Goal: Task Accomplishment & Management: Manage account settings

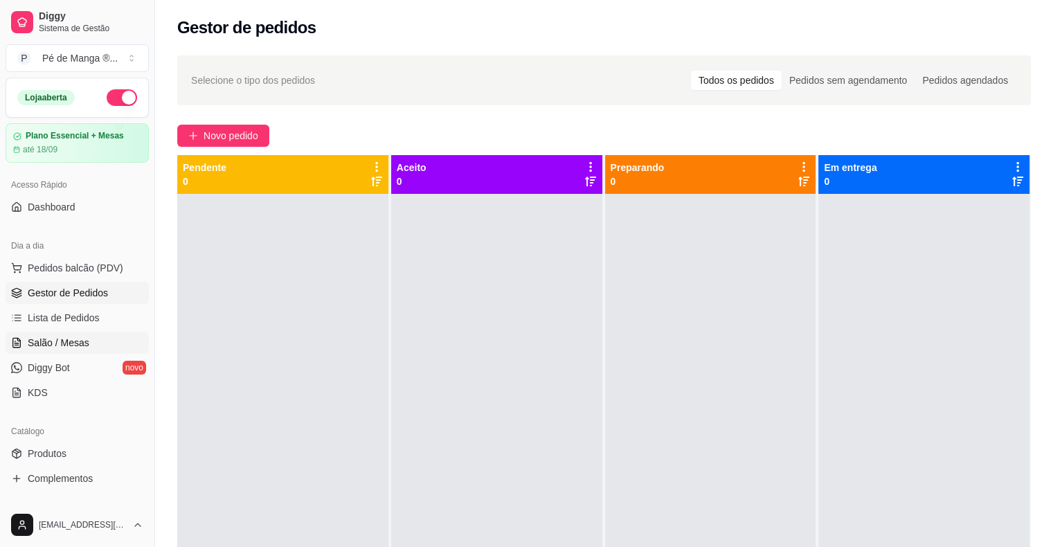
click at [51, 341] on span "Salão / Mesas" at bounding box center [59, 343] width 62 height 14
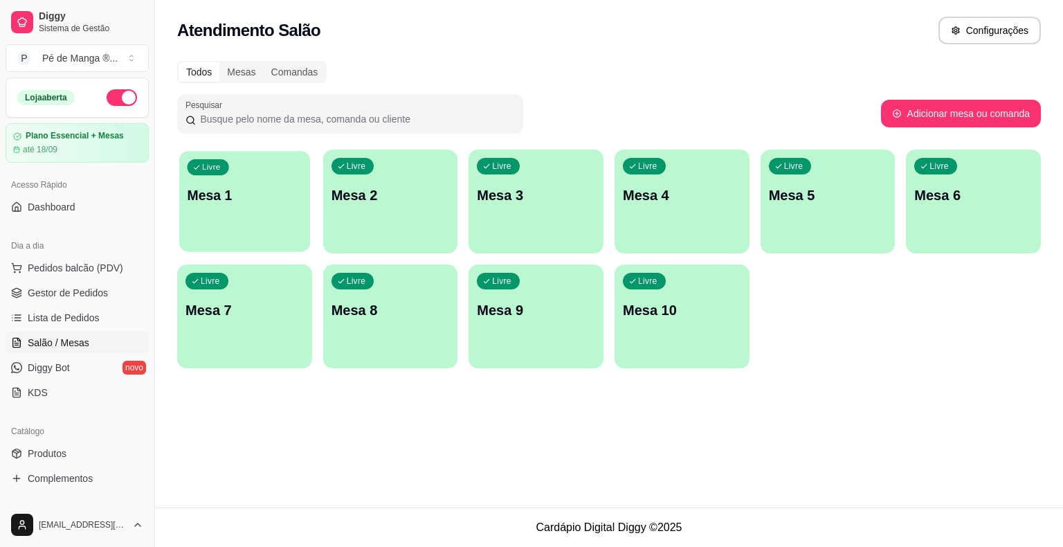
click at [282, 226] on div "Livre Mesa 1" at bounding box center [244, 193] width 131 height 84
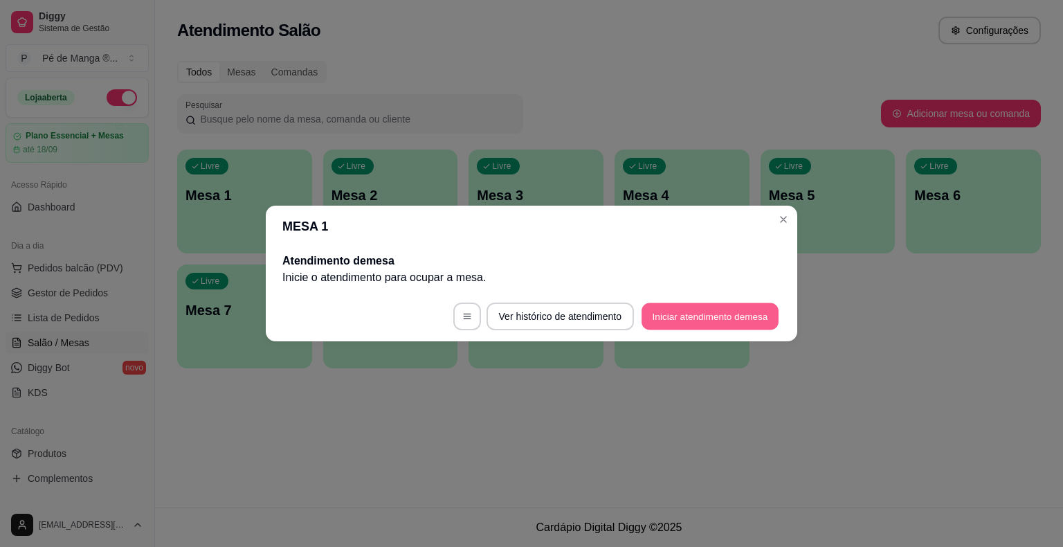
click at [712, 319] on button "Iniciar atendimento de mesa" at bounding box center [710, 316] width 137 height 27
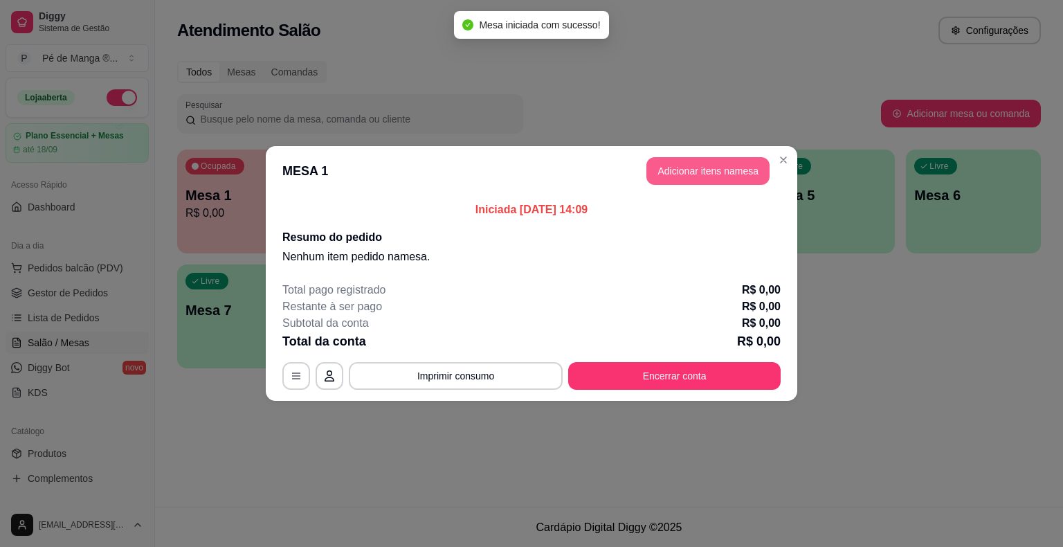
click at [707, 173] on button "Adicionar itens na mesa" at bounding box center [708, 171] width 123 height 28
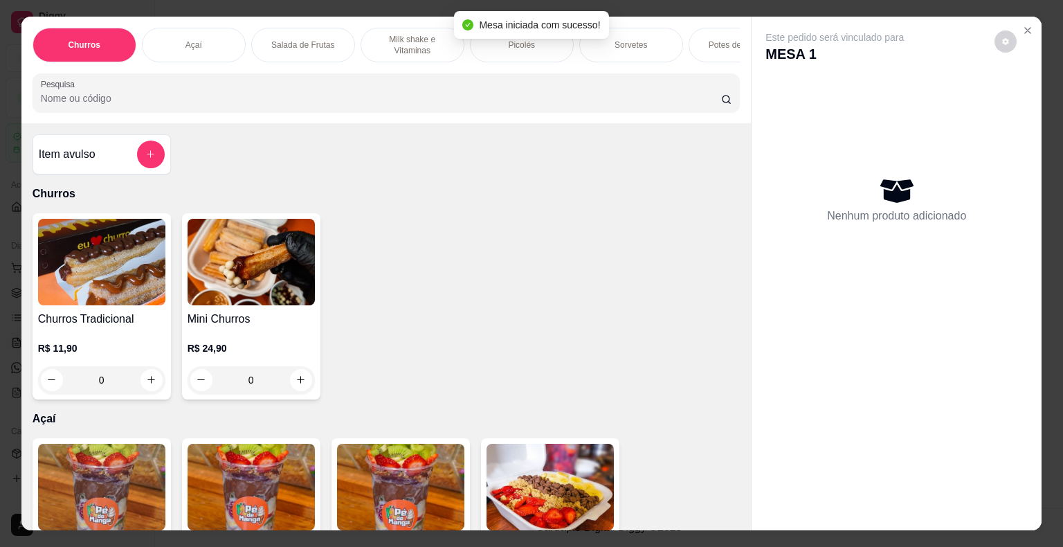
click at [206, 35] on div "Açaí" at bounding box center [194, 45] width 104 height 35
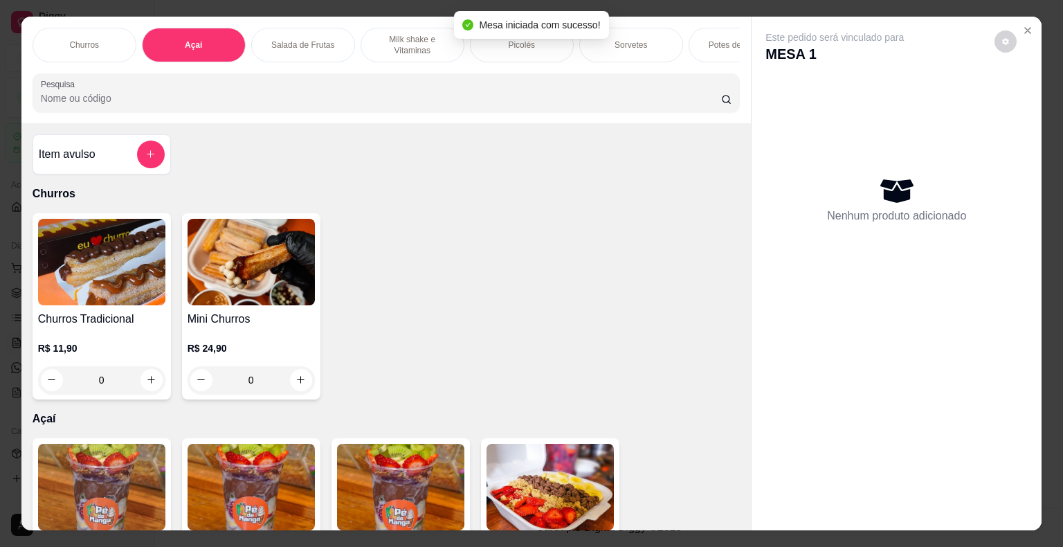
scroll to position [33, 0]
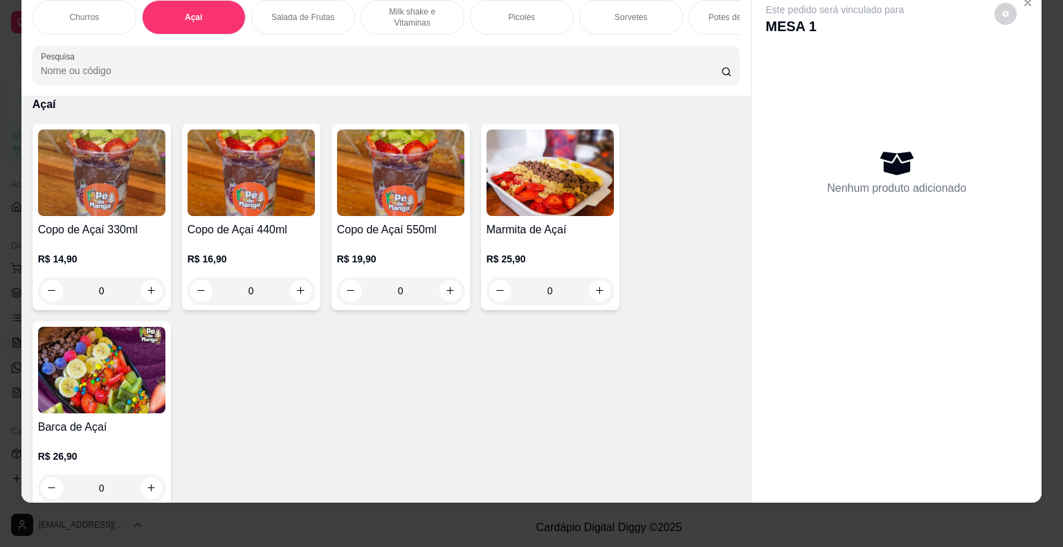
click at [636, 12] on p "Sorvetes" at bounding box center [631, 17] width 33 height 11
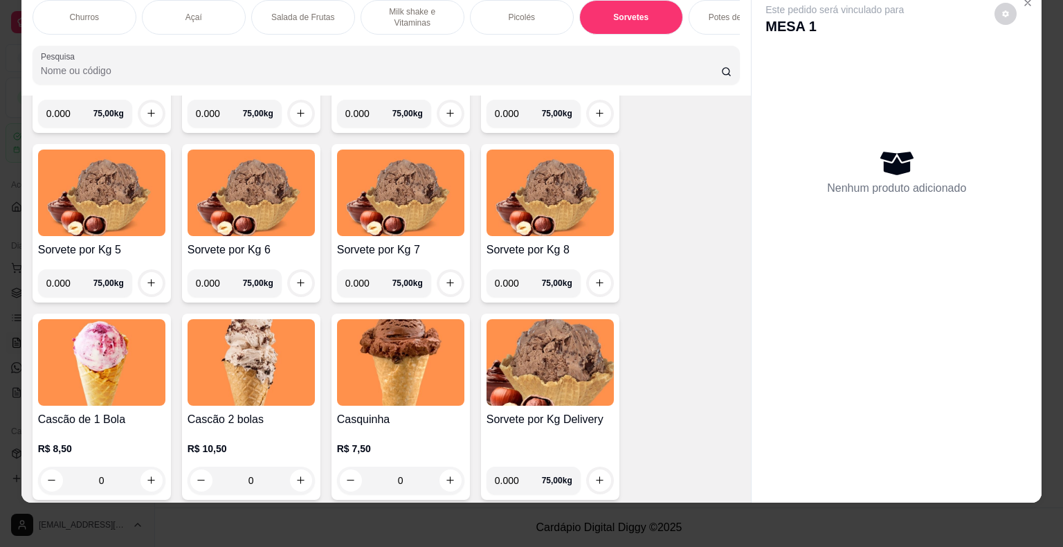
scroll to position [1858, 0]
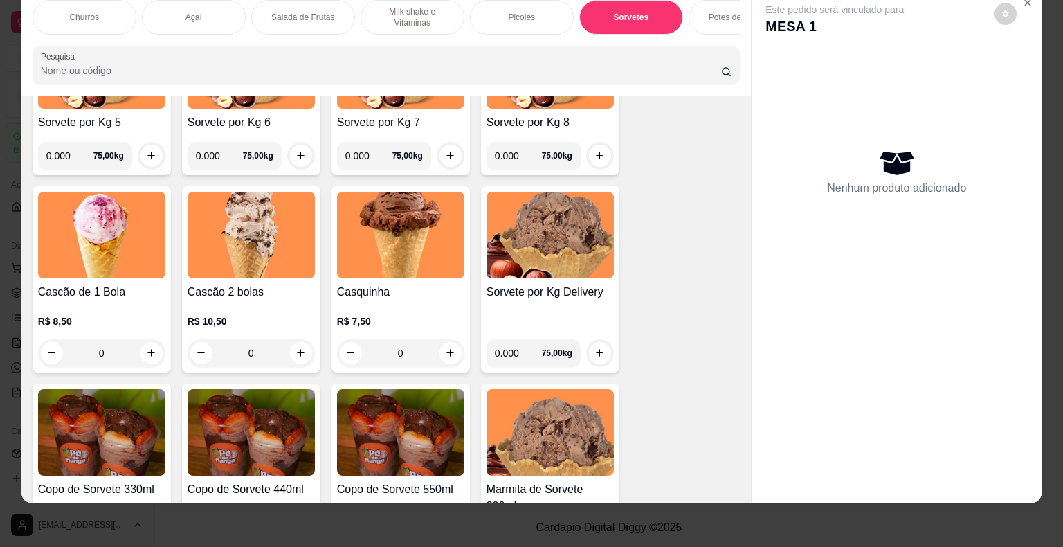
click at [297, 347] on div "0" at bounding box center [251, 353] width 127 height 28
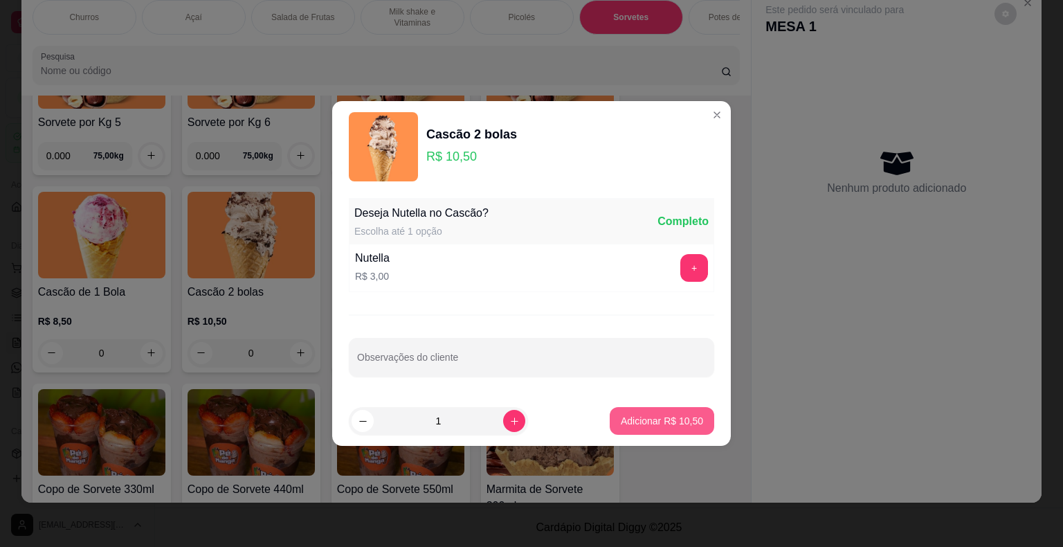
click at [683, 431] on button "Adicionar R$ 10,50" at bounding box center [662, 421] width 105 height 28
type input "1"
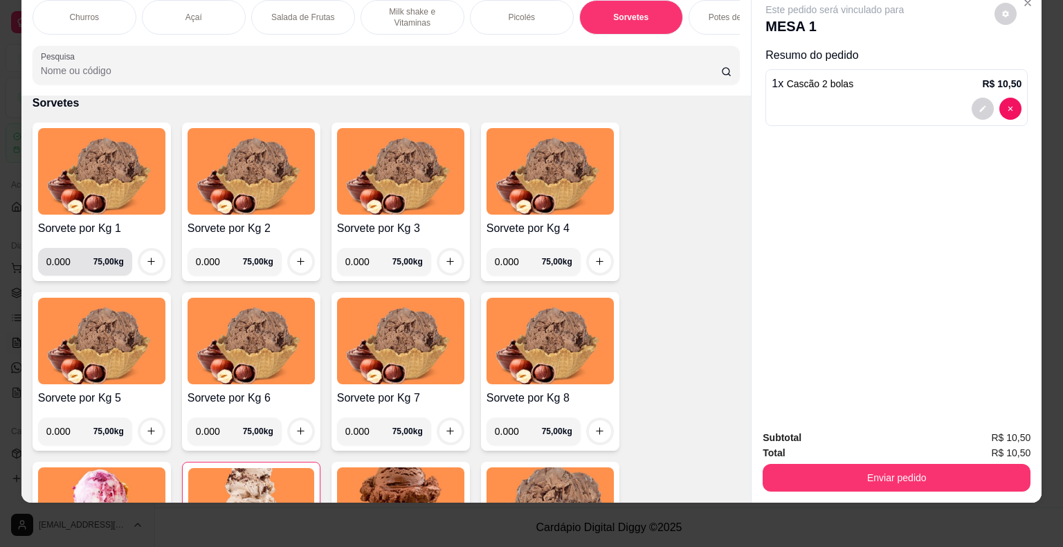
scroll to position [1512, 0]
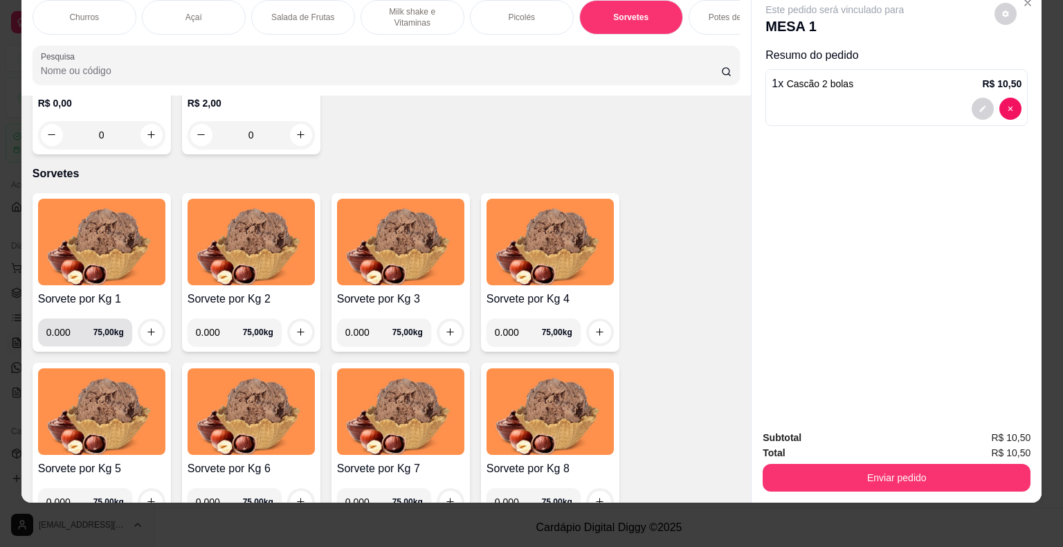
click at [66, 336] on input "0.000" at bounding box center [69, 332] width 47 height 28
type input "0.084"
click at [155, 336] on button "increase-product-quantity" at bounding box center [151, 331] width 21 height 21
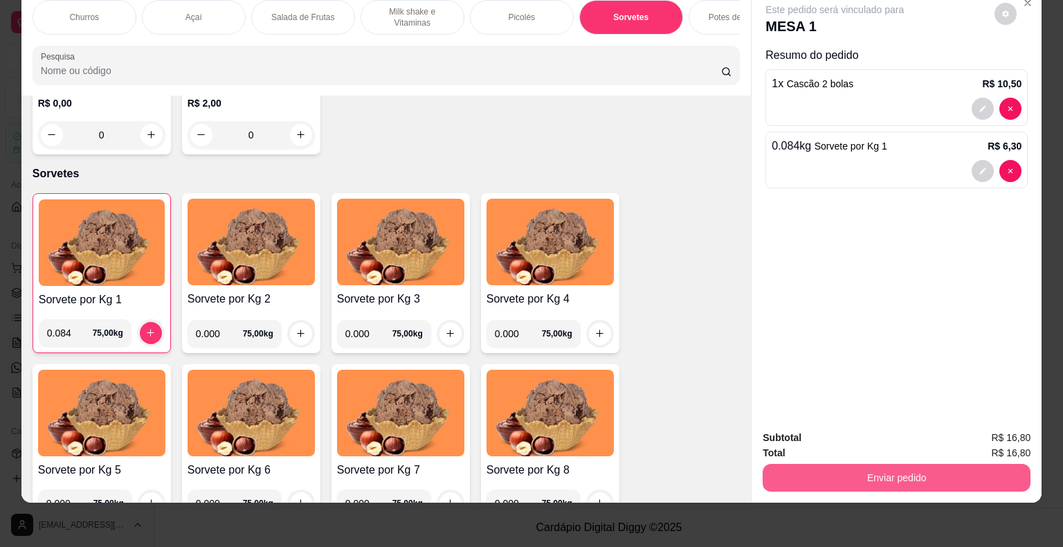
click at [898, 475] on button "Enviar pedido" at bounding box center [897, 478] width 268 height 28
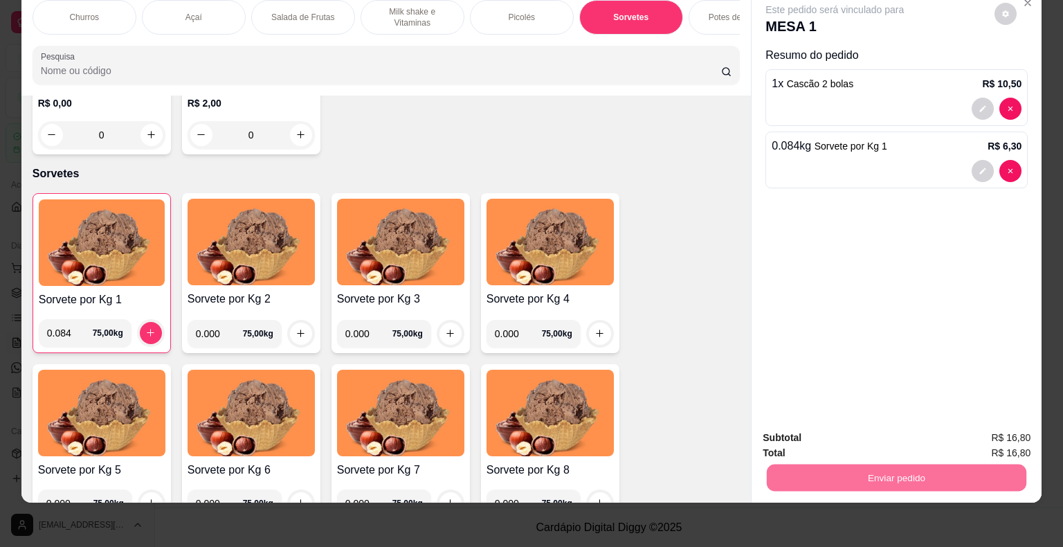
click at [845, 433] on button "Não registrar e enviar pedido" at bounding box center [851, 433] width 140 height 26
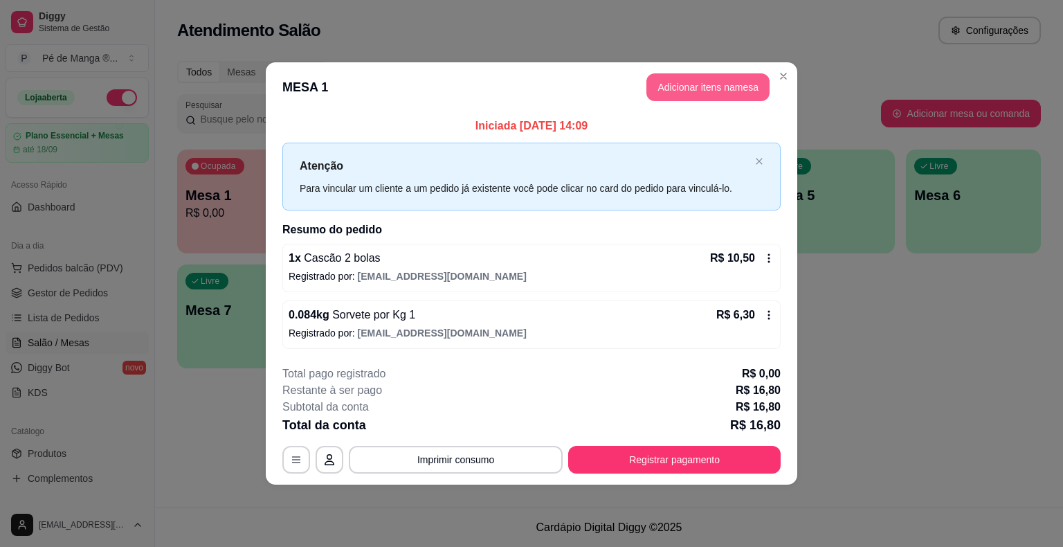
click at [701, 80] on button "Adicionar itens na mesa" at bounding box center [708, 87] width 123 height 28
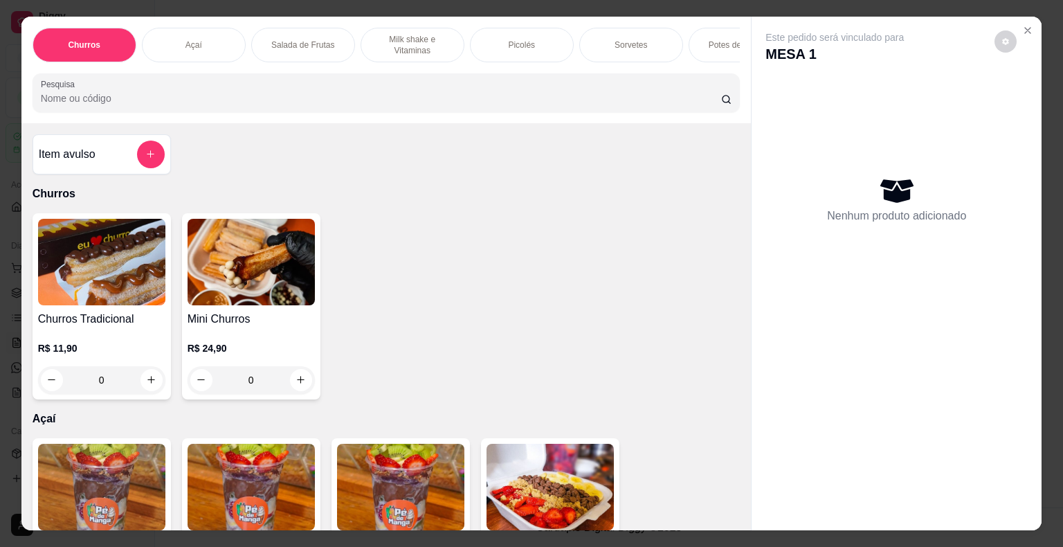
click at [640, 39] on p "Sorvetes" at bounding box center [631, 44] width 33 height 11
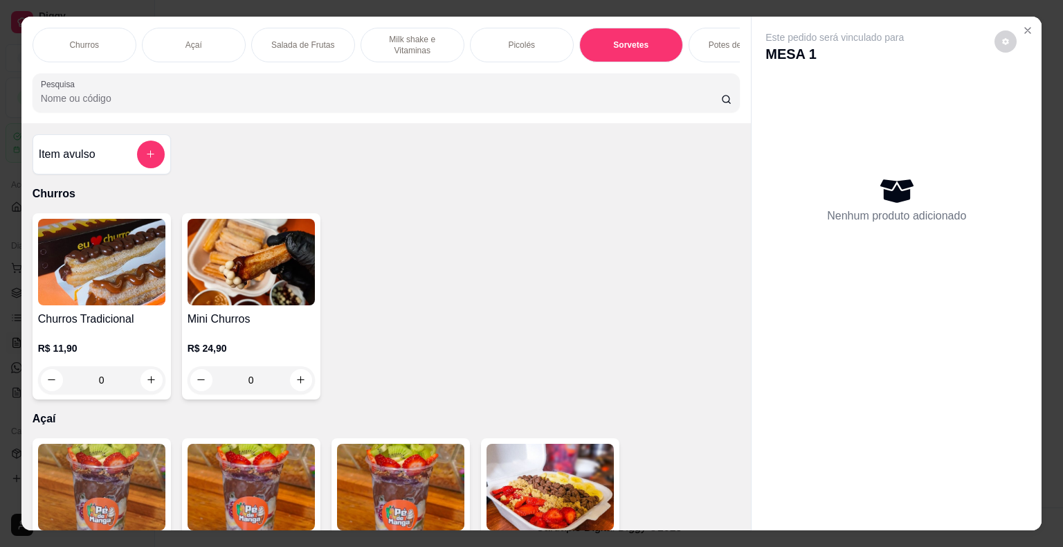
scroll to position [33, 0]
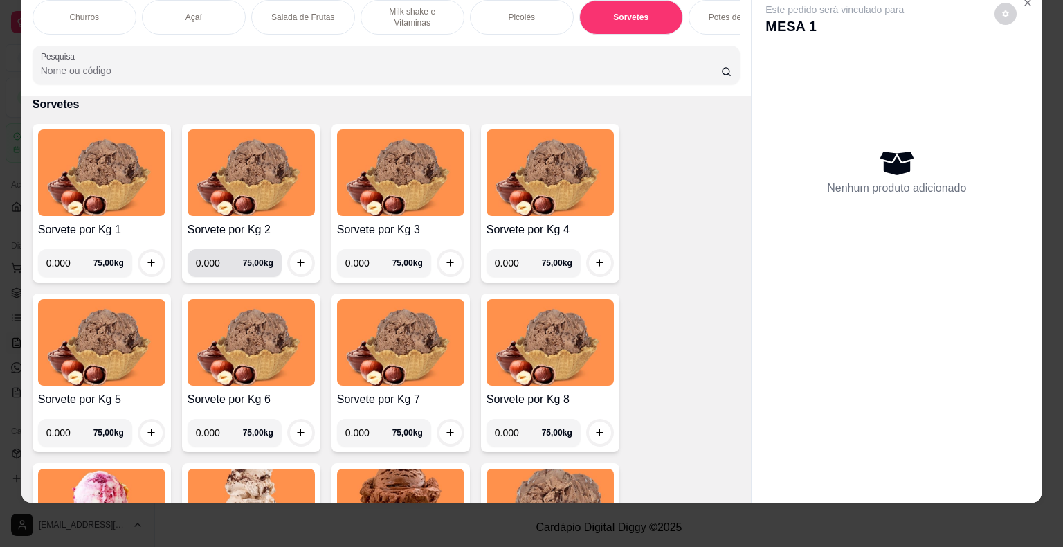
click at [213, 262] on input "0.000" at bounding box center [219, 263] width 47 height 28
type input "0.190"
click at [296, 259] on icon "increase-product-quantity" at bounding box center [301, 263] width 10 height 10
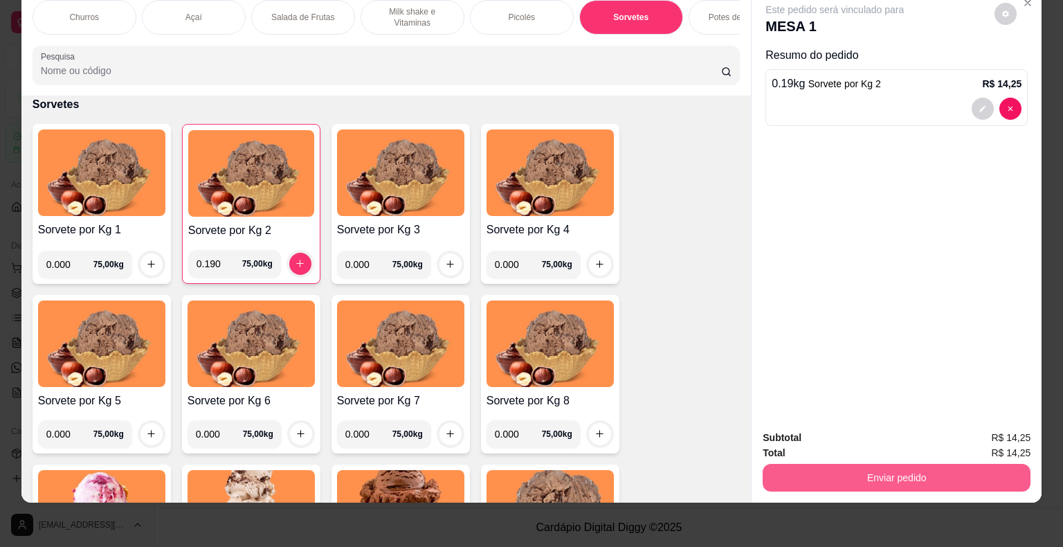
click at [945, 466] on button "Enviar pedido" at bounding box center [897, 478] width 268 height 28
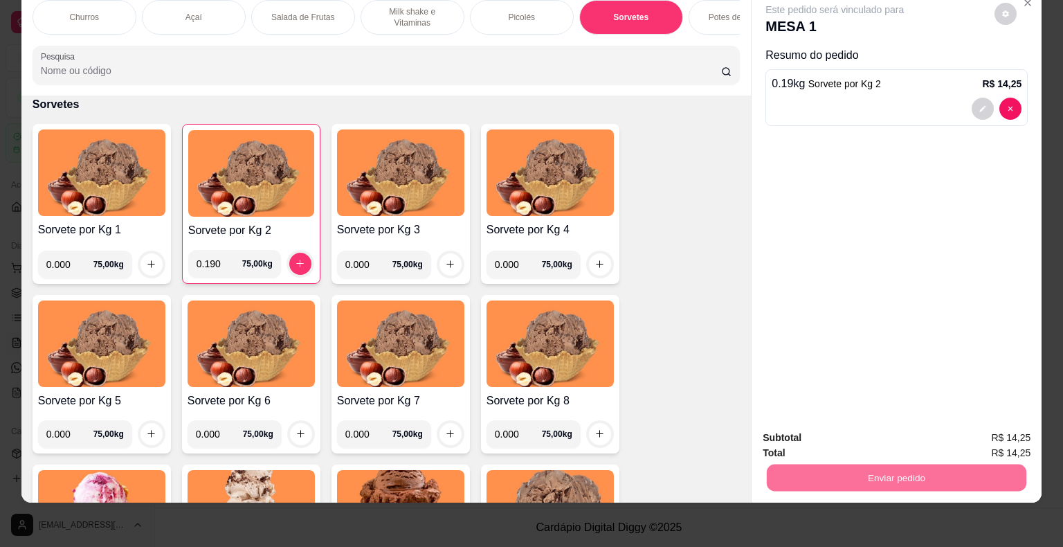
click at [797, 430] on button "Não registrar e enviar pedido" at bounding box center [851, 433] width 144 height 26
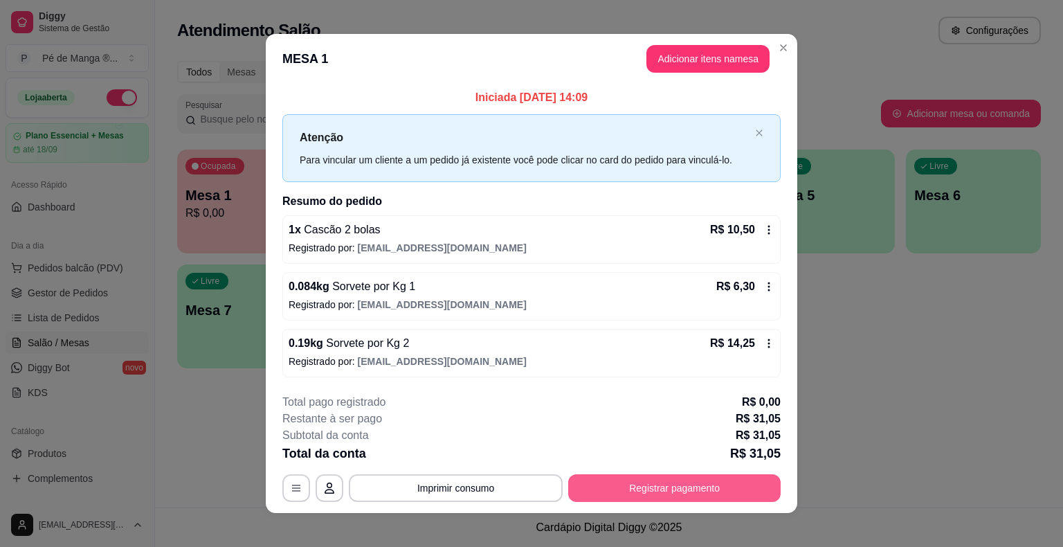
click at [675, 478] on button "Registrar pagamento" at bounding box center [674, 488] width 213 height 28
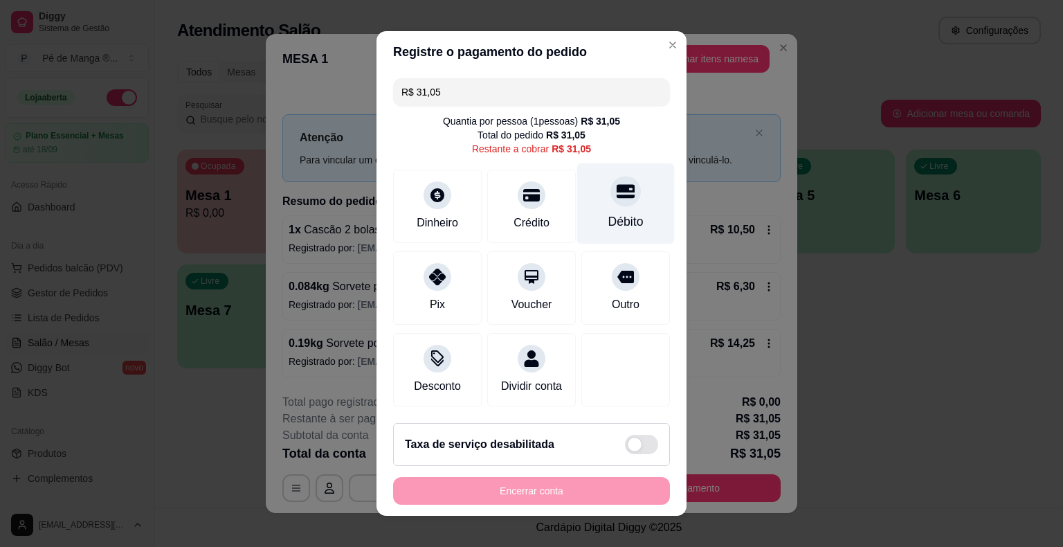
drag, startPoint x: 602, startPoint y: 206, endPoint x: 605, endPoint y: 219, distance: 12.8
click at [604, 209] on div "Débito" at bounding box center [626, 203] width 98 height 81
type input "R$ 0,00"
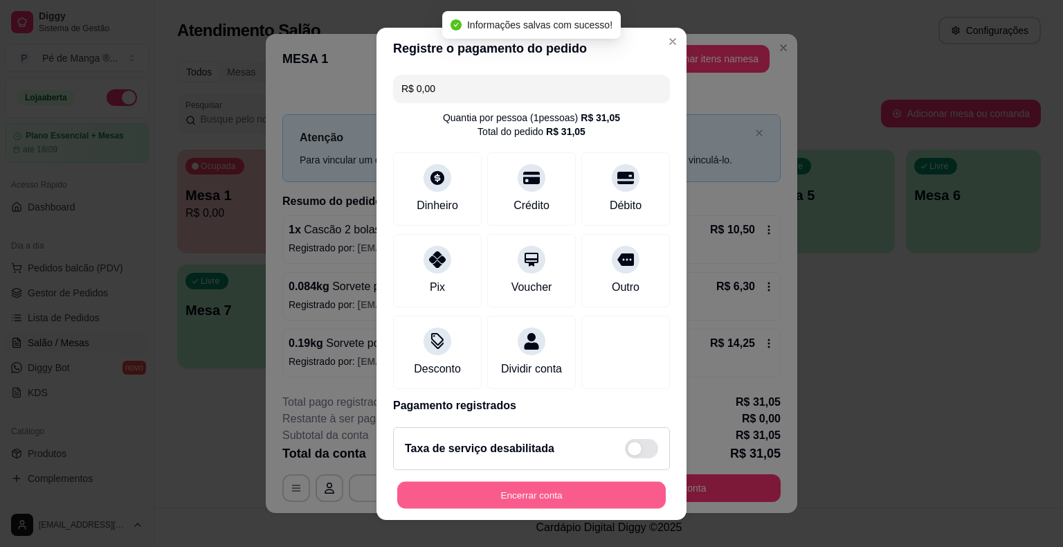
click at [550, 498] on button "Encerrar conta" at bounding box center [531, 494] width 269 height 27
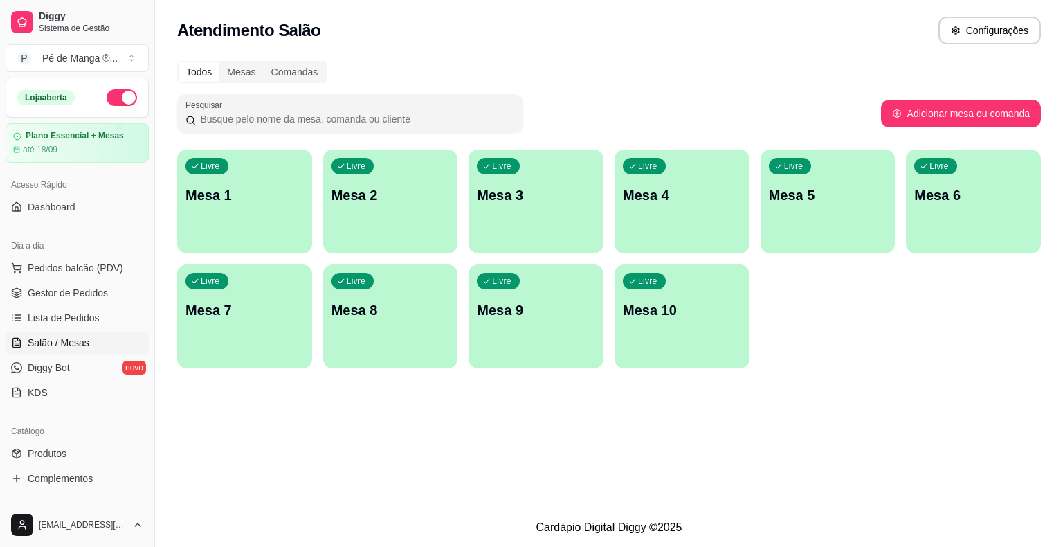
click at [212, 211] on div "Livre Mesa 1" at bounding box center [244, 193] width 135 height 87
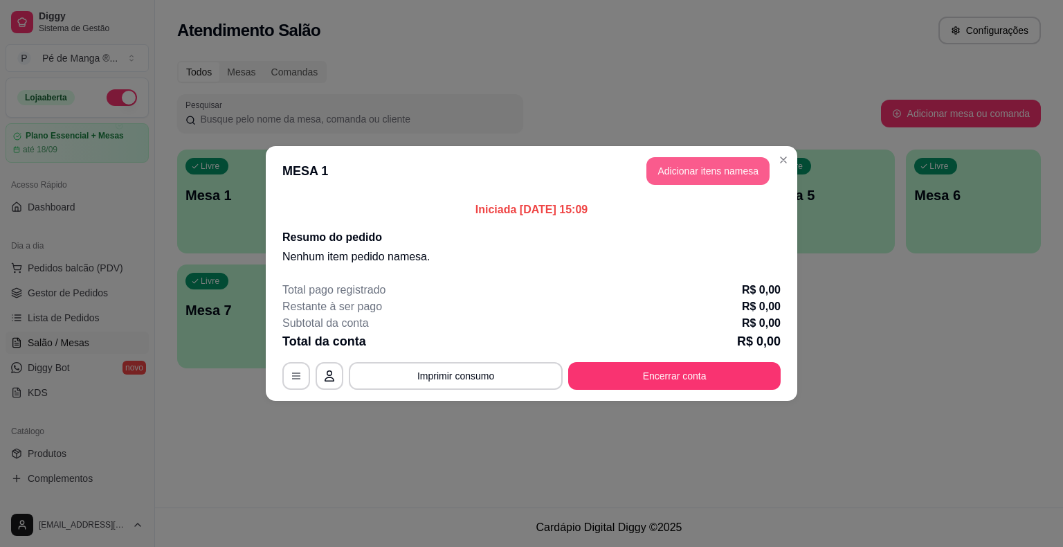
click at [694, 165] on button "Adicionar itens na mesa" at bounding box center [708, 171] width 123 height 28
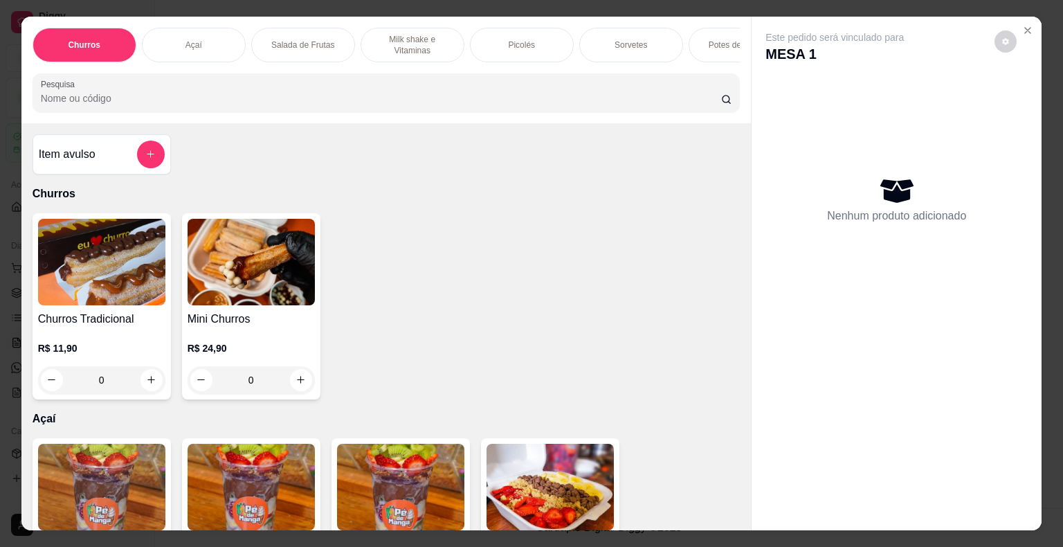
click at [285, 32] on div "Salada de Frutas" at bounding box center [303, 45] width 104 height 35
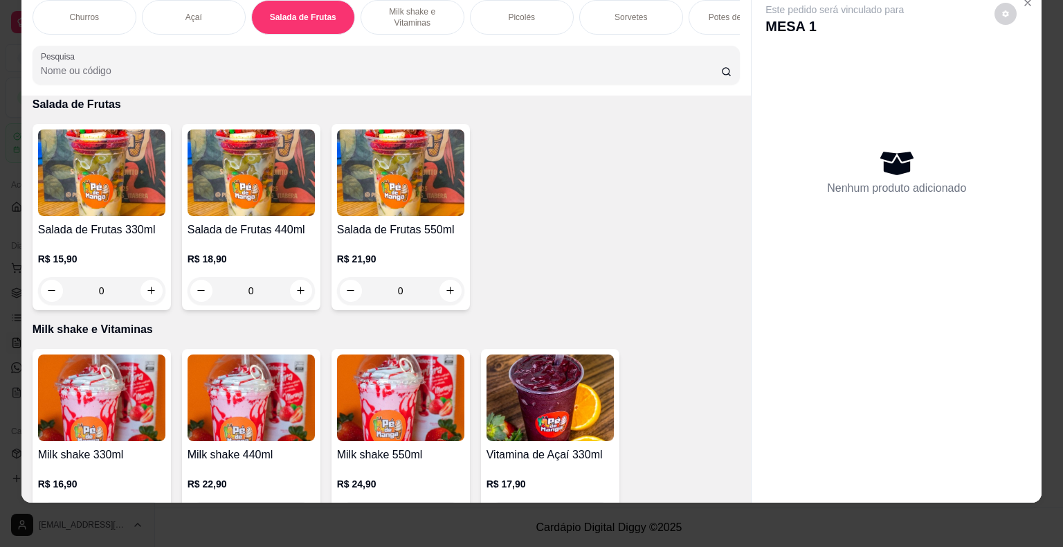
click at [290, 289] on div "0" at bounding box center [251, 291] width 127 height 28
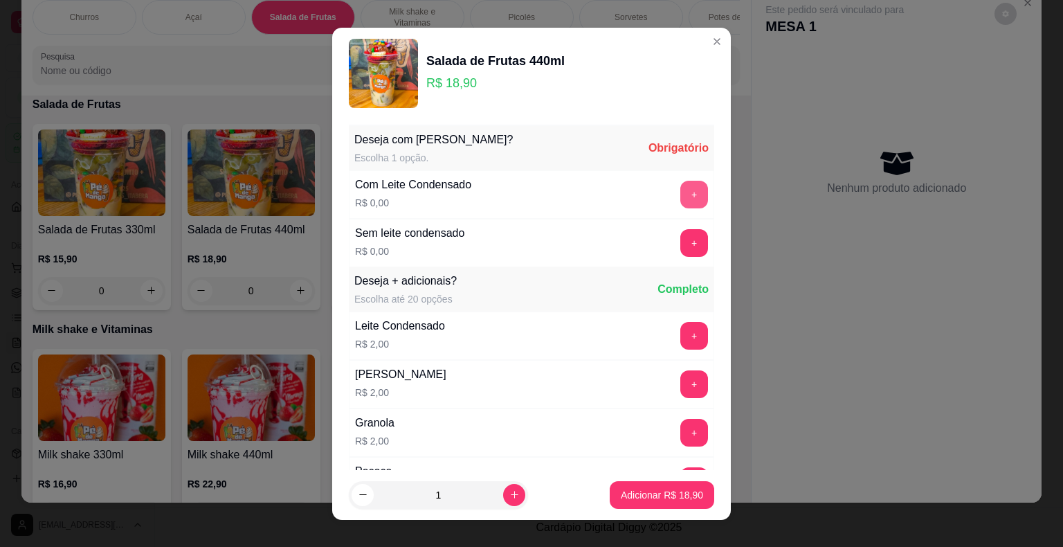
click at [680, 188] on button "+" at bounding box center [694, 195] width 28 height 28
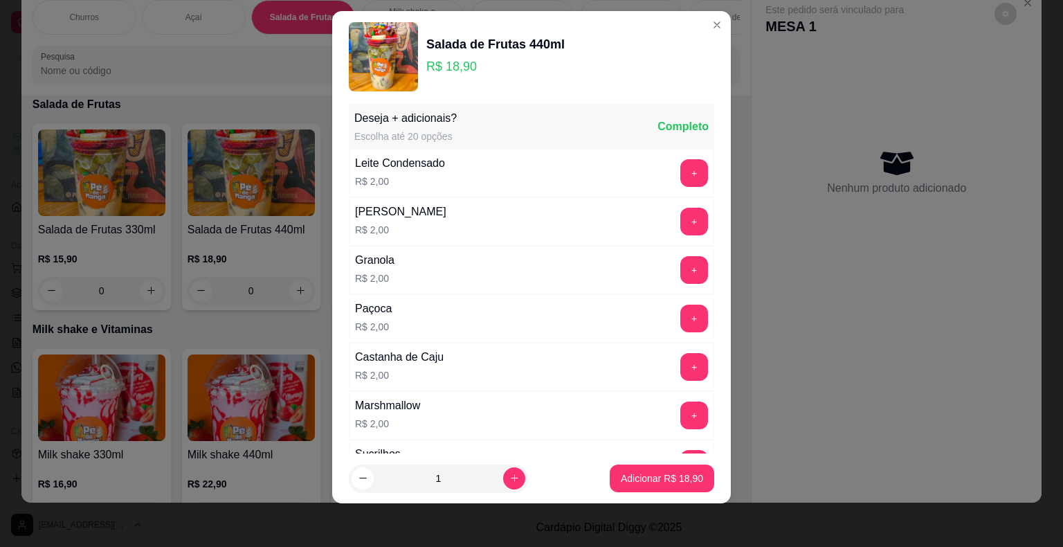
scroll to position [147, 0]
click at [509, 476] on icon "increase-product-quantity" at bounding box center [514, 478] width 10 height 10
type input "2"
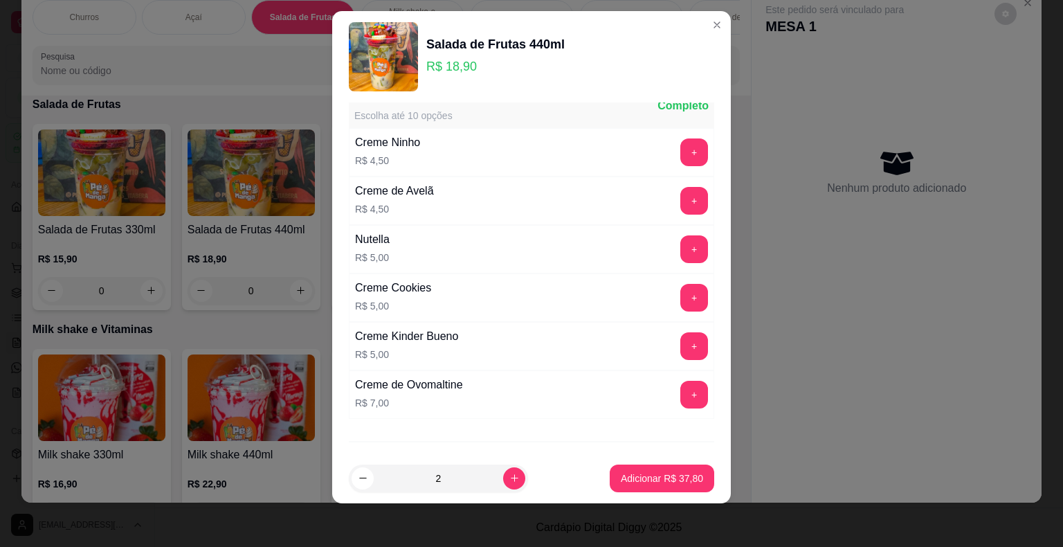
scroll to position [1670, 0]
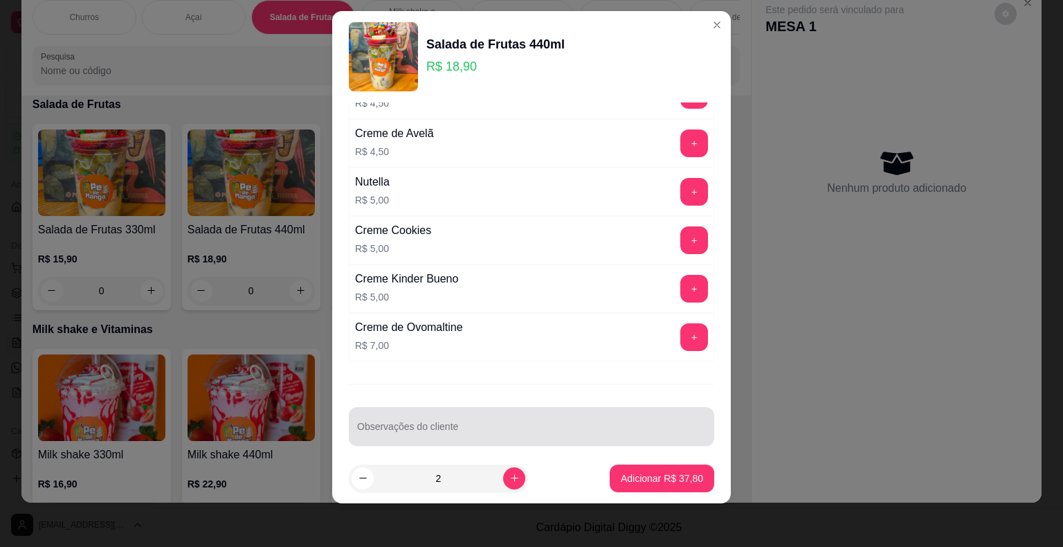
click at [441, 413] on div at bounding box center [531, 427] width 349 height 28
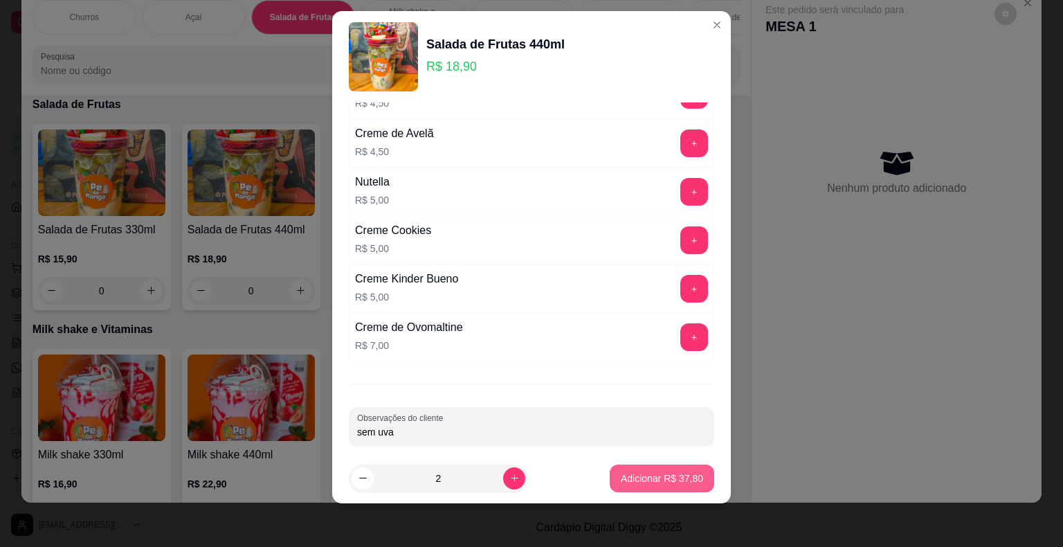
type input "sem uva"
click at [644, 478] on p "Adicionar R$ 37,80" at bounding box center [662, 478] width 82 height 14
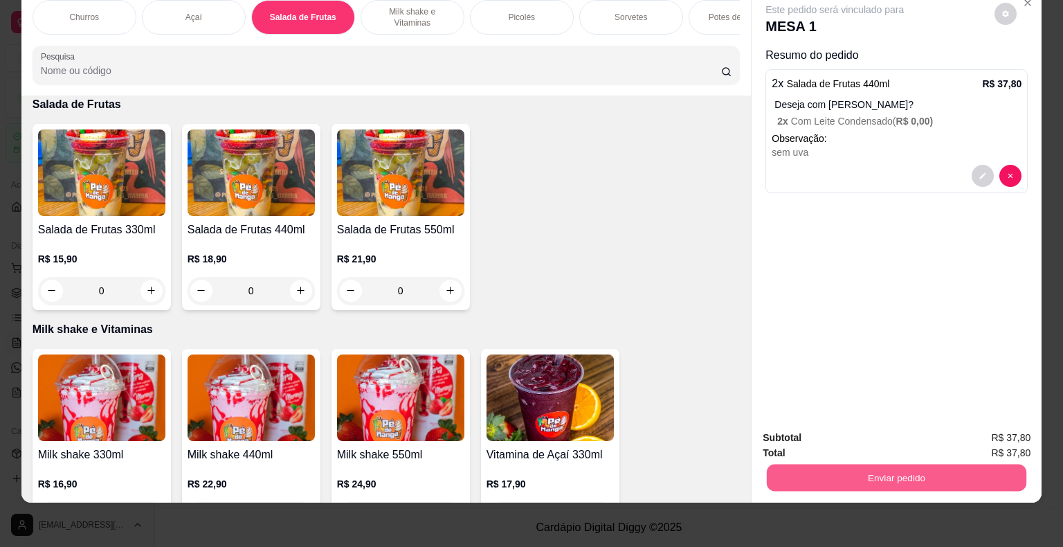
click at [936, 464] on button "Enviar pedido" at bounding box center [897, 477] width 260 height 27
click at [888, 441] on button "Não registrar e enviar pedido" at bounding box center [851, 433] width 140 height 26
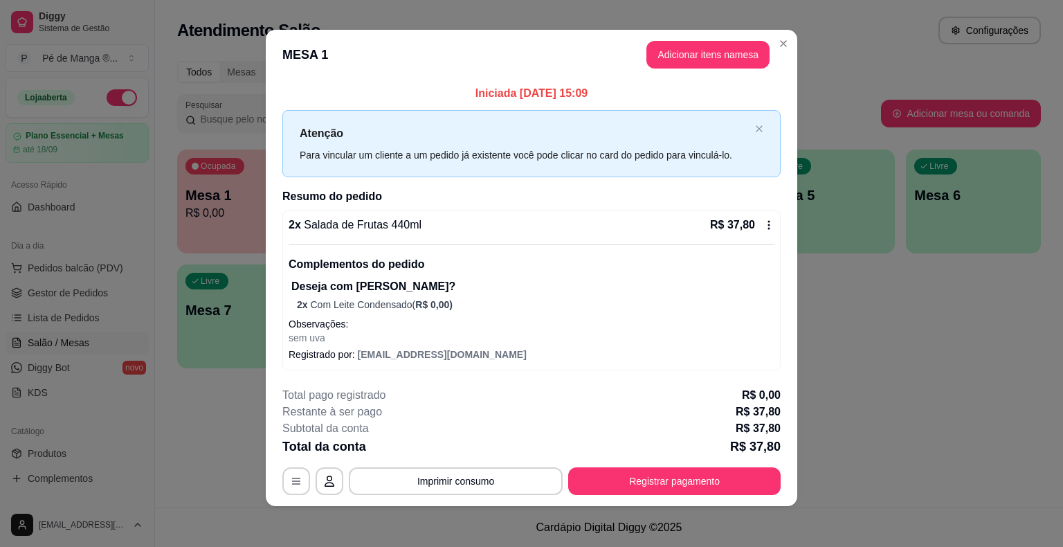
scroll to position [8, 0]
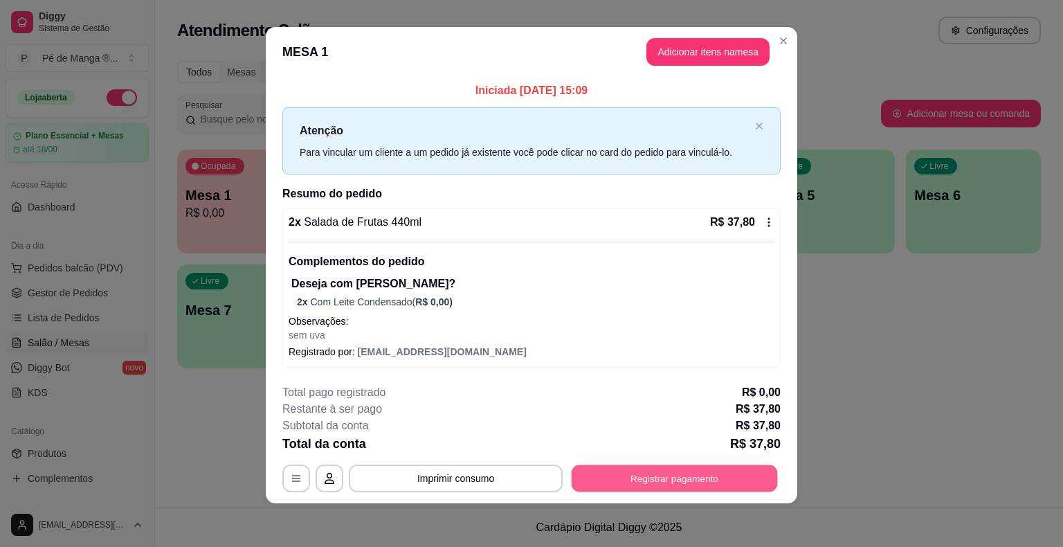
click at [646, 477] on button "Registrar pagamento" at bounding box center [675, 478] width 206 height 27
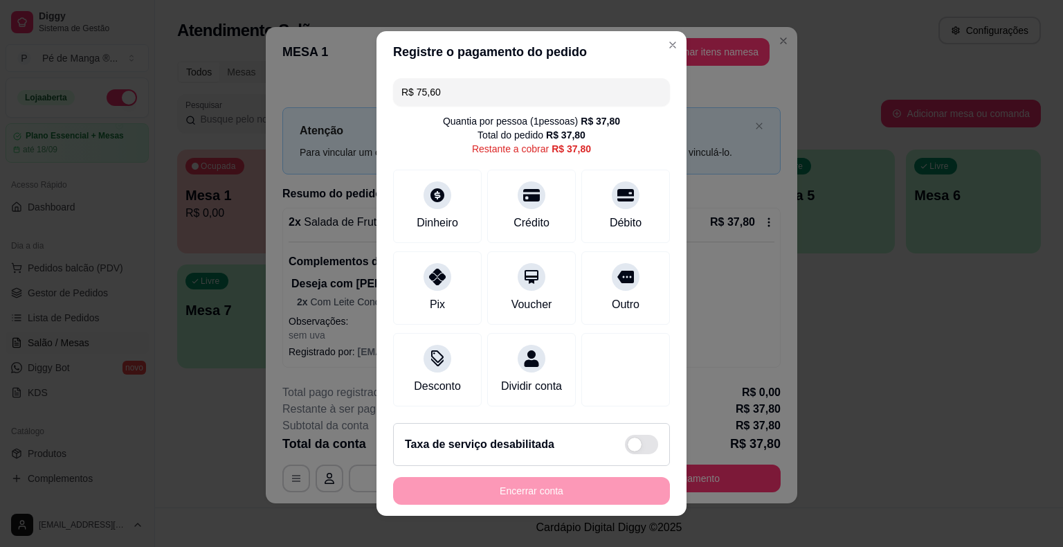
scroll to position [0, 0]
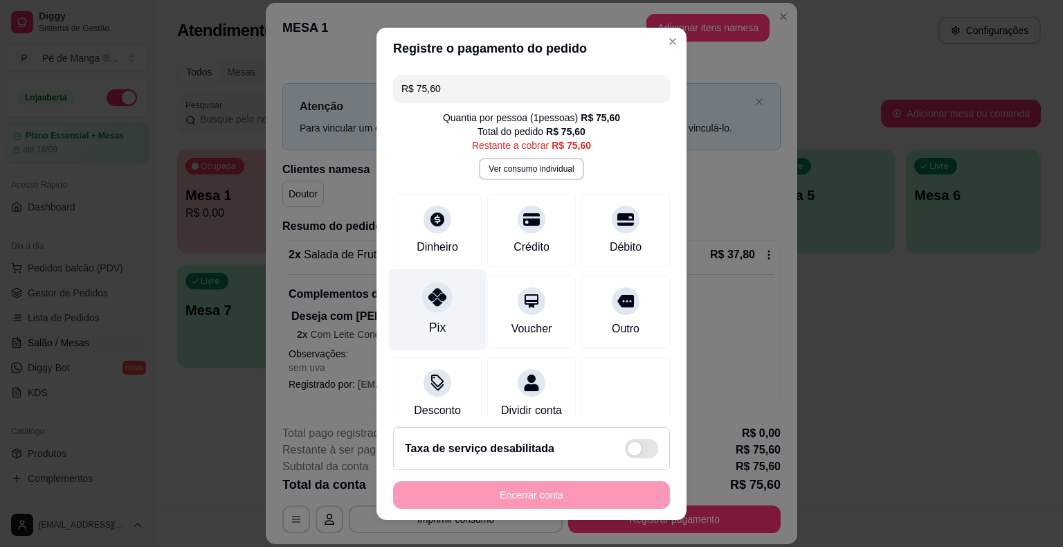
click at [444, 312] on div "Pix" at bounding box center [438, 309] width 98 height 81
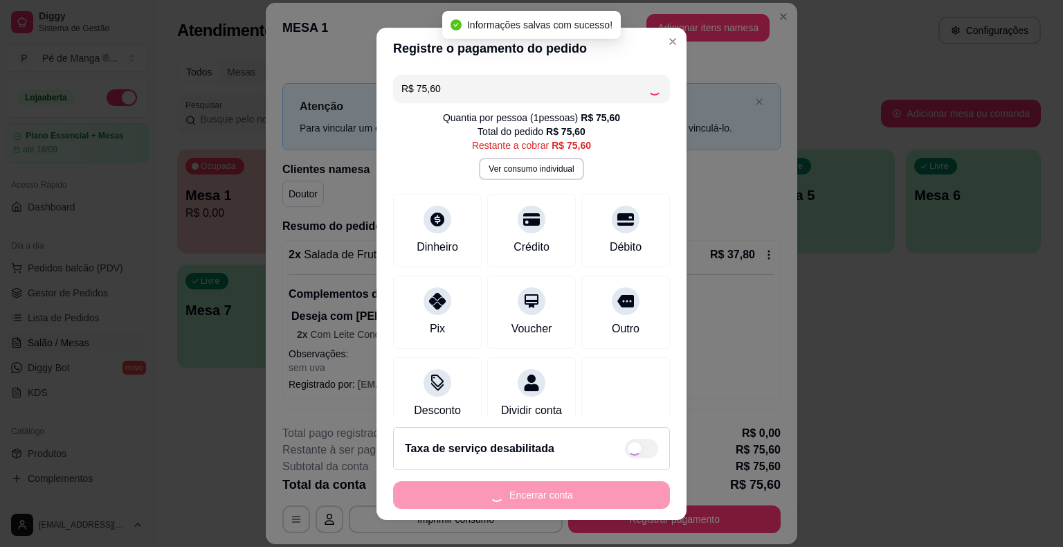
type input "R$ 0,00"
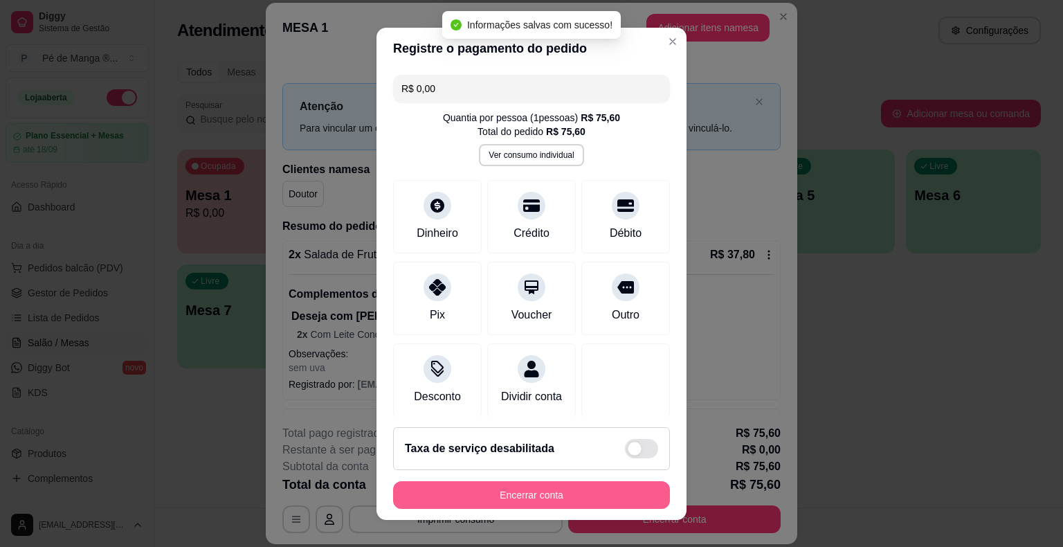
click at [517, 500] on button "Encerrar conta" at bounding box center [531, 495] width 277 height 28
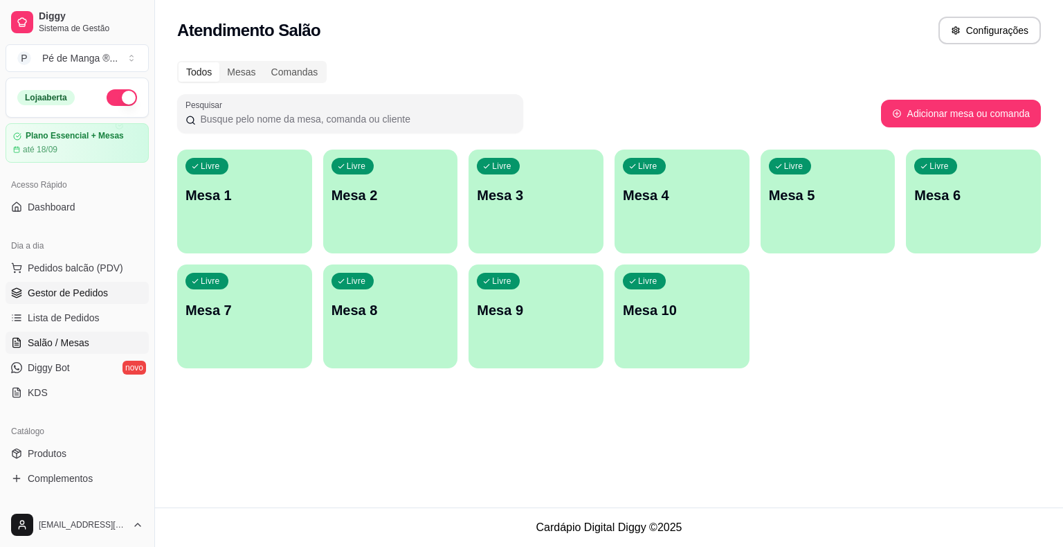
drag, startPoint x: 46, startPoint y: 294, endPoint x: 57, endPoint y: 296, distance: 10.6
click at [47, 294] on span "Gestor de Pedidos" at bounding box center [68, 293] width 80 height 14
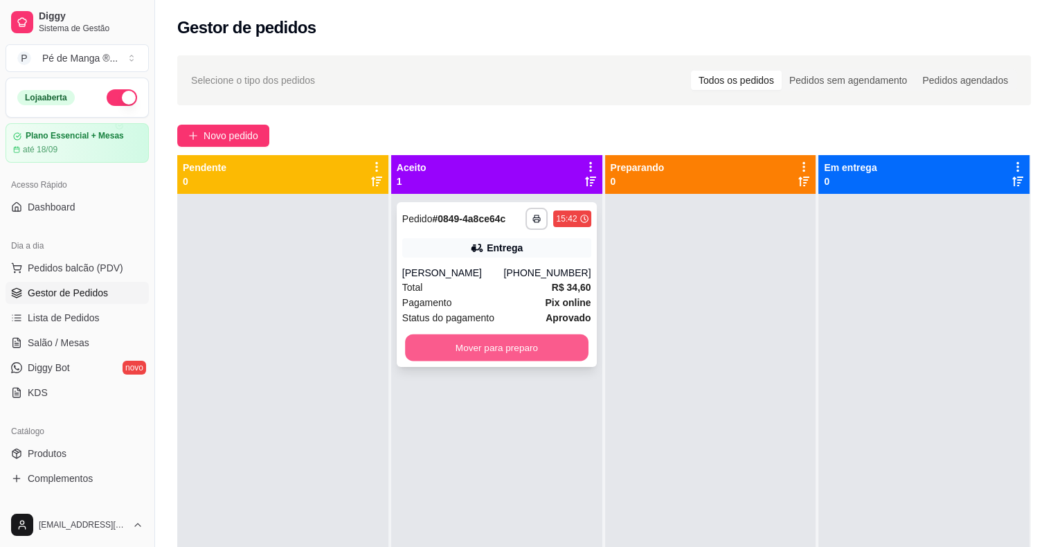
click at [518, 341] on button "Mover para preparo" at bounding box center [496, 347] width 183 height 27
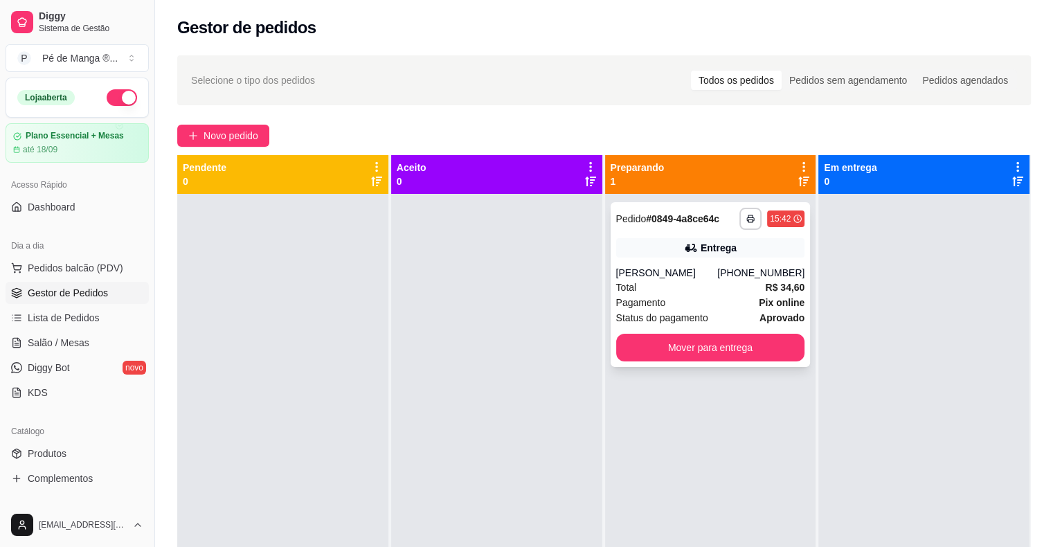
click at [647, 288] on div "Total R$ 34,60" at bounding box center [710, 287] width 189 height 15
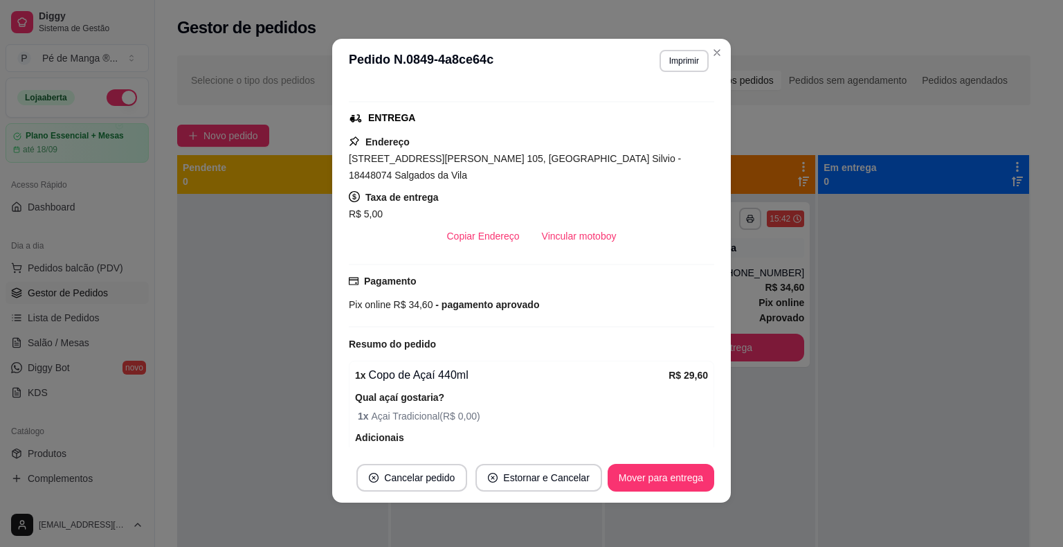
scroll to position [158, 0]
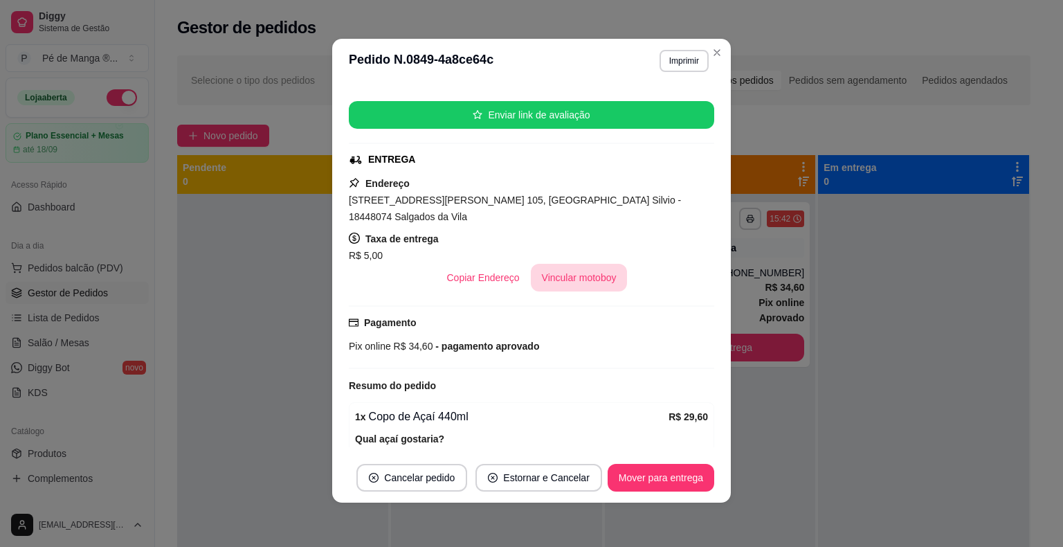
click at [561, 273] on button "Vincular motoboy" at bounding box center [579, 278] width 97 height 28
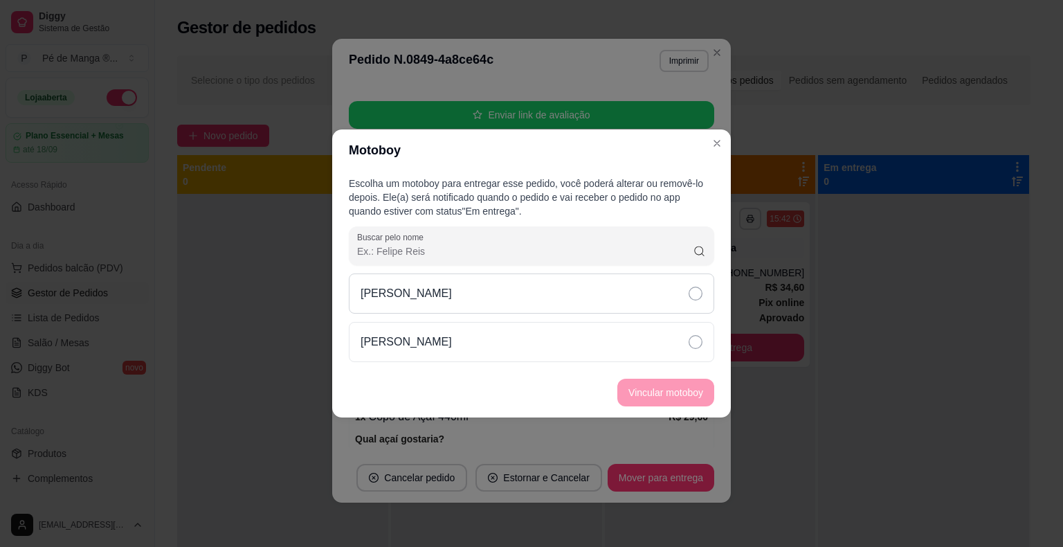
drag, startPoint x: 529, startPoint y: 293, endPoint x: 524, endPoint y: 312, distance: 20.0
click at [526, 294] on div "[PERSON_NAME]" at bounding box center [531, 293] width 365 height 40
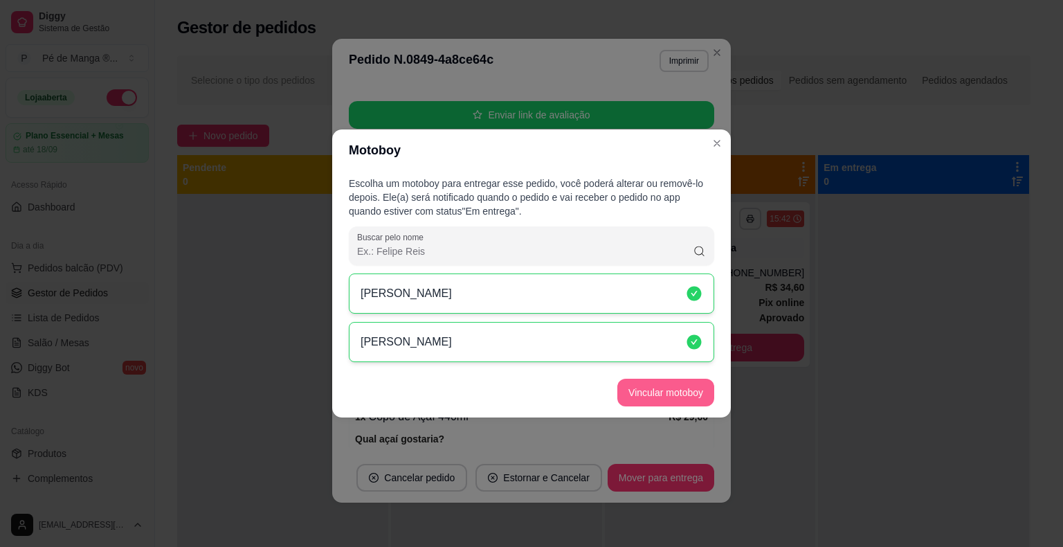
click at [677, 386] on button "Vincular motoboy" at bounding box center [665, 393] width 97 height 28
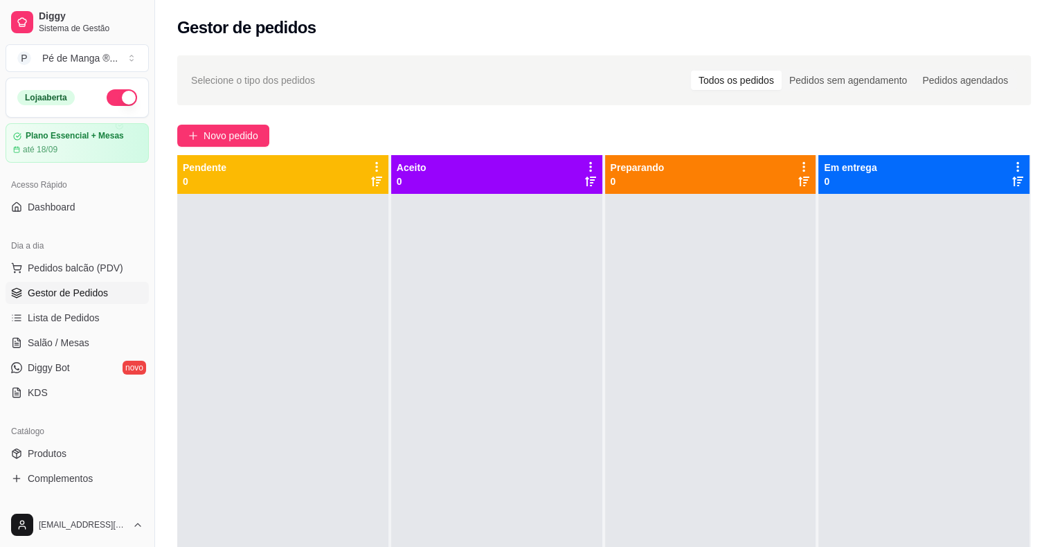
drag, startPoint x: 777, startPoint y: 201, endPoint x: 678, endPoint y: 147, distance: 113.4
click at [209, 131] on span "Novo pedido" at bounding box center [231, 135] width 55 height 15
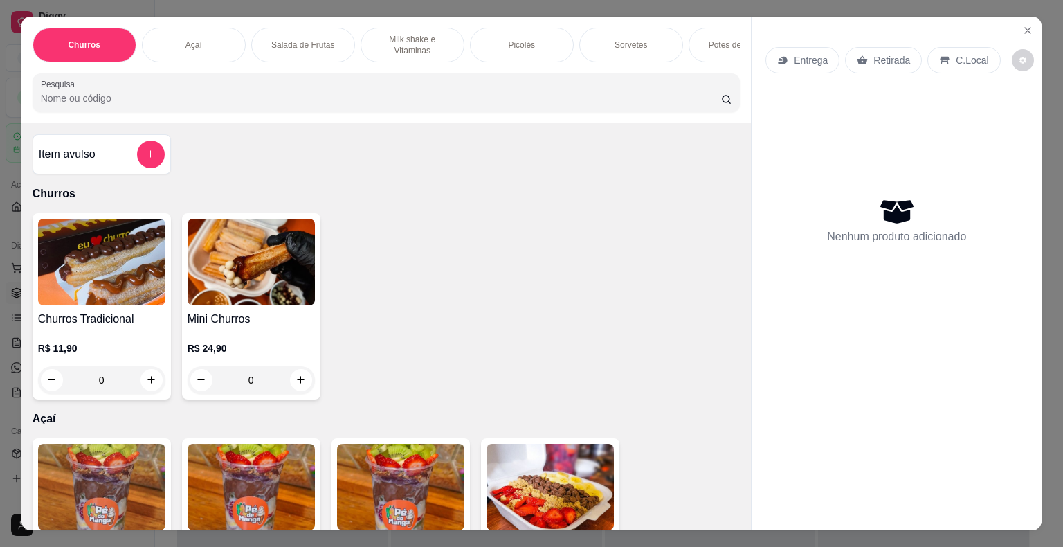
click at [174, 28] on div "Açaí" at bounding box center [194, 45] width 104 height 35
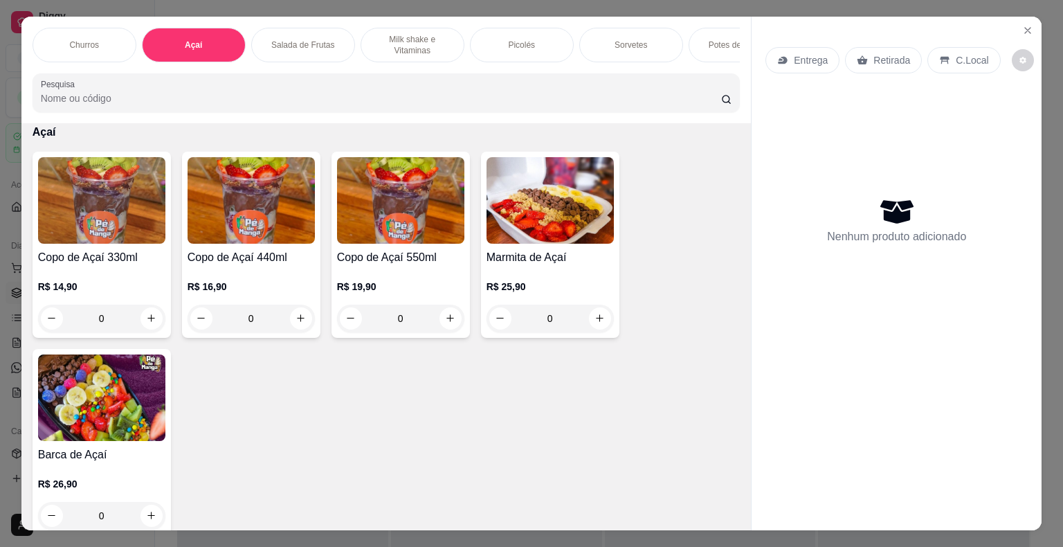
scroll to position [33, 0]
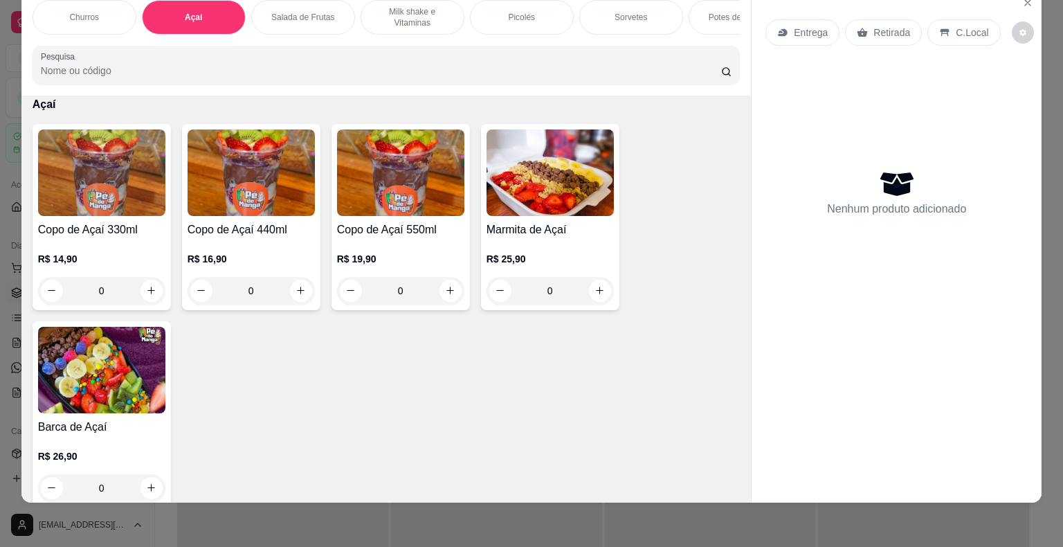
click at [148, 295] on div "0" at bounding box center [101, 291] width 127 height 28
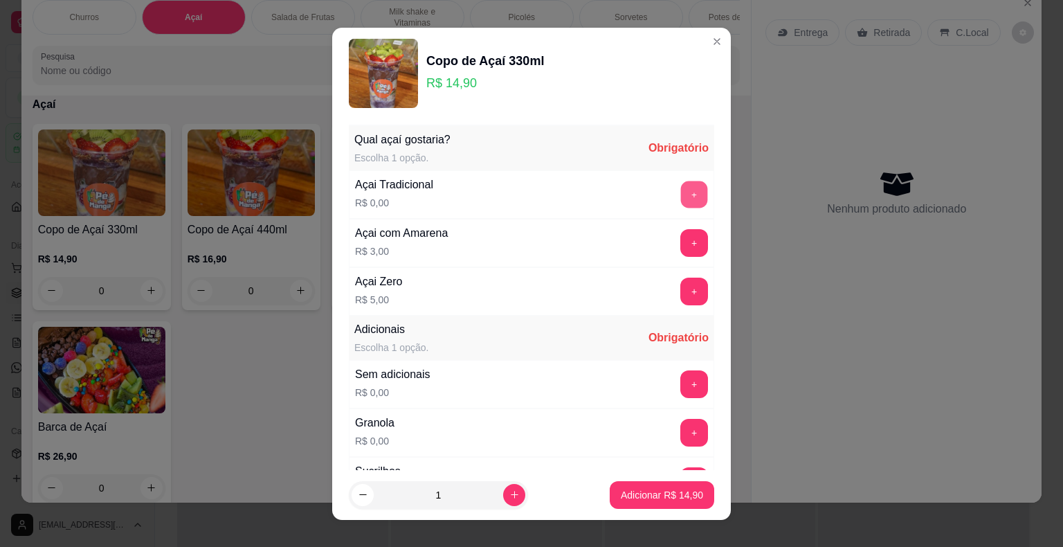
click at [681, 202] on button "+" at bounding box center [694, 194] width 27 height 27
drag, startPoint x: 593, startPoint y: 196, endPoint x: 597, endPoint y: 176, distance: 20.4
click at [613, 195] on div "- 1 +" at bounding box center [663, 195] width 100 height 28
click at [620, 204] on button "-" at bounding box center [633, 194] width 27 height 27
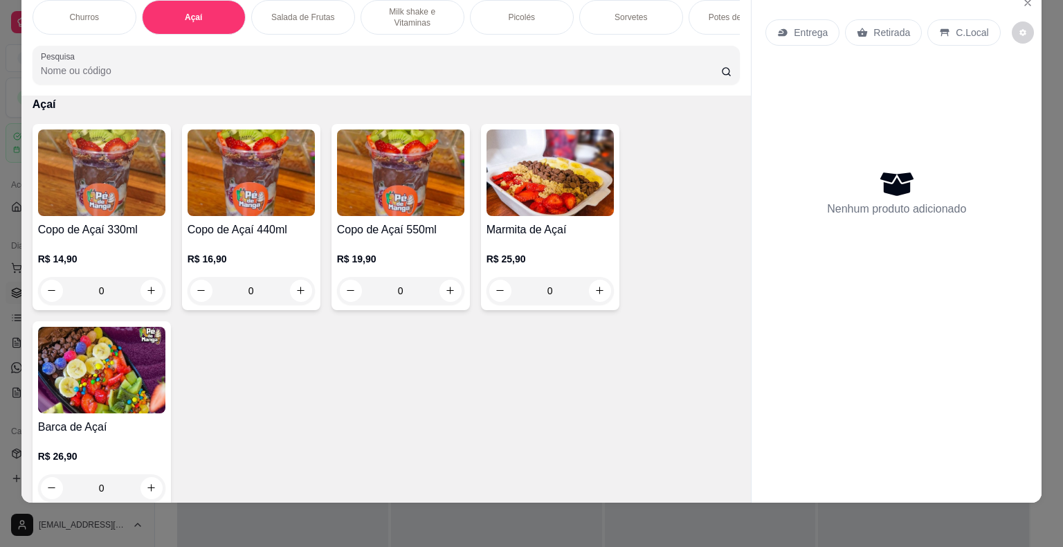
drag, startPoint x: 381, startPoint y: 12, endPoint x: 385, endPoint y: 21, distance: 9.0
click at [382, 13] on p "Milk shake e Vitaminas" at bounding box center [412, 17] width 80 height 22
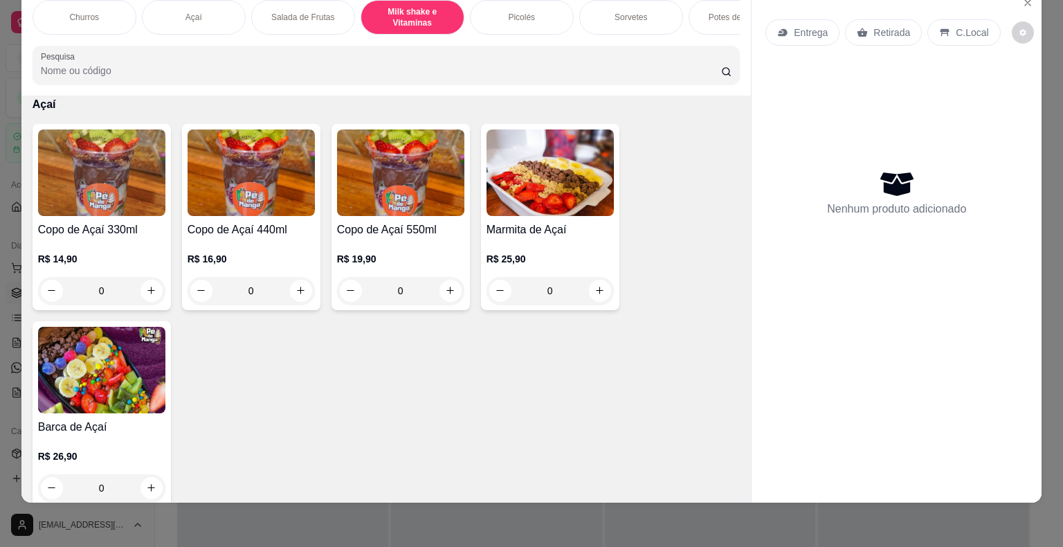
scroll to position [934, 0]
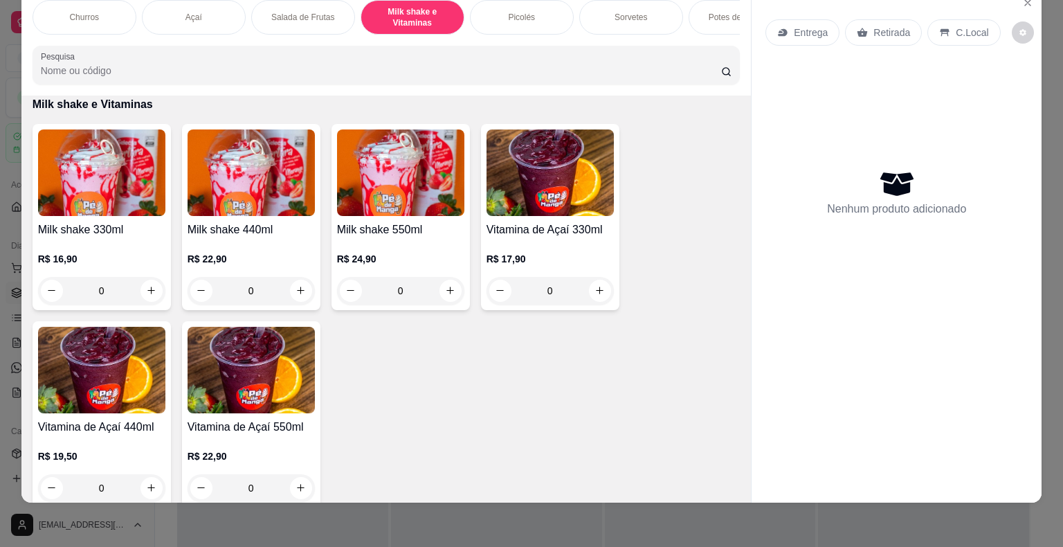
click at [149, 289] on div "0" at bounding box center [101, 291] width 127 height 28
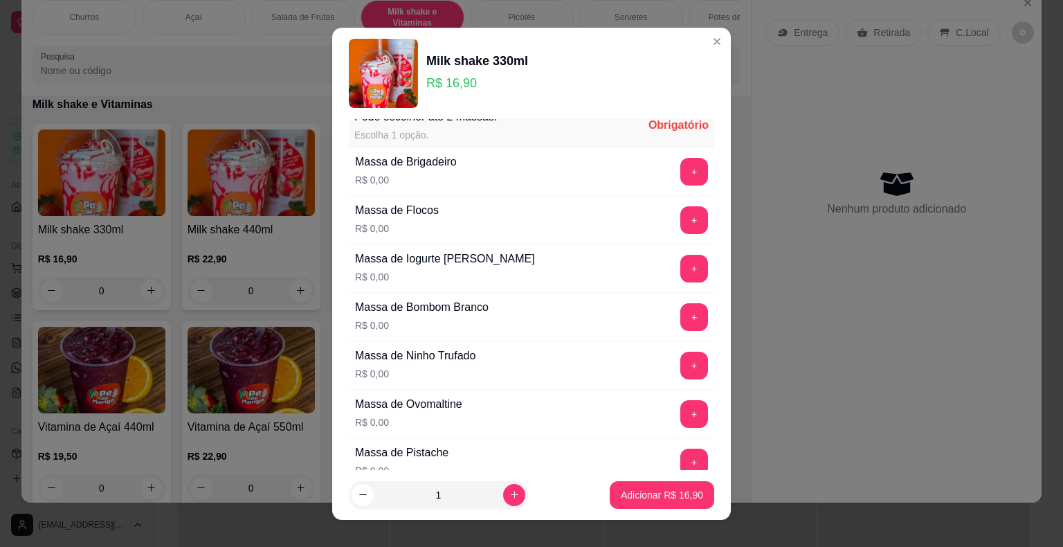
scroll to position [0, 0]
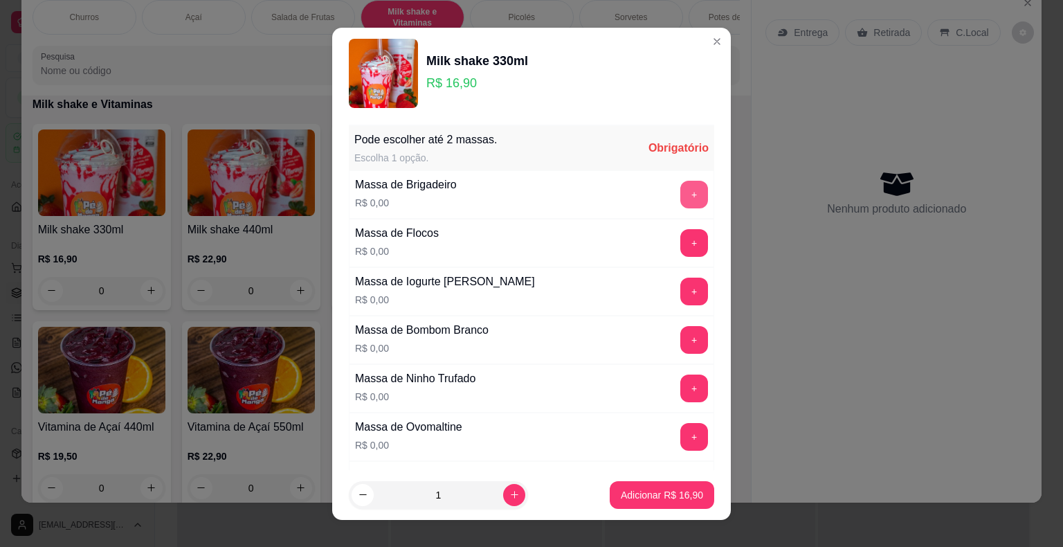
click at [680, 191] on button "+" at bounding box center [694, 195] width 28 height 28
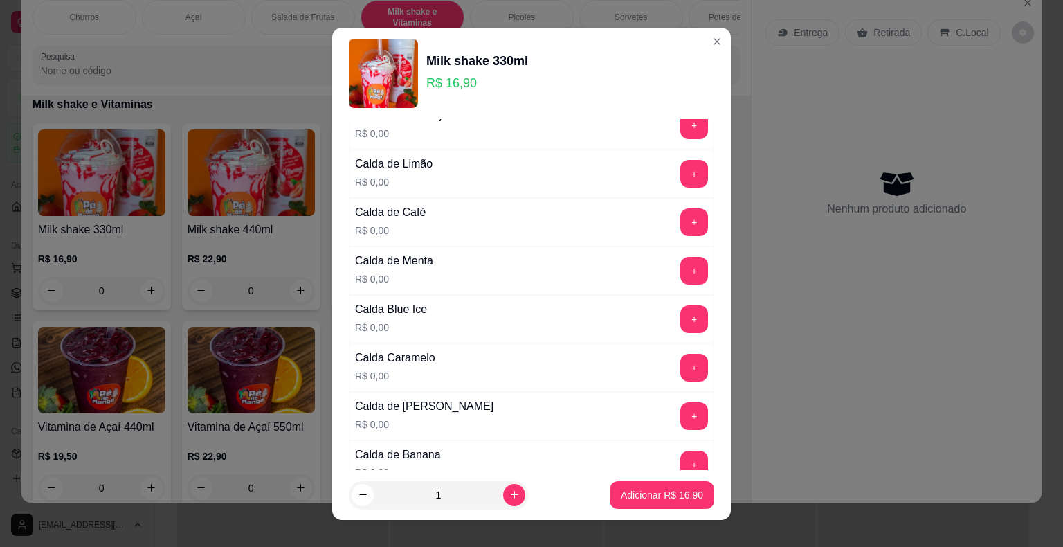
scroll to position [1523, 0]
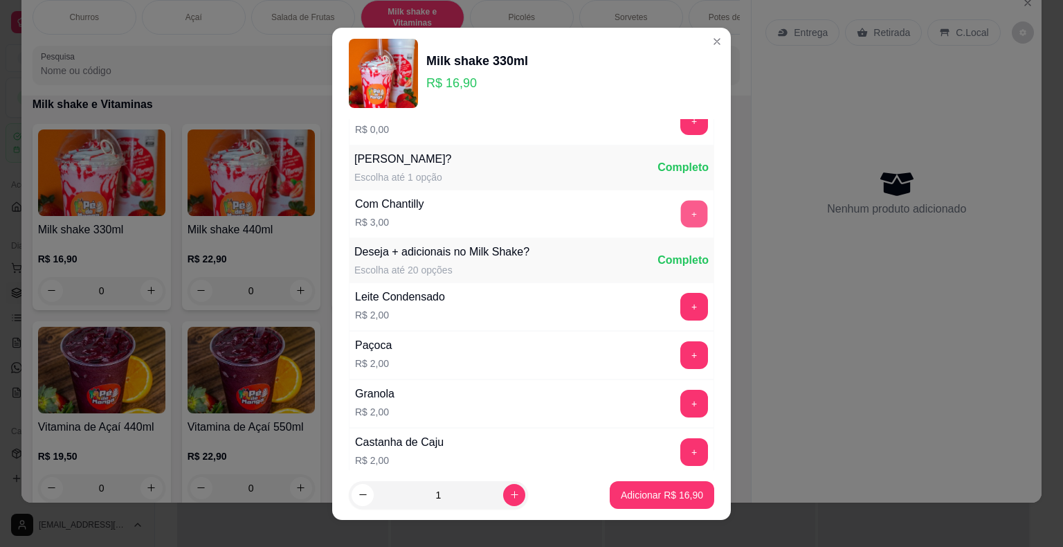
click at [681, 206] on button "+" at bounding box center [694, 213] width 27 height 27
click at [680, 351] on button "+" at bounding box center [694, 355] width 28 height 28
click at [681, 297] on button "+" at bounding box center [694, 306] width 27 height 27
click at [656, 500] on p "Adicionar R$ 23,90" at bounding box center [662, 495] width 82 height 14
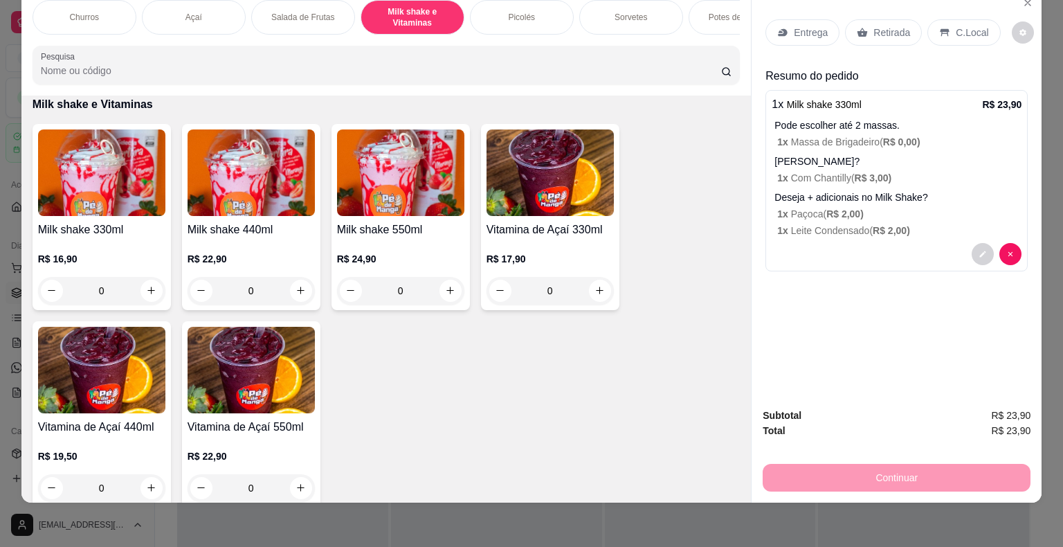
click at [795, 26] on div "Entrega" at bounding box center [803, 32] width 74 height 26
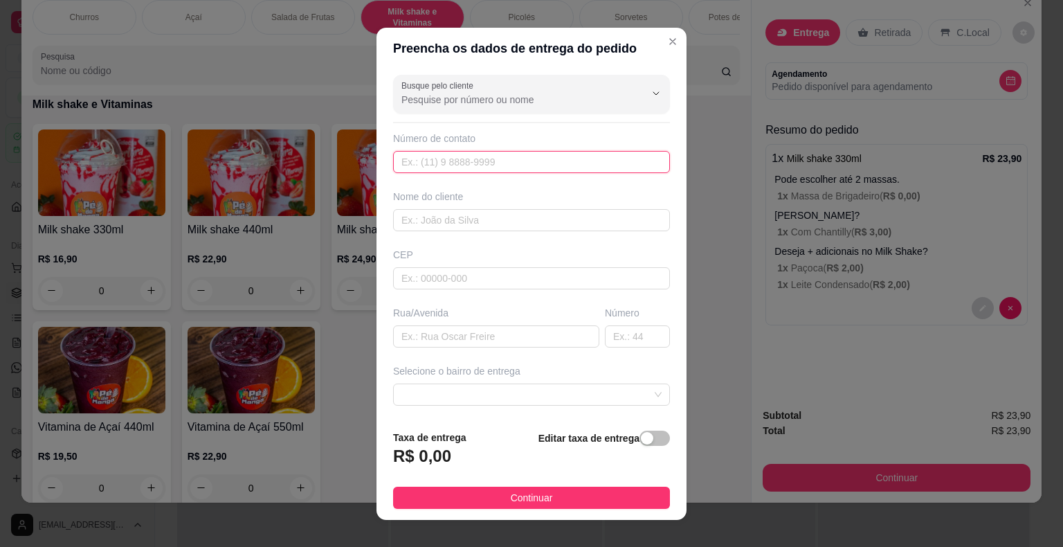
click at [467, 162] on input "text" at bounding box center [531, 162] width 277 height 22
type input "[PHONE_NUMBER]"
click at [568, 233] on div "Busque pelo cliente Número de contato [PHONE_NUMBER] Nome do cliente CEP Rua/[G…" at bounding box center [532, 244] width 310 height 350
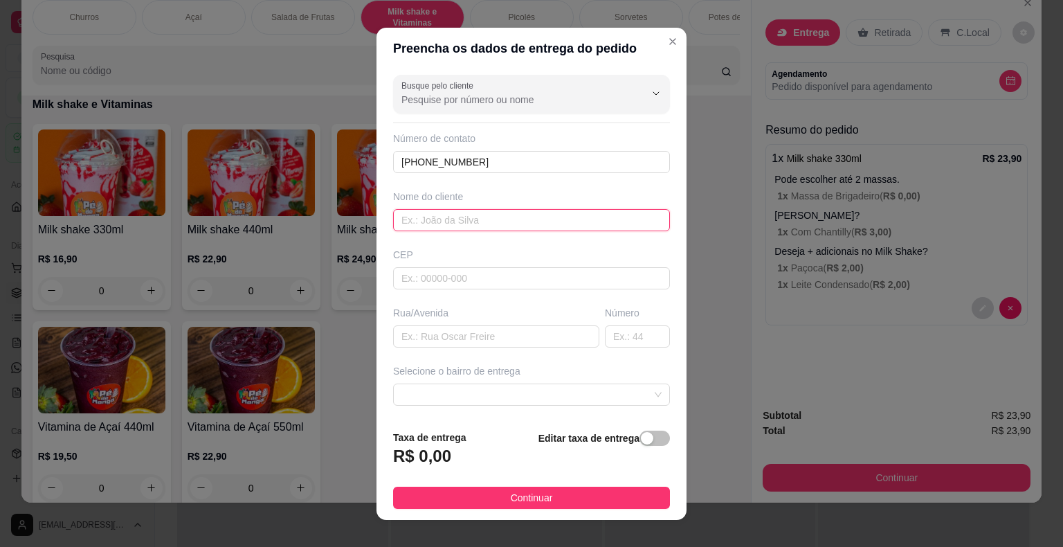
drag, startPoint x: 568, startPoint y: 222, endPoint x: 574, endPoint y: 232, distance: 11.5
click at [570, 226] on input "text" at bounding box center [531, 220] width 277 height 22
type input "[PERSON_NAME]"
drag, startPoint x: 437, startPoint y: 331, endPoint x: 443, endPoint y: 338, distance: 9.4
click at [438, 332] on input "text" at bounding box center [496, 336] width 206 height 22
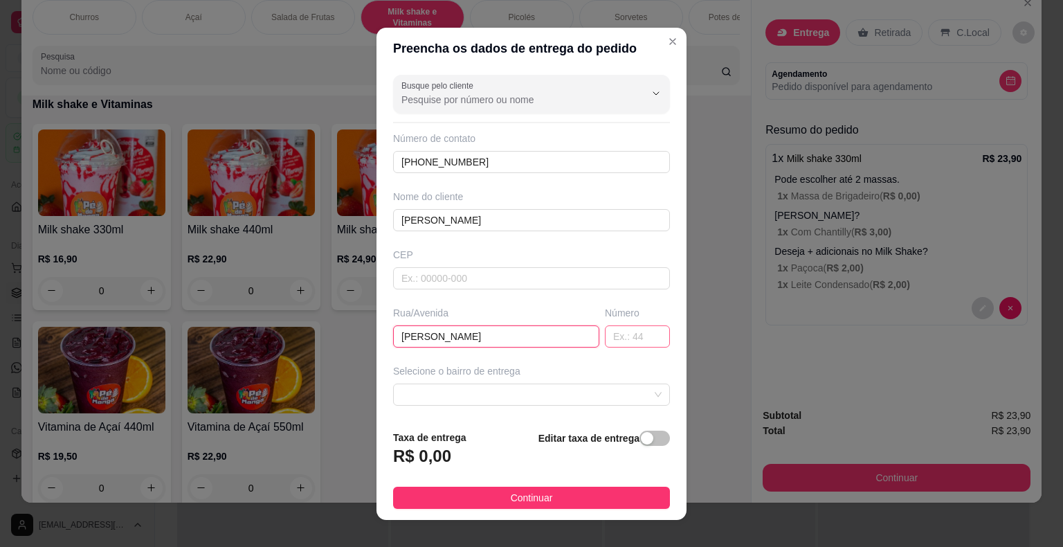
type input "[PERSON_NAME]"
click at [609, 334] on input "text" at bounding box center [637, 336] width 65 height 22
click at [458, 388] on span at bounding box center [531, 394] width 260 height 21
type input "92"
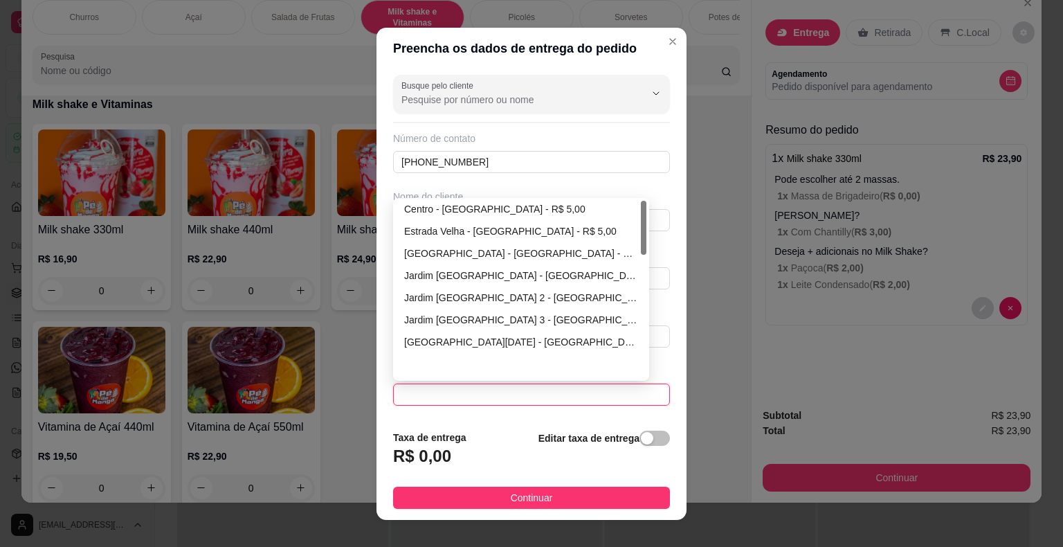
scroll to position [0, 0]
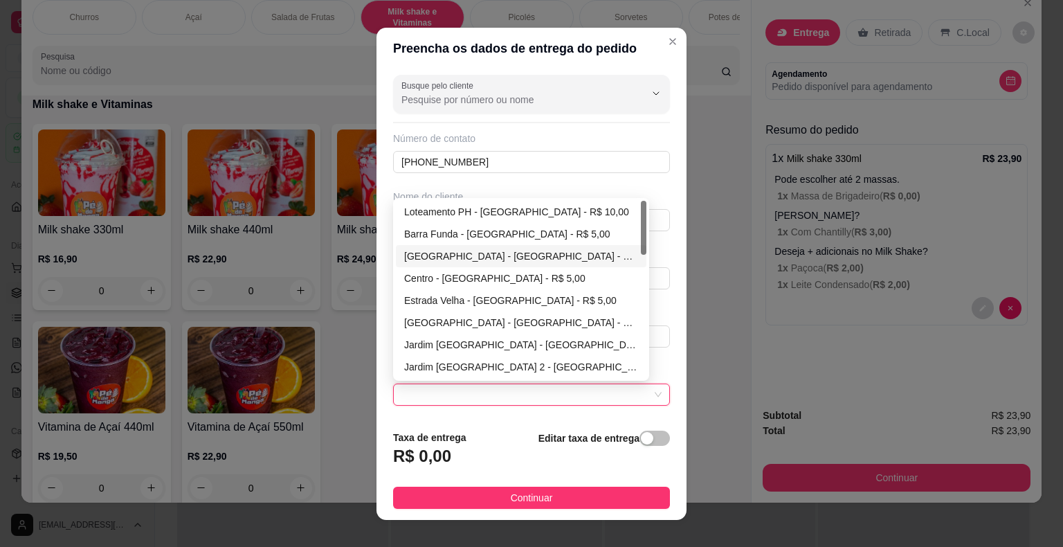
click at [432, 251] on div "[GEOGRAPHIC_DATA] - [GEOGRAPHIC_DATA] - R$ 5,00" at bounding box center [521, 256] width 234 height 15
type input "Itaberá"
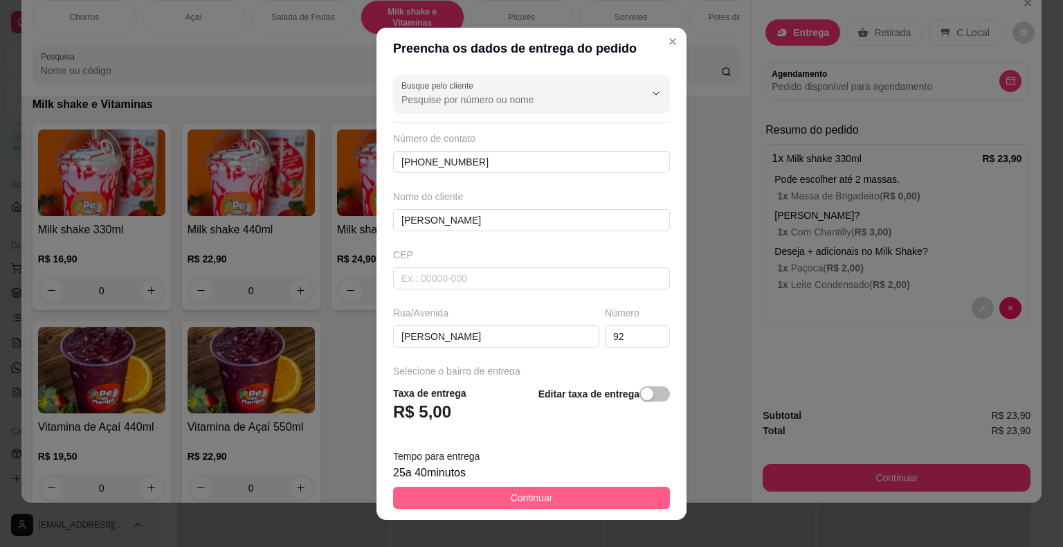
click at [548, 507] on button "Continuar" at bounding box center [531, 498] width 277 height 22
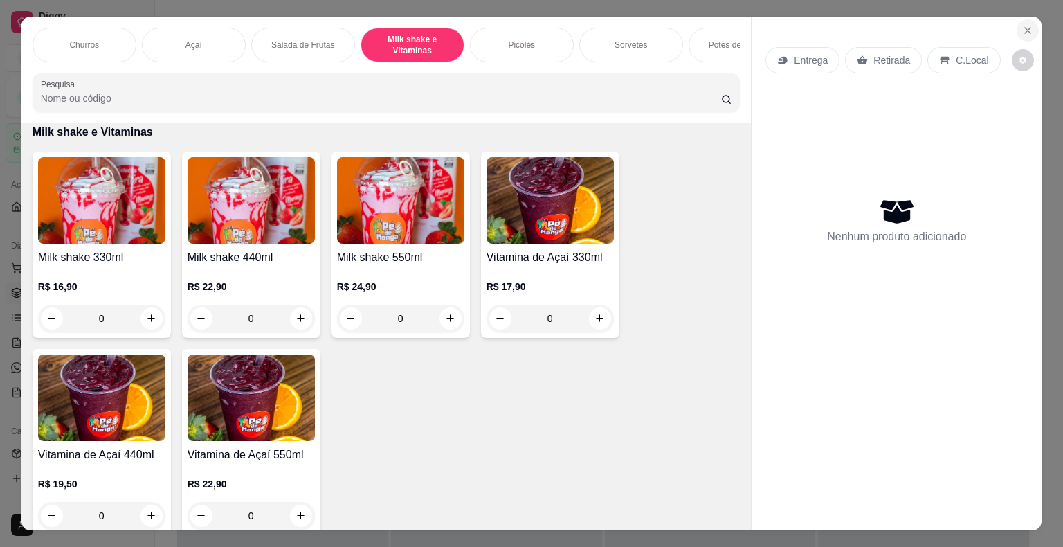
click at [1026, 31] on button "Close" at bounding box center [1028, 30] width 22 height 22
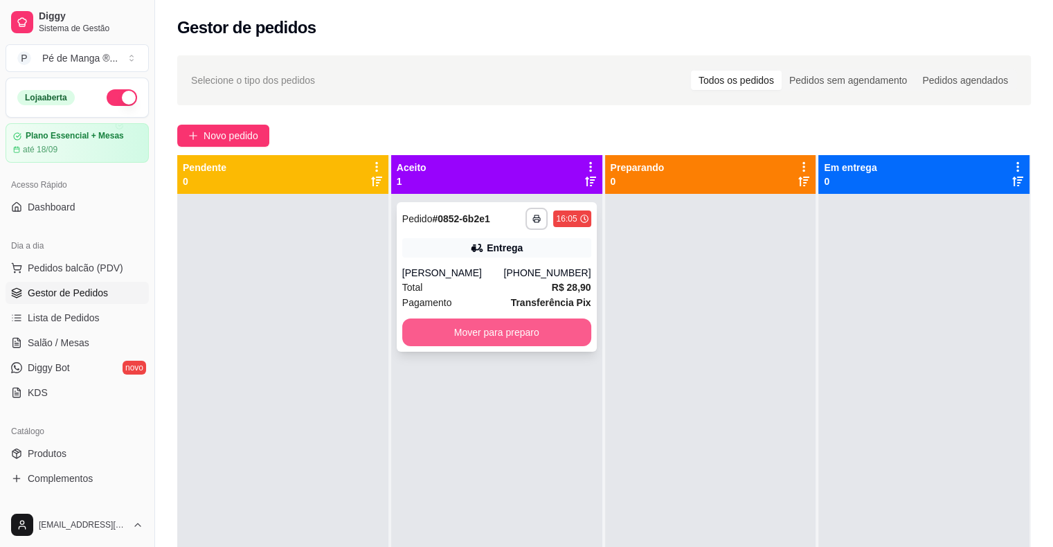
click at [488, 331] on button "Mover para preparo" at bounding box center [496, 332] width 189 height 28
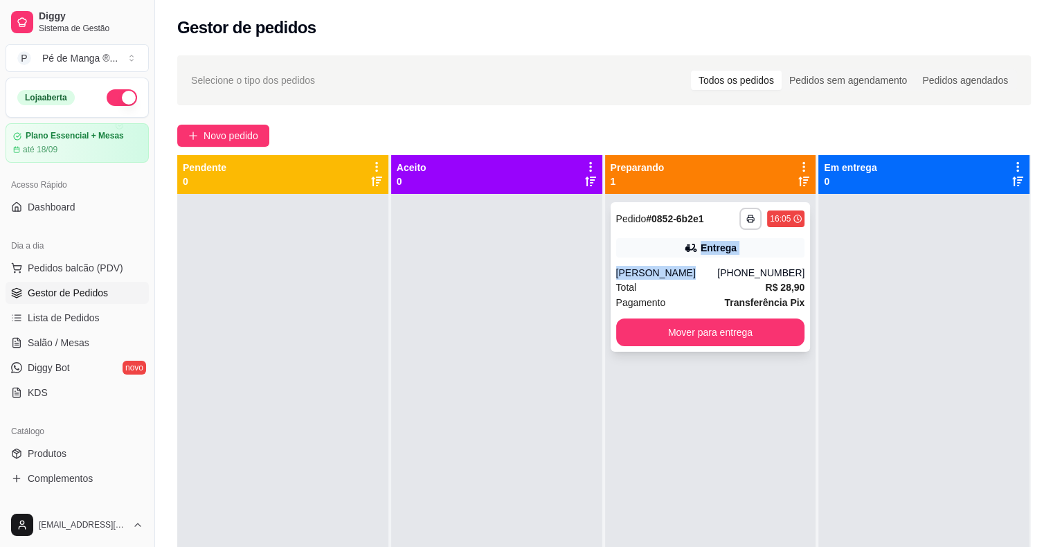
click at [675, 259] on div "**********" at bounding box center [711, 277] width 200 height 150
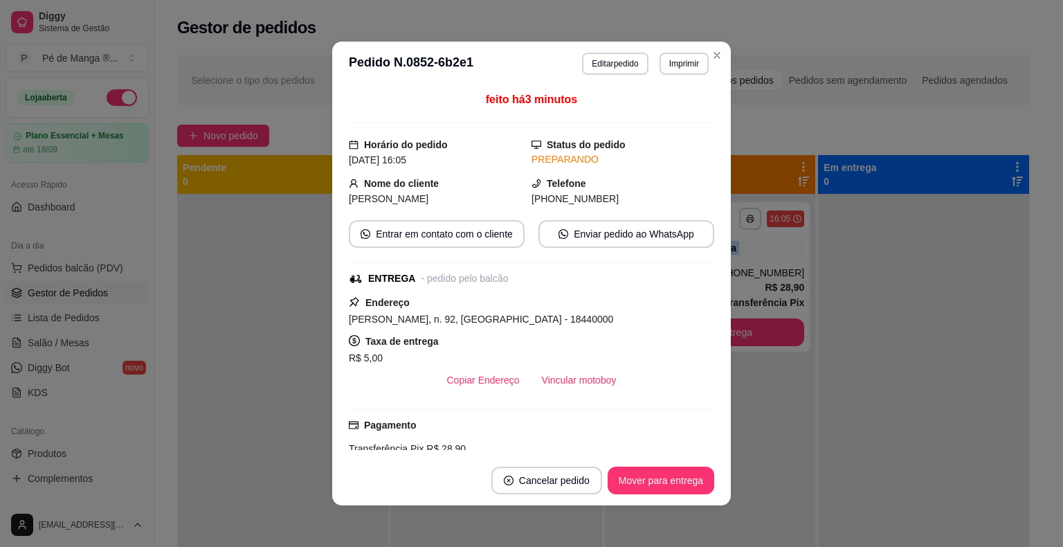
click at [523, 373] on div "Copiar Endereço Vincular motoboy" at bounding box center [531, 380] width 365 height 28
click at [546, 383] on button "Vincular motoboy" at bounding box center [579, 380] width 97 height 28
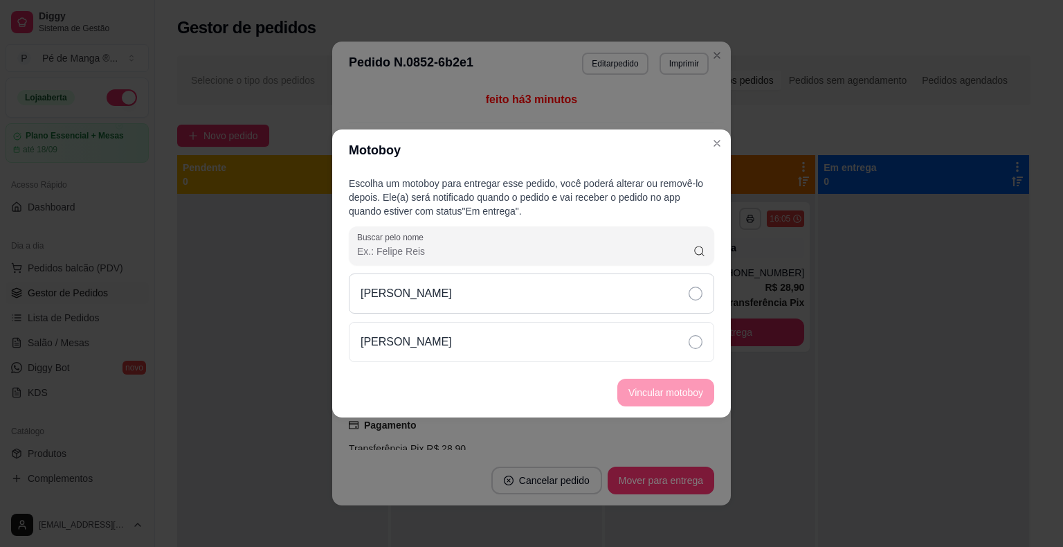
click at [652, 298] on div "[PERSON_NAME]" at bounding box center [531, 293] width 365 height 40
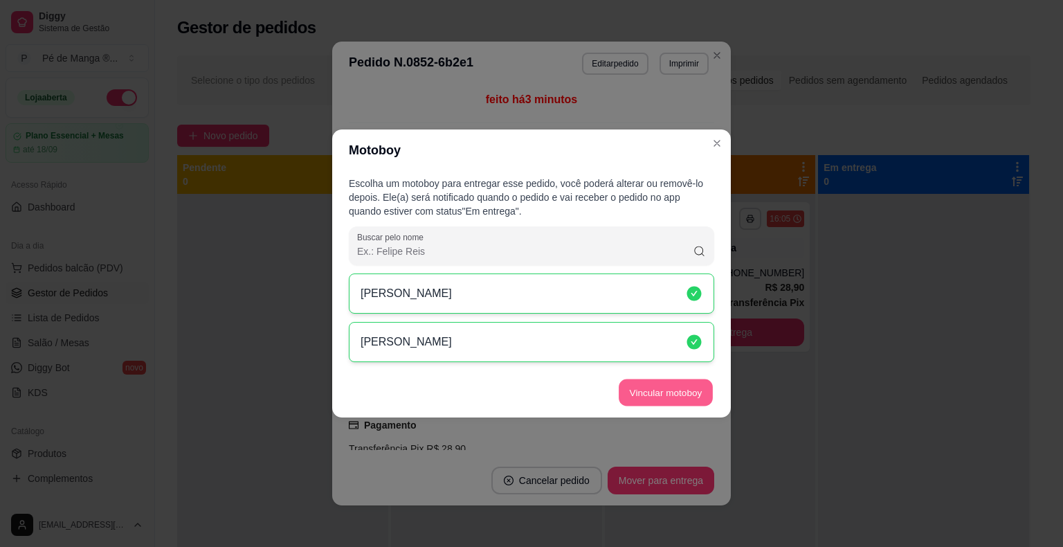
click at [687, 388] on button "Vincular motoboy" at bounding box center [666, 392] width 94 height 27
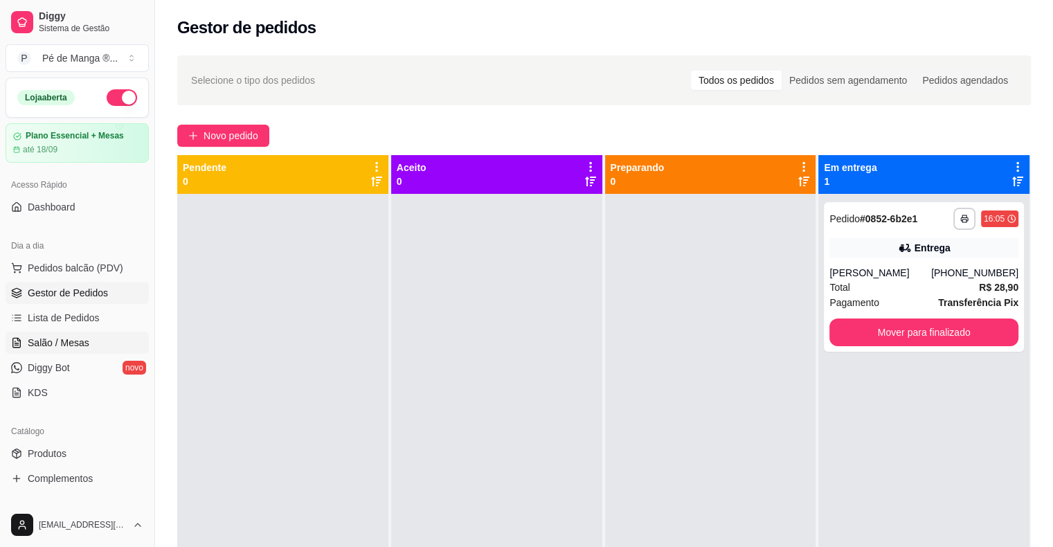
click at [28, 351] on link "Salão / Mesas" at bounding box center [77, 343] width 143 height 22
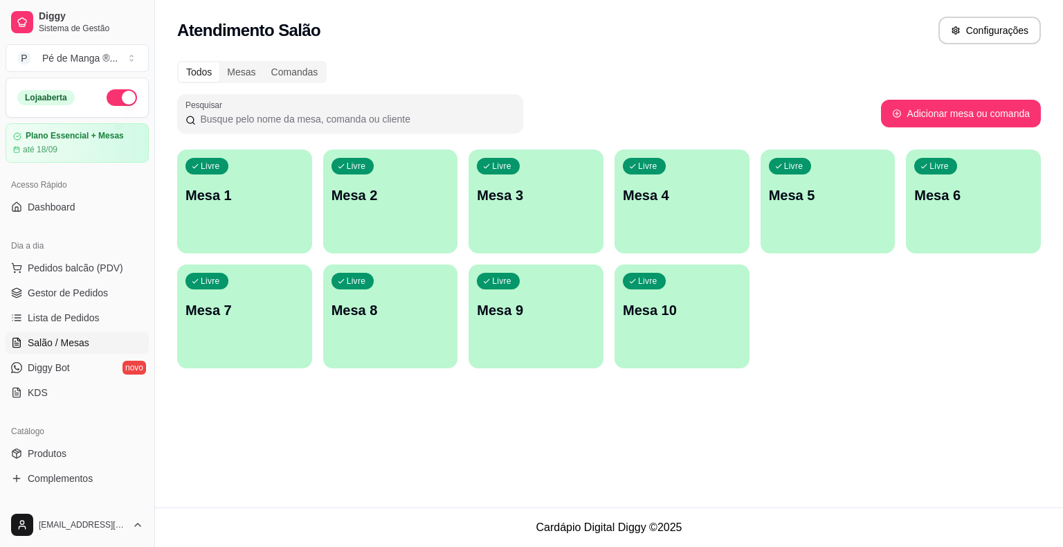
click at [210, 204] on p "Mesa 1" at bounding box center [245, 195] width 118 height 19
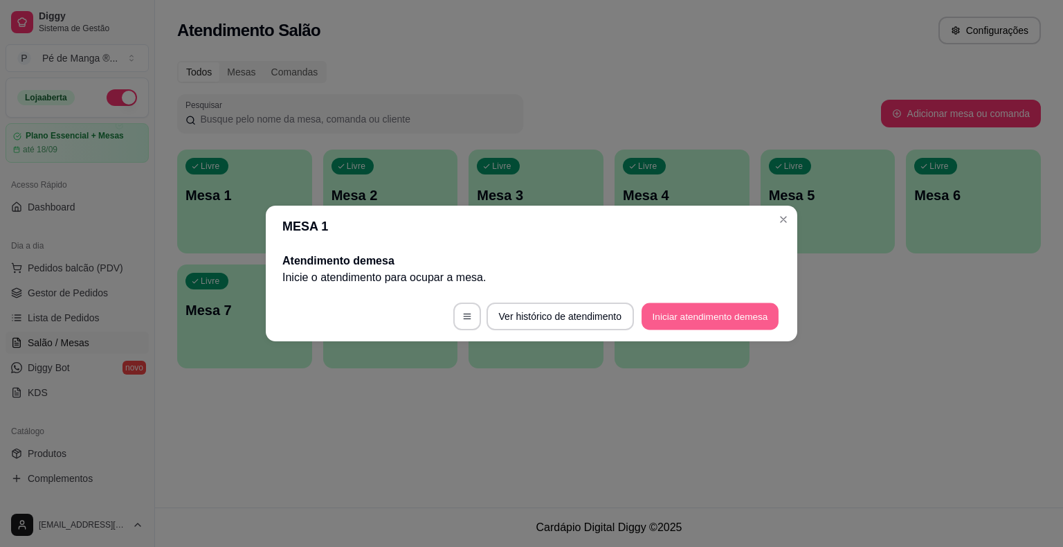
click at [668, 320] on button "Iniciar atendimento de mesa" at bounding box center [710, 316] width 137 height 27
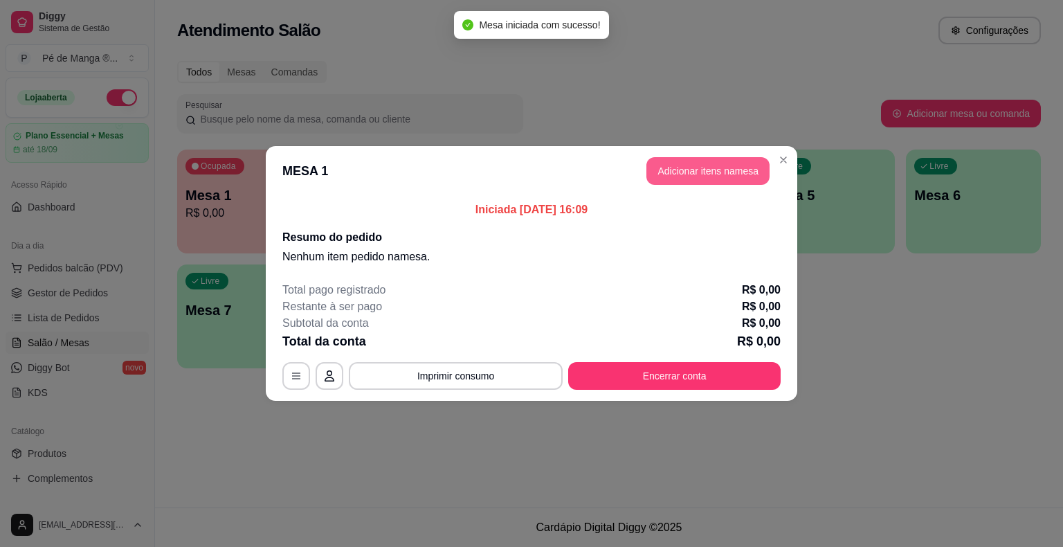
click at [691, 173] on button "Adicionar itens na mesa" at bounding box center [708, 171] width 123 height 28
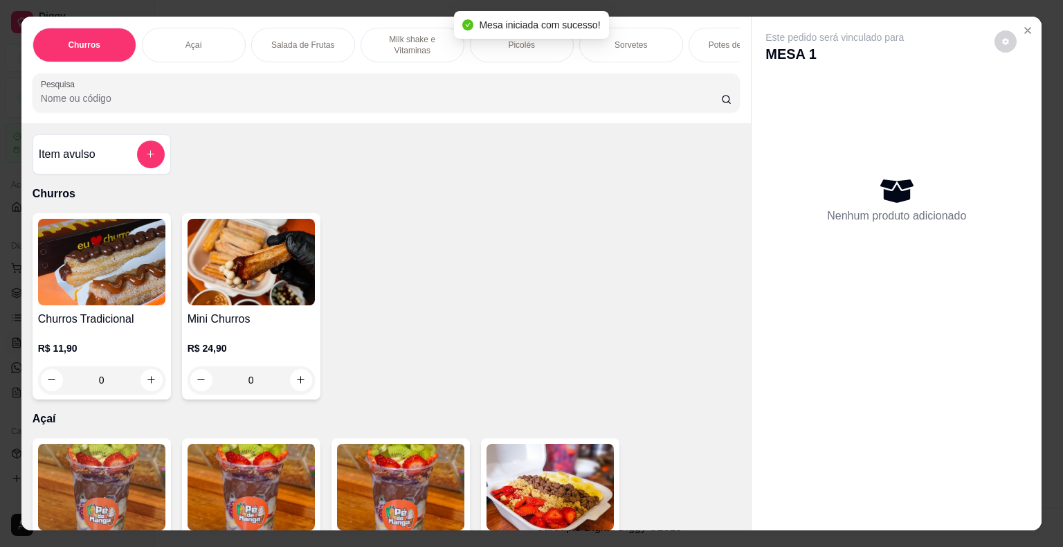
click at [186, 44] on p "Açaí" at bounding box center [194, 44] width 17 height 11
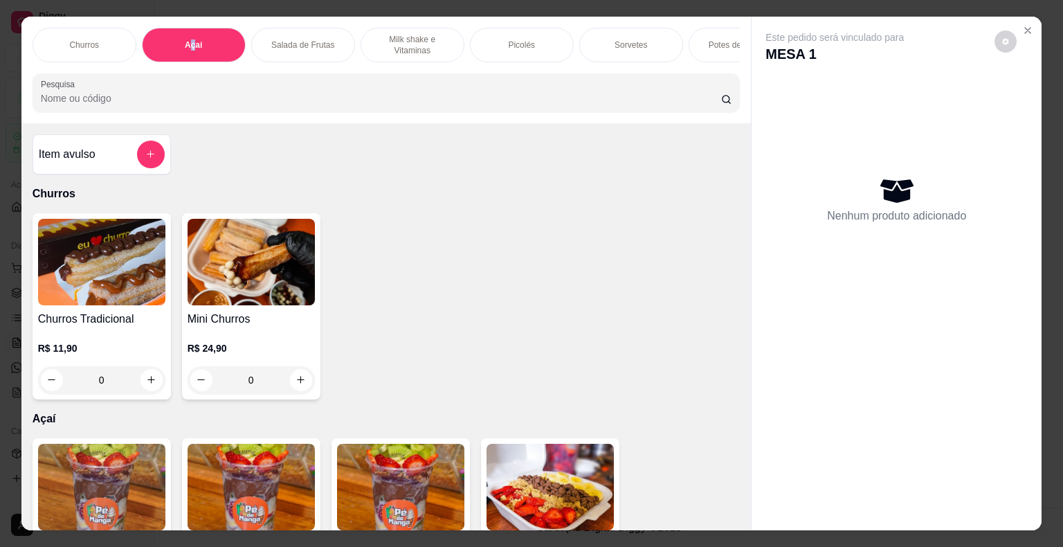
scroll to position [33, 0]
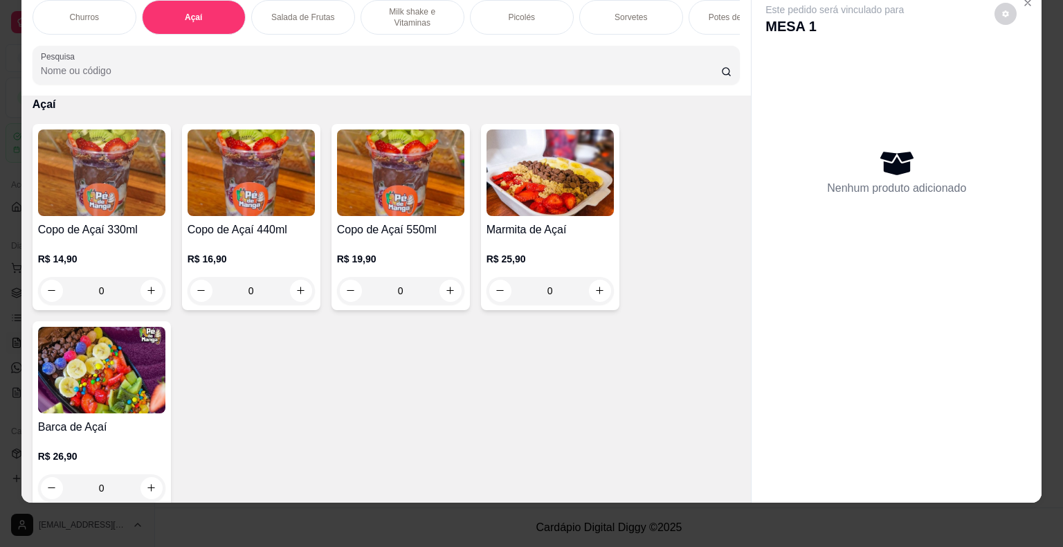
click at [298, 290] on div "0" at bounding box center [251, 291] width 127 height 28
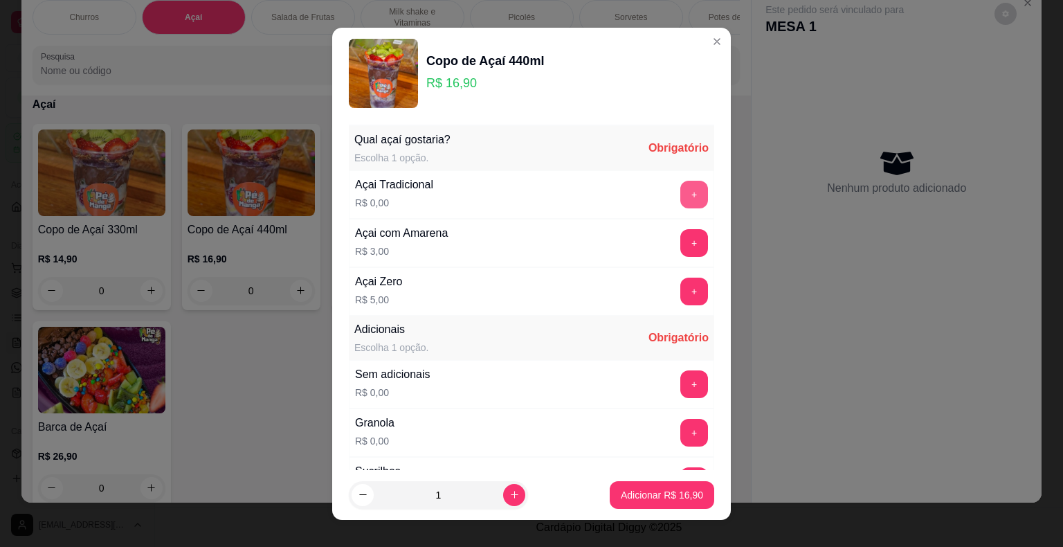
click at [680, 191] on button "+" at bounding box center [694, 195] width 28 height 28
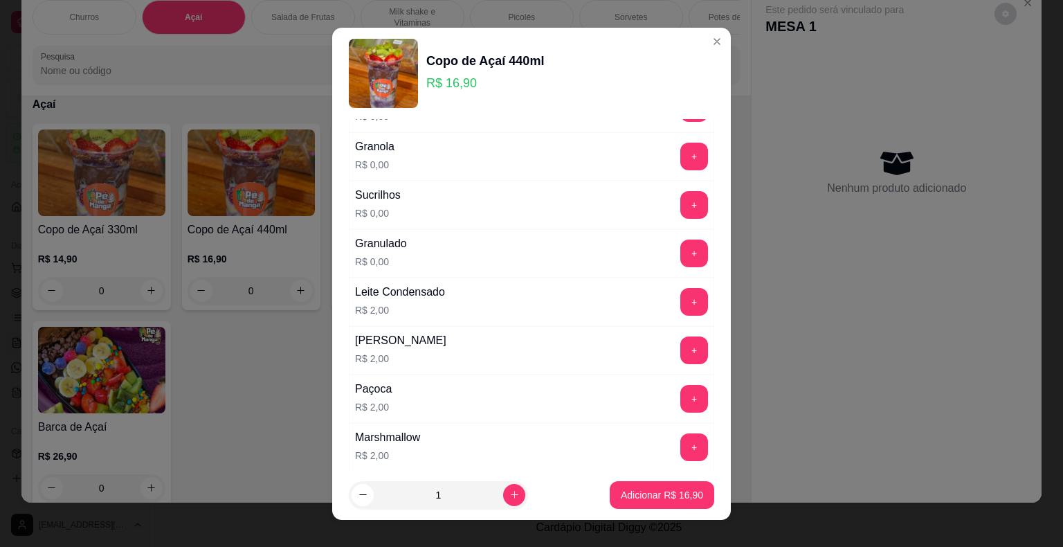
scroll to position [277, 0]
click at [680, 299] on button "+" at bounding box center [694, 301] width 28 height 28
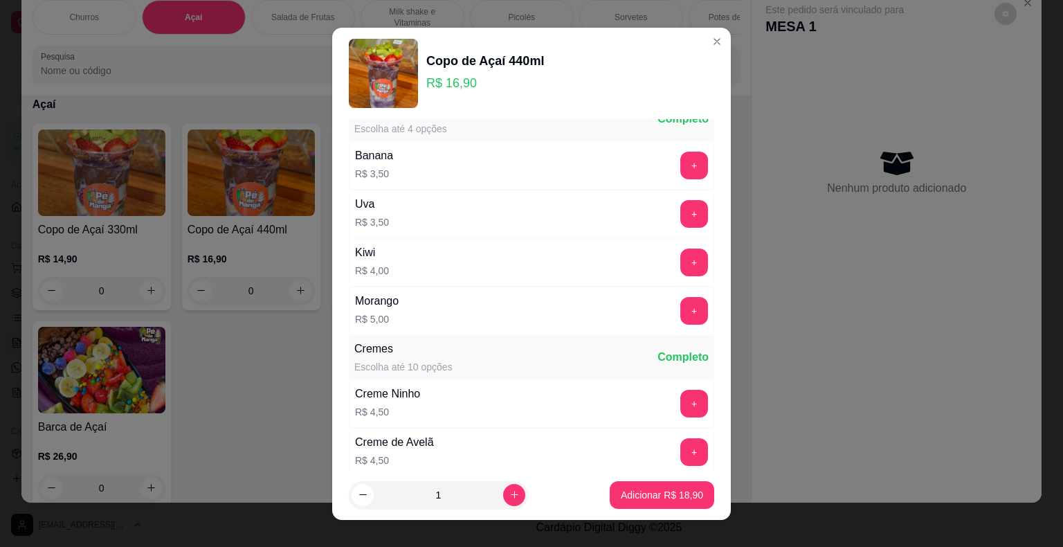
scroll to position [1038, 0]
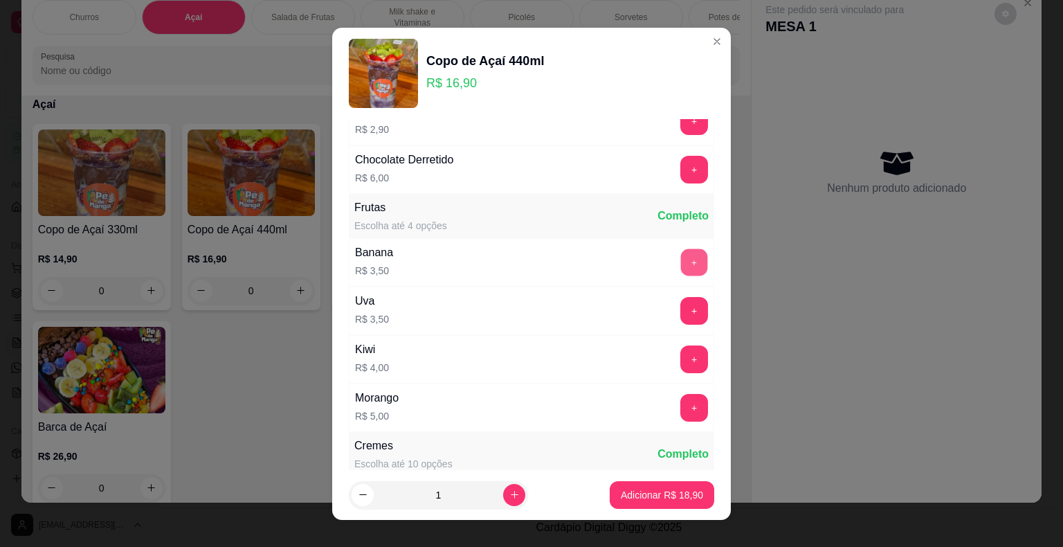
click at [681, 251] on button "+" at bounding box center [694, 262] width 27 height 27
click at [629, 486] on button "Adicionar R$ 22,40" at bounding box center [662, 495] width 105 height 28
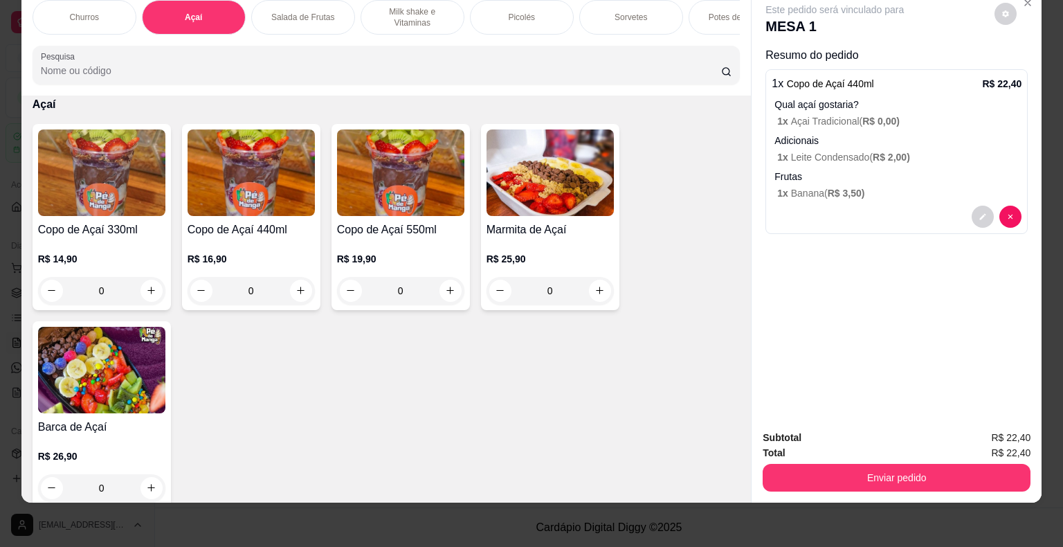
click at [150, 289] on div "0" at bounding box center [101, 291] width 127 height 28
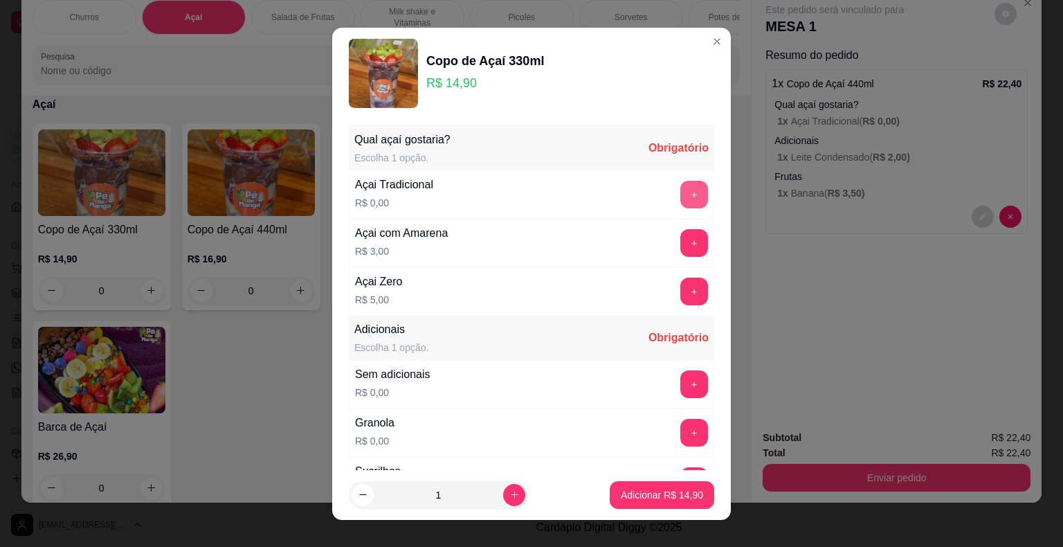
click at [680, 199] on button "+" at bounding box center [694, 195] width 28 height 28
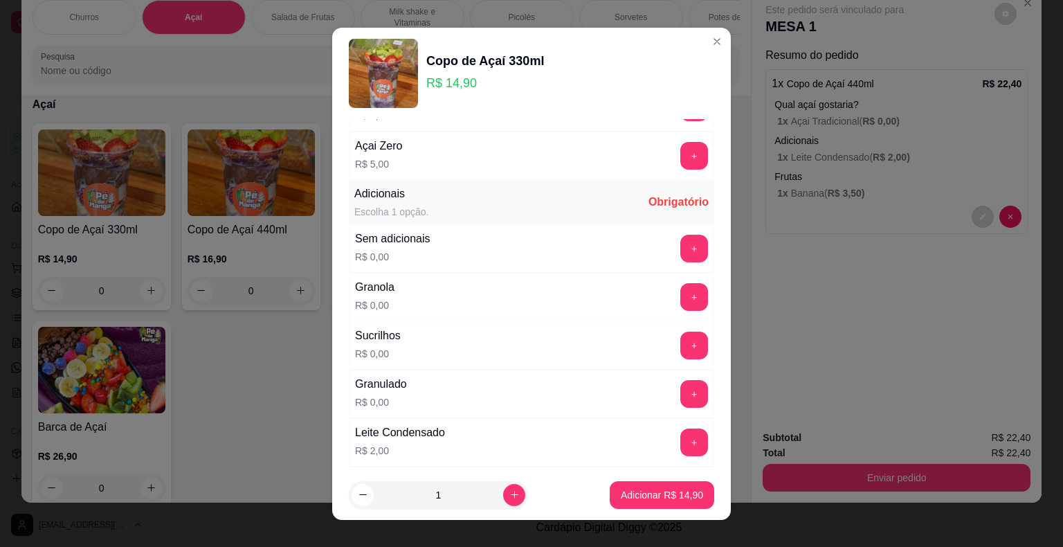
scroll to position [208, 0]
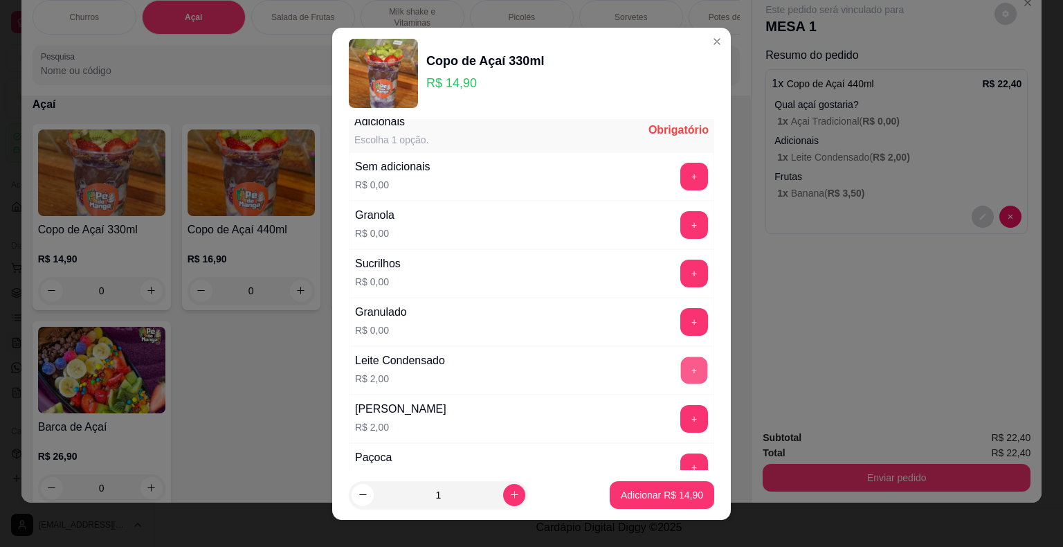
click at [681, 372] on button "+" at bounding box center [694, 369] width 27 height 27
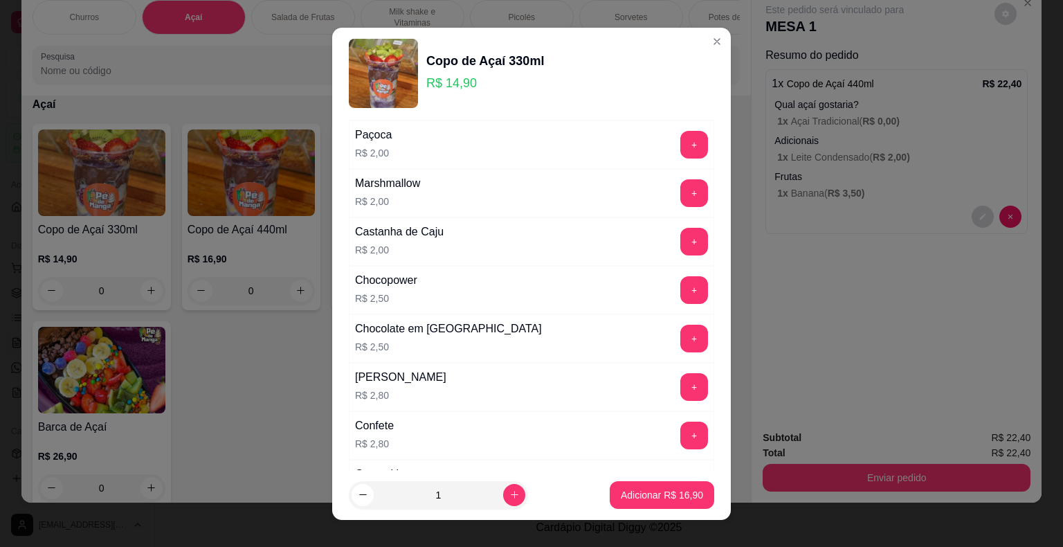
scroll to position [623, 0]
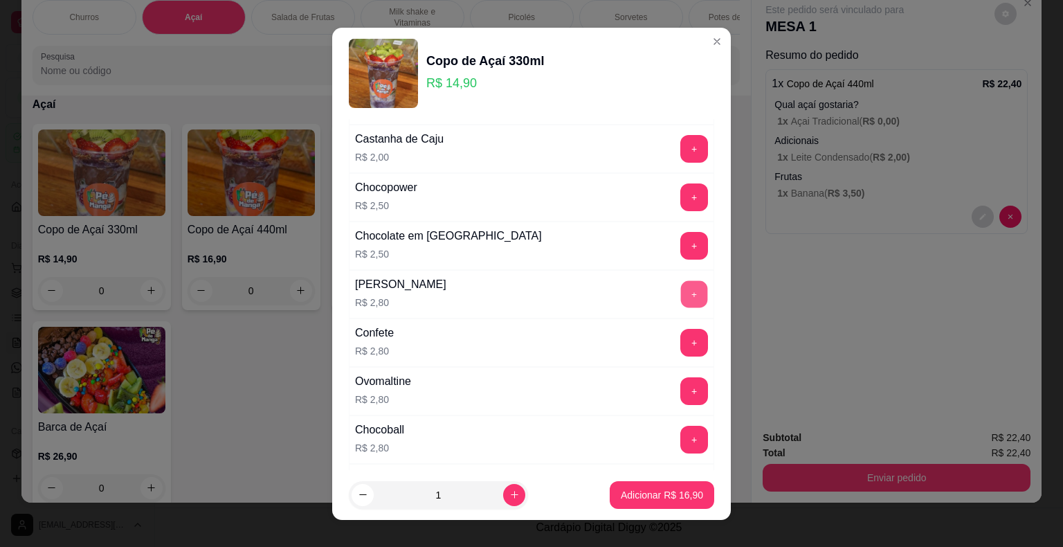
click at [681, 287] on button "+" at bounding box center [694, 293] width 27 height 27
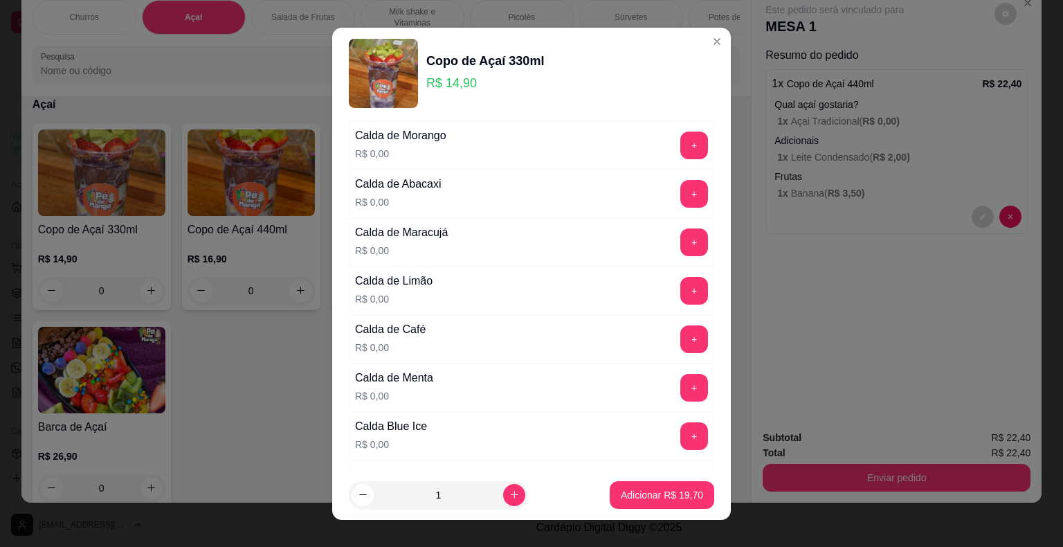
scroll to position [1800, 0]
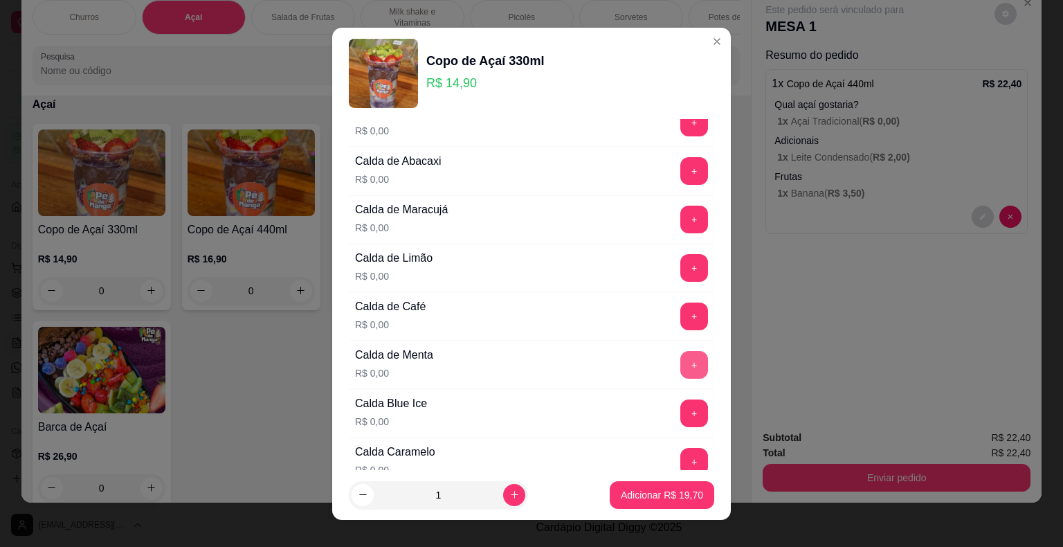
click at [680, 365] on button "+" at bounding box center [694, 365] width 28 height 28
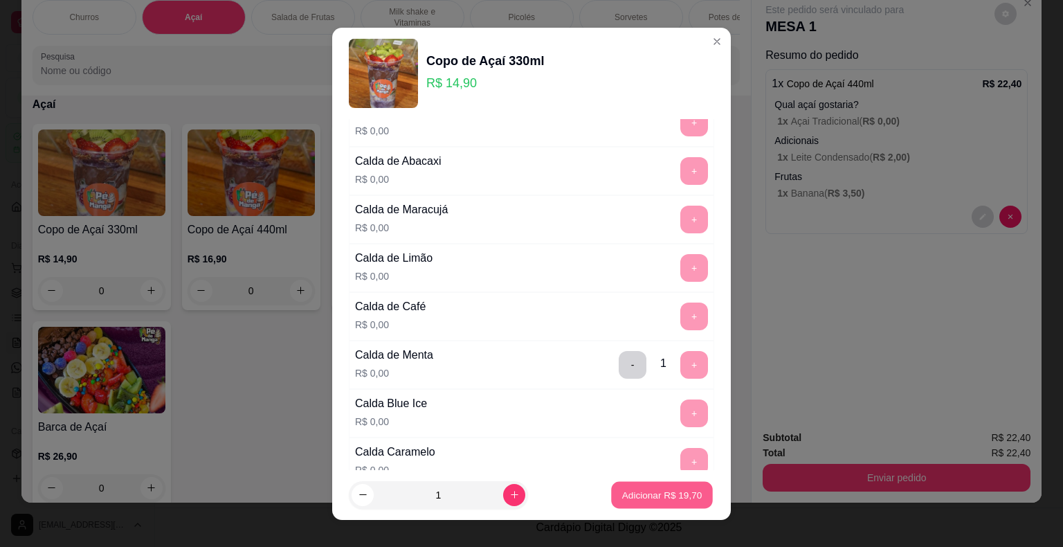
click at [660, 494] on p "Adicionar R$ 19,70" at bounding box center [662, 494] width 80 height 13
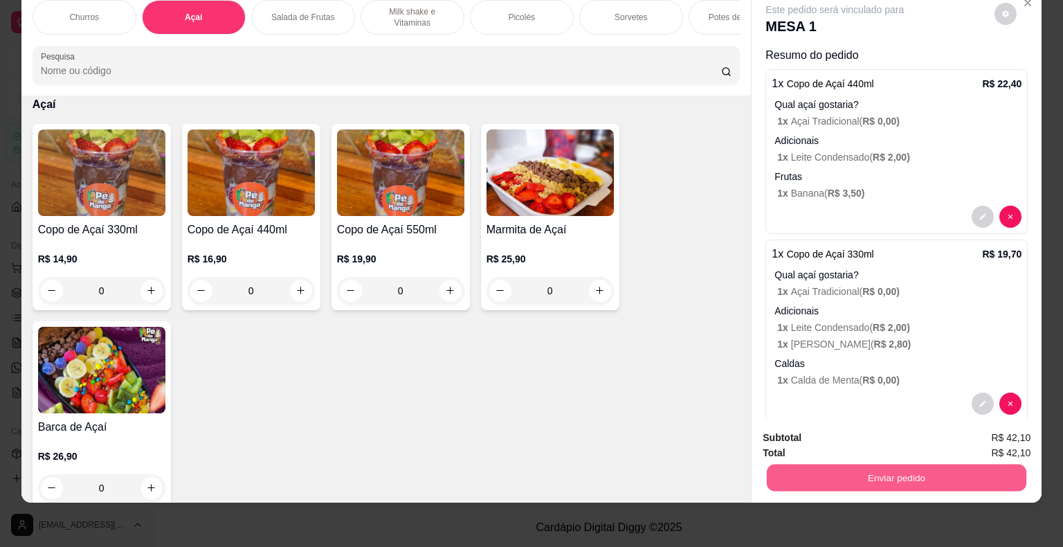
click at [853, 467] on button "Enviar pedido" at bounding box center [897, 477] width 260 height 27
click at [800, 435] on button "Não registrar e enviar pedido" at bounding box center [851, 433] width 144 height 26
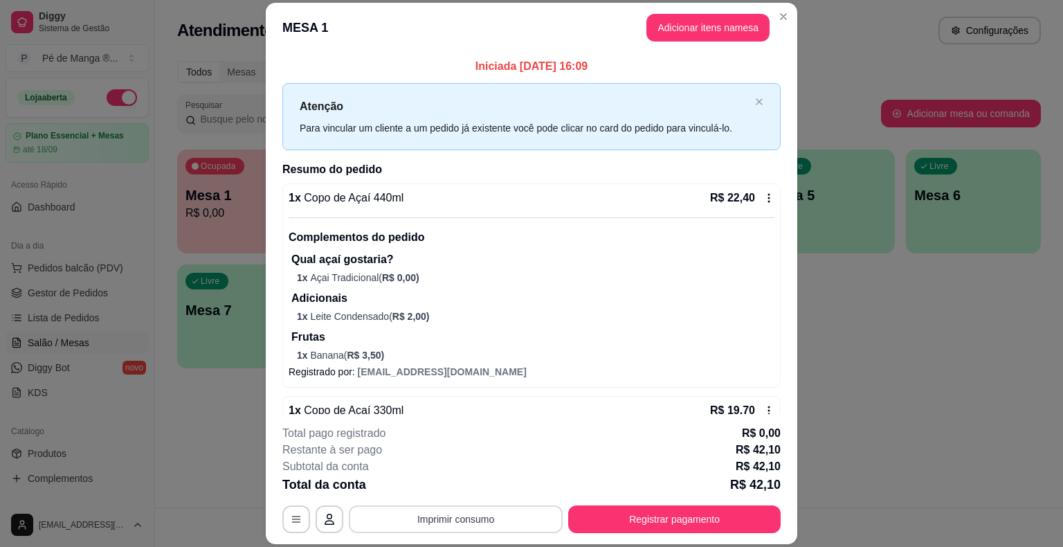
click at [395, 525] on button "Imprimir consumo" at bounding box center [456, 519] width 214 height 28
click at [469, 486] on button "IMPRESSORA" at bounding box center [455, 487] width 100 height 22
click at [674, 511] on button "Registrar pagamento" at bounding box center [674, 519] width 213 height 28
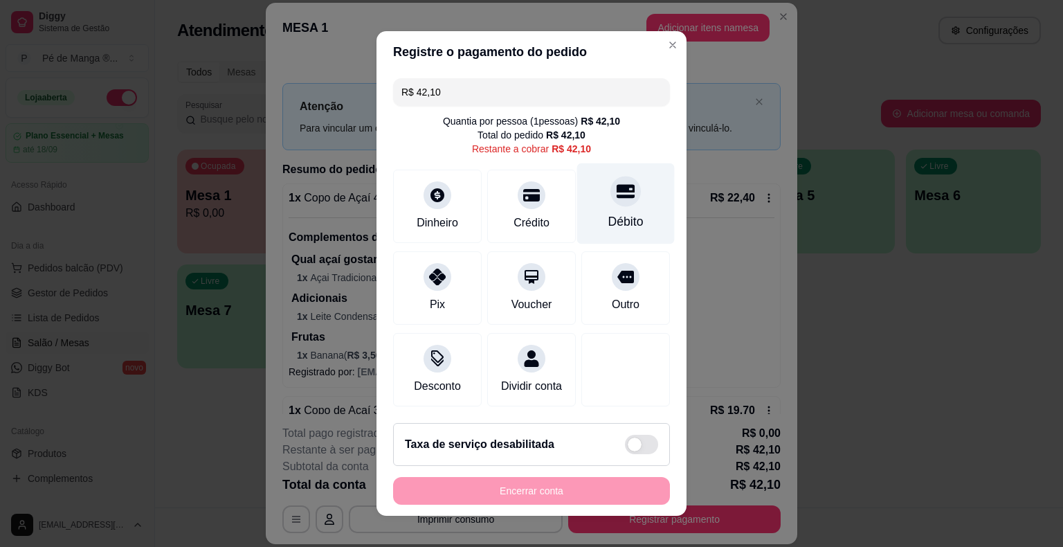
click at [593, 208] on div "Débito" at bounding box center [626, 203] width 98 height 81
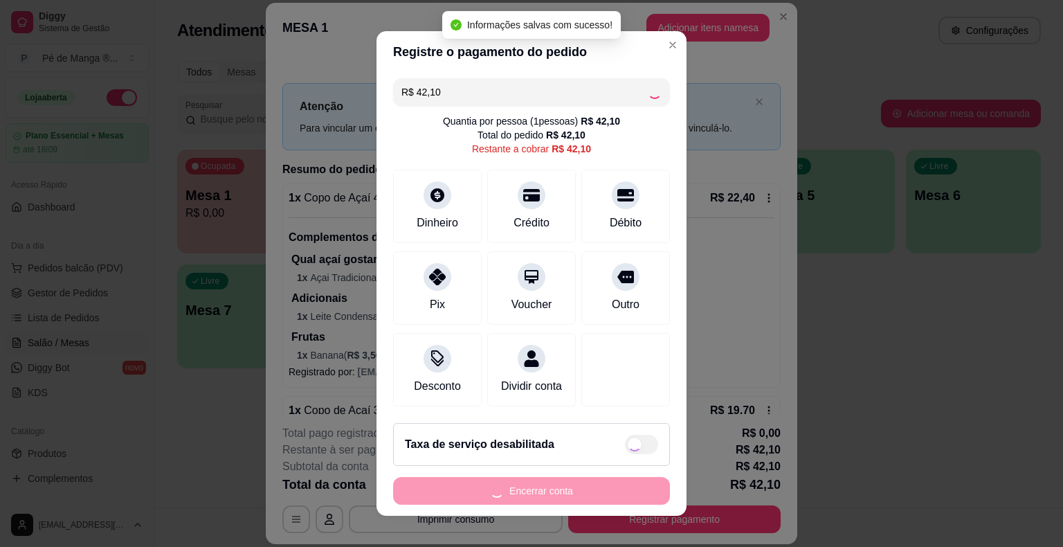
type input "R$ 0,00"
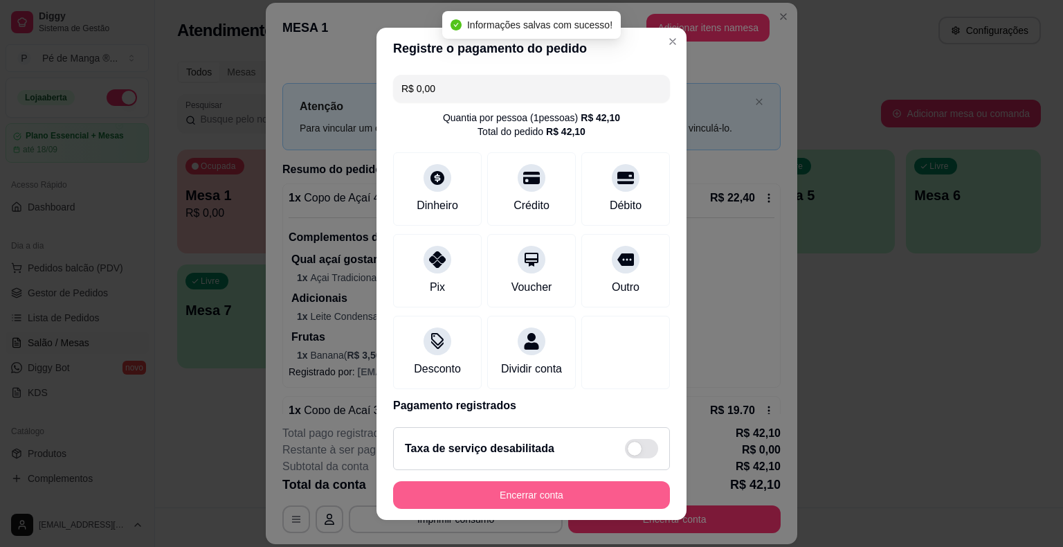
click at [532, 498] on button "Encerrar conta" at bounding box center [531, 495] width 277 height 28
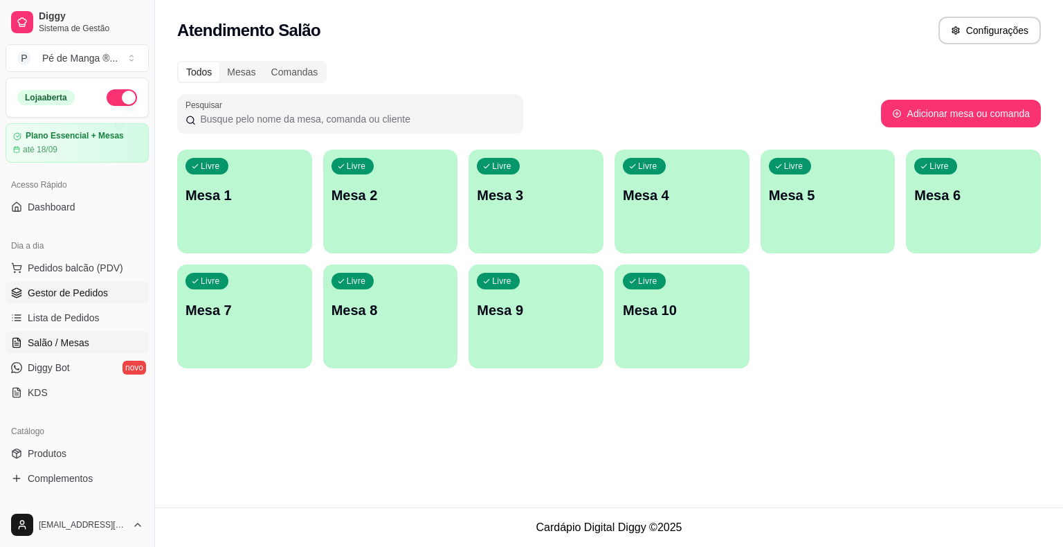
click at [107, 299] on link "Gestor de Pedidos" at bounding box center [77, 293] width 143 height 22
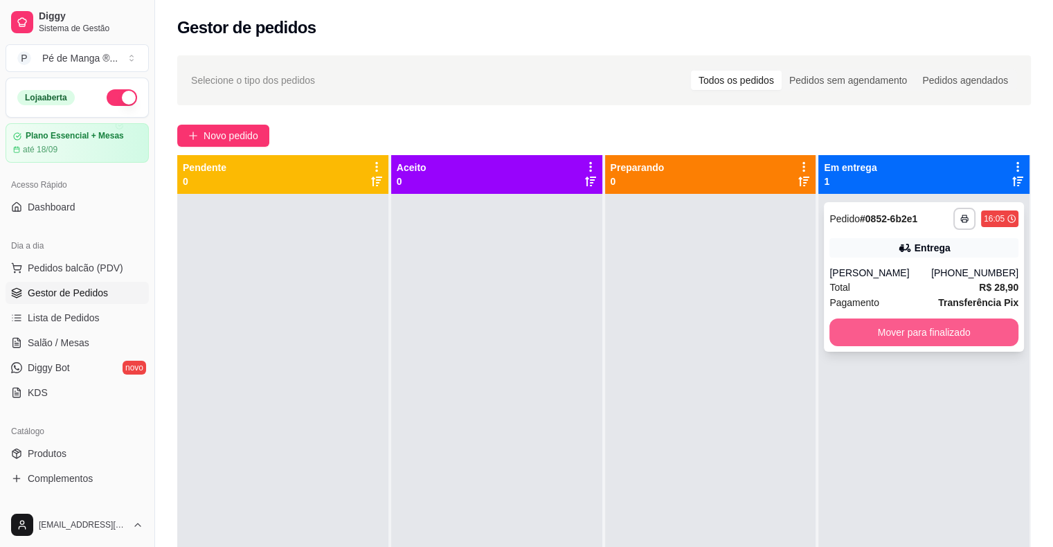
click at [922, 323] on button "Mover para finalizado" at bounding box center [923, 332] width 189 height 28
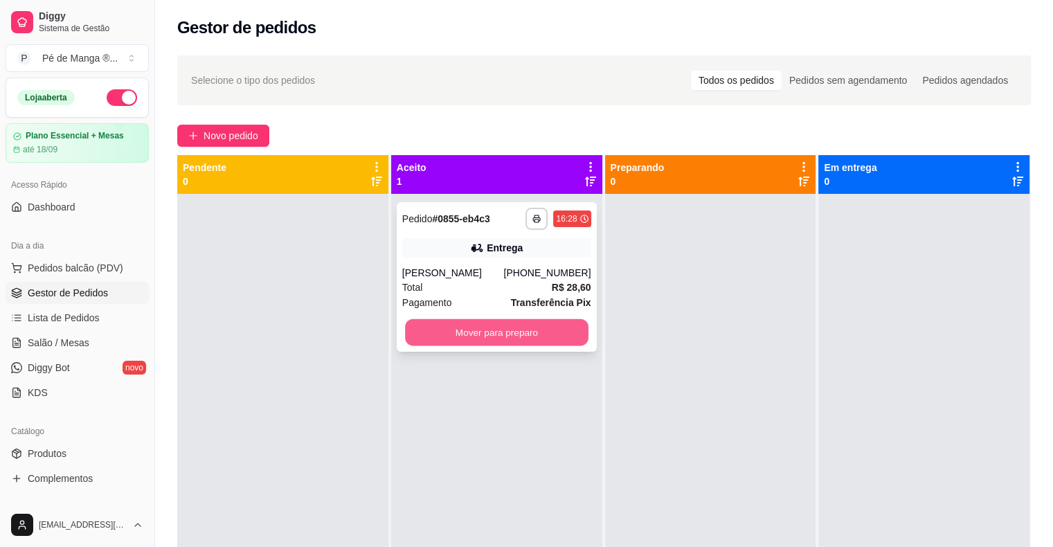
click at [471, 342] on button "Mover para preparo" at bounding box center [496, 332] width 183 height 27
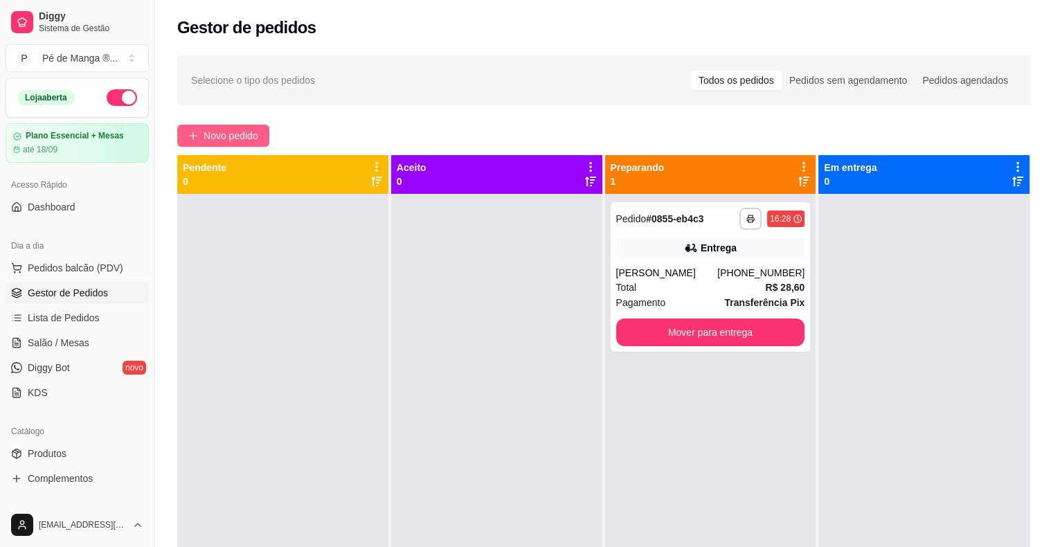
click at [222, 130] on span "Novo pedido" at bounding box center [231, 135] width 55 height 15
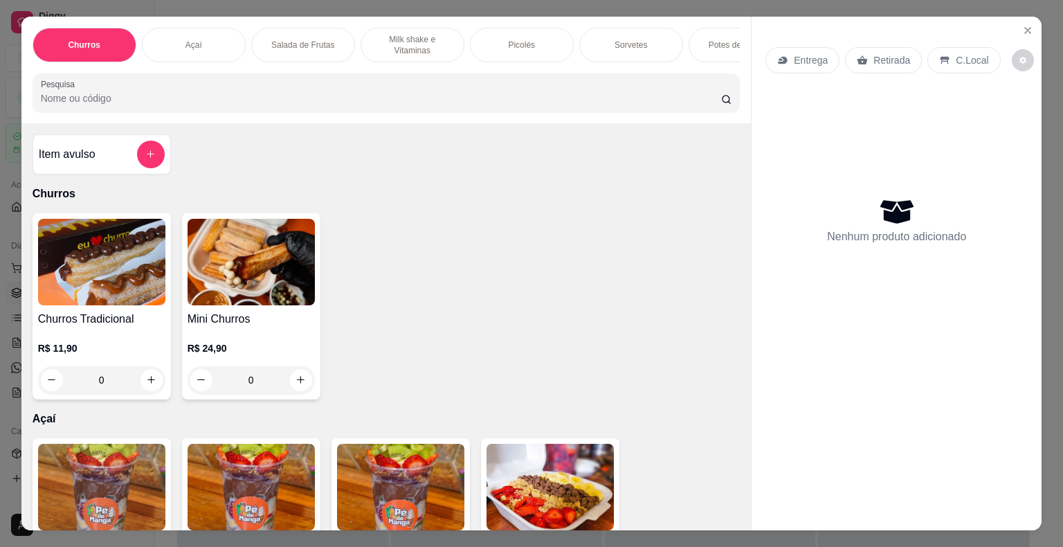
click at [932, 48] on div "C.Local" at bounding box center [964, 60] width 73 height 26
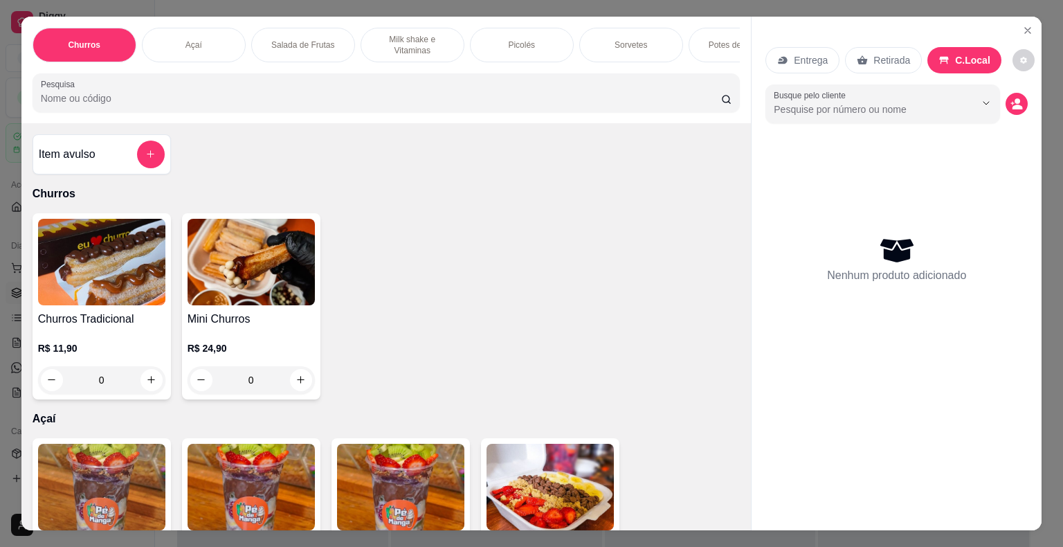
click at [883, 53] on p "Retirada" at bounding box center [892, 60] width 37 height 14
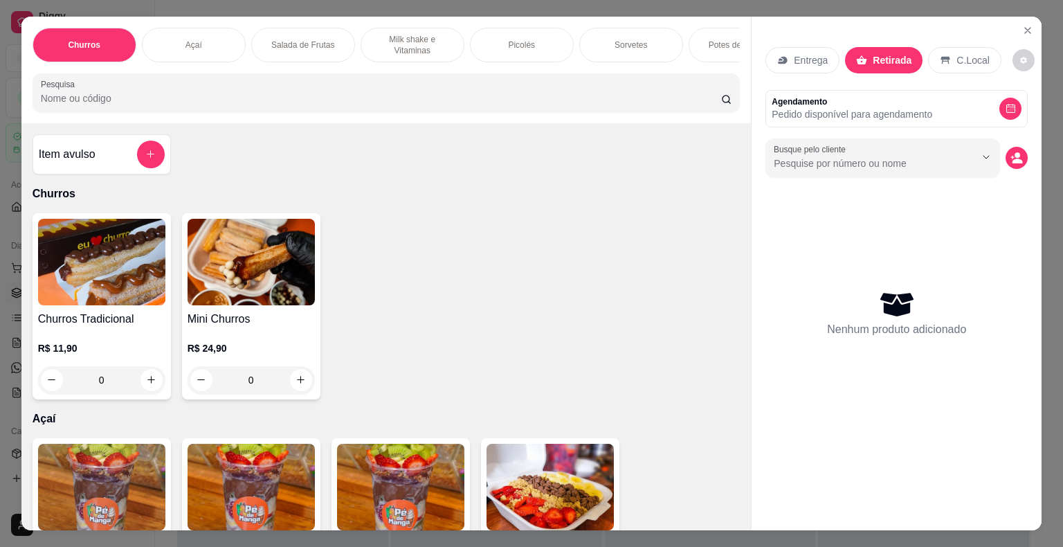
click at [881, 111] on p "Pedido disponível para agendamento" at bounding box center [852, 114] width 161 height 14
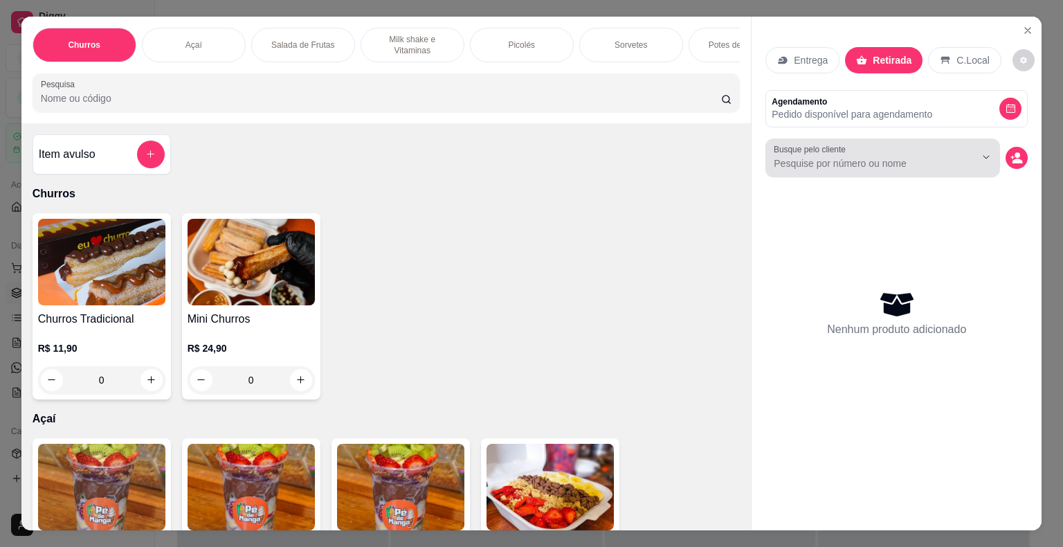
click at [884, 148] on div at bounding box center [883, 158] width 218 height 28
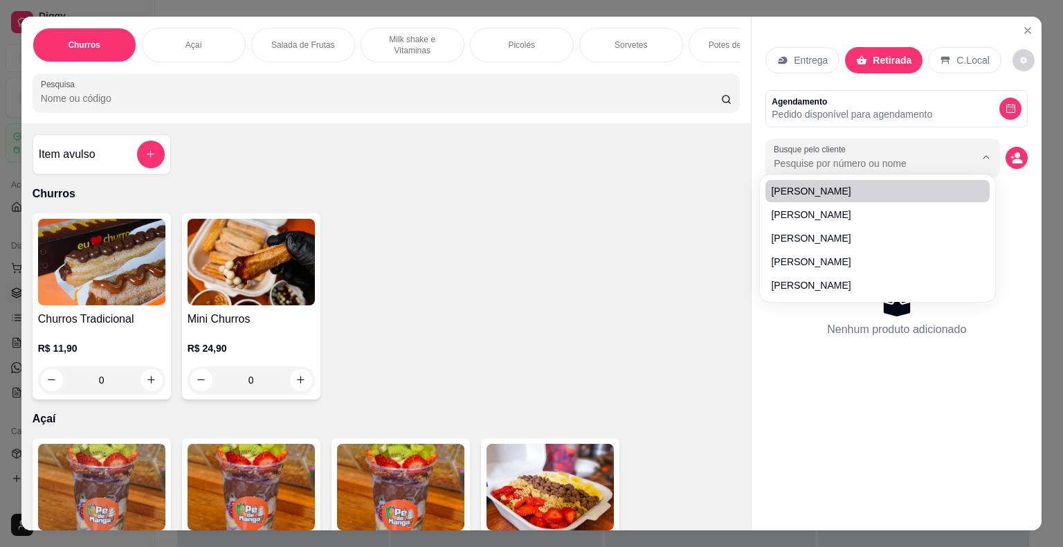
click at [818, 160] on input "Busque pelo cliente" at bounding box center [863, 163] width 179 height 14
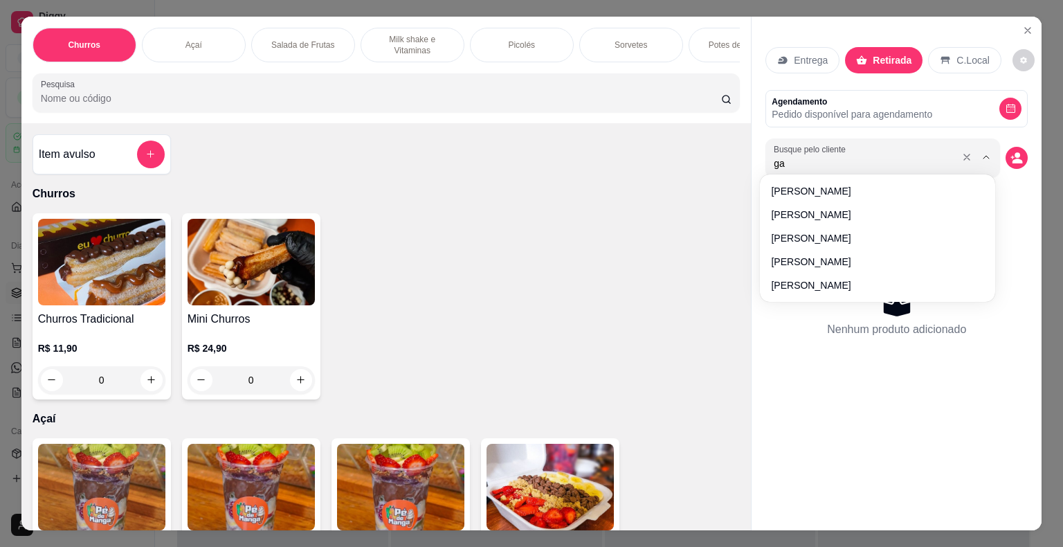
type input "g"
click at [1022, 25] on icon "Close" at bounding box center [1027, 30] width 11 height 11
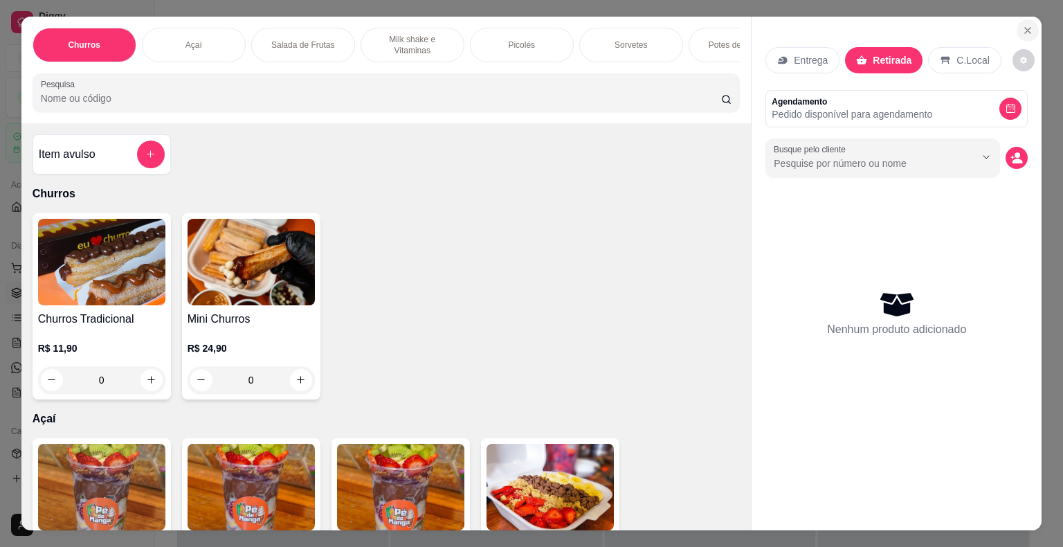
click at [1024, 25] on icon "Close" at bounding box center [1027, 30] width 11 height 11
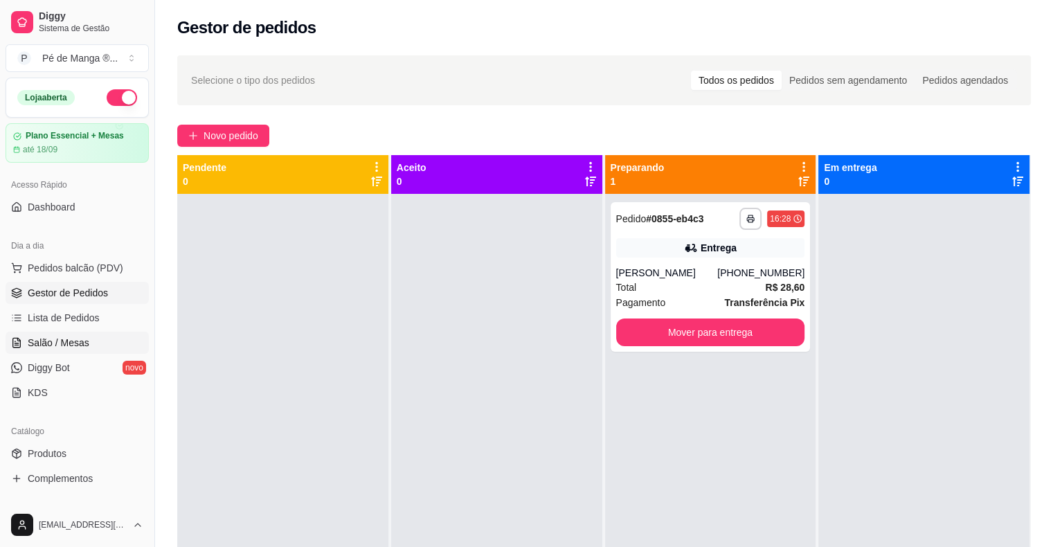
click at [84, 344] on span "Salão / Mesas" at bounding box center [59, 343] width 62 height 14
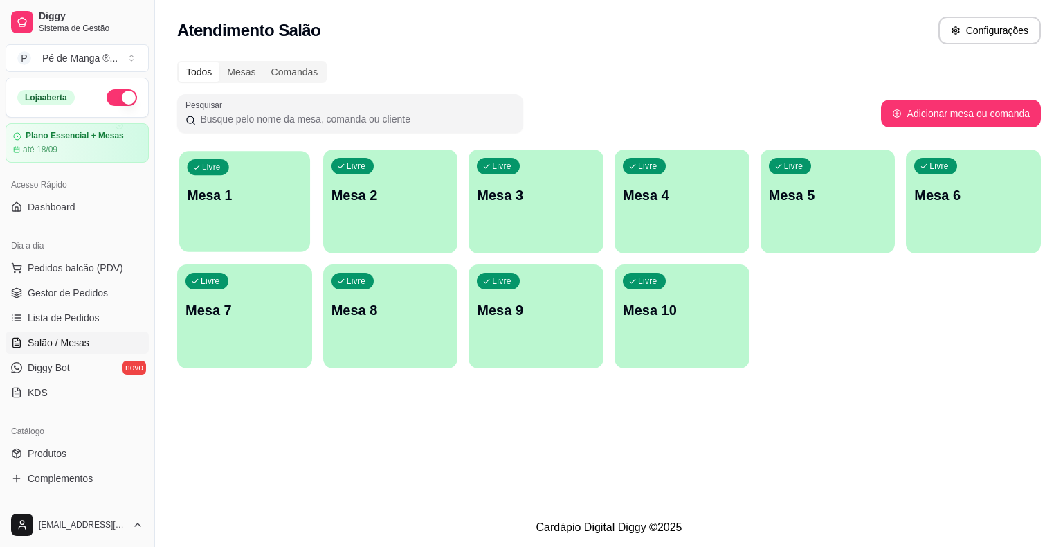
click at [258, 216] on div "Livre Mesa 1" at bounding box center [244, 193] width 131 height 84
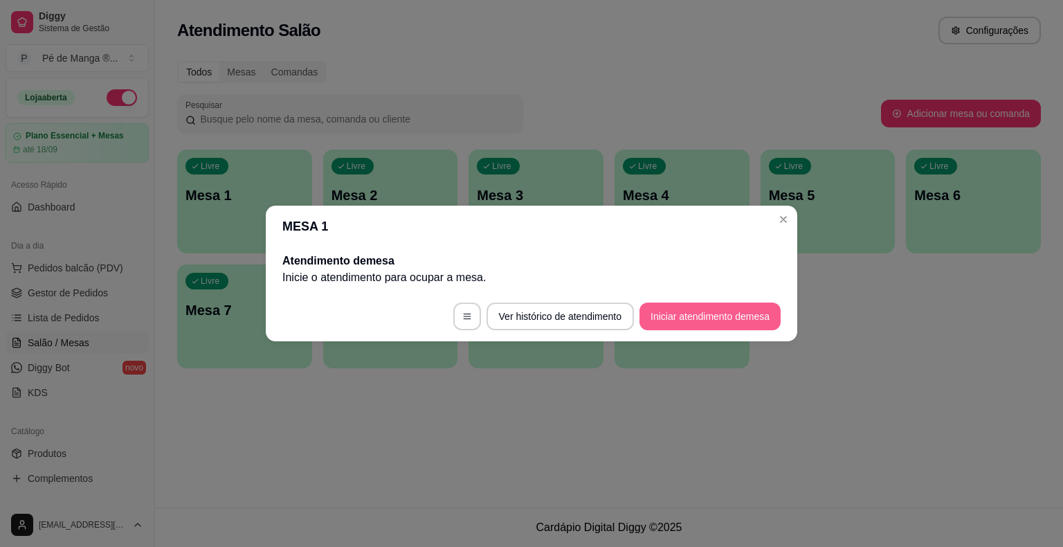
click at [767, 316] on button "Iniciar atendimento de mesa" at bounding box center [710, 317] width 141 height 28
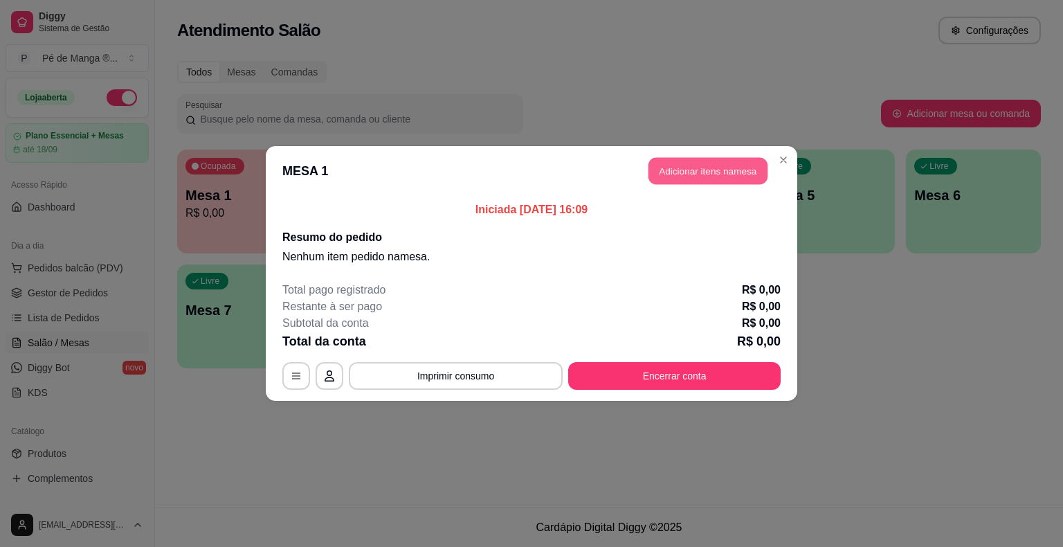
click at [732, 176] on button "Adicionar itens na mesa" at bounding box center [708, 171] width 119 height 27
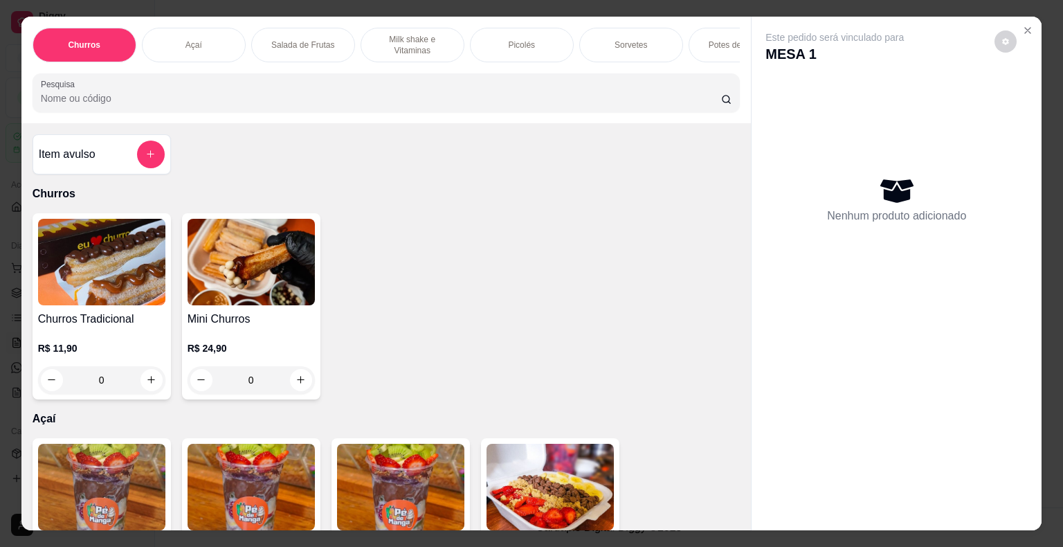
click at [392, 37] on p "Milk shake e Vitaminas" at bounding box center [412, 45] width 80 height 22
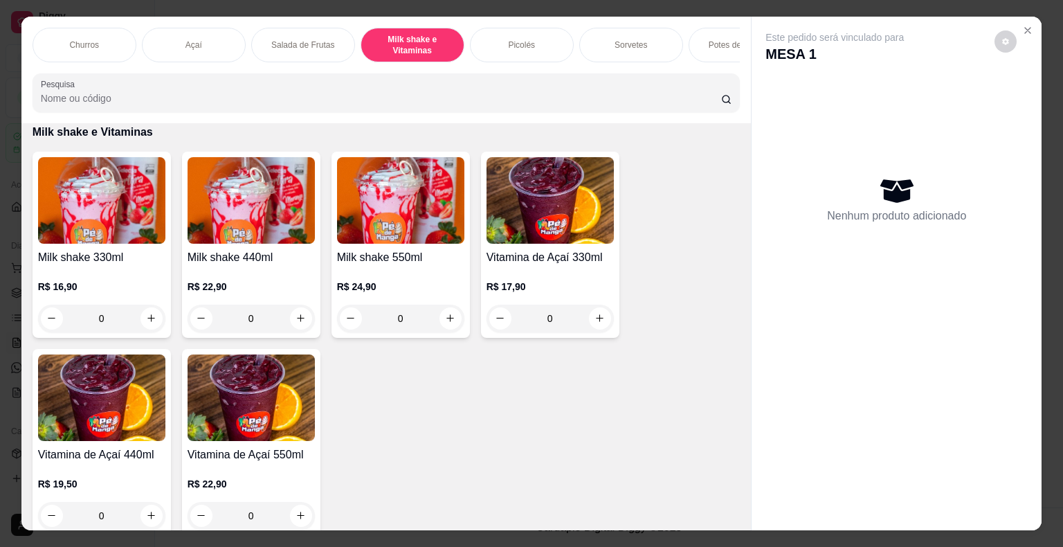
scroll to position [33, 0]
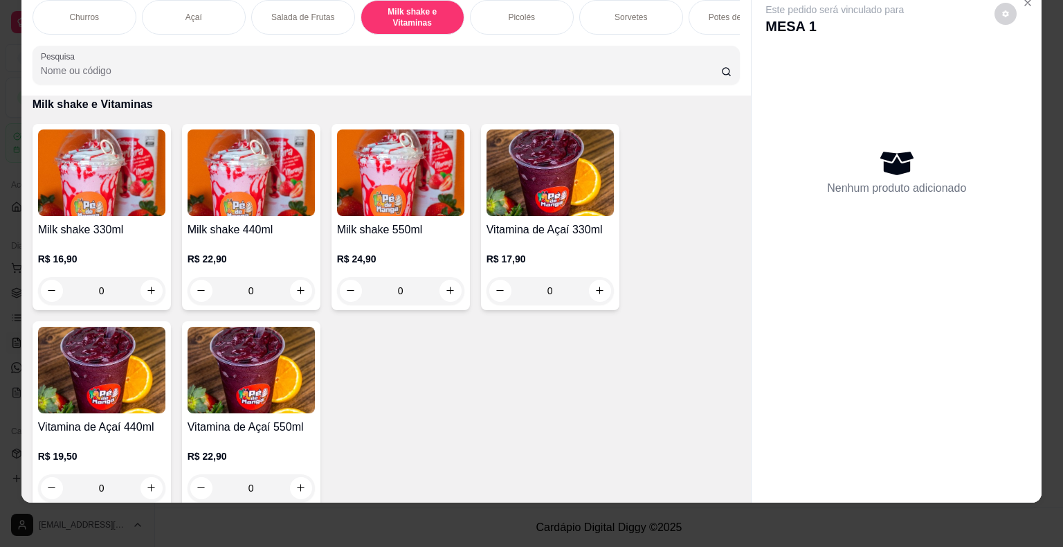
click at [138, 282] on div "0" at bounding box center [101, 291] width 127 height 28
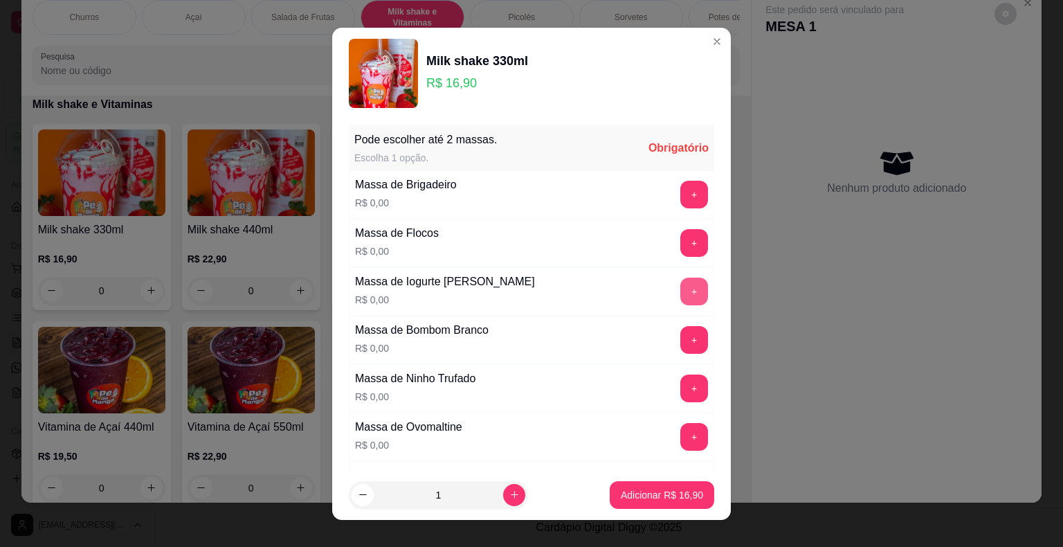
click at [680, 290] on button "+" at bounding box center [694, 292] width 28 height 28
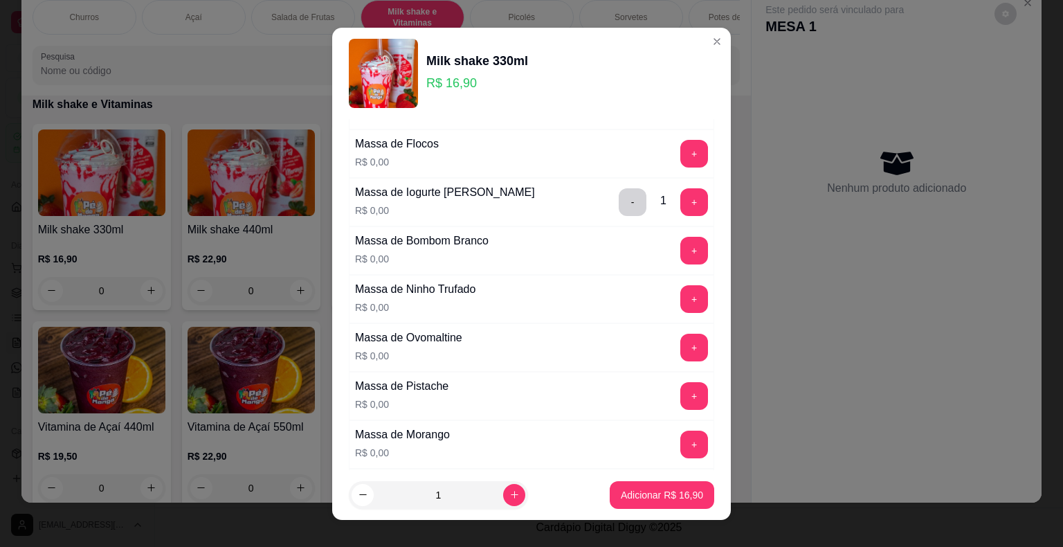
scroll to position [69, 0]
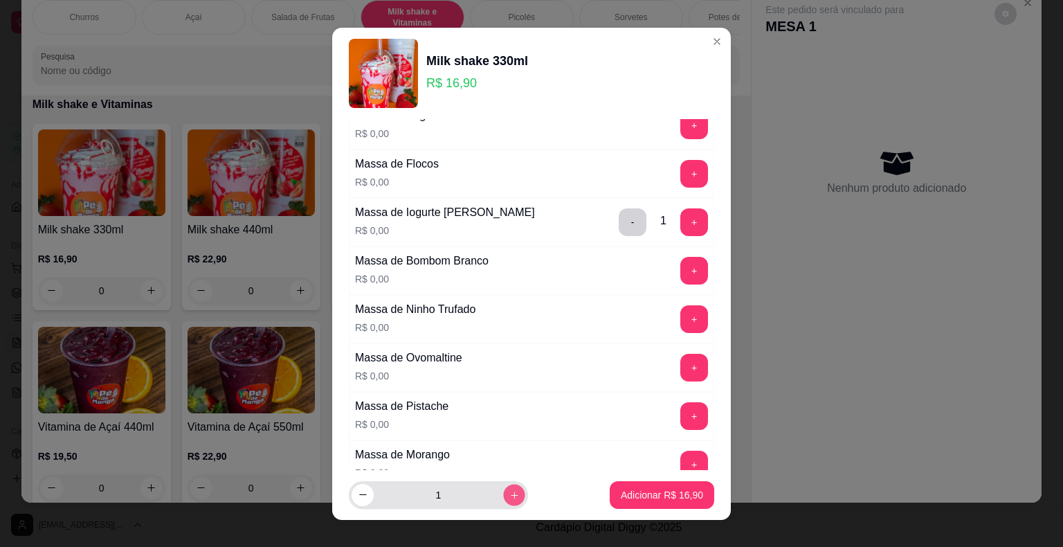
click at [503, 500] on button "increase-product-quantity" at bounding box center [513, 494] width 21 height 21
click at [359, 499] on icon "decrease-product-quantity" at bounding box center [363, 494] width 10 height 10
type input "2"
click at [638, 494] on p "Adicionar R$ 33,80" at bounding box center [662, 494] width 80 height 13
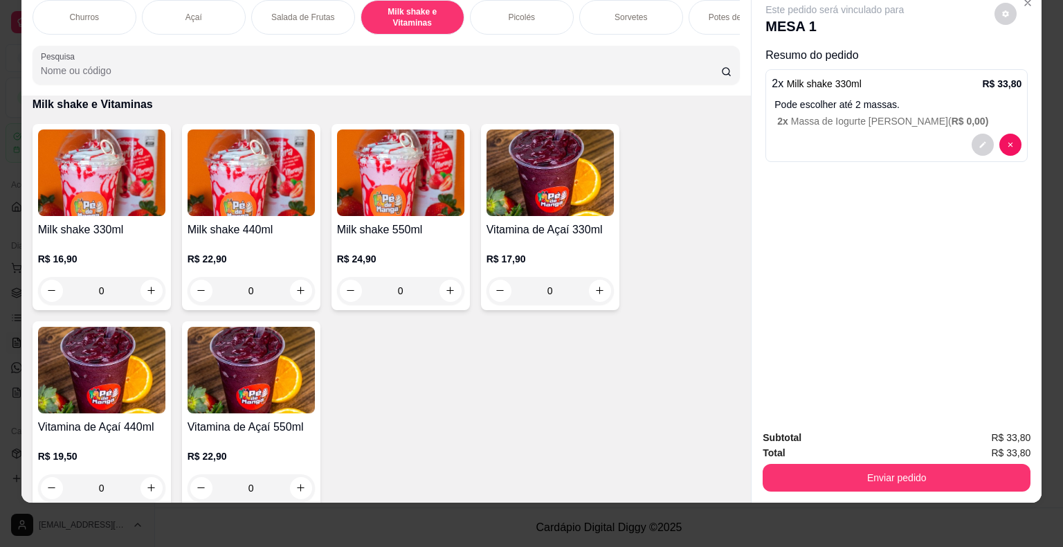
click at [145, 294] on div "0" at bounding box center [101, 291] width 127 height 28
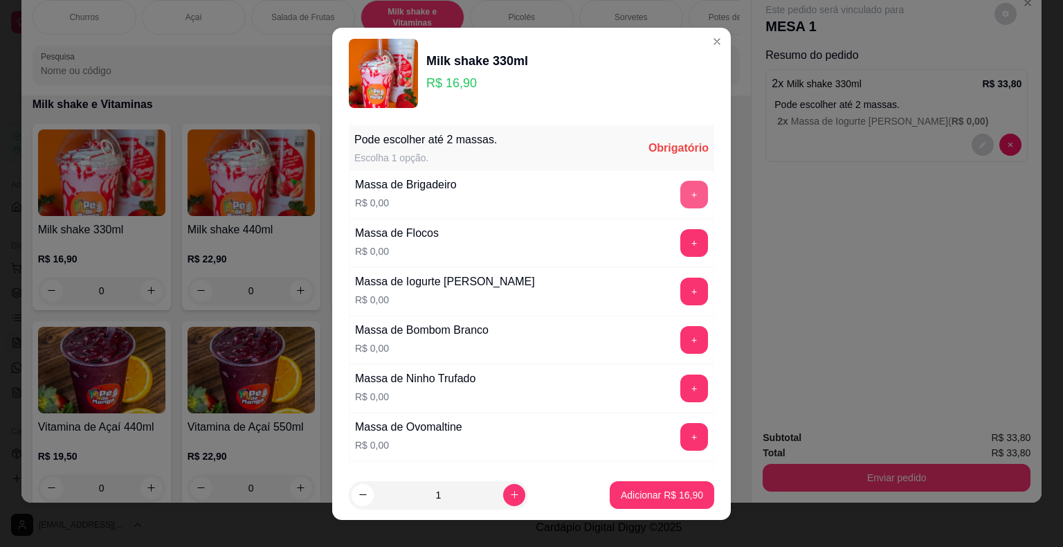
click at [680, 192] on button "+" at bounding box center [694, 195] width 28 height 28
click at [683, 496] on p "Adicionar R$ 16,90" at bounding box center [662, 495] width 82 height 14
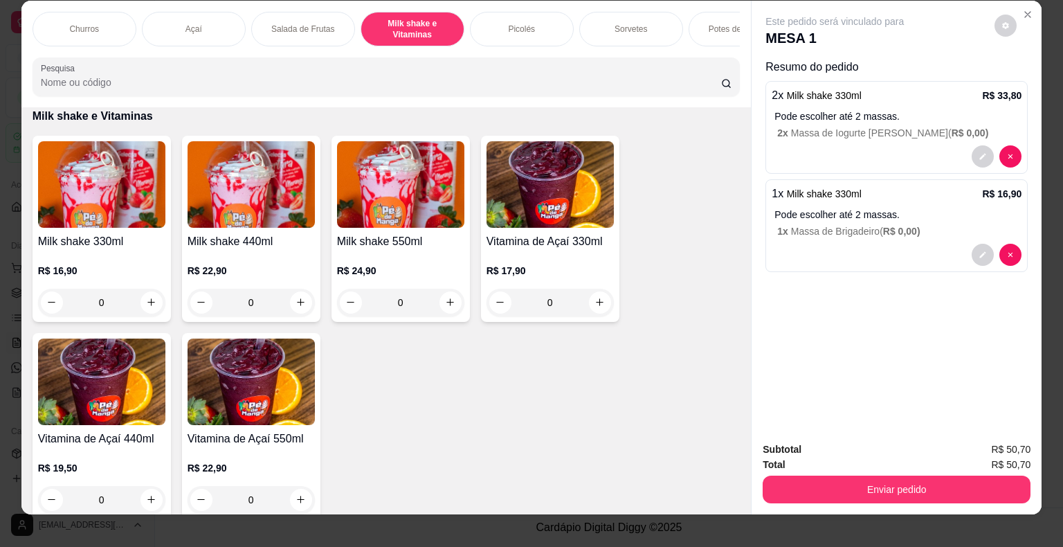
scroll to position [0, 0]
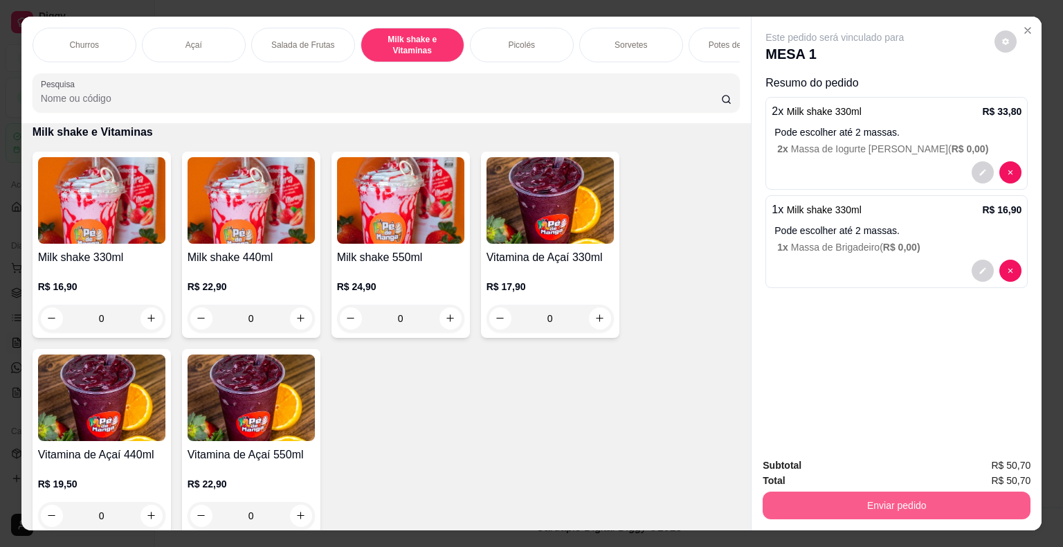
click at [909, 503] on button "Enviar pedido" at bounding box center [897, 505] width 268 height 28
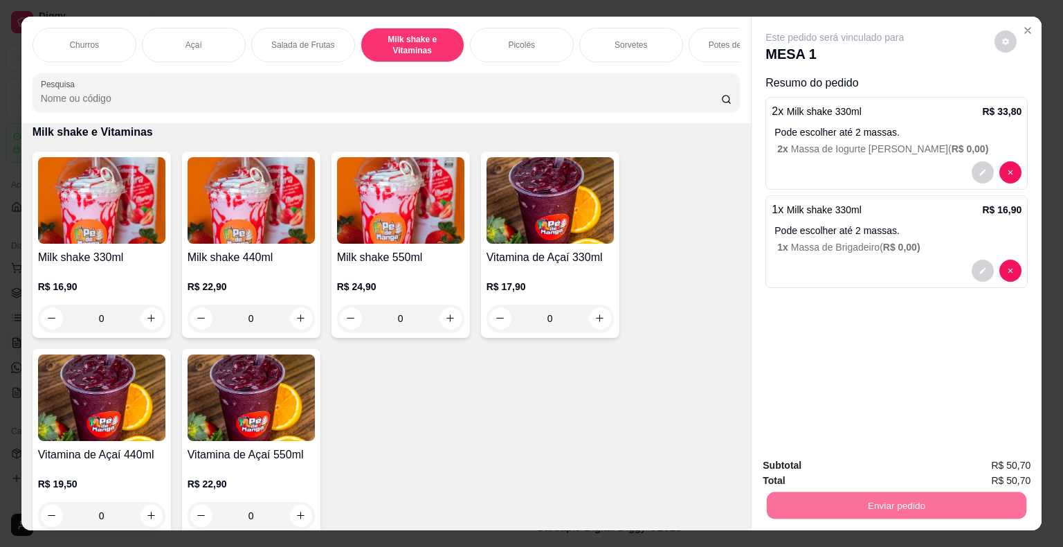
click at [875, 467] on button "Não registrar e enviar pedido" at bounding box center [851, 466] width 144 height 26
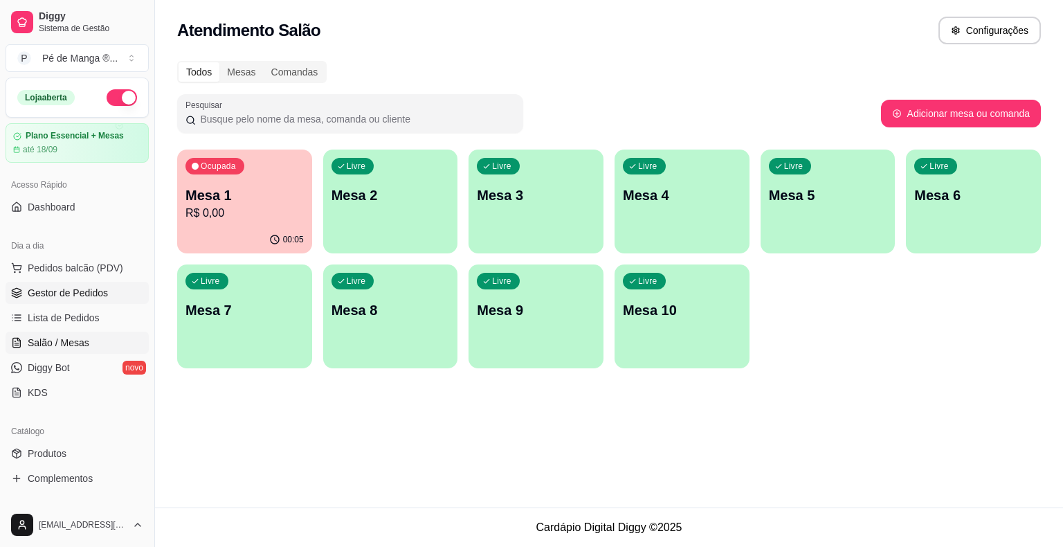
click at [58, 298] on span "Gestor de Pedidos" at bounding box center [68, 293] width 80 height 14
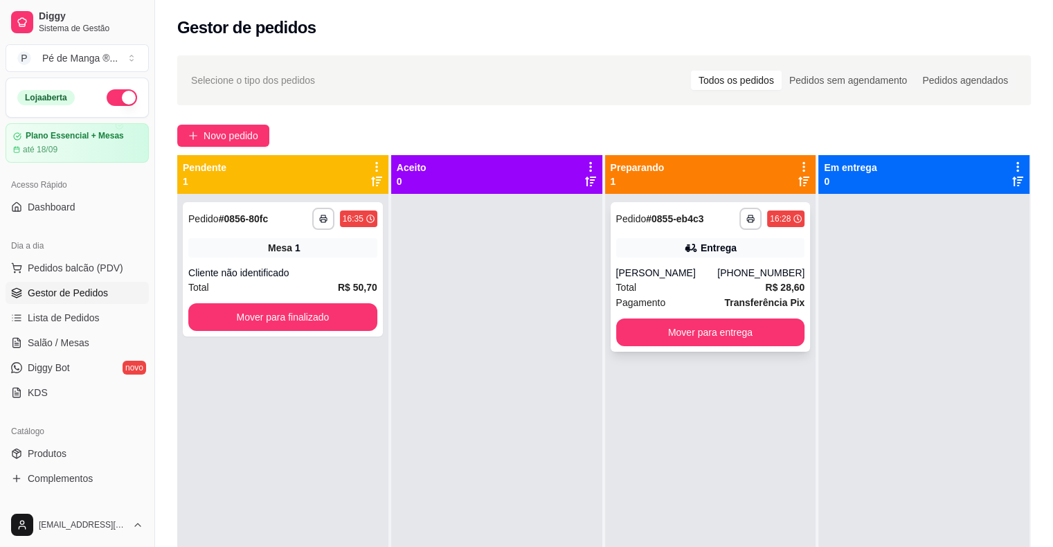
click at [662, 288] on div "Total R$ 28,60" at bounding box center [710, 287] width 189 height 15
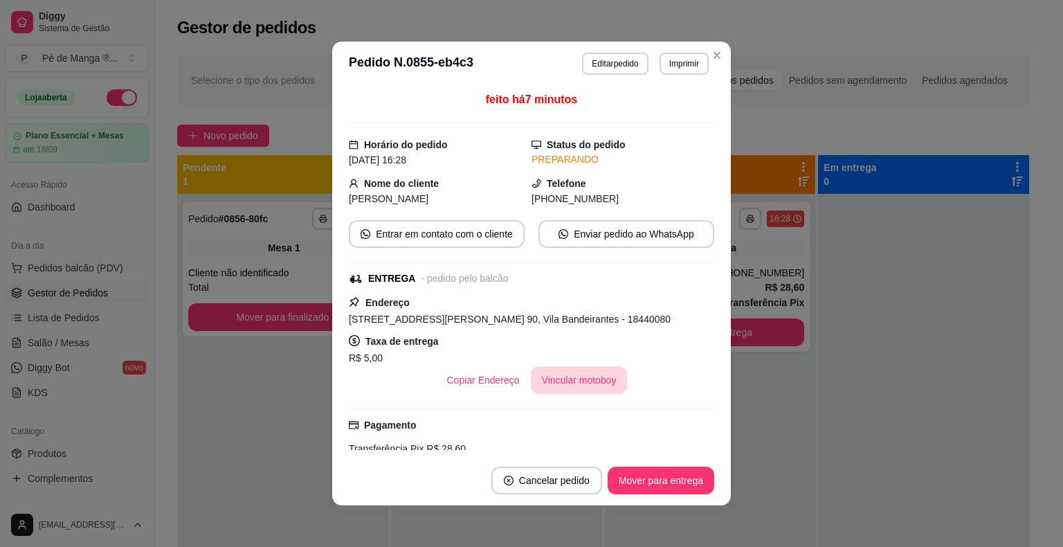
click at [598, 383] on button "Vincular motoboy" at bounding box center [579, 380] width 97 height 28
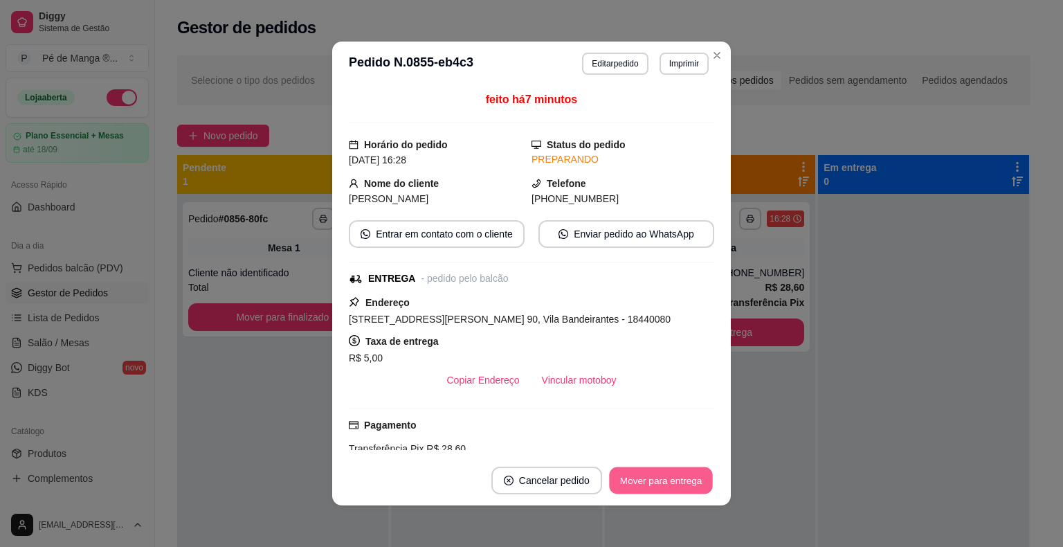
click at [671, 488] on button "Mover para entrega" at bounding box center [661, 480] width 104 height 27
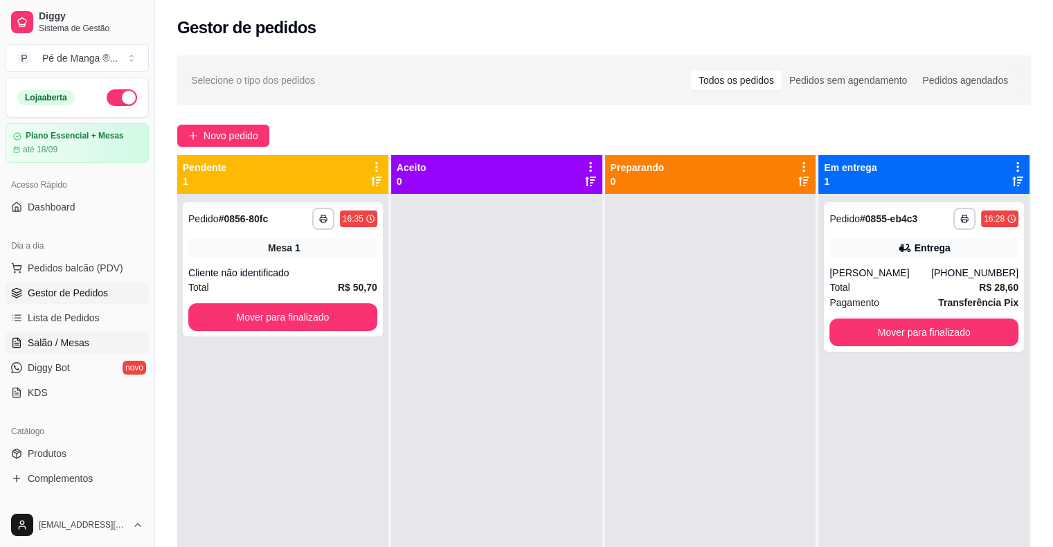
click at [102, 343] on link "Salão / Mesas" at bounding box center [77, 343] width 143 height 22
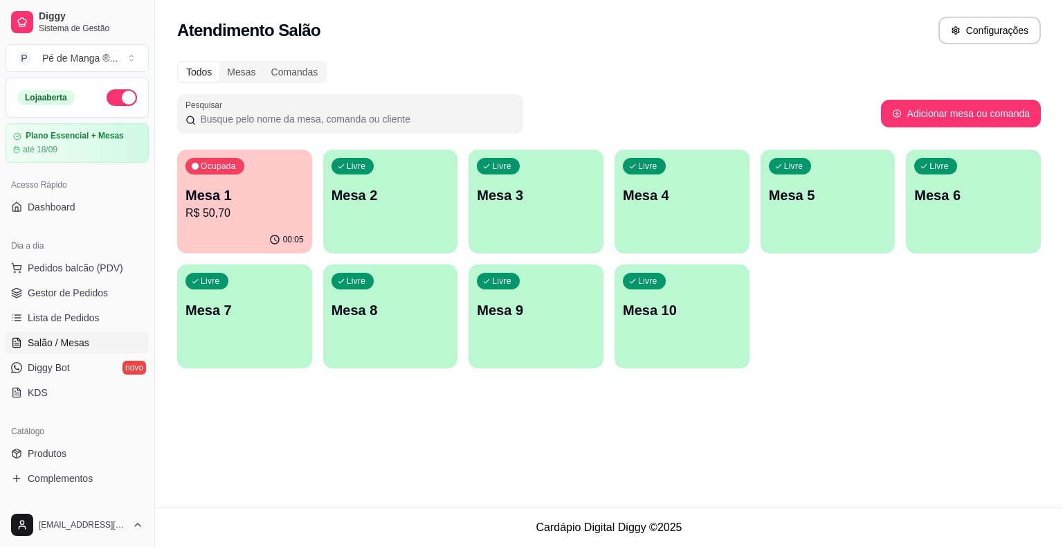
click at [360, 204] on p "Mesa 2" at bounding box center [391, 195] width 118 height 19
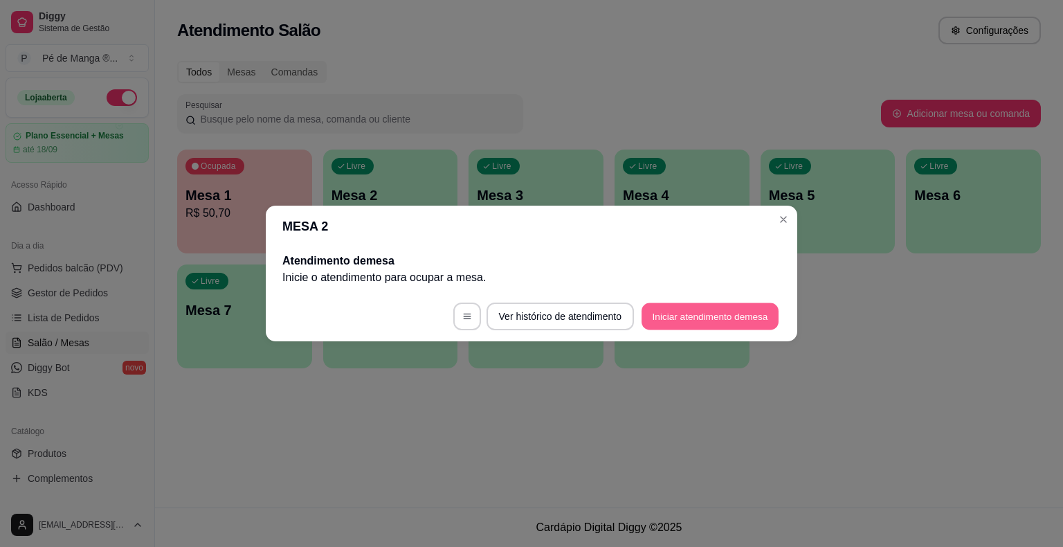
click at [675, 324] on button "Iniciar atendimento de mesa" at bounding box center [710, 316] width 137 height 27
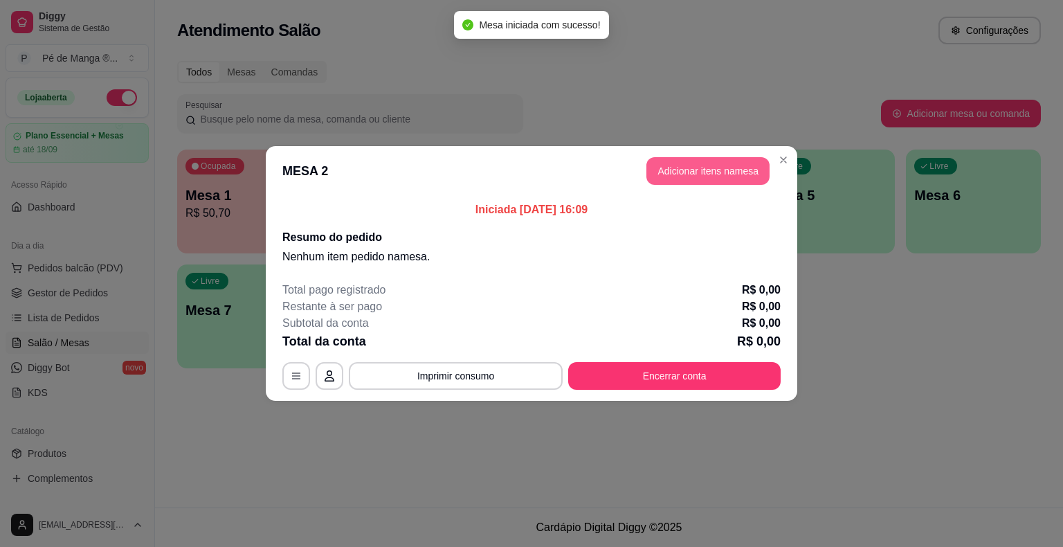
click at [692, 183] on button "Adicionar itens na mesa" at bounding box center [708, 171] width 123 height 28
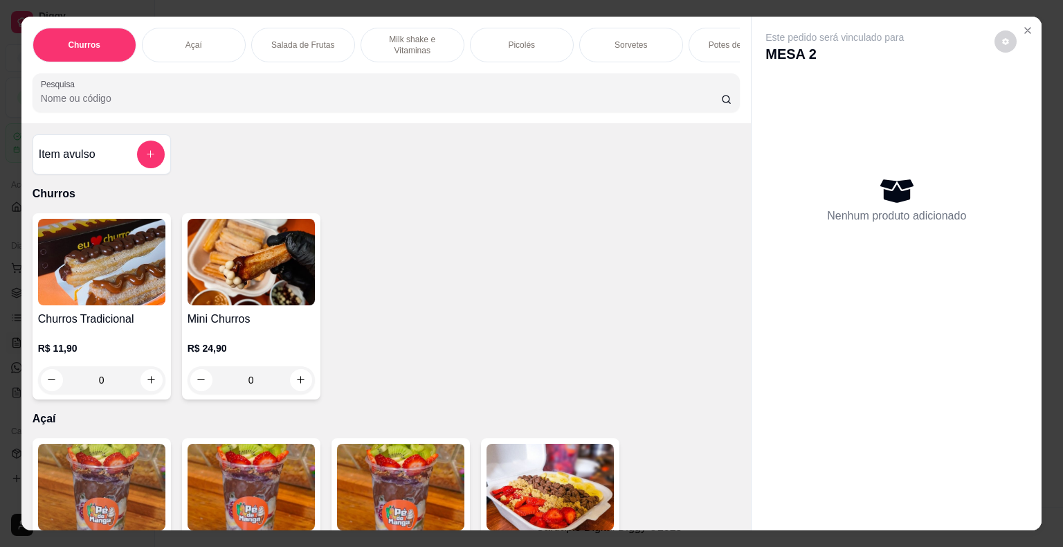
click at [516, 47] on div "Picolés" at bounding box center [522, 45] width 104 height 35
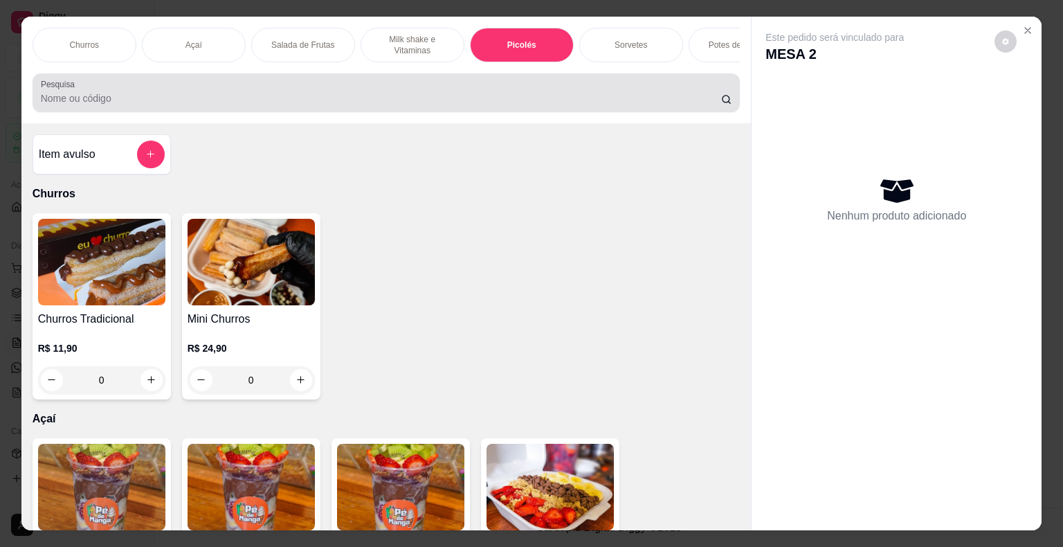
scroll to position [33, 0]
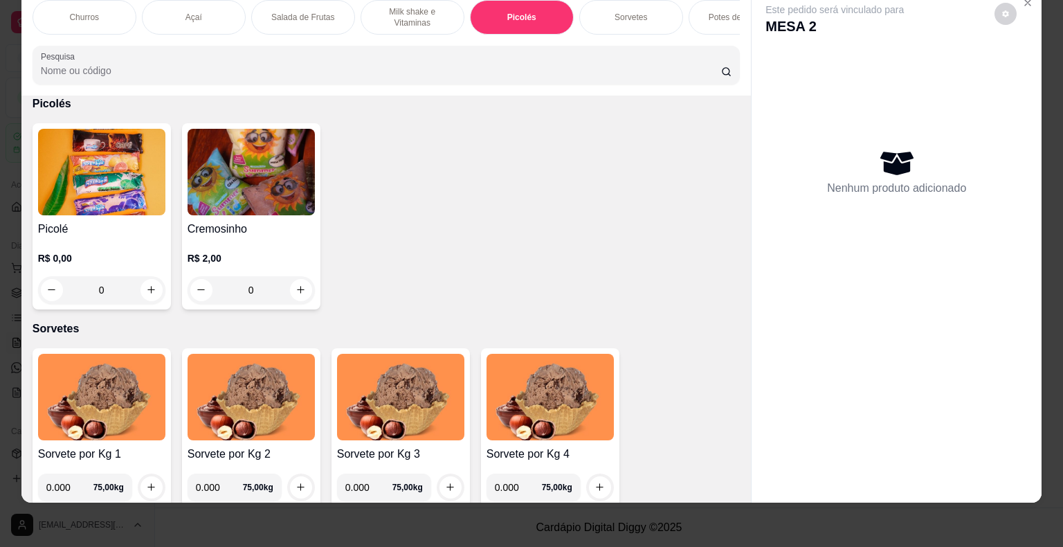
click at [146, 285] on div "0" at bounding box center [101, 290] width 127 height 28
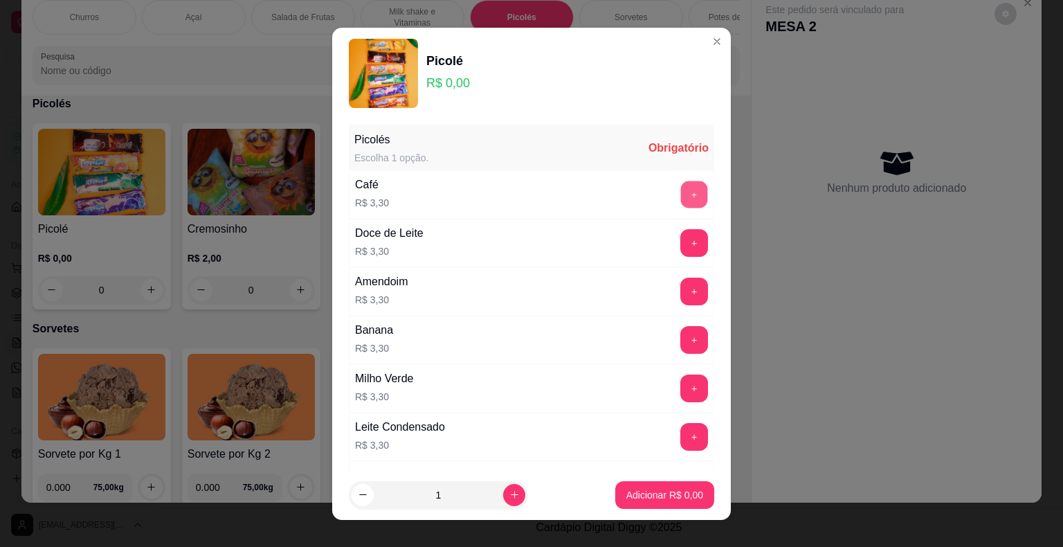
click at [681, 192] on button "+" at bounding box center [694, 194] width 27 height 27
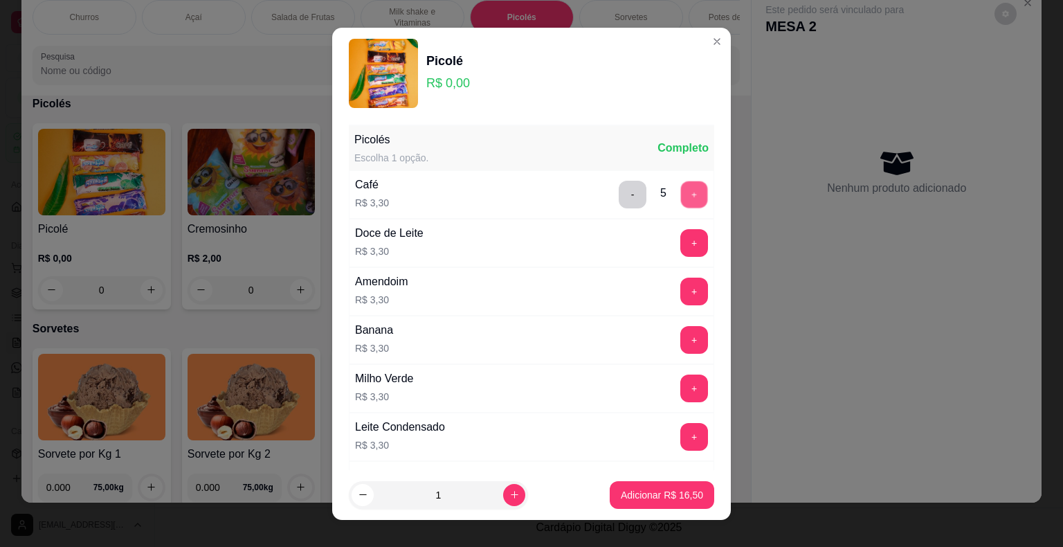
click at [681, 192] on button "+" at bounding box center [694, 194] width 27 height 27
click at [669, 494] on p "Adicionar R$ 19,80" at bounding box center [662, 495] width 82 height 14
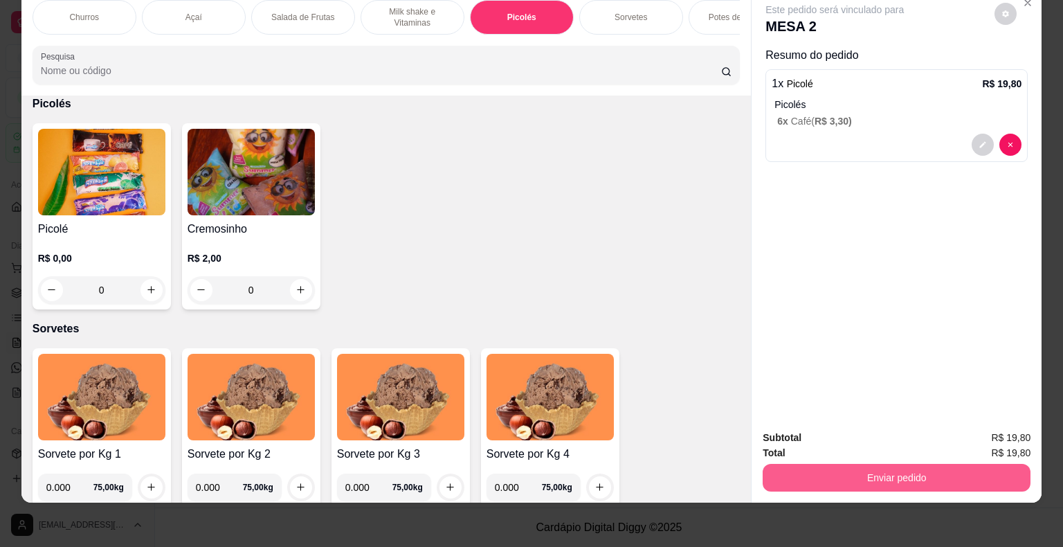
click at [845, 467] on button "Enviar pedido" at bounding box center [897, 478] width 268 height 28
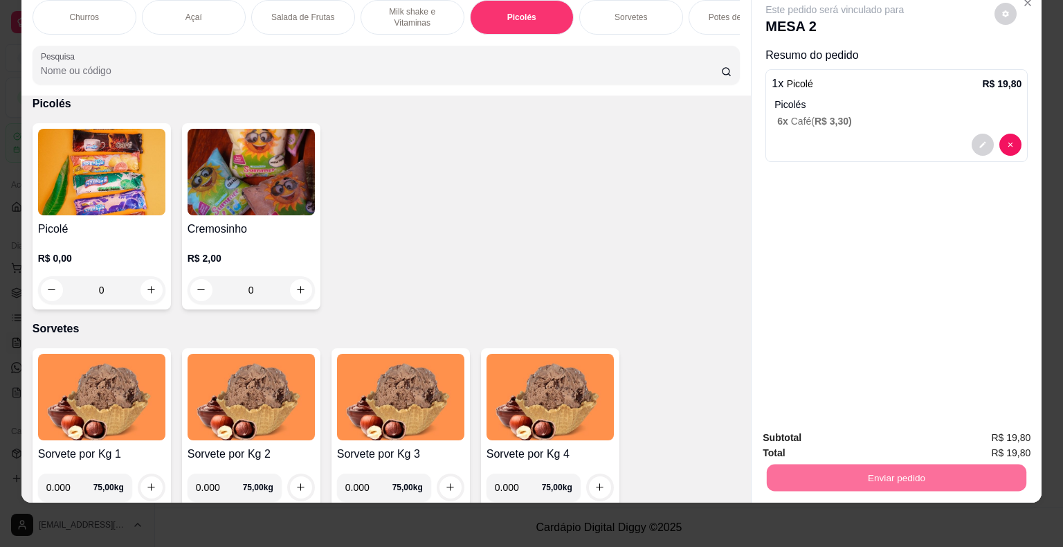
click at [865, 442] on button "Não registrar e enviar pedido" at bounding box center [851, 433] width 140 height 26
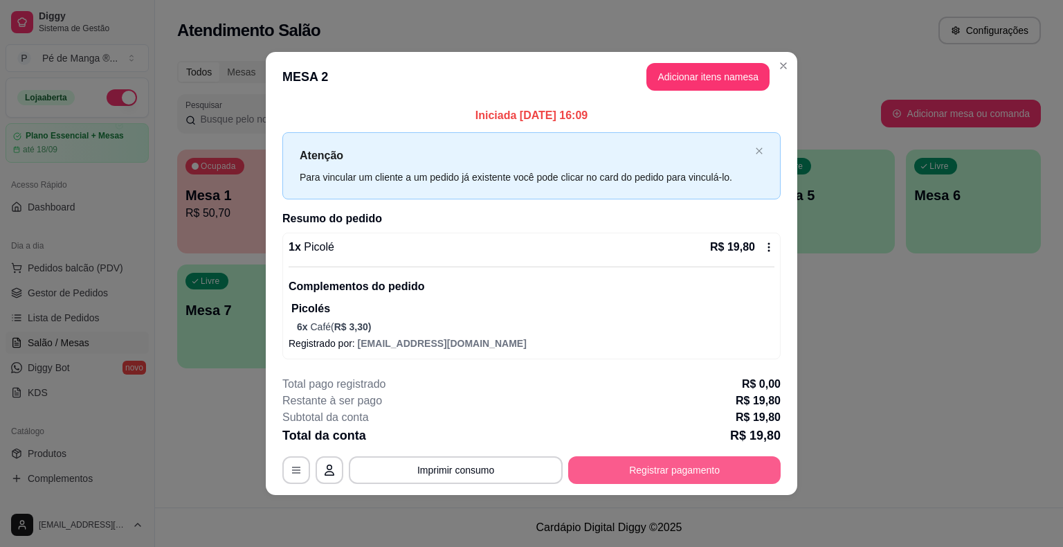
click at [631, 475] on button "Registrar pagamento" at bounding box center [674, 470] width 213 height 28
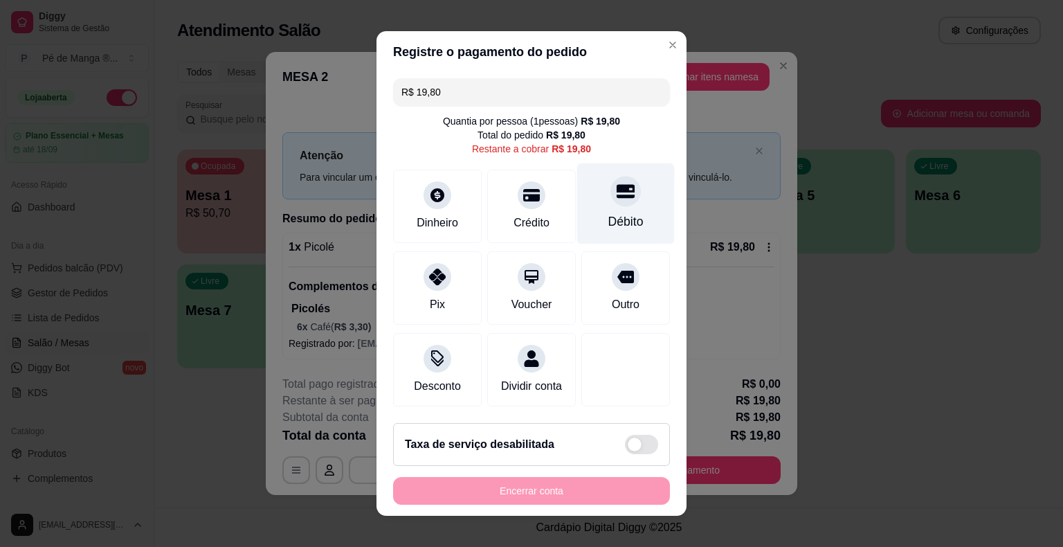
click at [581, 209] on div "Débito" at bounding box center [626, 203] width 98 height 81
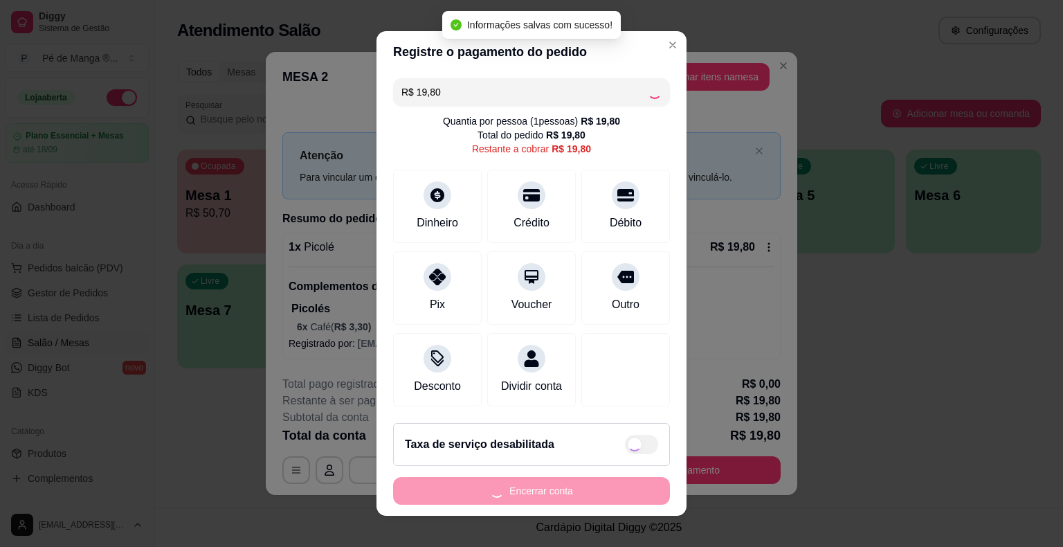
type input "R$ 0,00"
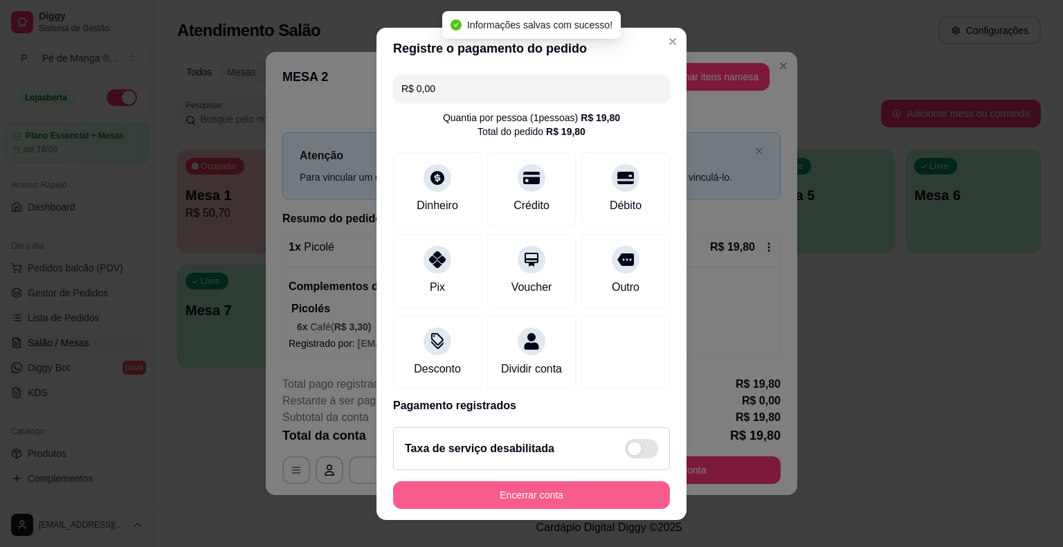
click at [537, 483] on button "Encerrar conta" at bounding box center [531, 495] width 277 height 28
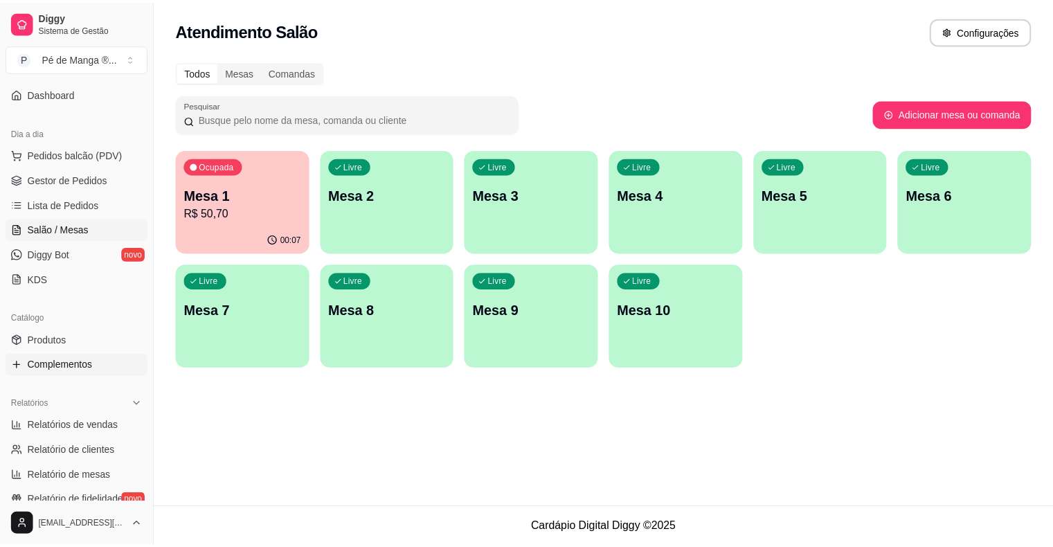
scroll to position [138, 0]
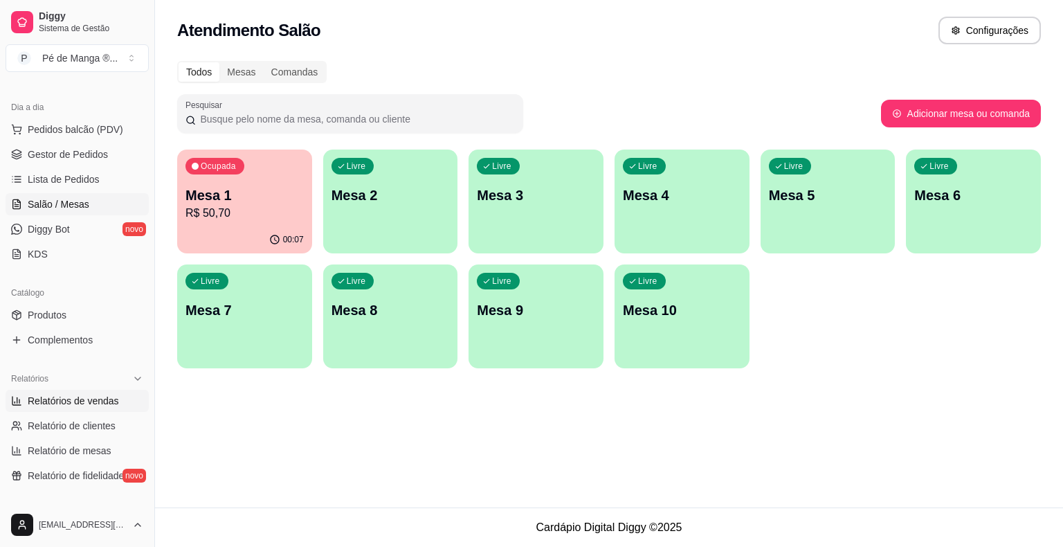
click at [98, 411] on ul "Relatórios de vendas Relatório de clientes Relatório de mesas Relatório de fide…" at bounding box center [77, 438] width 143 height 97
click at [98, 411] on link "Relatórios de vendas" at bounding box center [77, 401] width 143 height 22
select select "ALL"
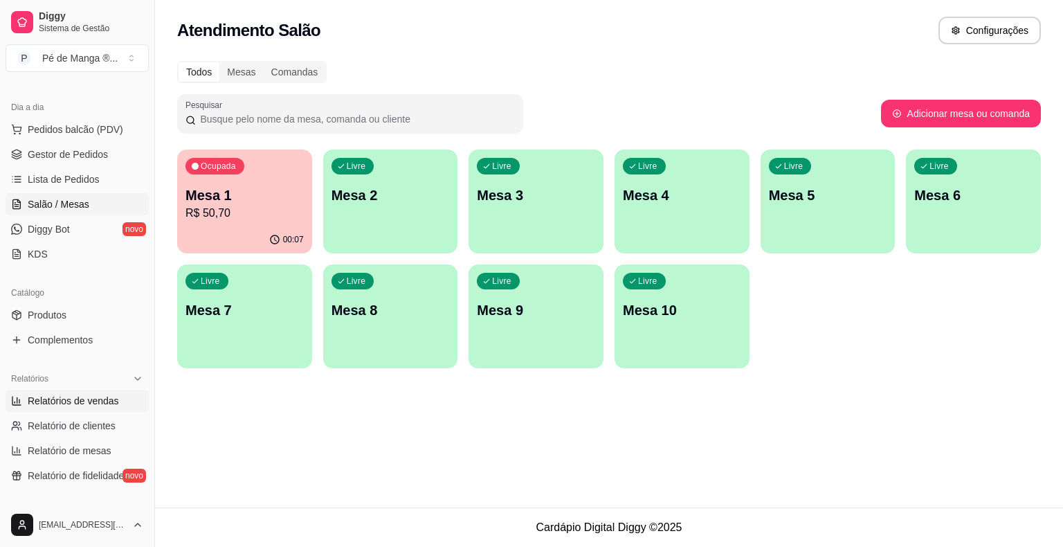
select select "0"
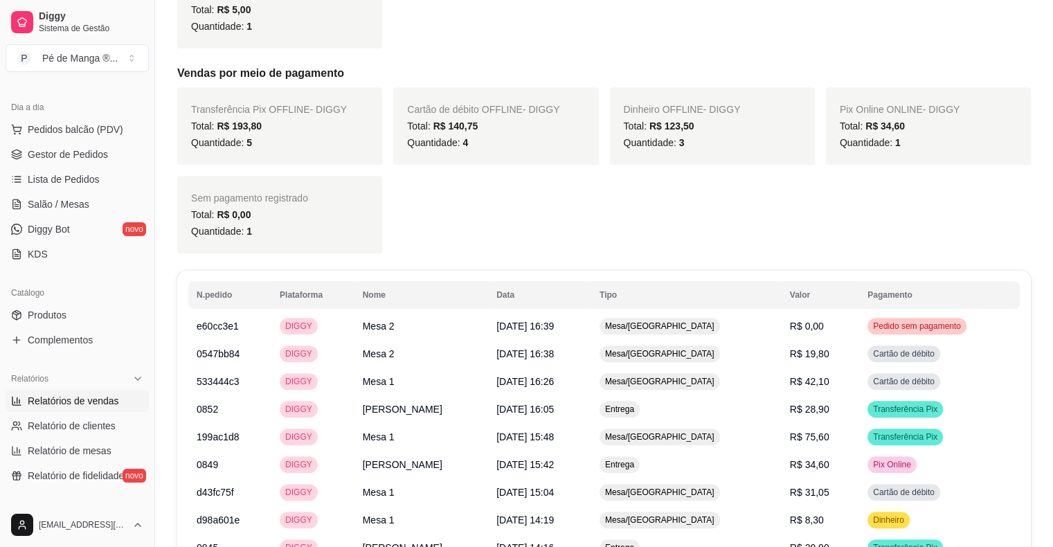
scroll to position [623, 0]
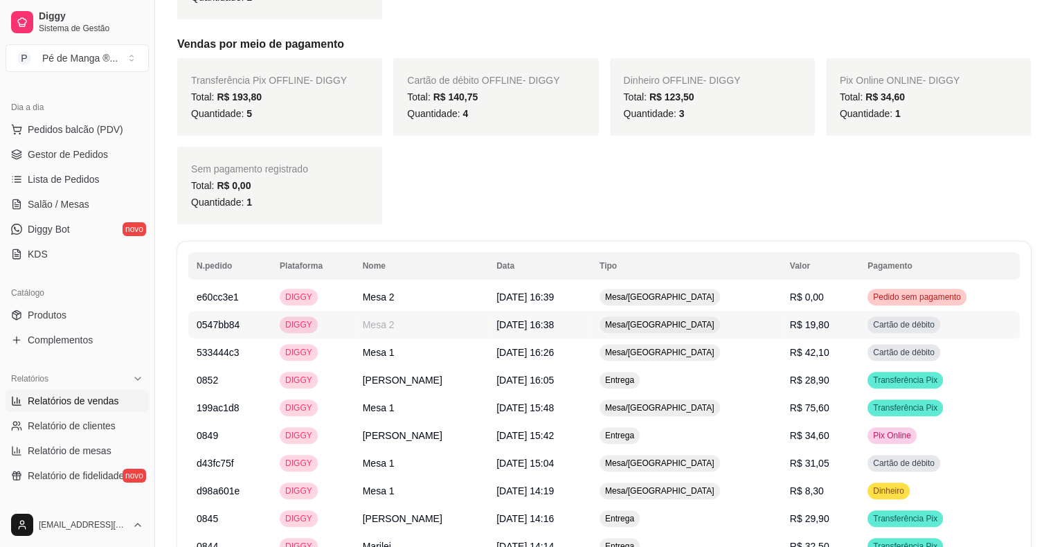
click at [805, 327] on span "R$ 19,80" at bounding box center [809, 324] width 39 height 11
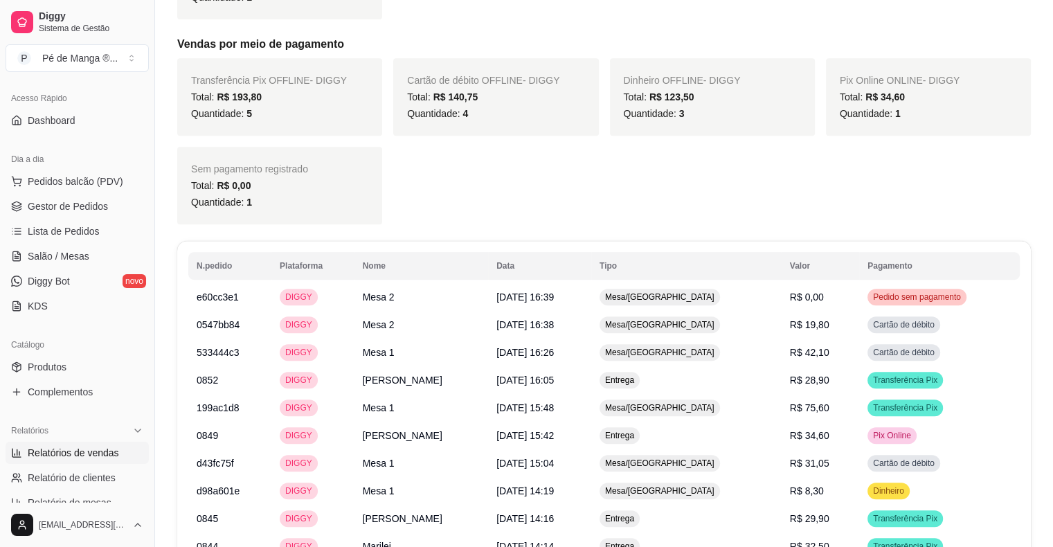
scroll to position [0, 0]
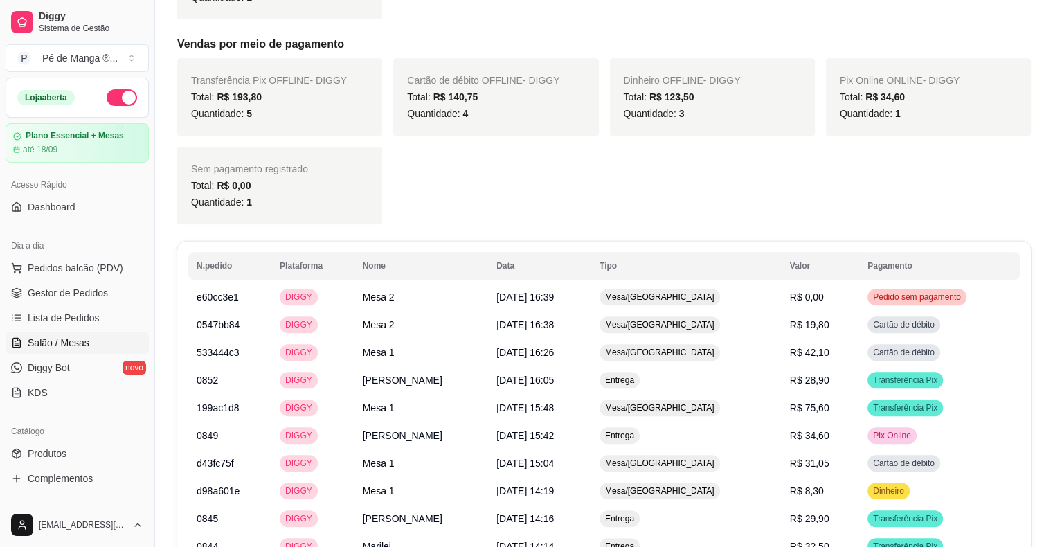
click at [66, 337] on span "Salão / Mesas" at bounding box center [59, 343] width 62 height 14
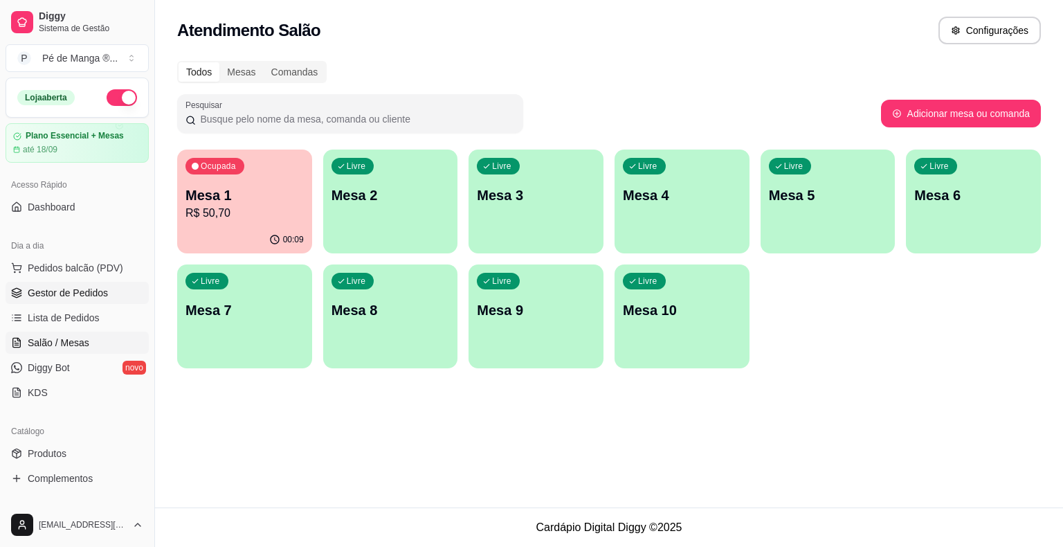
click at [80, 298] on span "Gestor de Pedidos" at bounding box center [68, 293] width 80 height 14
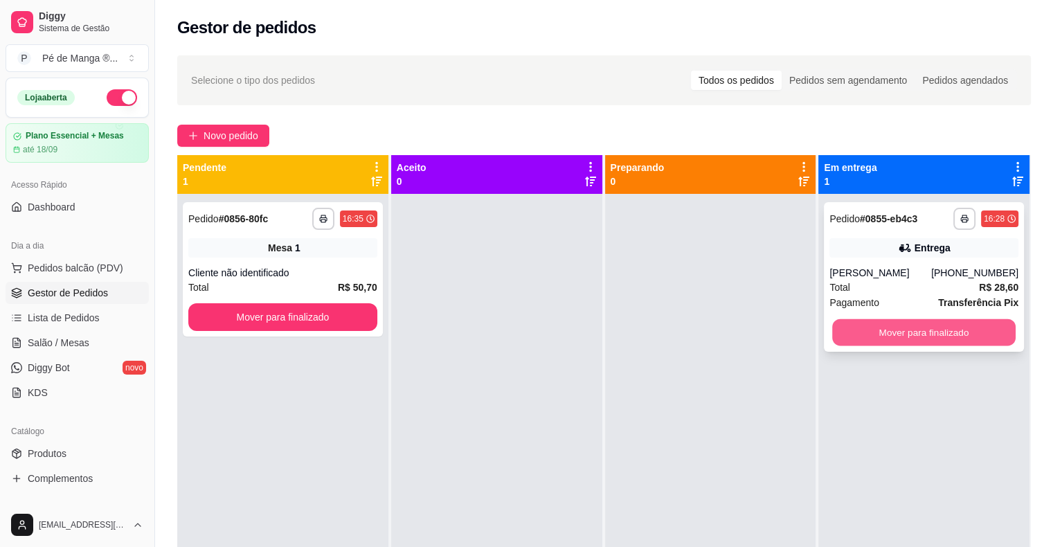
click at [941, 327] on button "Mover para finalizado" at bounding box center [923, 332] width 183 height 27
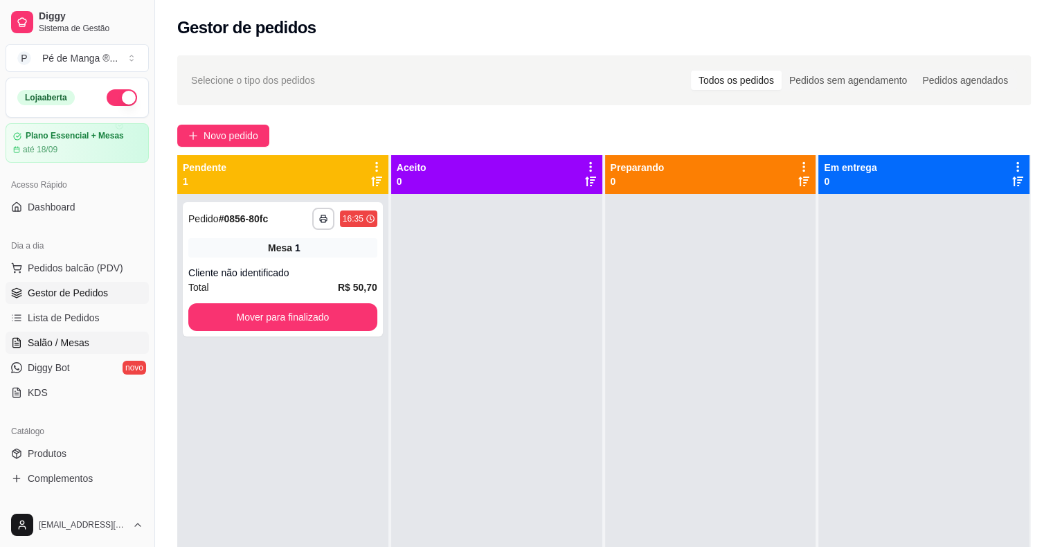
click at [73, 332] on link "Salão / Mesas" at bounding box center [77, 343] width 143 height 22
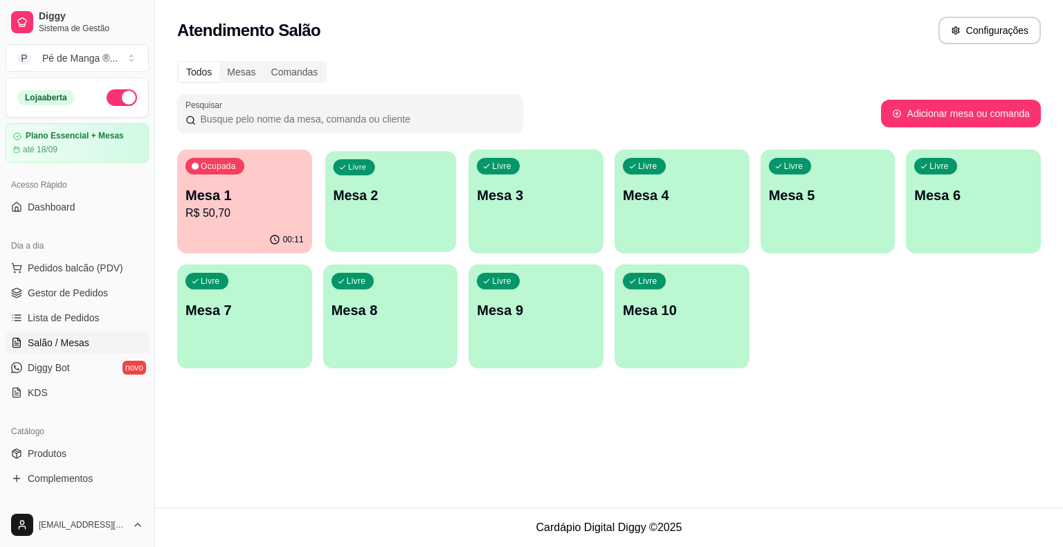
click at [352, 208] on div "Livre Mesa 2" at bounding box center [390, 193] width 131 height 84
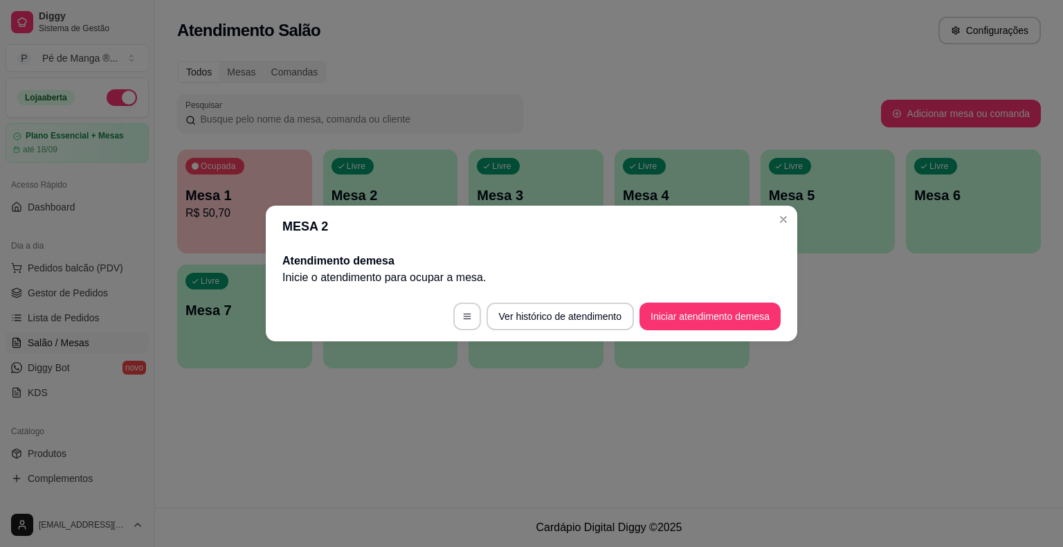
click at [665, 303] on footer "Ver histórico de atendimento Iniciar atendimento de mesa" at bounding box center [532, 316] width 532 height 50
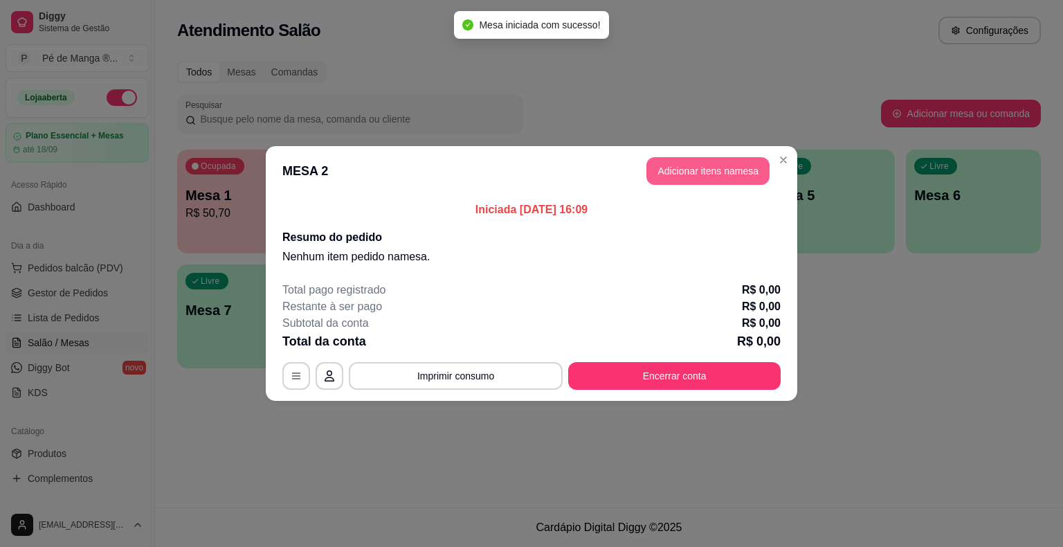
click at [665, 167] on button "Adicionar itens na mesa" at bounding box center [708, 171] width 123 height 28
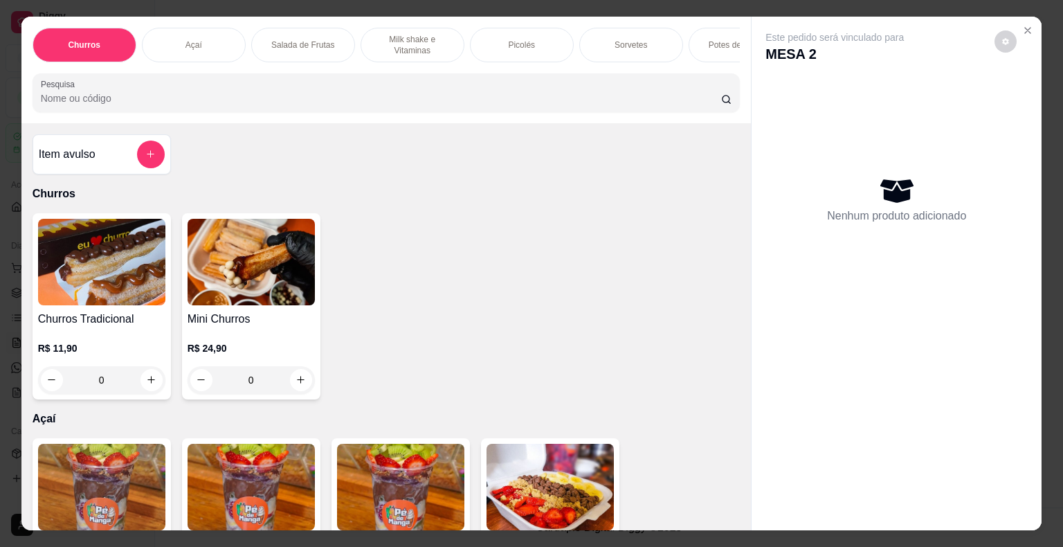
click at [525, 19] on div "Churros Açaí Salada de Frutas Milk shake e Vitaminas Picolés Sorvetes Potes de …" at bounding box center [386, 70] width 730 height 107
drag, startPoint x: 508, startPoint y: 31, endPoint x: 500, endPoint y: 50, distance: 20.2
click at [504, 37] on div "Picolés" at bounding box center [522, 45] width 104 height 35
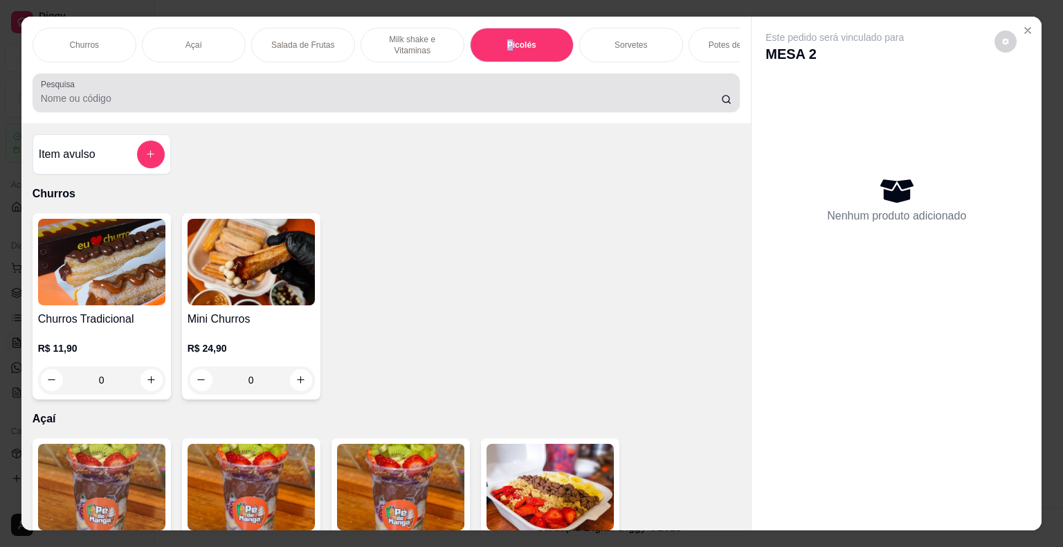
scroll to position [33, 0]
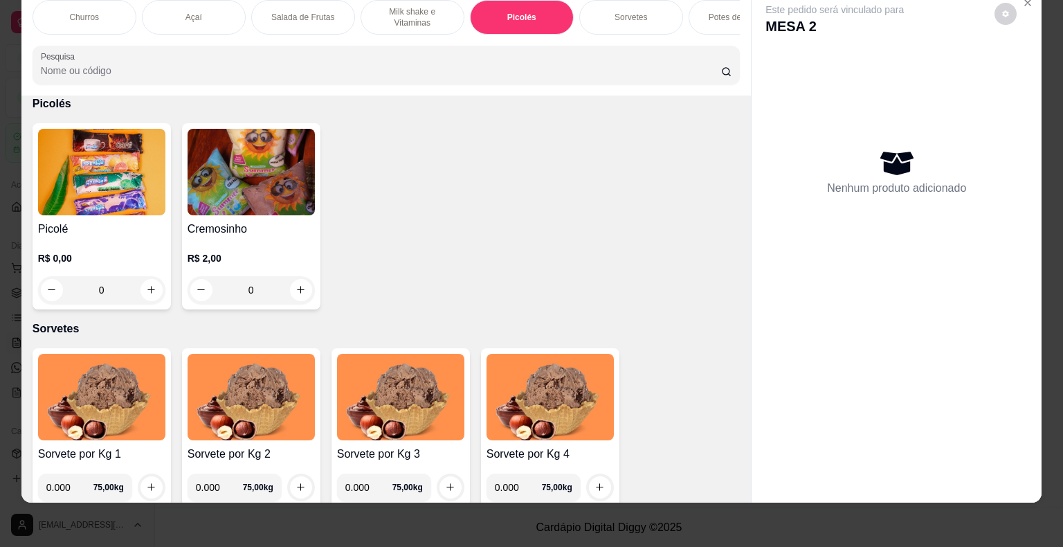
click at [144, 285] on div "0" at bounding box center [101, 290] width 127 height 28
click at [144, 292] on div "0" at bounding box center [101, 290] width 127 height 28
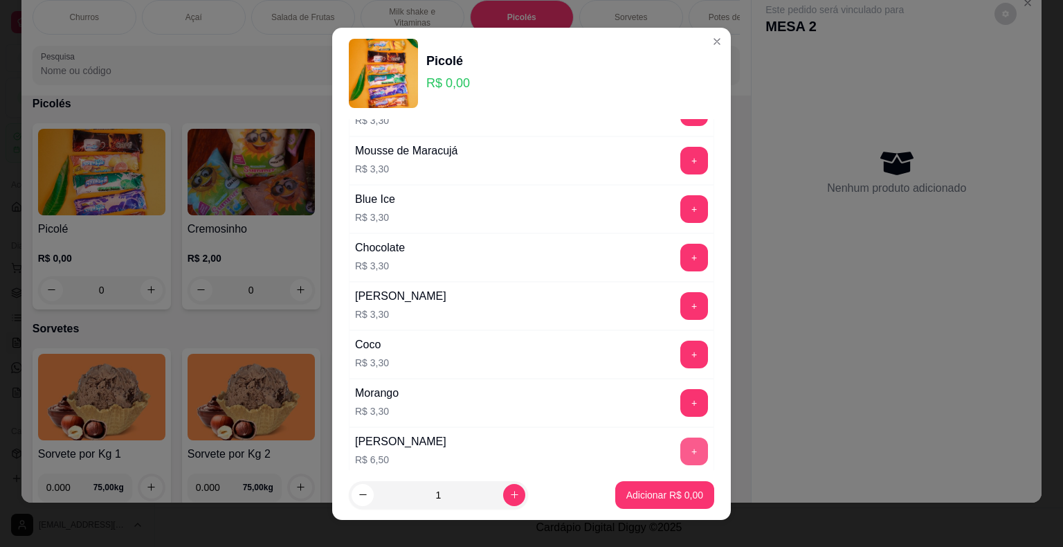
scroll to position [761, 0]
click at [680, 391] on button "+" at bounding box center [694, 402] width 28 height 28
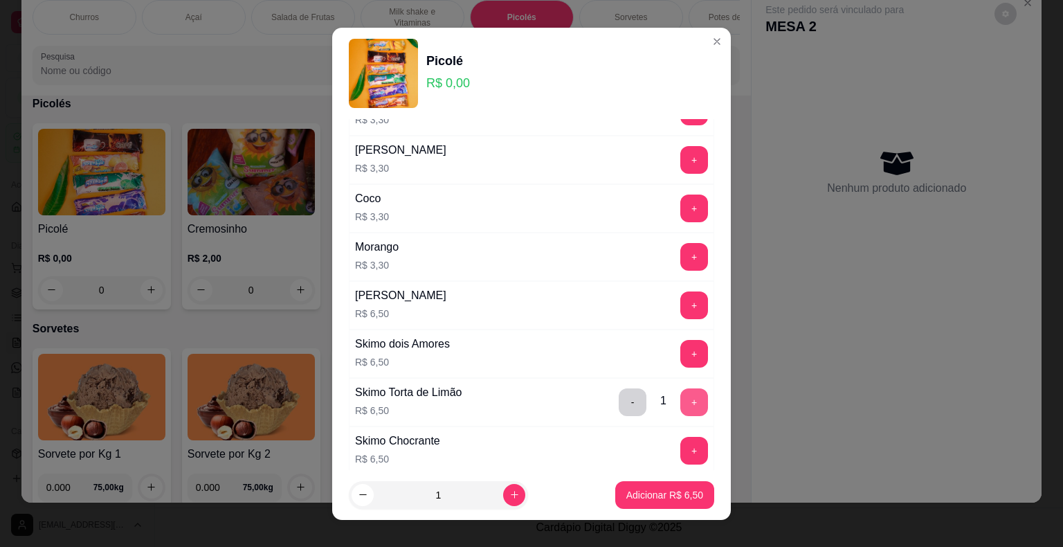
click at [680, 389] on button "+" at bounding box center [694, 402] width 28 height 28
click at [681, 295] on button "+" at bounding box center [694, 304] width 27 height 27
click at [680, 295] on button "+" at bounding box center [694, 305] width 28 height 28
click at [681, 296] on button "+" at bounding box center [694, 304] width 27 height 27
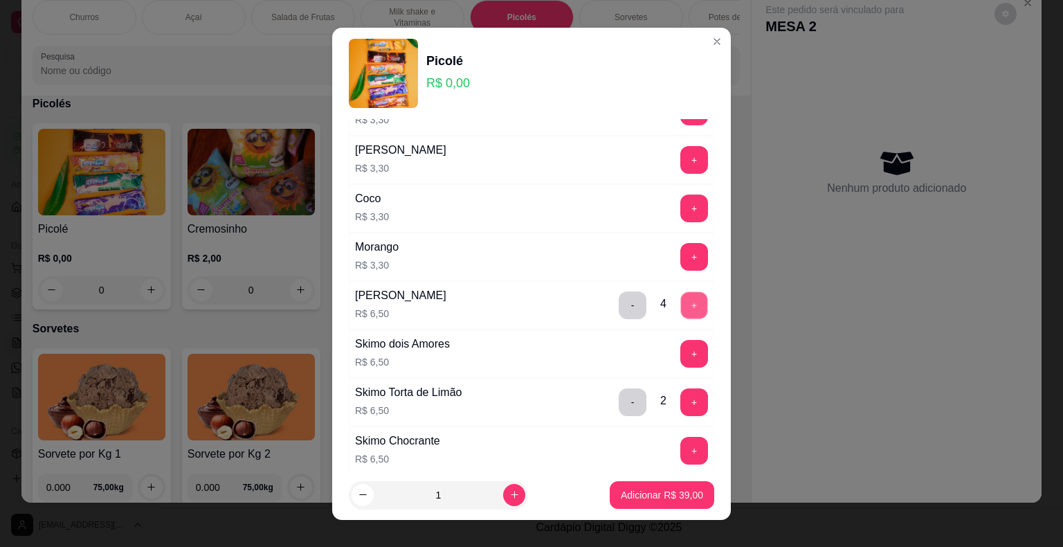
click at [681, 296] on button "+" at bounding box center [694, 304] width 27 height 27
click at [680, 296] on button "+" at bounding box center [694, 305] width 28 height 28
click at [669, 491] on p "Adicionar R$ 58,50" at bounding box center [662, 494] width 80 height 13
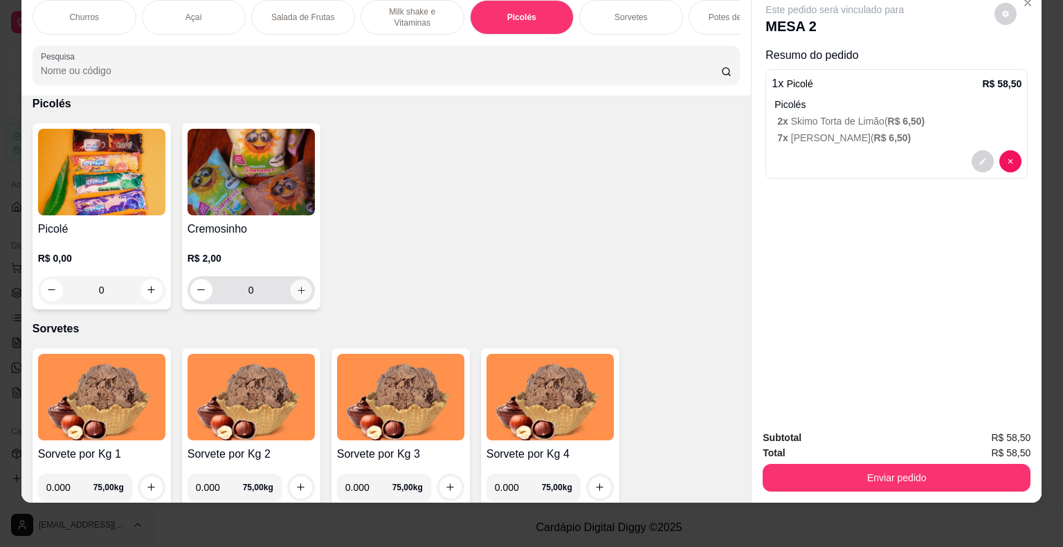
click at [296, 285] on icon "increase-product-quantity" at bounding box center [301, 290] width 10 height 10
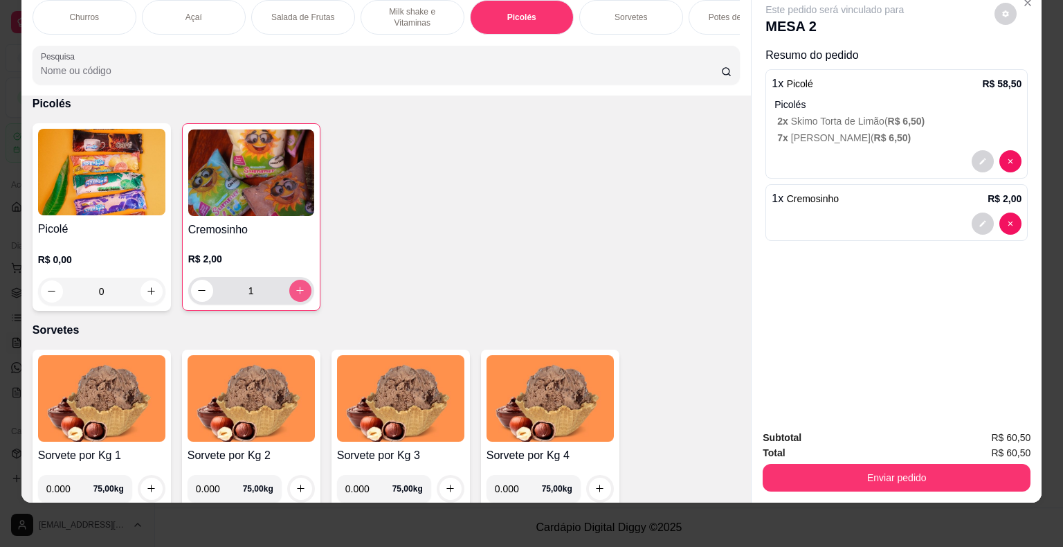
click at [295, 286] on icon "increase-product-quantity" at bounding box center [300, 290] width 10 height 10
type input "2"
click at [920, 98] on p "Picolés" at bounding box center [898, 105] width 247 height 14
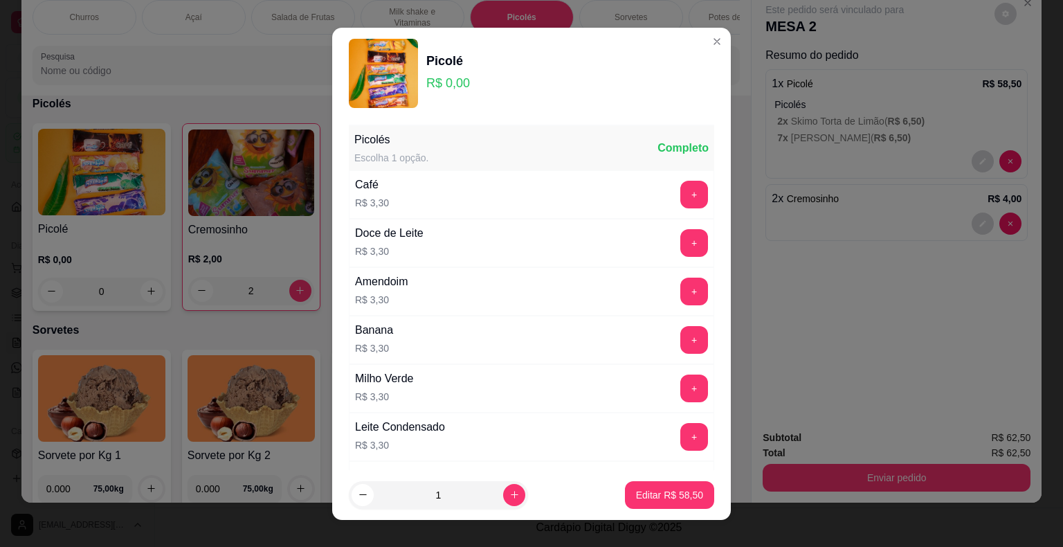
click at [689, 34] on header "Picolé R$ 0,00" at bounding box center [531, 73] width 399 height 91
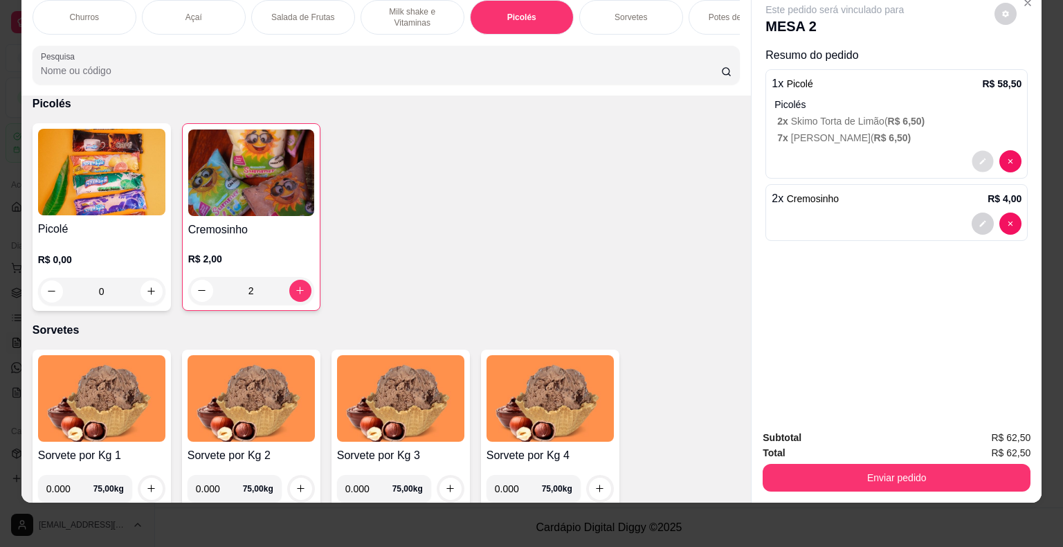
click at [979, 157] on icon "decrease-product-quantity" at bounding box center [983, 161] width 8 height 8
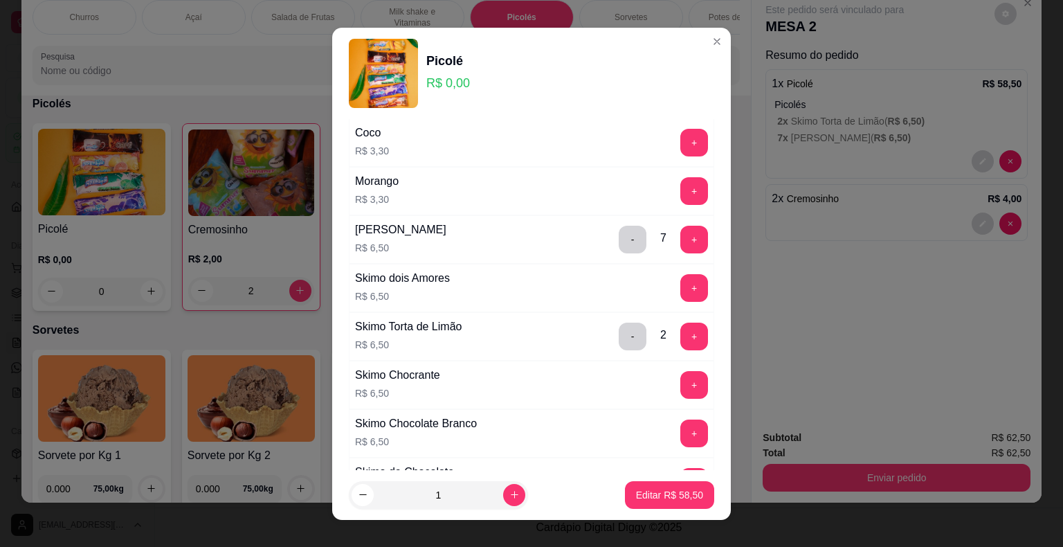
scroll to position [831, 0]
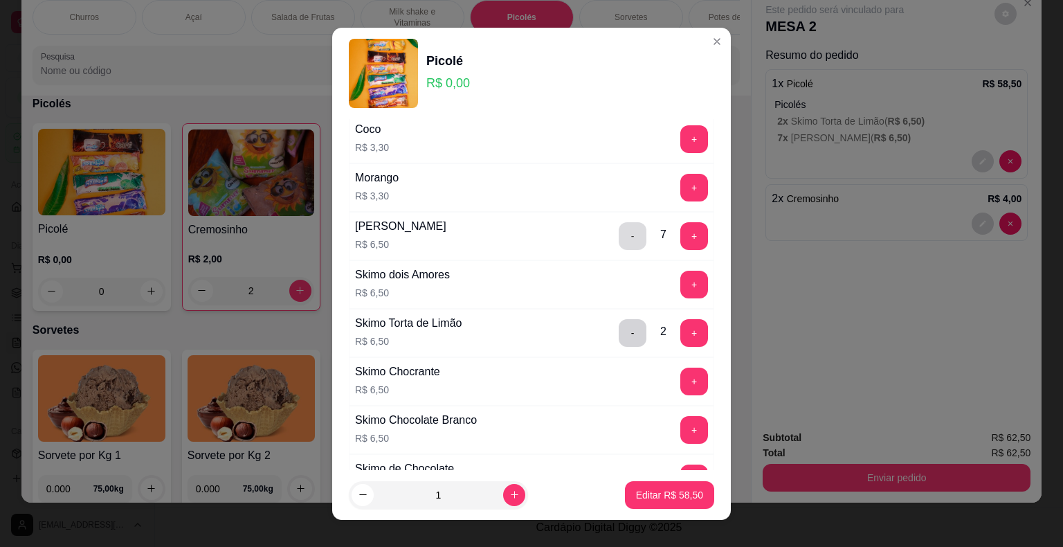
click at [619, 223] on button "-" at bounding box center [633, 236] width 28 height 28
click at [619, 224] on button "-" at bounding box center [633, 236] width 28 height 28
click at [619, 225] on button "-" at bounding box center [633, 236] width 28 height 28
click at [620, 226] on button "-" at bounding box center [633, 235] width 27 height 27
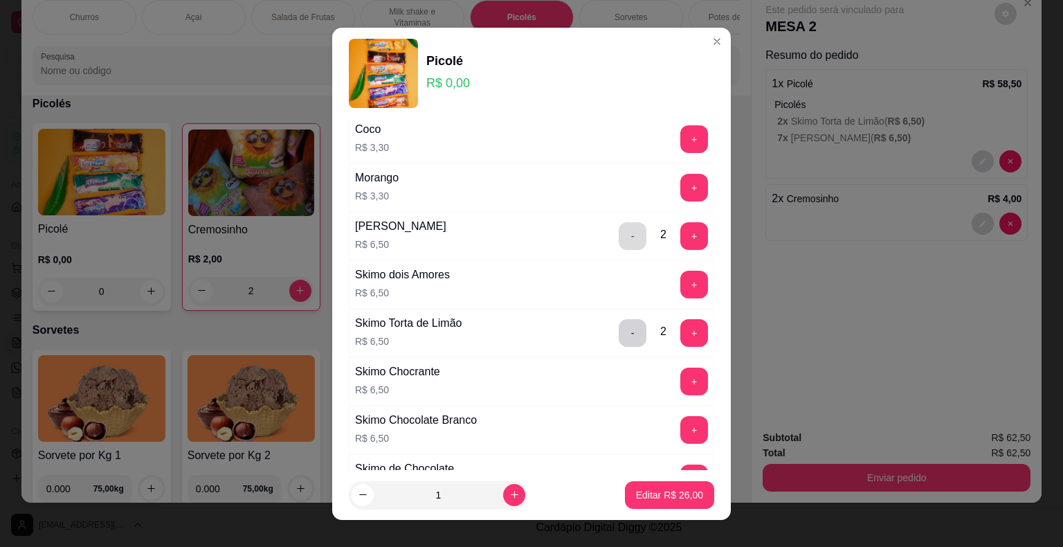
click at [619, 226] on button "-" at bounding box center [633, 236] width 28 height 28
click at [620, 228] on button "-" at bounding box center [633, 235] width 27 height 27
click at [681, 183] on button "+" at bounding box center [694, 187] width 27 height 27
click at [680, 183] on button "+" at bounding box center [694, 188] width 28 height 28
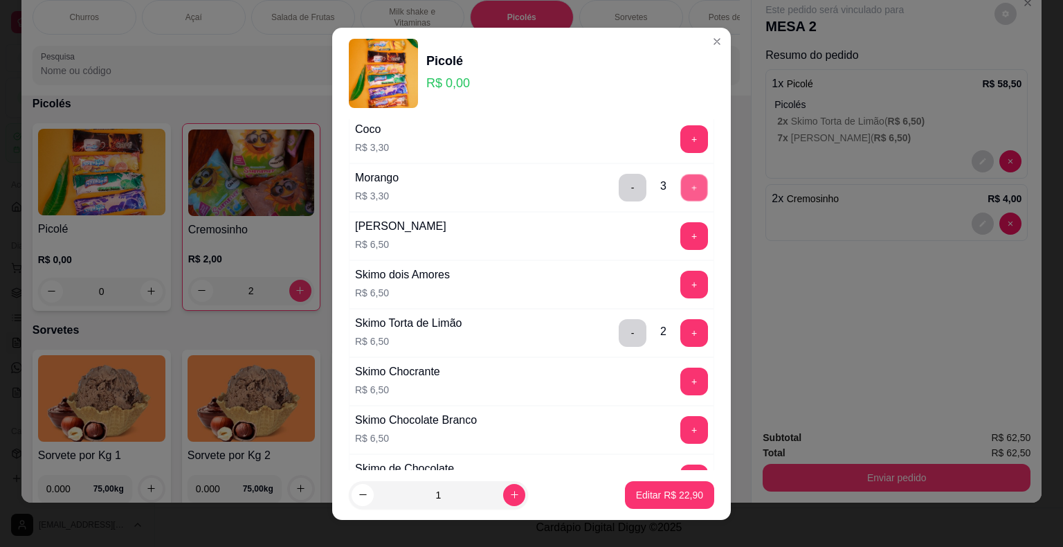
click at [681, 183] on button "+" at bounding box center [694, 187] width 27 height 27
click at [680, 183] on button "+" at bounding box center [694, 188] width 28 height 28
click at [681, 183] on button "+" at bounding box center [694, 187] width 27 height 27
click at [678, 494] on p "Editar R$ 36,10" at bounding box center [669, 495] width 67 height 14
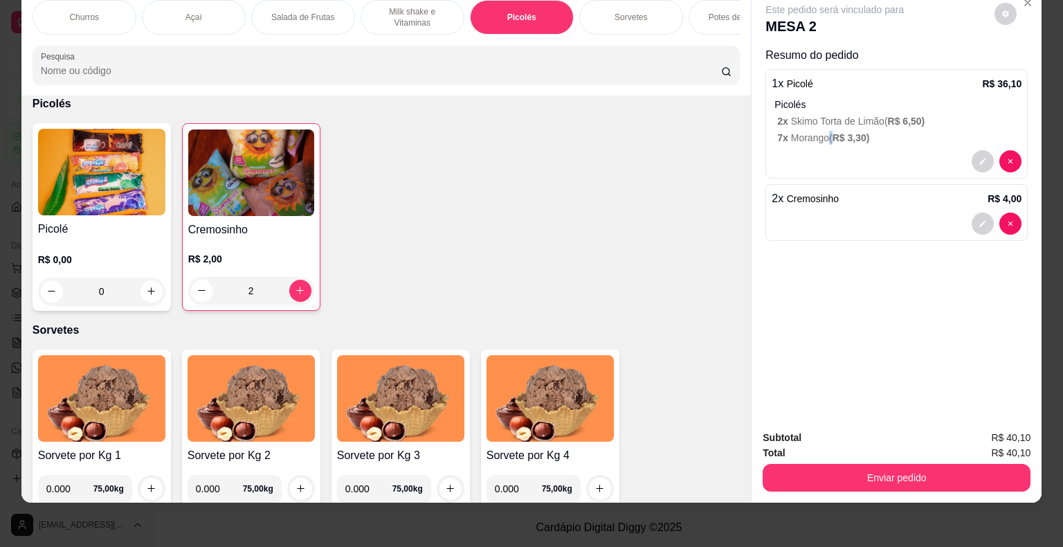
click at [822, 118] on div "Picolés 2 x Skimo Torta de Limão ( R$ 6,50 ) 7 x Morango ( R$ 3,30 )" at bounding box center [898, 121] width 247 height 47
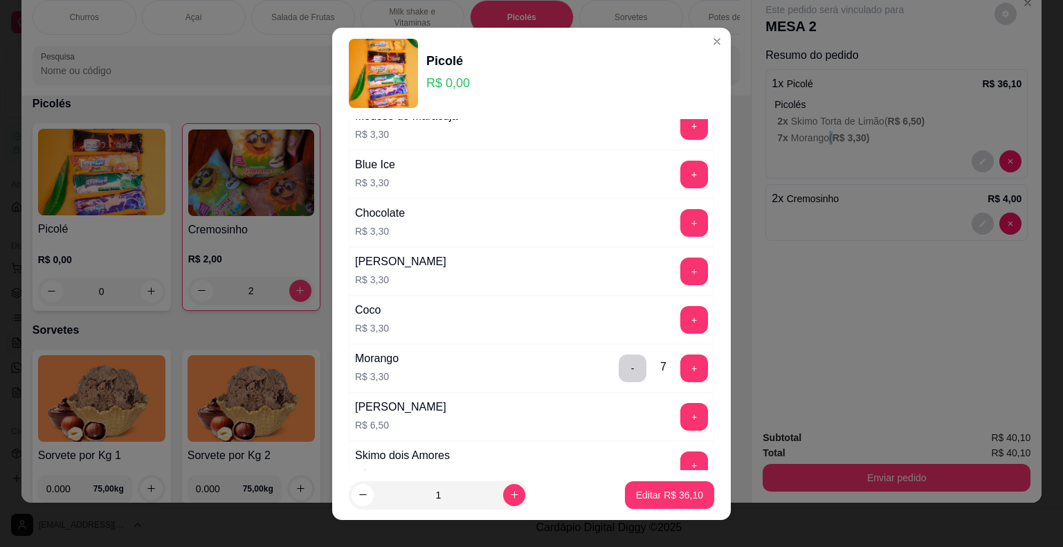
scroll to position [761, 0]
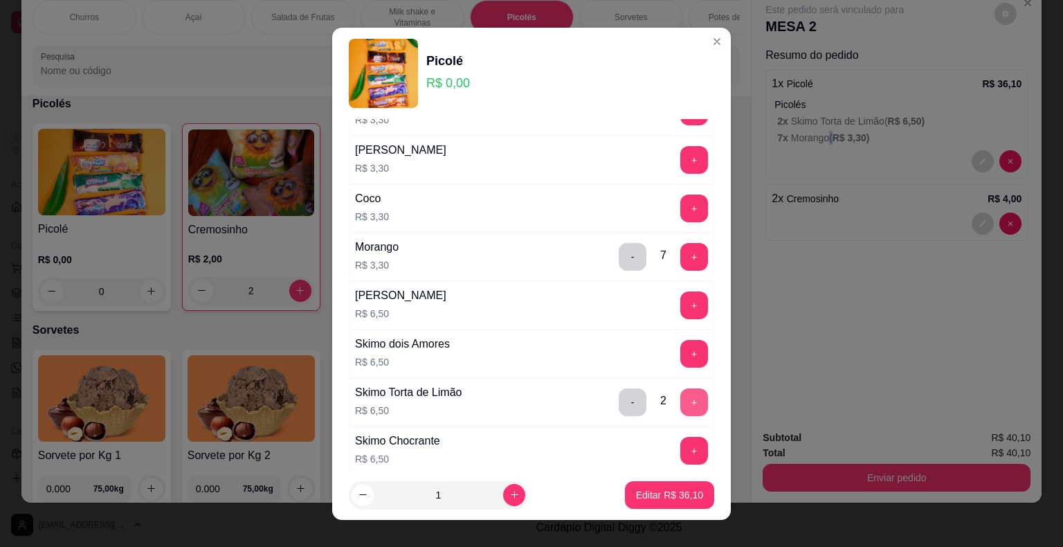
click at [680, 395] on button "+" at bounding box center [694, 402] width 28 height 28
click at [662, 489] on button "Editar R$ 42,60" at bounding box center [669, 495] width 89 height 28
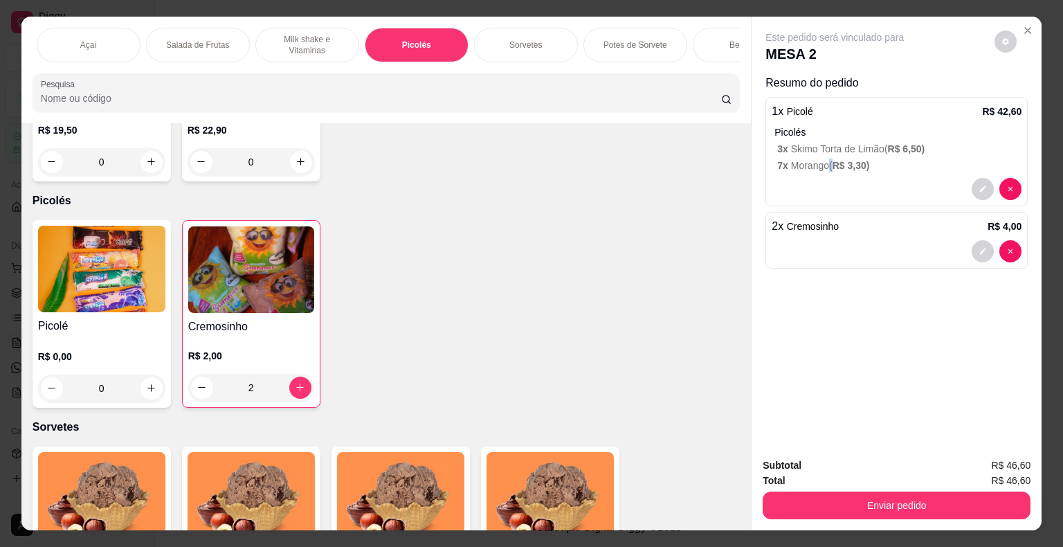
scroll to position [0, 161]
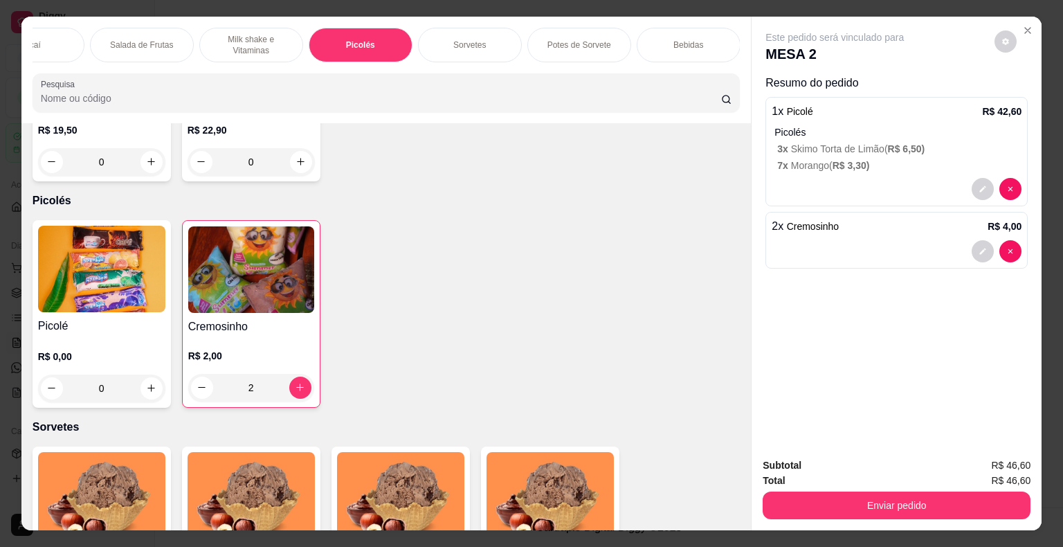
click at [701, 38] on div "Bebidas" at bounding box center [689, 45] width 104 height 35
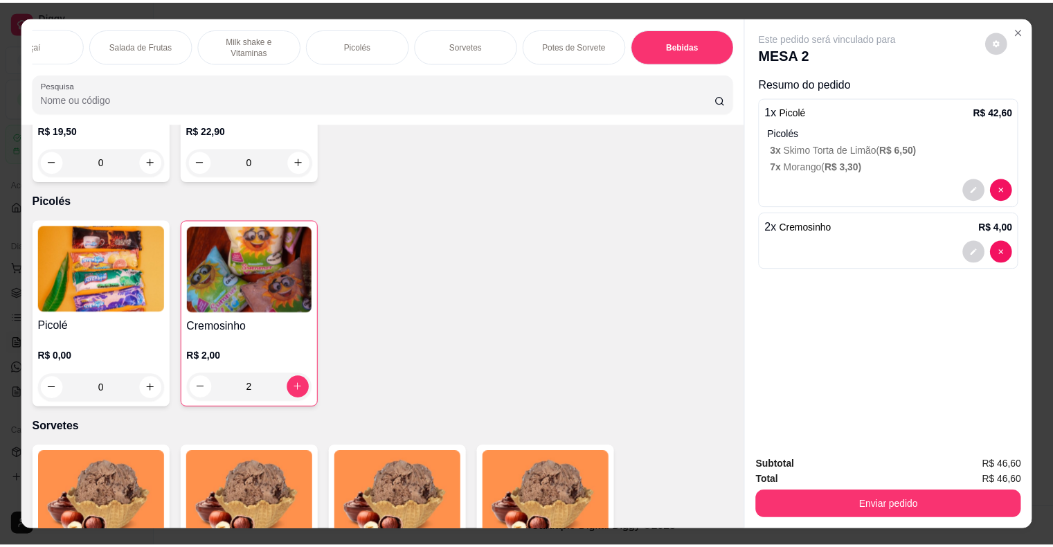
scroll to position [33, 0]
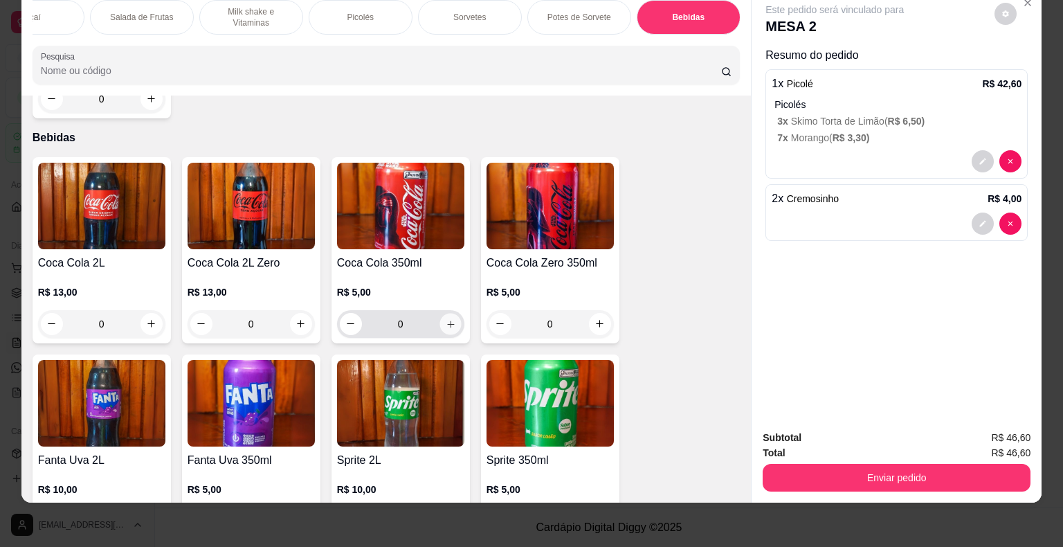
click at [446, 313] on button "increase-product-quantity" at bounding box center [450, 323] width 21 height 21
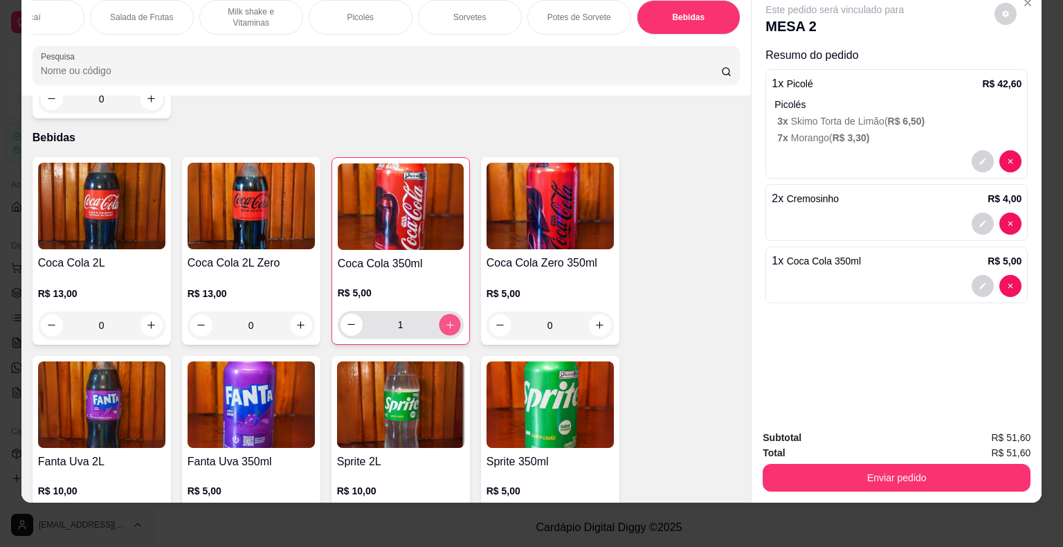
click at [439, 314] on button "increase-product-quantity" at bounding box center [449, 324] width 21 height 21
click at [347, 324] on icon "decrease-product-quantity" at bounding box center [351, 324] width 8 height 1
click at [346, 319] on icon "decrease-product-quantity" at bounding box center [351, 324] width 10 height 10
type input "0"
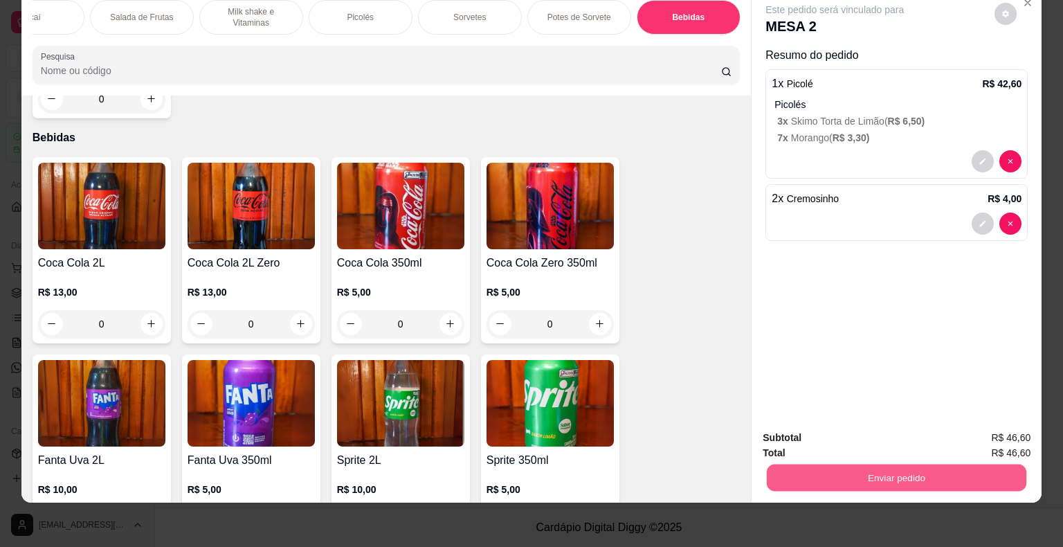
click at [918, 472] on button "Enviar pedido" at bounding box center [897, 477] width 260 height 27
click at [878, 432] on button "Não registrar e enviar pedido" at bounding box center [851, 433] width 144 height 26
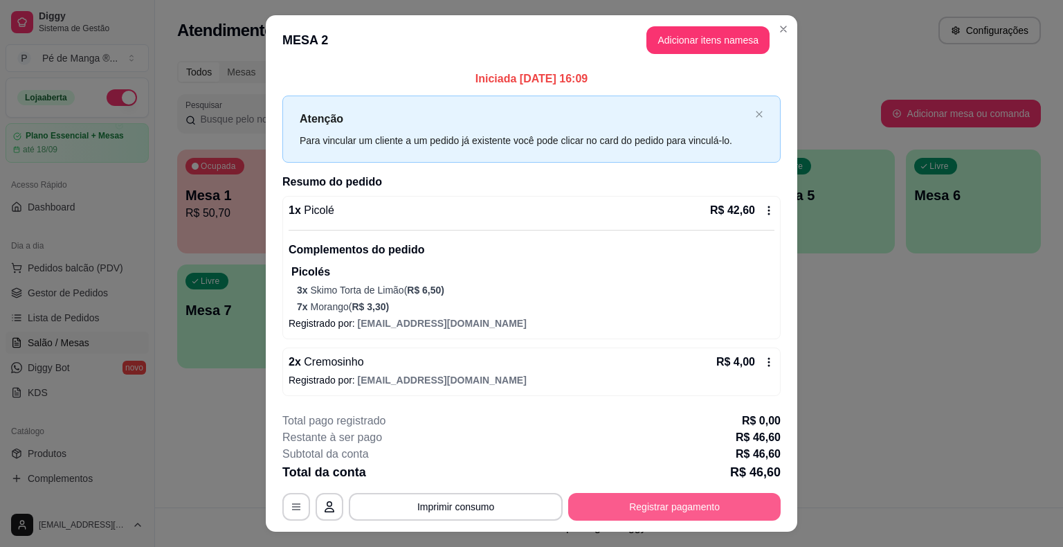
click at [633, 508] on button "Registrar pagamento" at bounding box center [674, 507] width 213 height 28
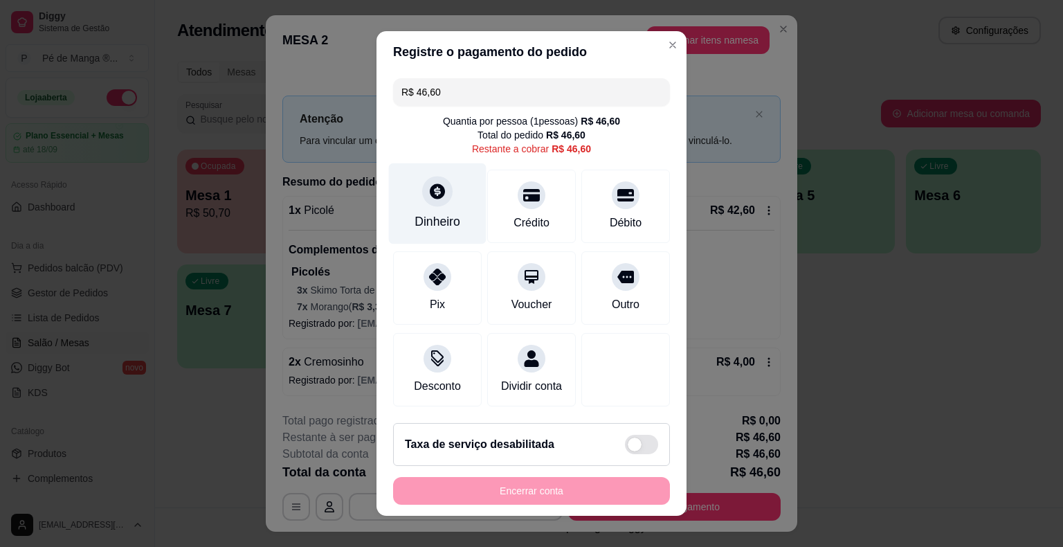
click at [443, 197] on div at bounding box center [437, 191] width 30 height 30
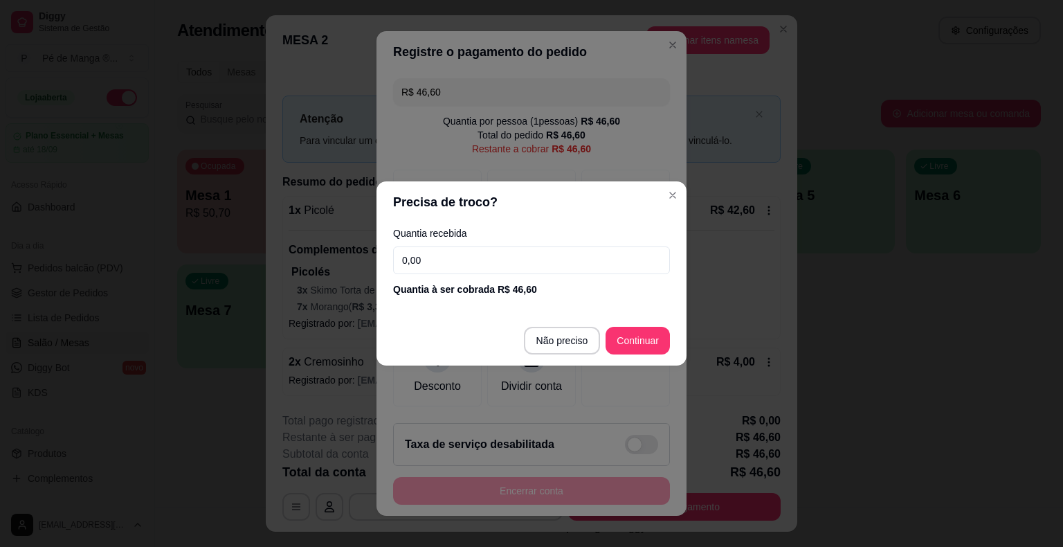
drag, startPoint x: 321, startPoint y: 244, endPoint x: 376, endPoint y: 288, distance: 69.9
click at [313, 260] on div "Precisa de troco? Quantia recebida 0,00 Quantia à ser cobrada R$ 46,60 Não prec…" at bounding box center [531, 273] width 1063 height 547
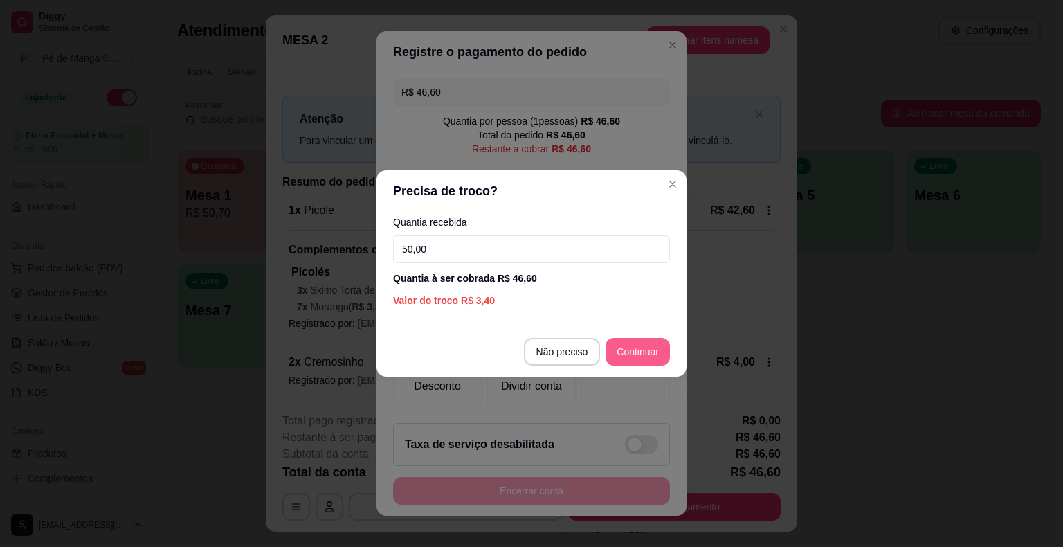
type input "50,00"
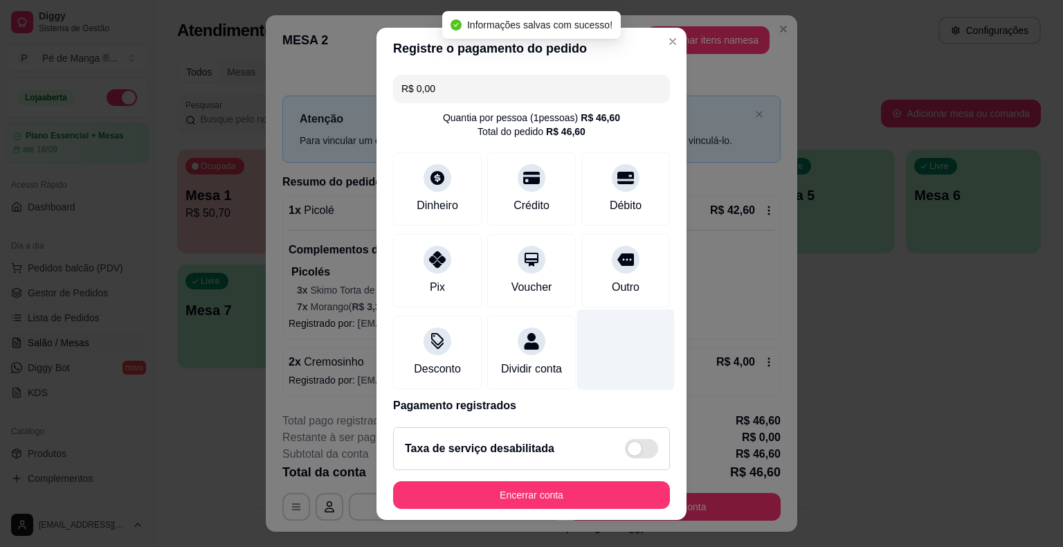
type input "R$ 0,00"
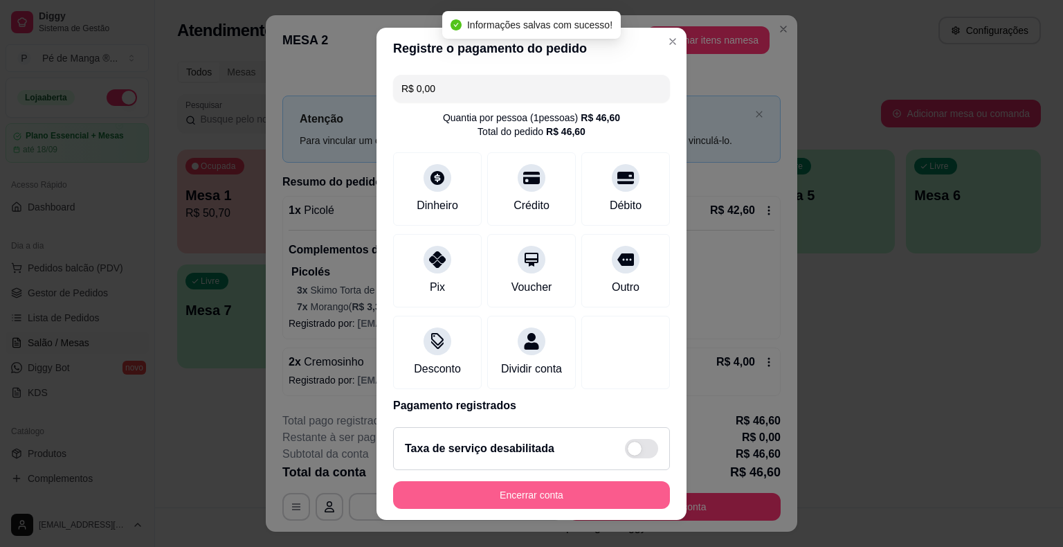
click at [604, 489] on button "Encerrar conta" at bounding box center [531, 495] width 277 height 28
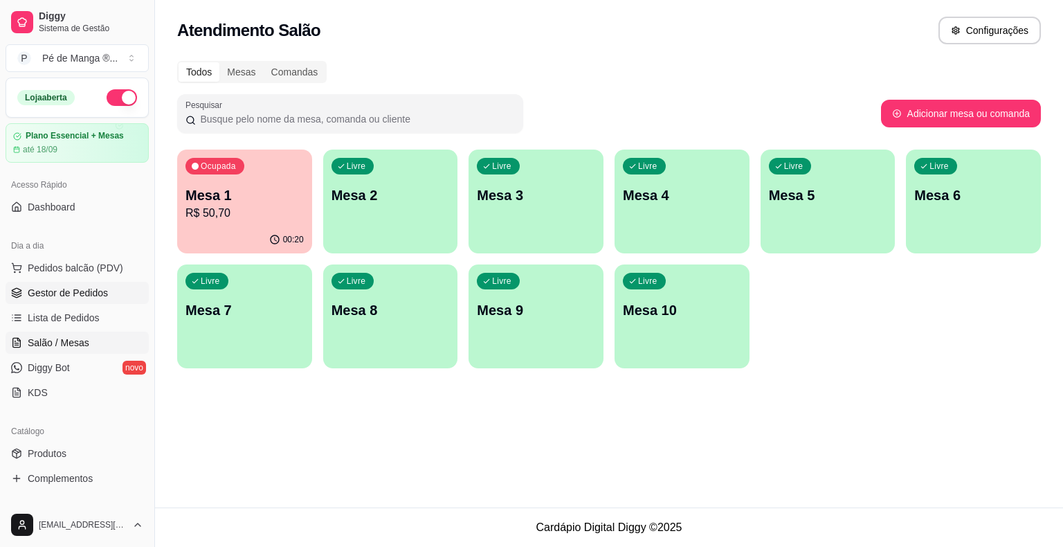
click at [69, 294] on span "Gestor de Pedidos" at bounding box center [68, 293] width 80 height 14
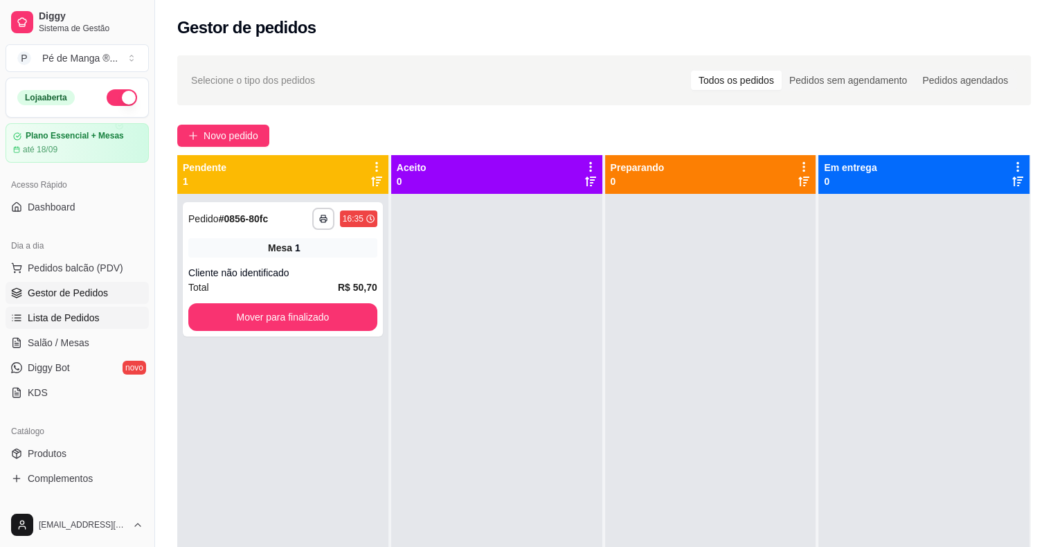
click at [97, 320] on link "Lista de Pedidos" at bounding box center [77, 318] width 143 height 22
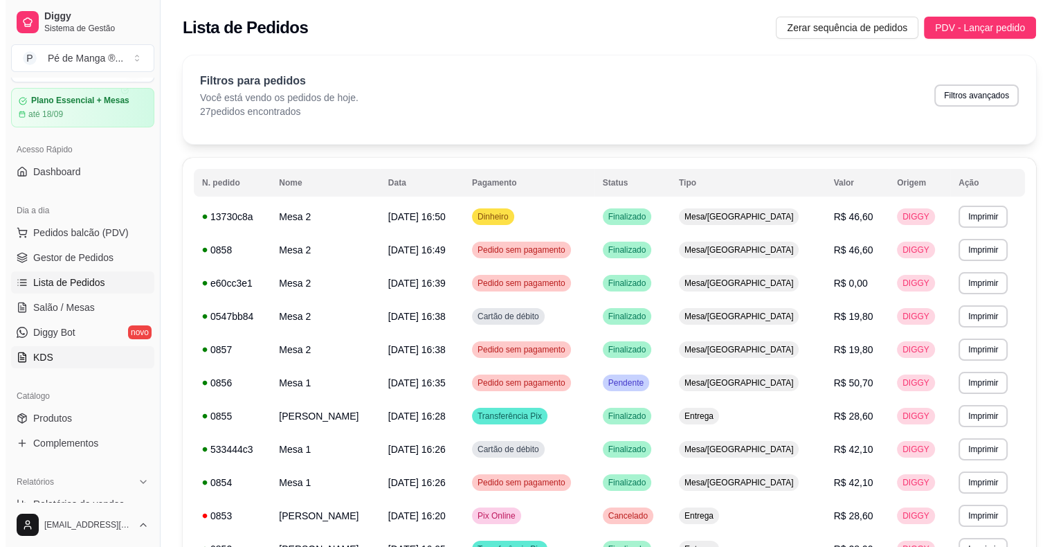
scroll to position [69, 0]
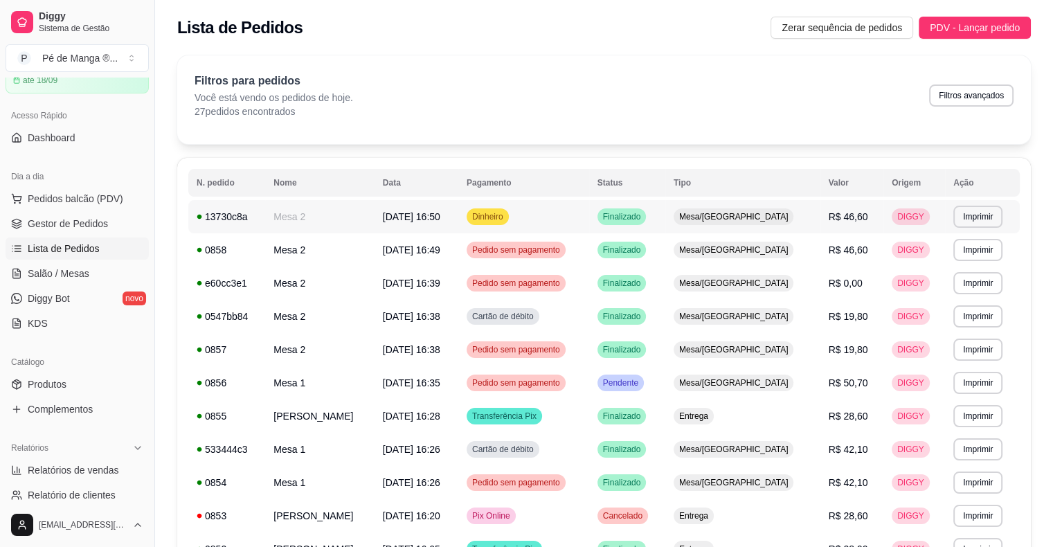
click at [724, 220] on span "Mesa/[GEOGRAPHIC_DATA]" at bounding box center [733, 216] width 115 height 11
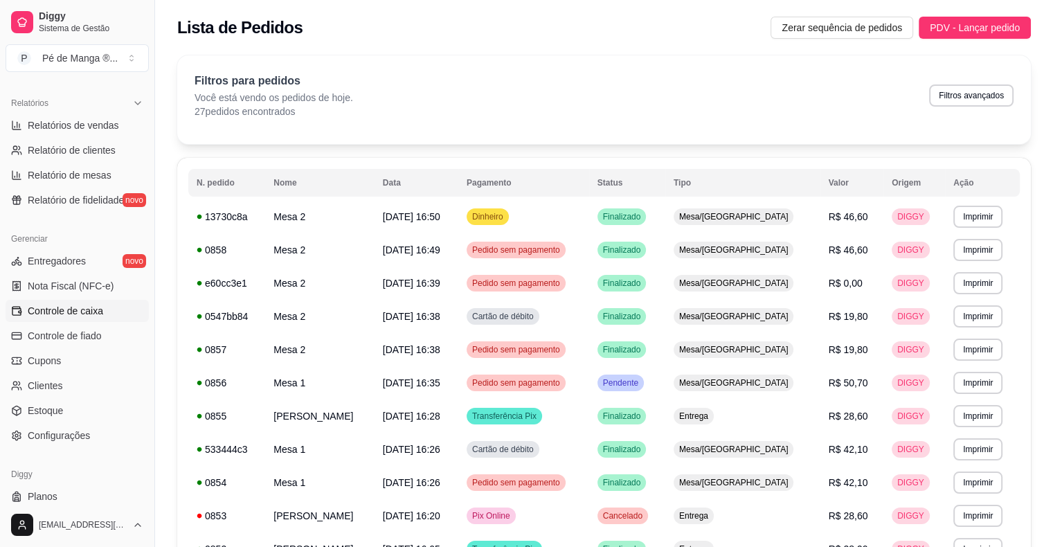
scroll to position [415, 0]
click at [95, 338] on span "Controle de fiado" at bounding box center [65, 334] width 74 height 14
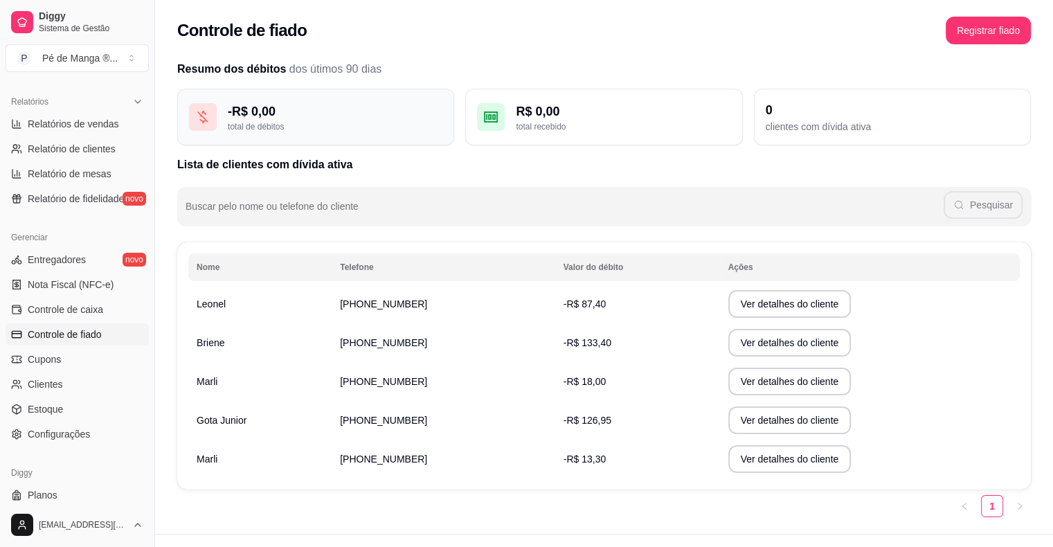
click at [350, 122] on div "total de débitos" at bounding box center [335, 126] width 215 height 11
click at [968, 29] on button "Registrar fiado" at bounding box center [988, 31] width 85 height 28
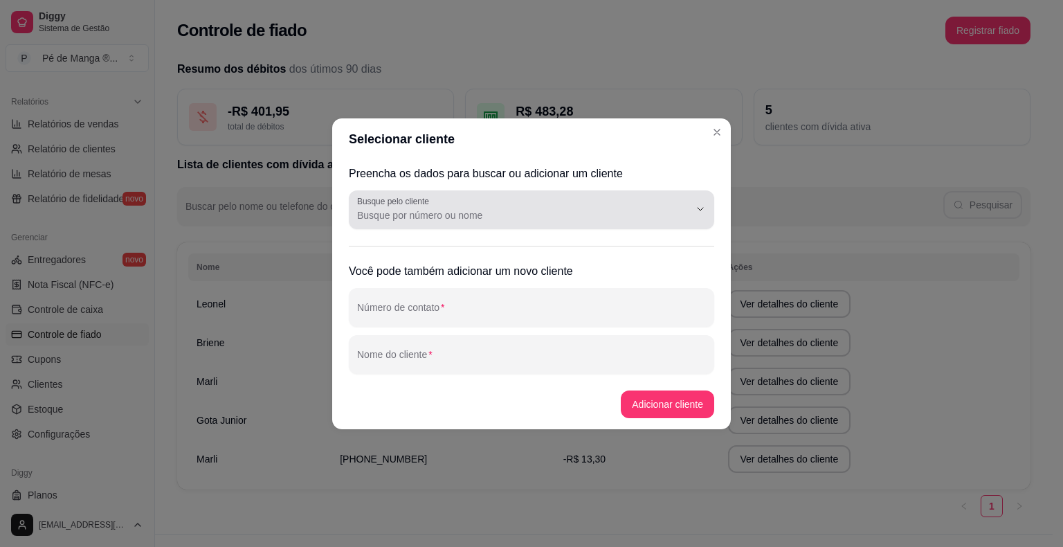
click at [496, 218] on input "Busque pelo cliente" at bounding box center [512, 215] width 310 height 14
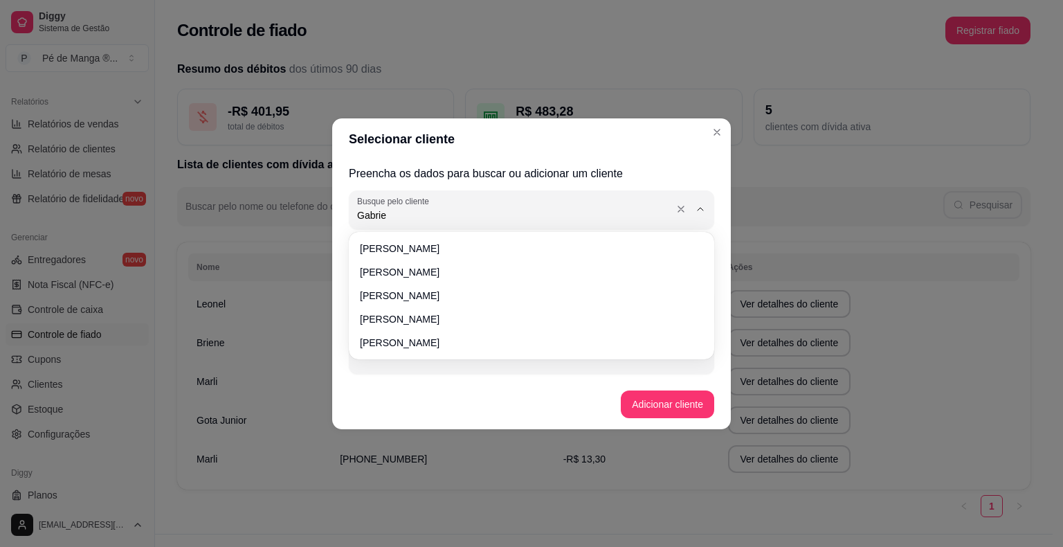
type input "[PERSON_NAME]"
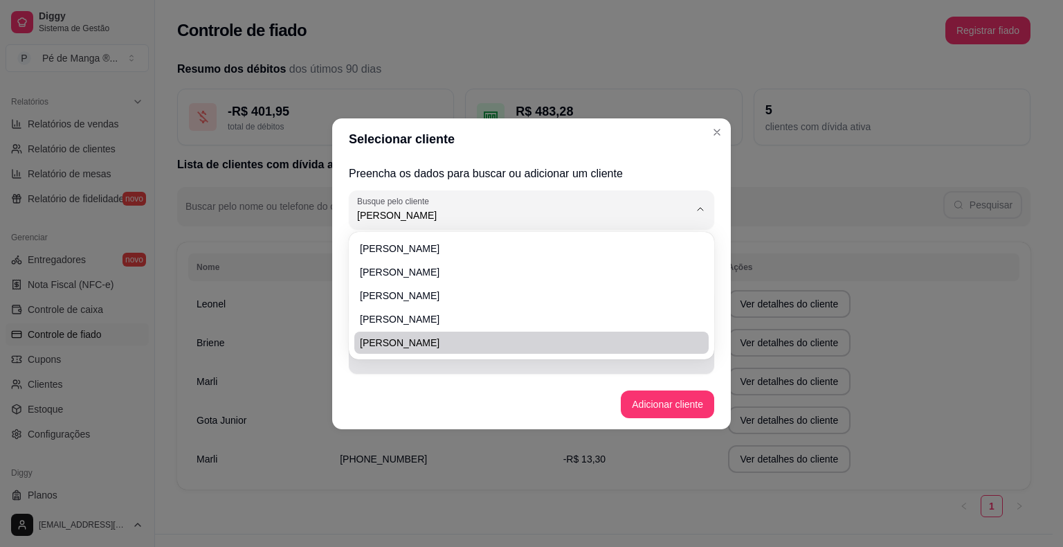
click at [490, 366] on div at bounding box center [531, 355] width 349 height 28
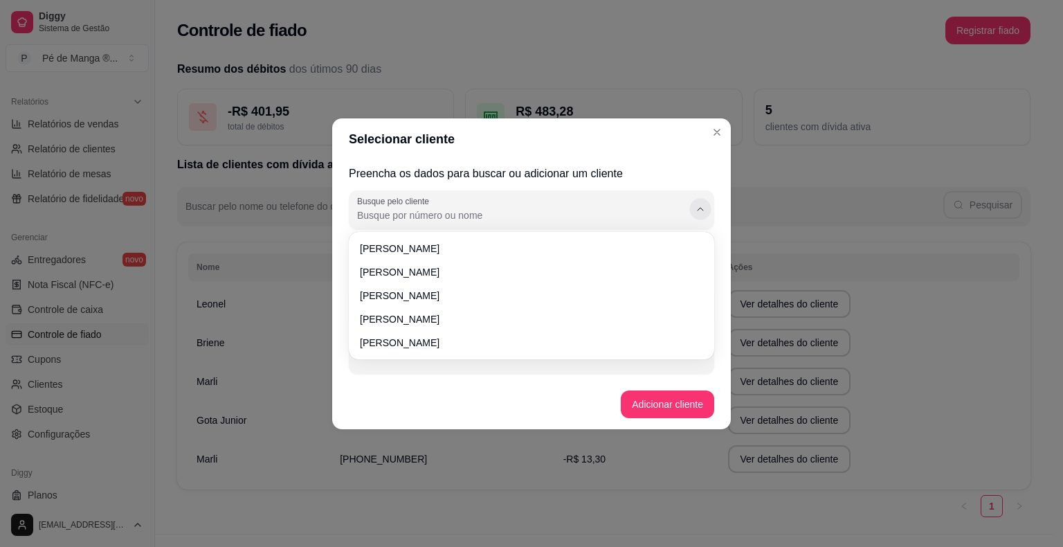
click at [694, 216] on button "Show suggestions" at bounding box center [699, 208] width 21 height 21
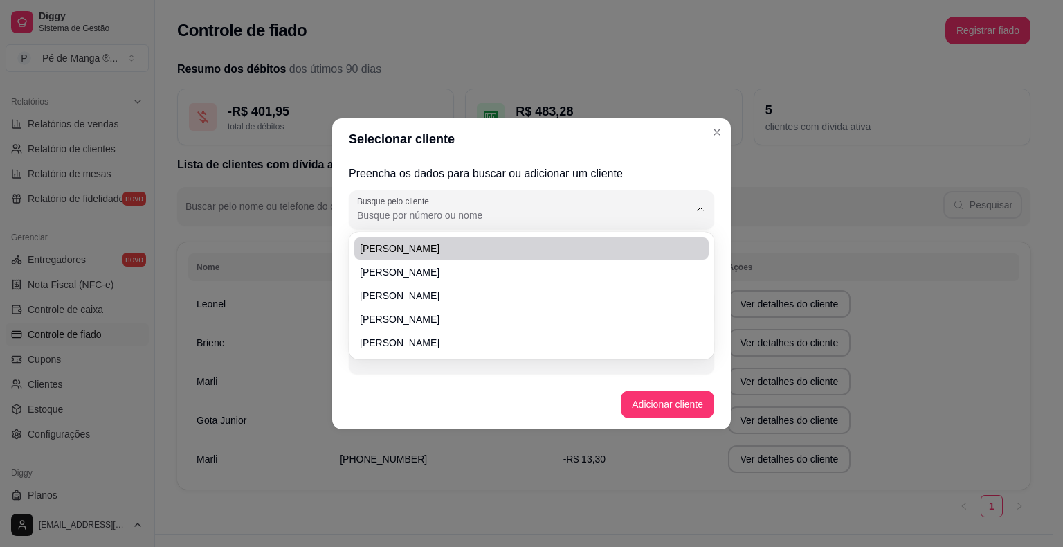
click at [460, 206] on div at bounding box center [531, 210] width 349 height 28
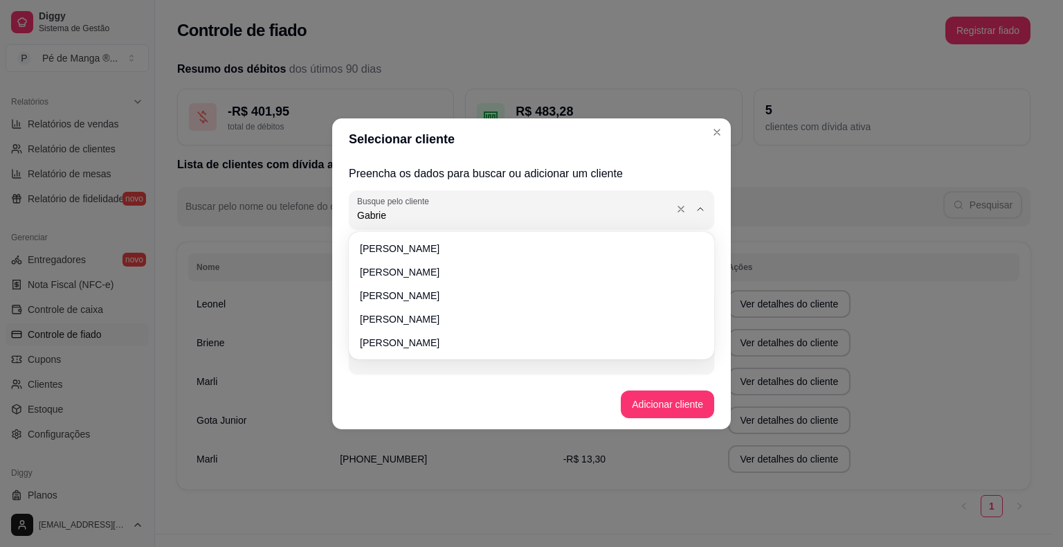
type input "[PERSON_NAME]"
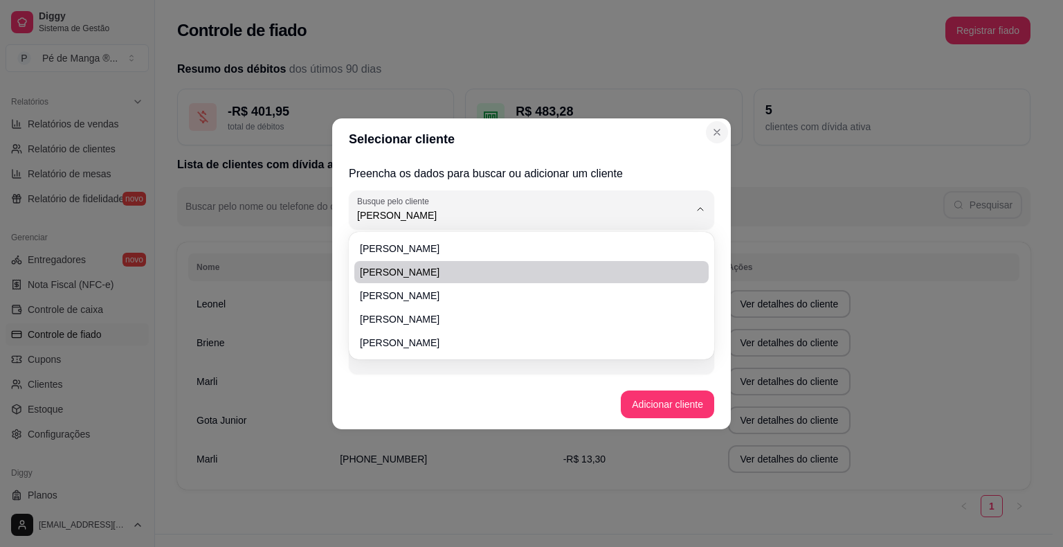
click at [717, 127] on icon "Close" at bounding box center [717, 132] width 11 height 11
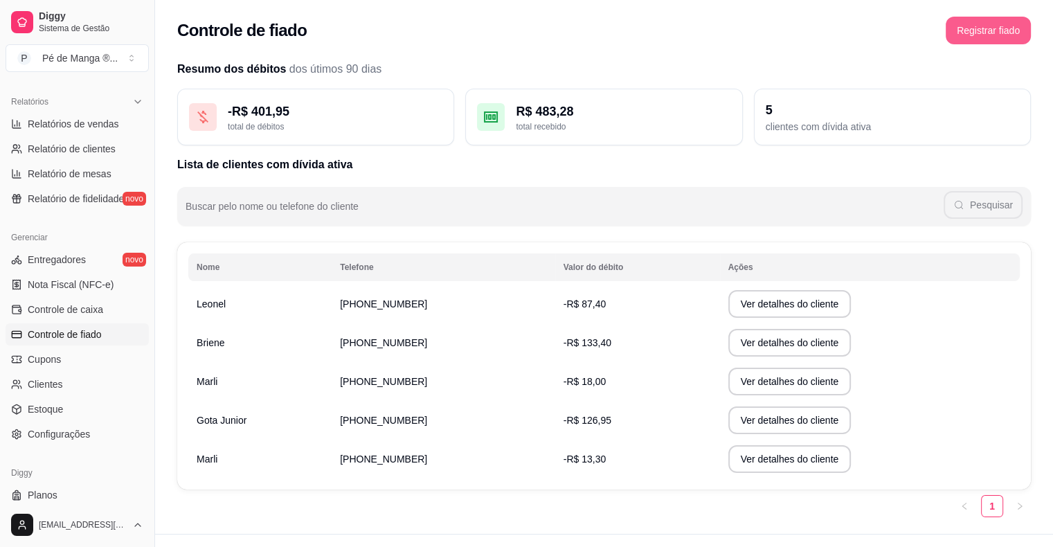
click at [975, 24] on button "Registrar fiado" at bounding box center [988, 31] width 85 height 28
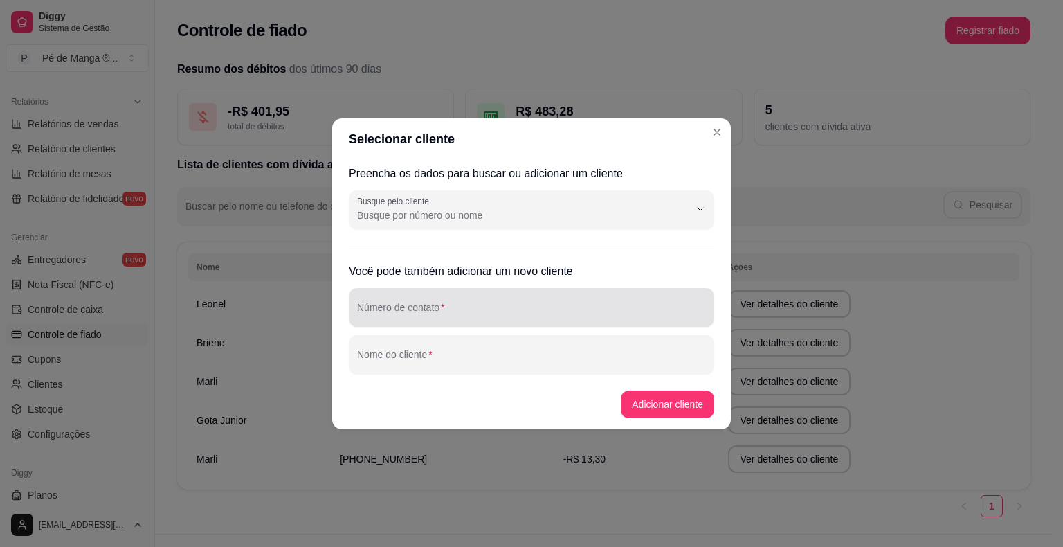
click at [503, 310] on input "Número de contato" at bounding box center [531, 313] width 349 height 14
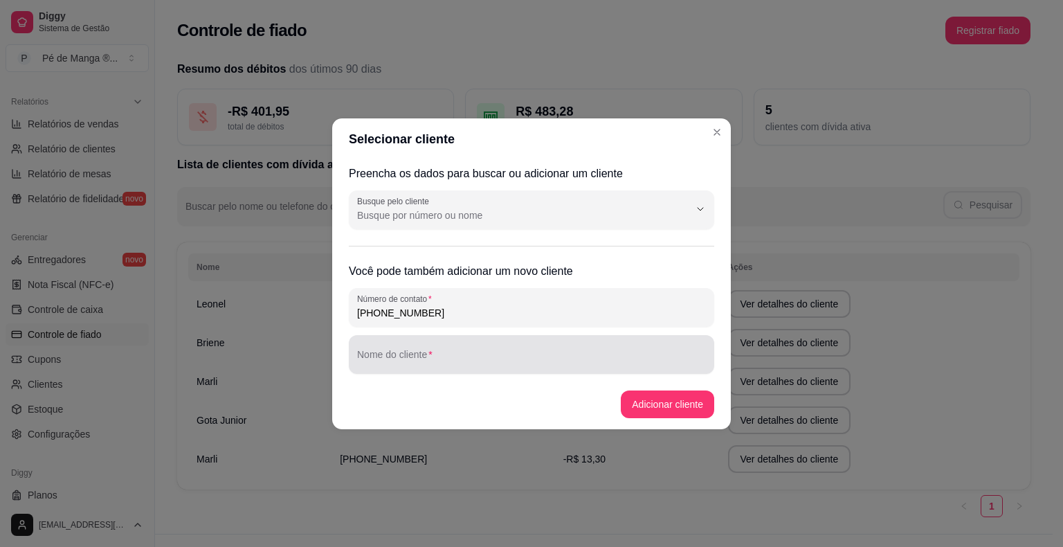
type input "[PHONE_NUMBER]"
click at [517, 353] on div at bounding box center [531, 355] width 349 height 28
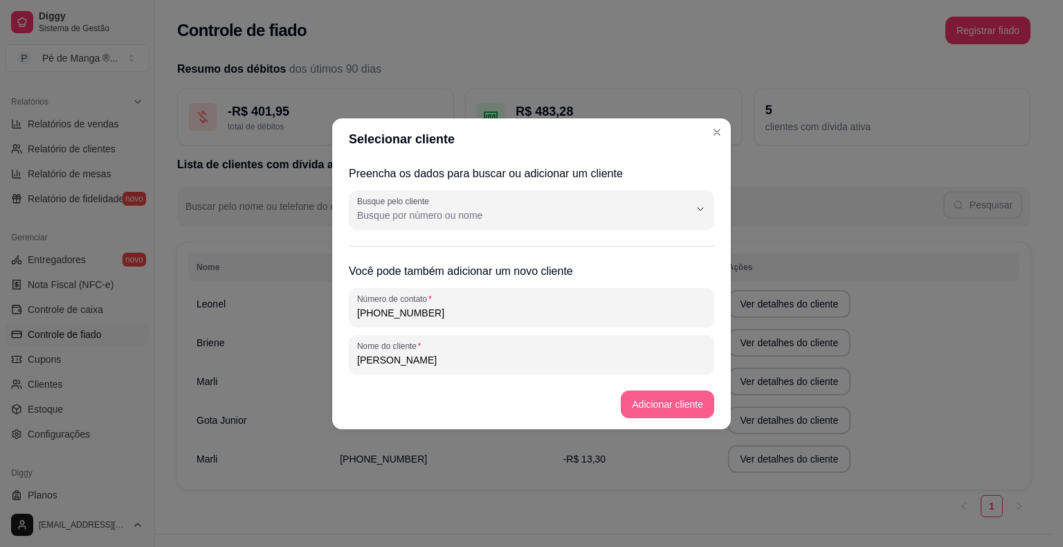
type input "[PERSON_NAME]"
drag, startPoint x: 390, startPoint y: 361, endPoint x: 154, endPoint y: 377, distance: 236.6
click at [154, 377] on div "Selecionar cliente Preencha os dados para buscar ou adicionar um cliente Busque…" at bounding box center [531, 273] width 1063 height 547
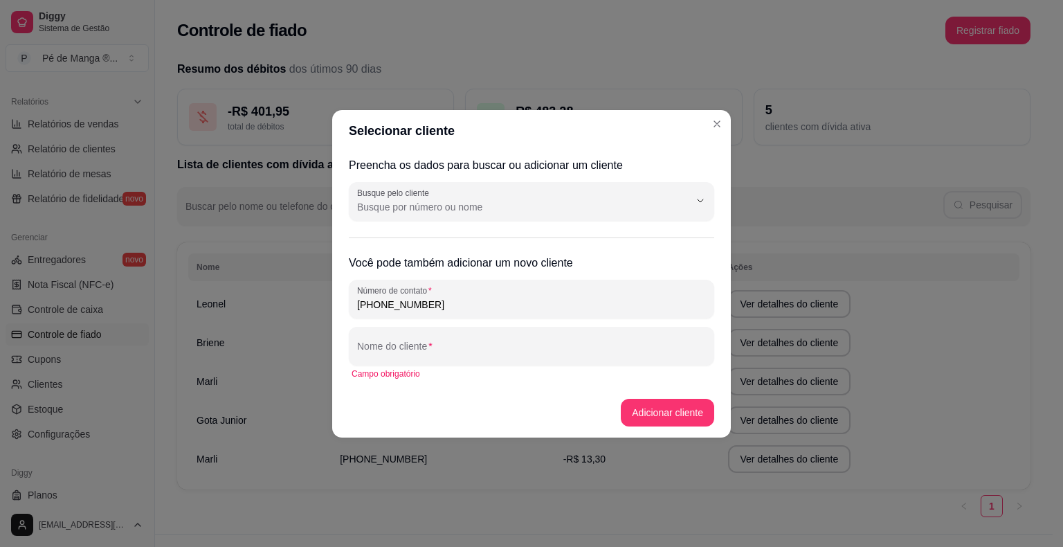
drag, startPoint x: 259, startPoint y: 302, endPoint x: 233, endPoint y: 307, distance: 26.1
click at [230, 307] on div "Selecionar cliente Preencha os dados para buscar ou adicionar um cliente Busque…" at bounding box center [531, 273] width 1063 height 547
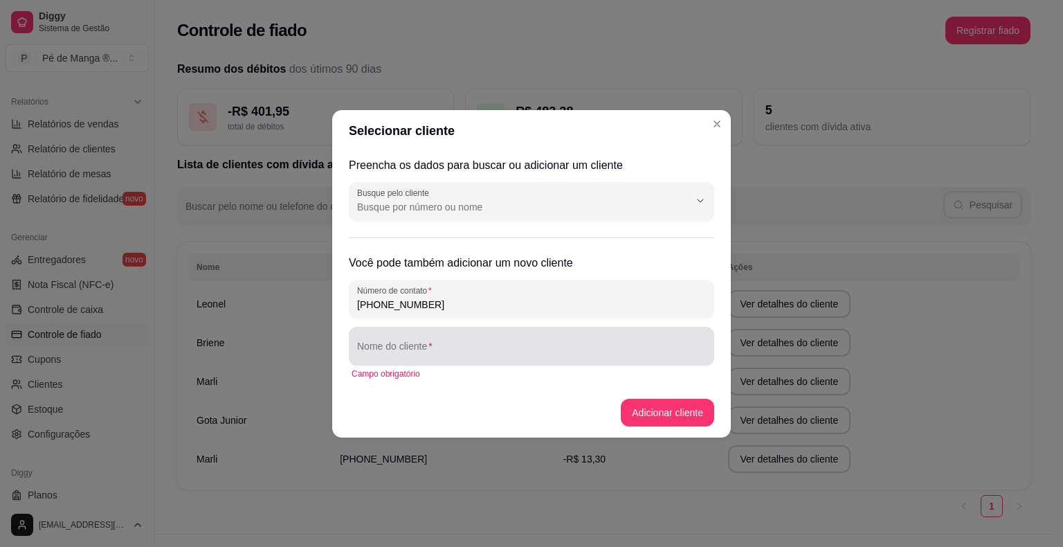
click at [479, 345] on input "Nome do cliente" at bounding box center [531, 352] width 349 height 14
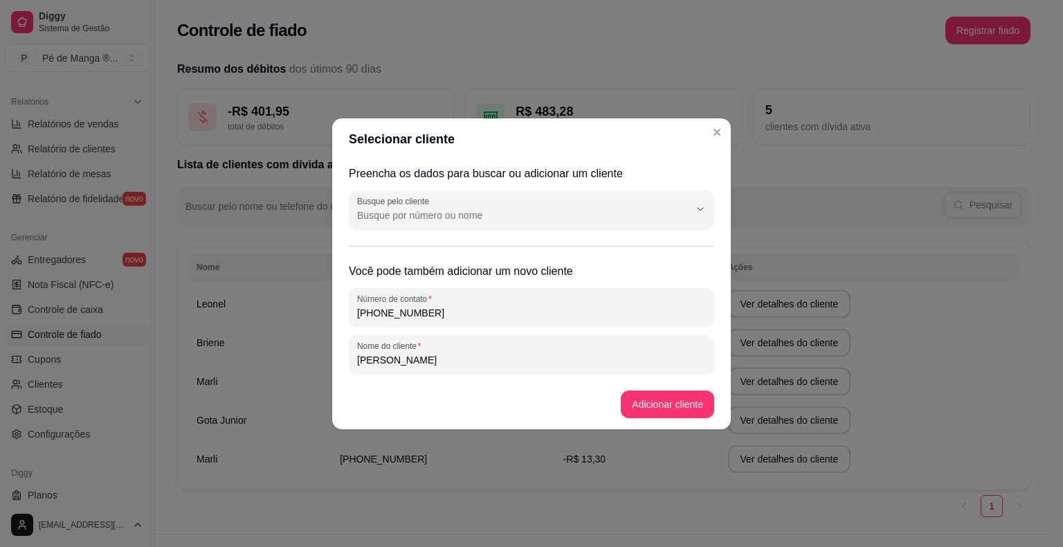
type input "[PERSON_NAME]"
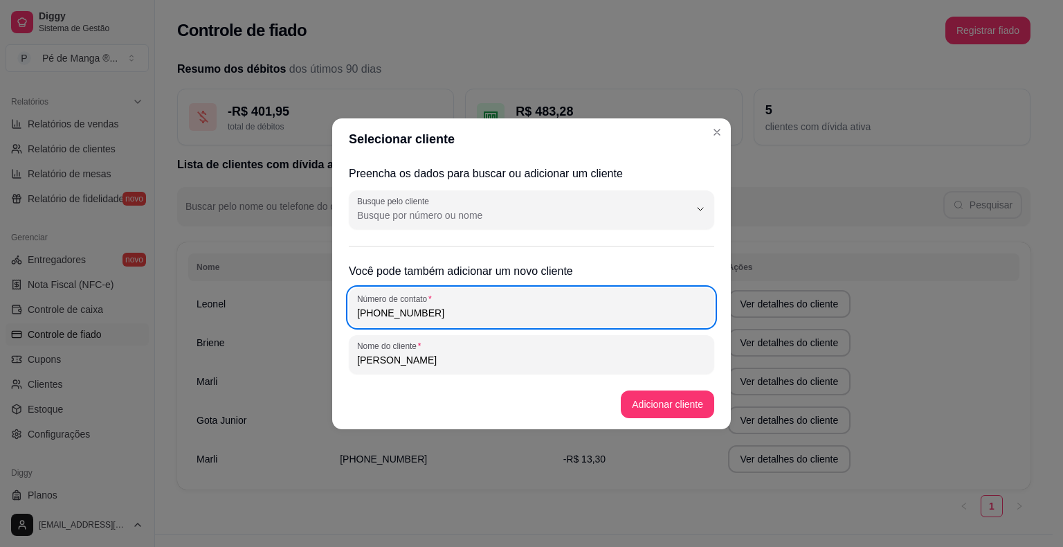
drag, startPoint x: 415, startPoint y: 312, endPoint x: 277, endPoint y: 313, distance: 138.4
click at [277, 313] on div "Selecionar cliente Preencha os dados para buscar ou adicionar um cliente Busque…" at bounding box center [531, 273] width 1063 height 547
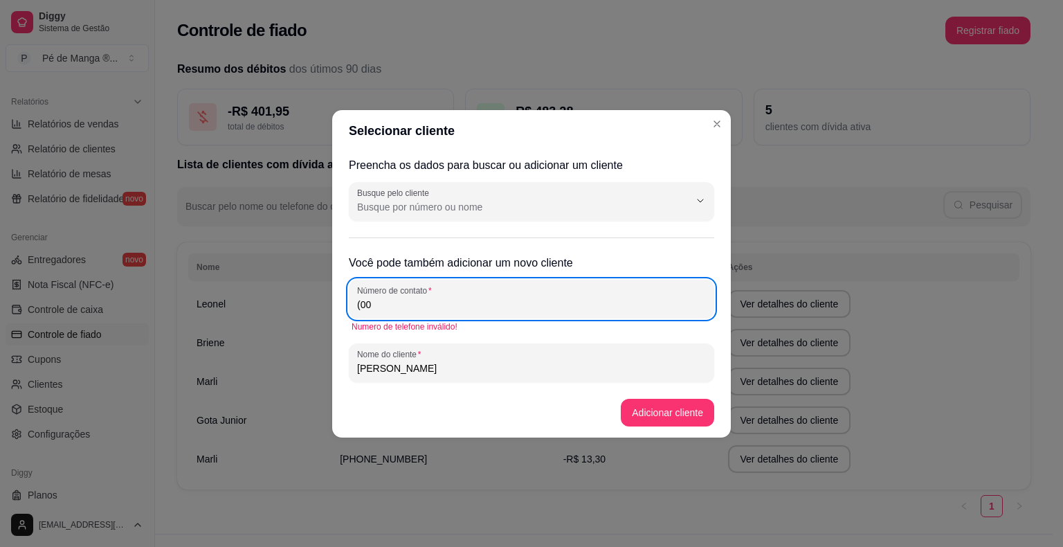
type input "(0"
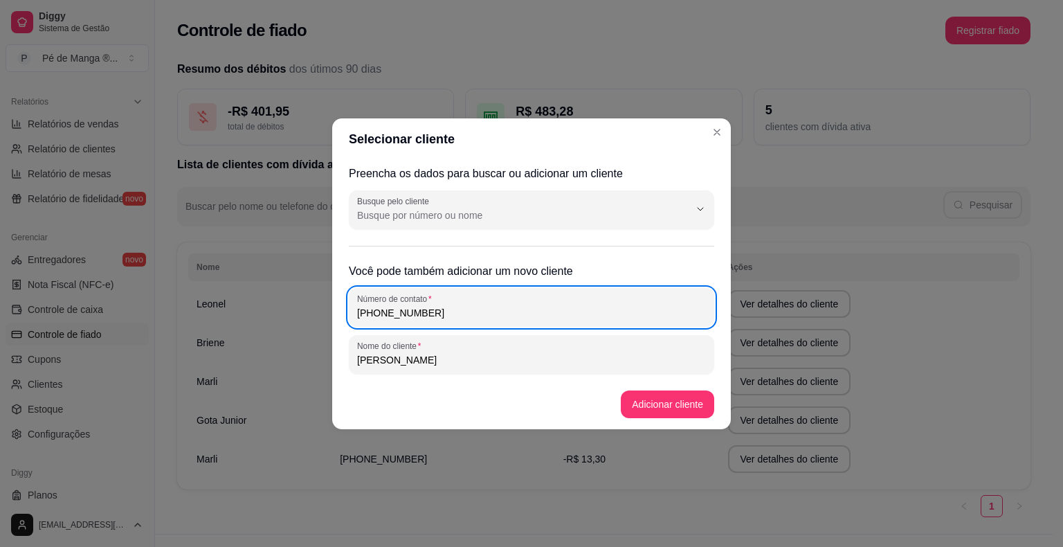
type input "[PHONE_NUMBER]"
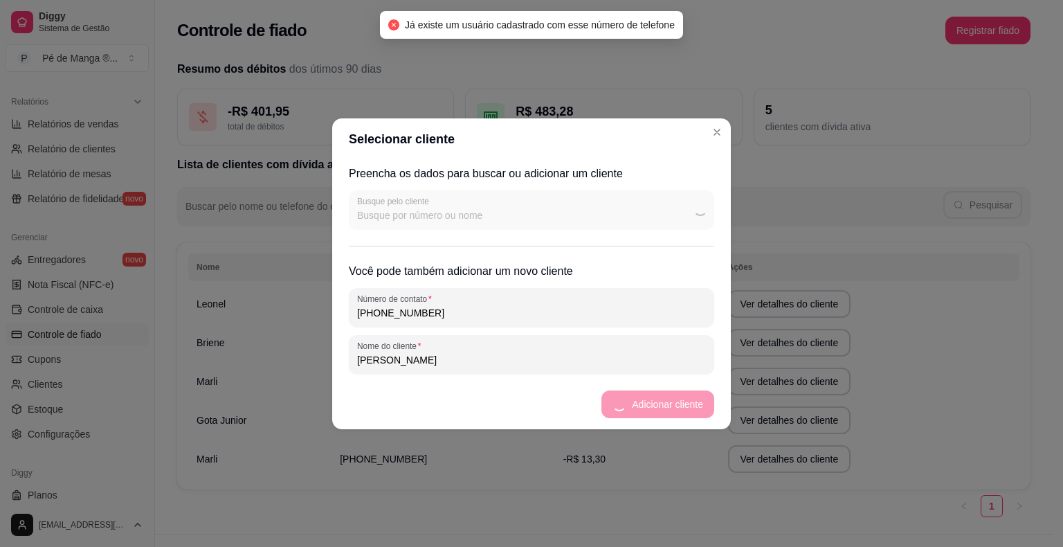
drag, startPoint x: 451, startPoint y: 309, endPoint x: 244, endPoint y: 311, distance: 207.0
click at [237, 316] on div "Selecionar cliente Preencha os dados para buscar ou adicionar um cliente Busque…" at bounding box center [531, 273] width 1063 height 547
click at [643, 216] on div "Busque pelo cliente" at bounding box center [531, 209] width 365 height 39
click at [643, 215] on div "Busque pelo cliente" at bounding box center [531, 209] width 365 height 39
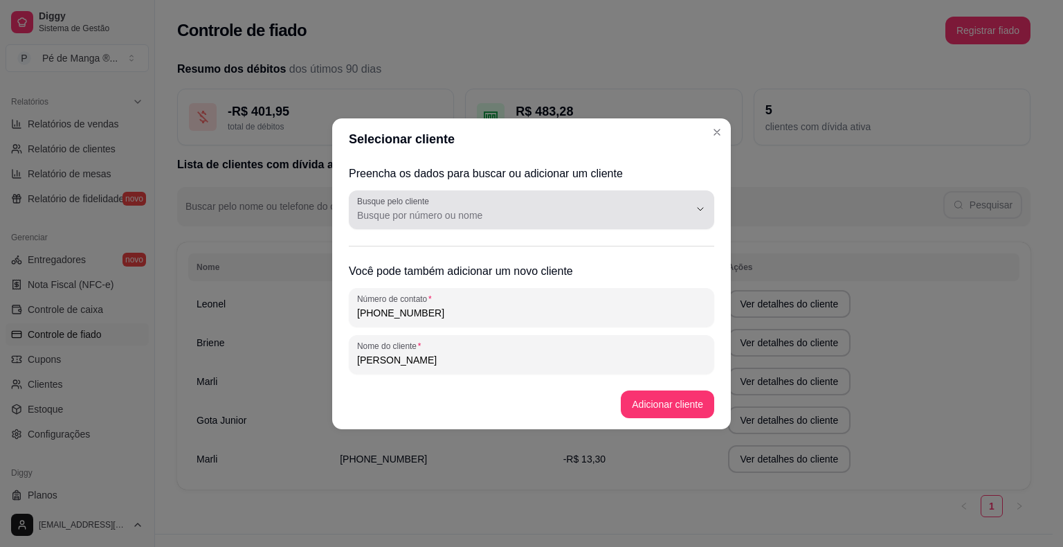
click at [642, 215] on input "Busque pelo cliente" at bounding box center [512, 215] width 310 height 14
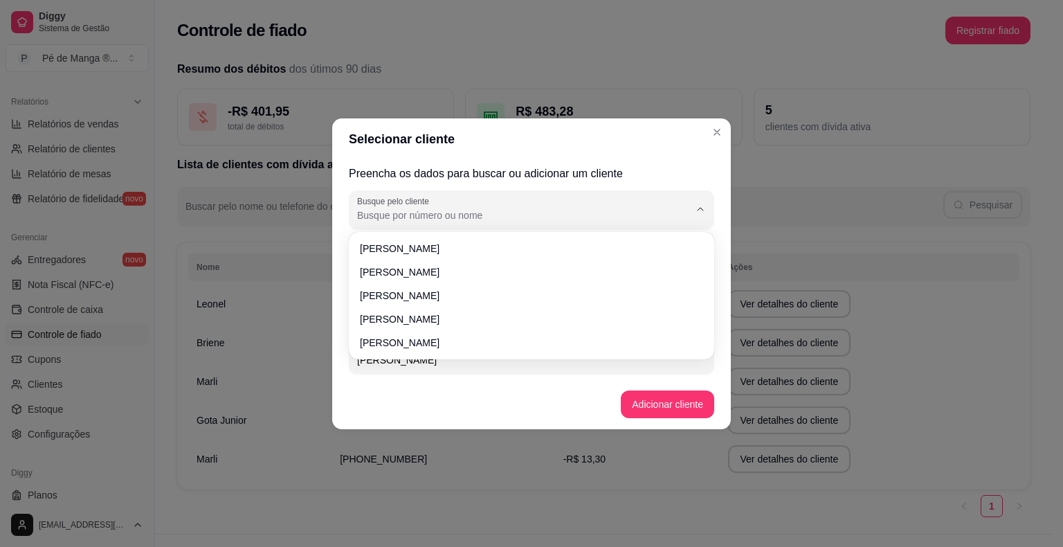
click at [642, 215] on input "Busque pelo cliente" at bounding box center [512, 215] width 310 height 14
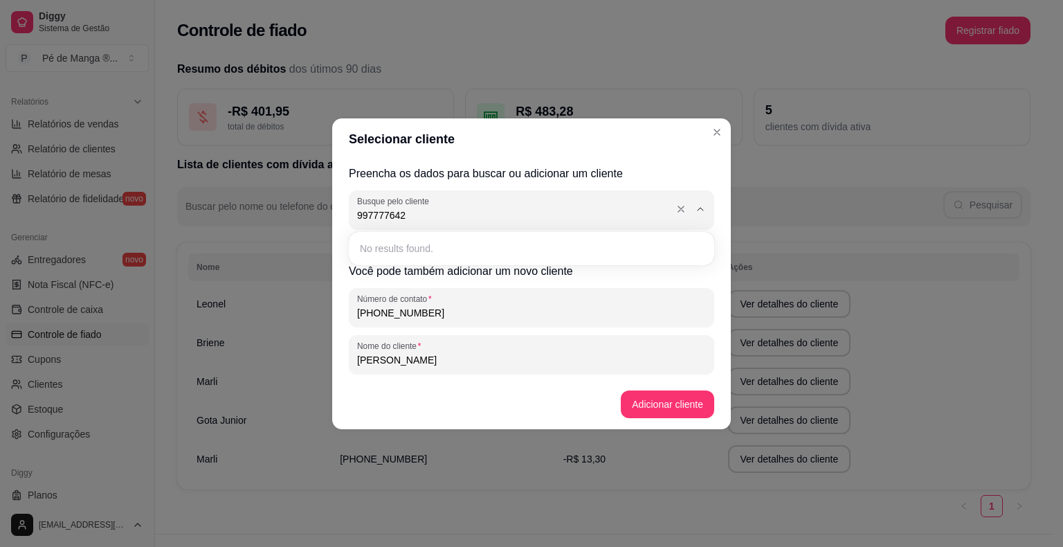
type input "9977776425"
drag, startPoint x: 435, startPoint y: 210, endPoint x: 320, endPoint y: 235, distance: 116.8
click at [320, 235] on div "Selecionar cliente Preencha os dados para buscar ou adicionar um cliente Busque…" at bounding box center [531, 273] width 1063 height 547
type input "9"
type input "15997754614"
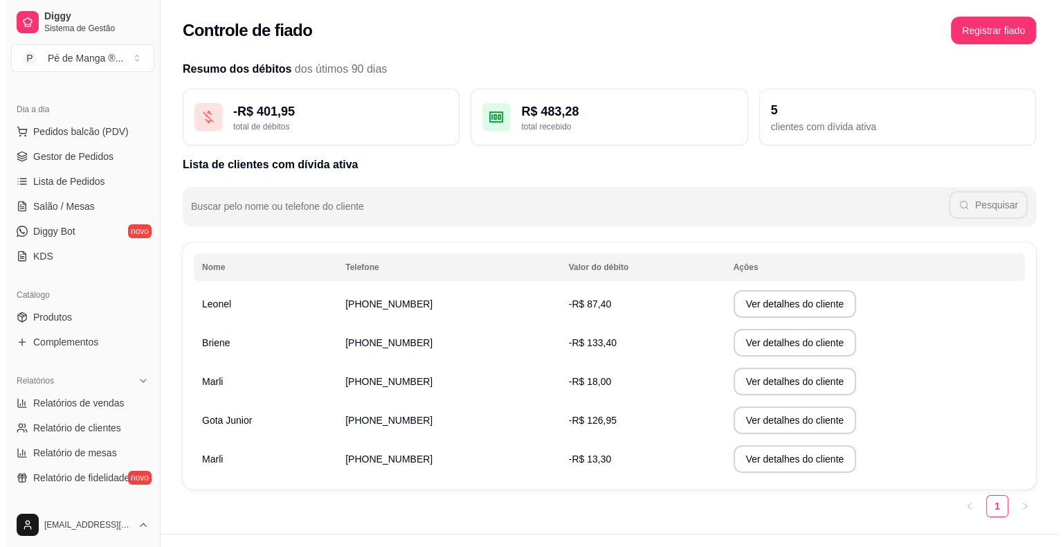
scroll to position [102, 0]
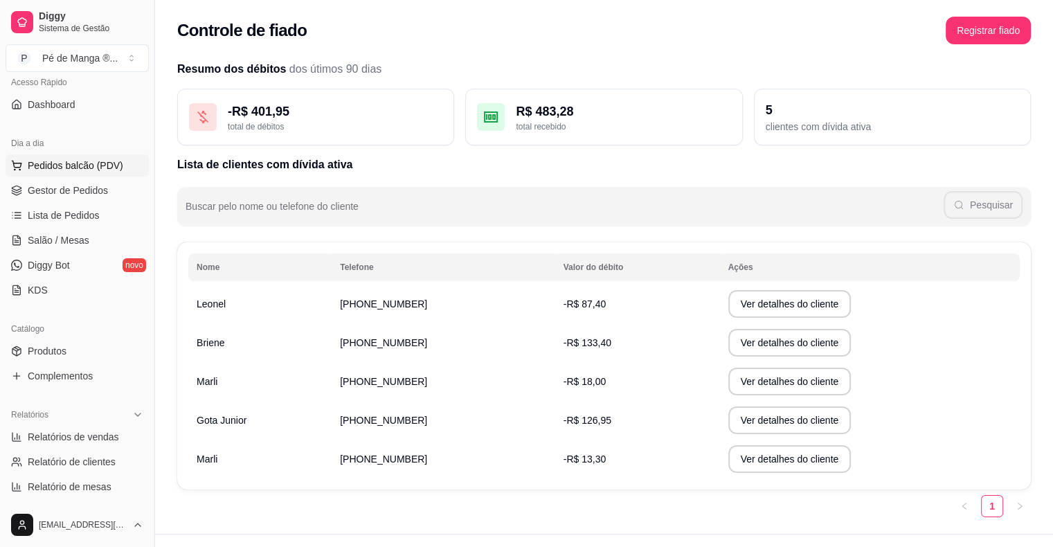
click at [72, 165] on span "Pedidos balcão (PDV)" at bounding box center [76, 166] width 96 height 14
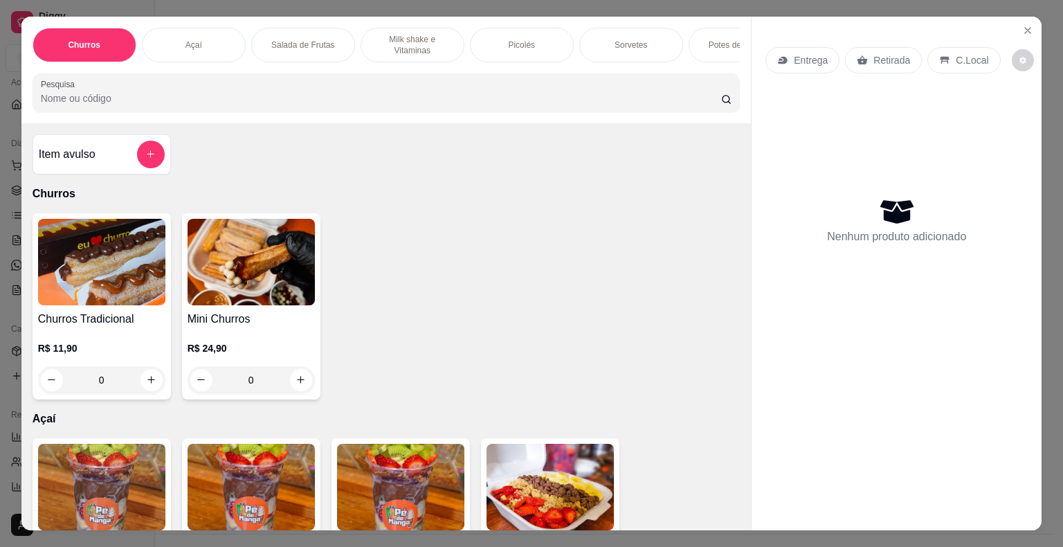
click at [426, 44] on p "Milk shake e Vitaminas" at bounding box center [412, 45] width 80 height 22
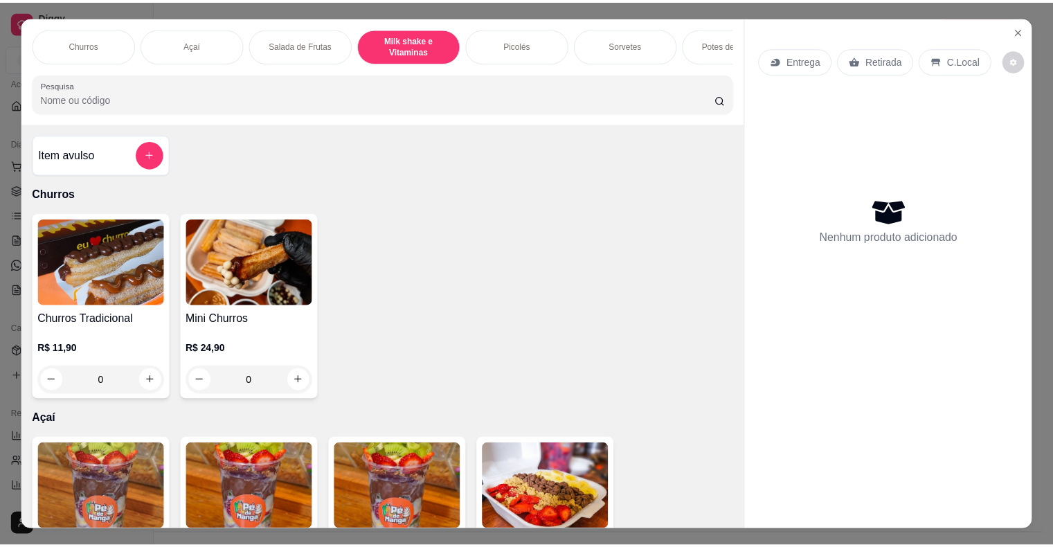
scroll to position [33, 0]
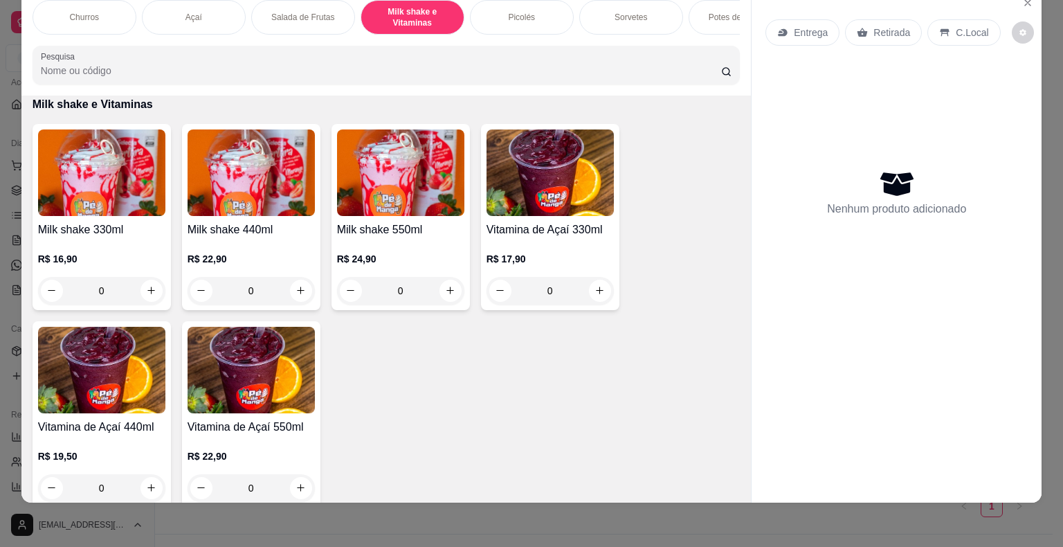
click at [116, 245] on div "R$ 16,90 0" at bounding box center [101, 271] width 127 height 66
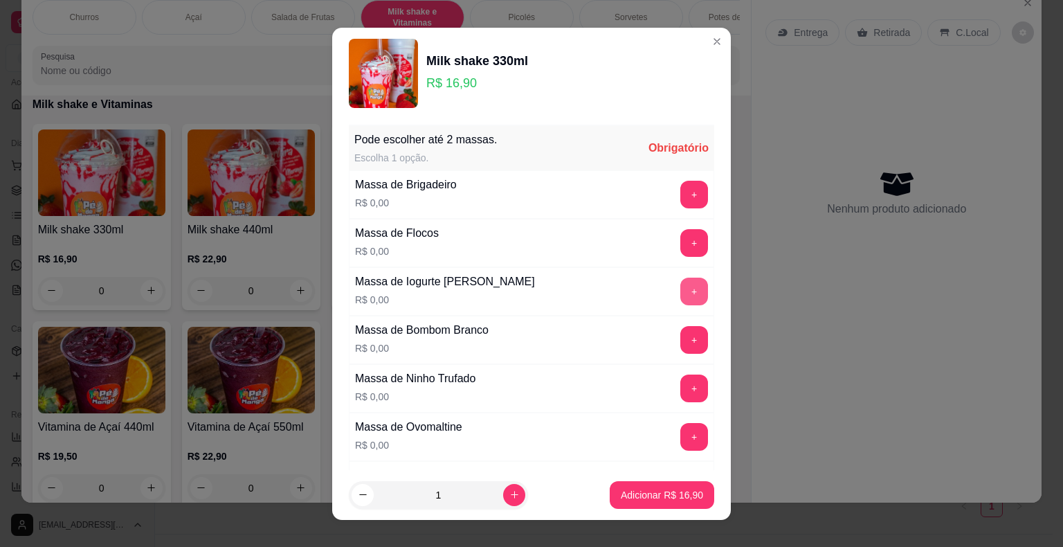
click at [680, 289] on button "+" at bounding box center [694, 292] width 28 height 28
click at [662, 493] on p "Adicionar R$ 16,90" at bounding box center [662, 495] width 82 height 14
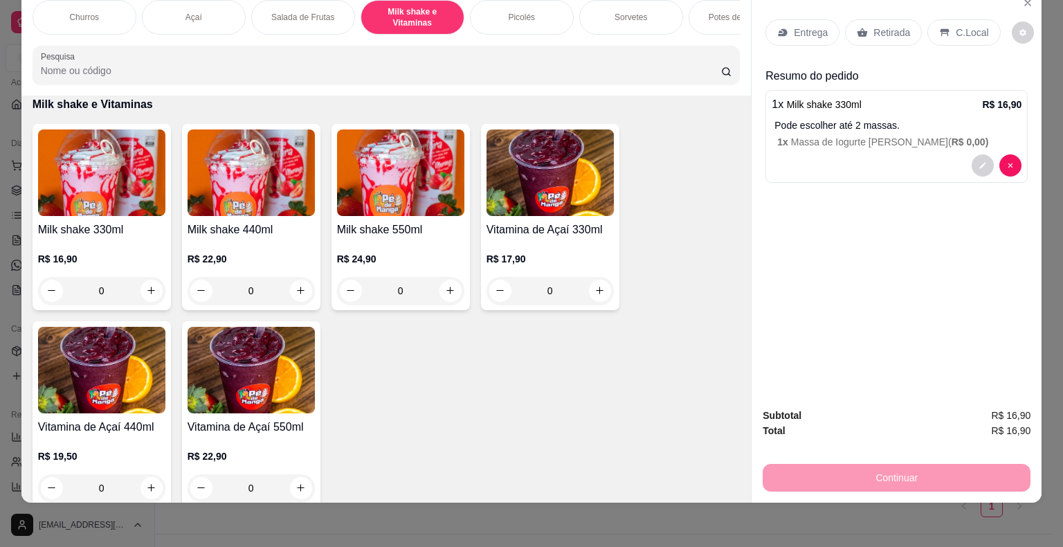
click at [880, 26] on p "Retirada" at bounding box center [892, 33] width 37 height 14
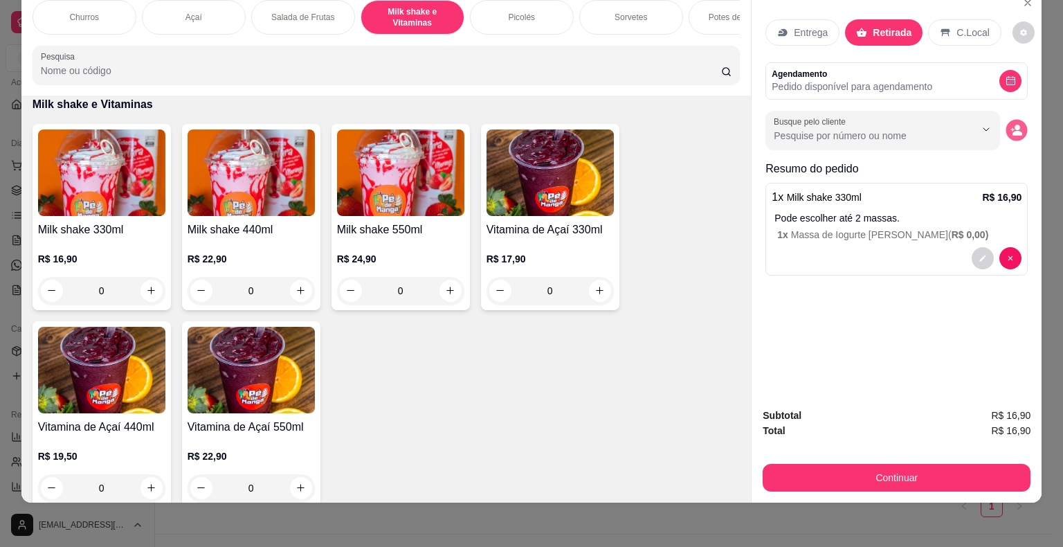
click at [1011, 124] on icon "decrease-product-quantity" at bounding box center [1017, 130] width 12 height 12
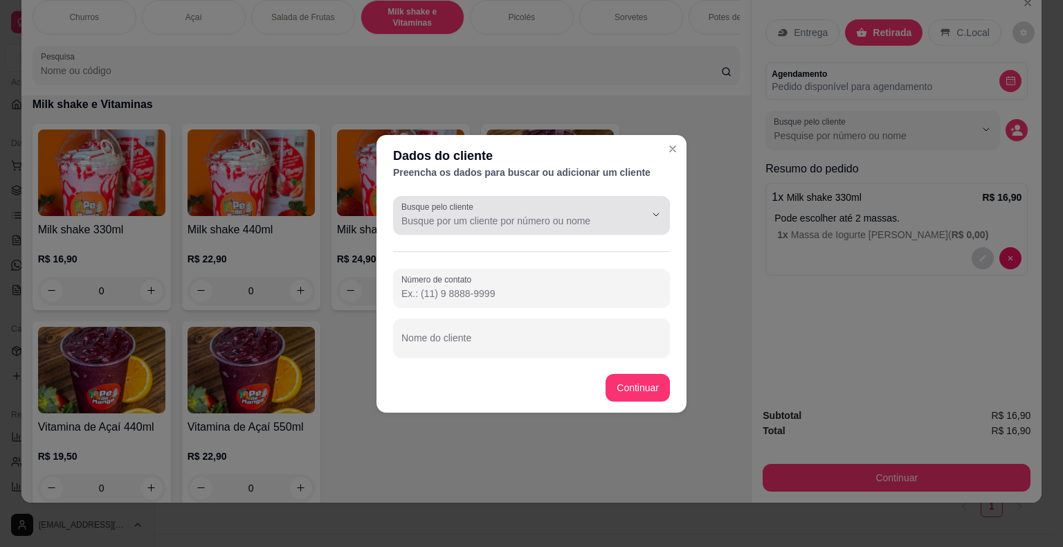
click at [567, 223] on input "Busque pelo cliente" at bounding box center [512, 221] width 222 height 14
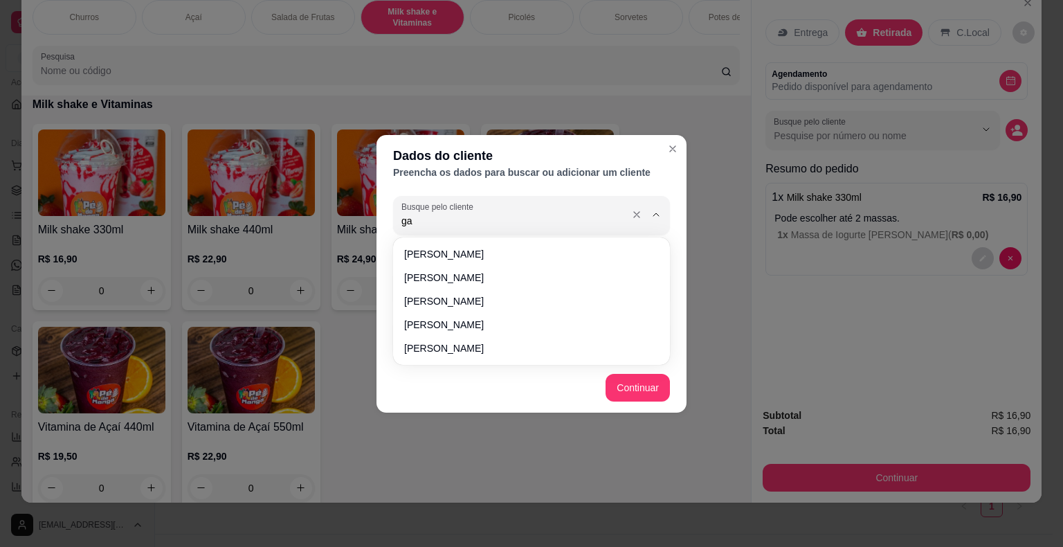
type input "g"
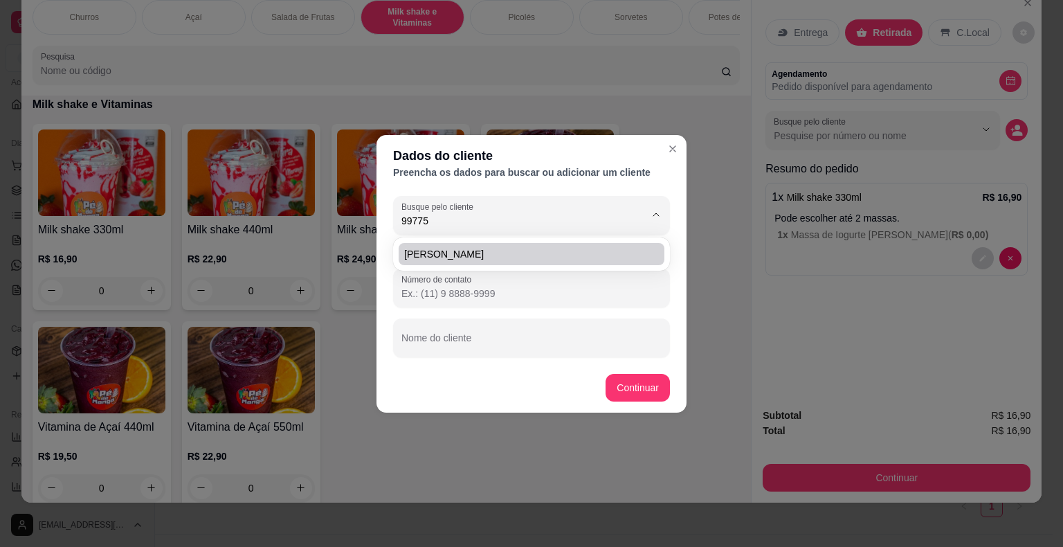
click at [548, 252] on span "[PERSON_NAME]" at bounding box center [524, 254] width 241 height 14
type input "[PERSON_NAME]"
type input "[PHONE_NUMBER]"
type input "[PERSON_NAME]"
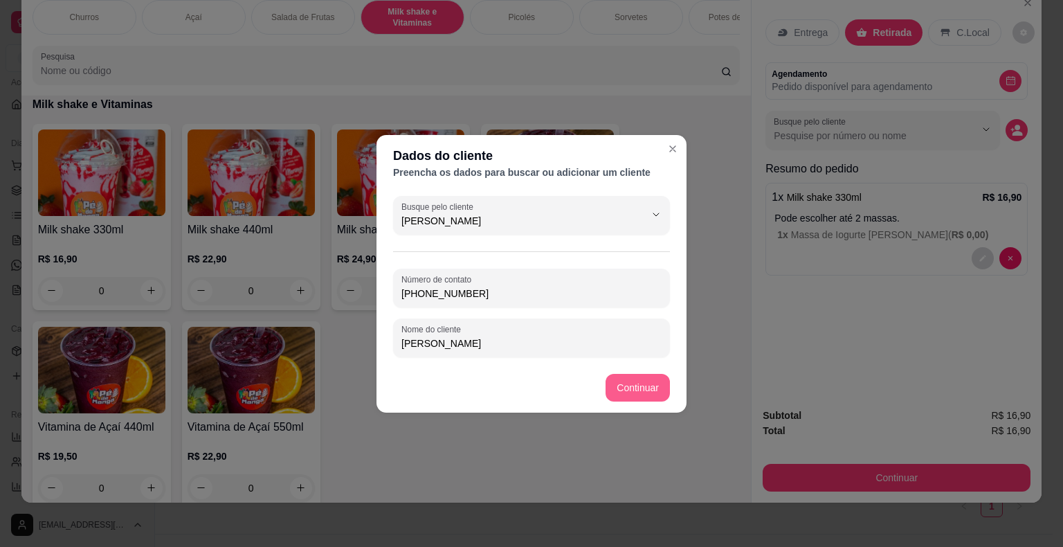
type input "[PERSON_NAME]"
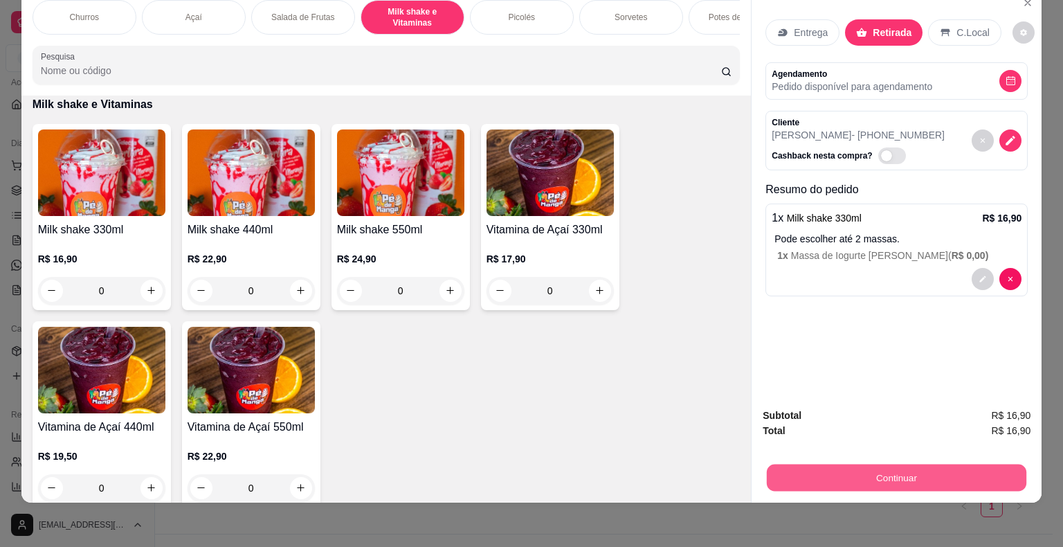
click at [875, 464] on button "Continuar" at bounding box center [897, 477] width 260 height 27
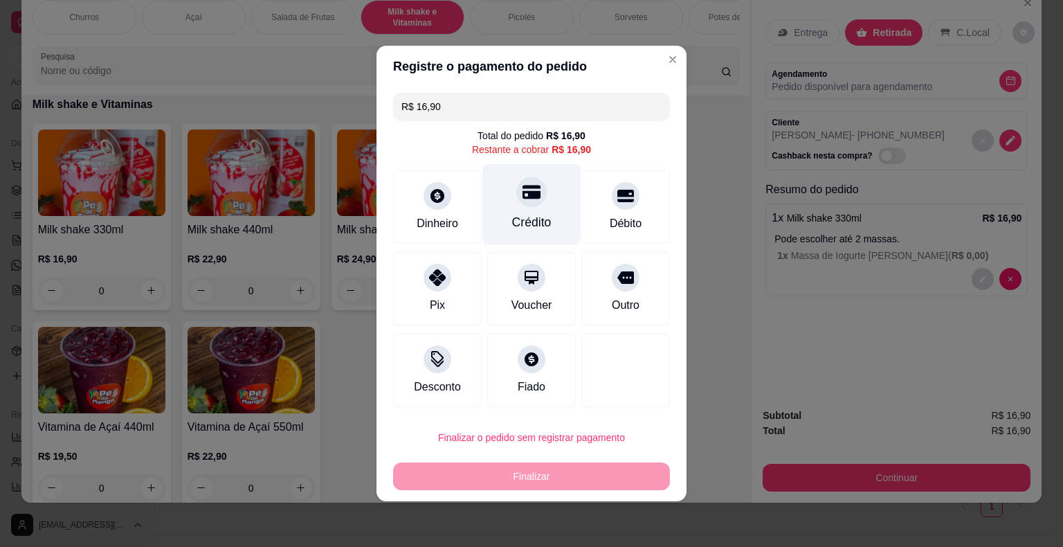
click at [535, 206] on div "Crédito" at bounding box center [532, 204] width 98 height 81
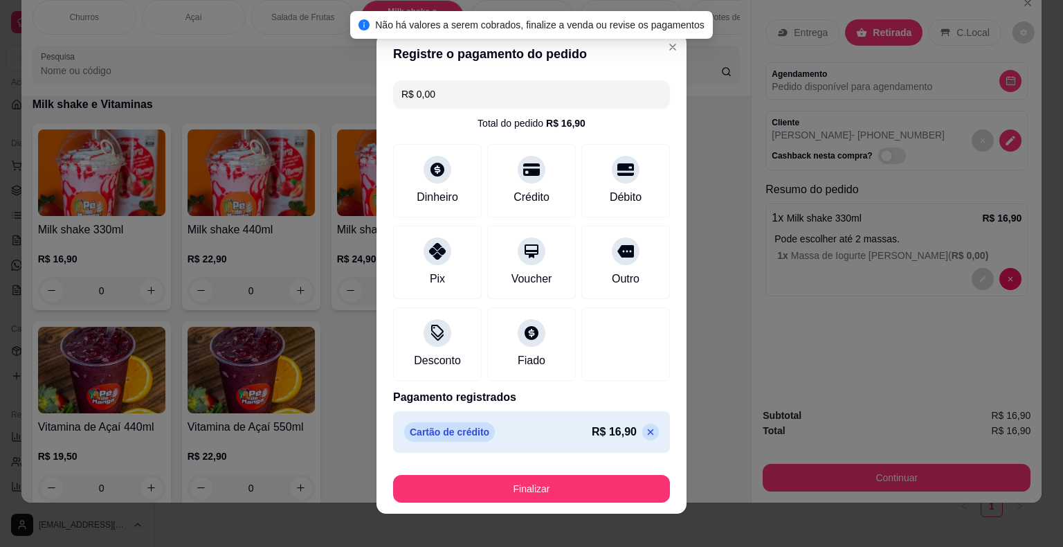
click at [644, 430] on div "Cartão de crédito R$ 16,90" at bounding box center [531, 432] width 277 height 42
click at [645, 434] on icon at bounding box center [650, 431] width 11 height 11
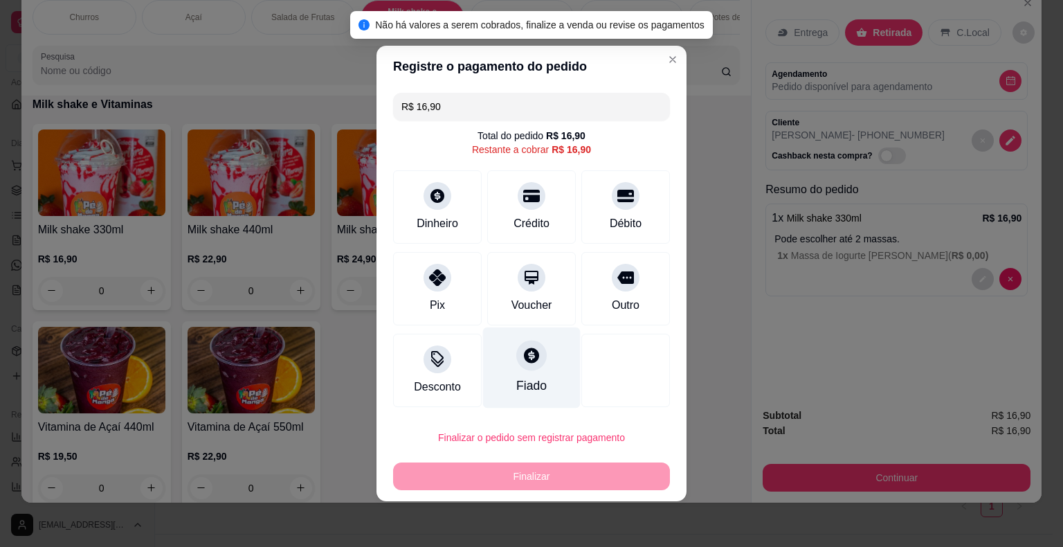
drag, startPoint x: 487, startPoint y: 360, endPoint x: 527, endPoint y: 361, distance: 39.5
click at [488, 361] on div "Fiado" at bounding box center [532, 367] width 98 height 81
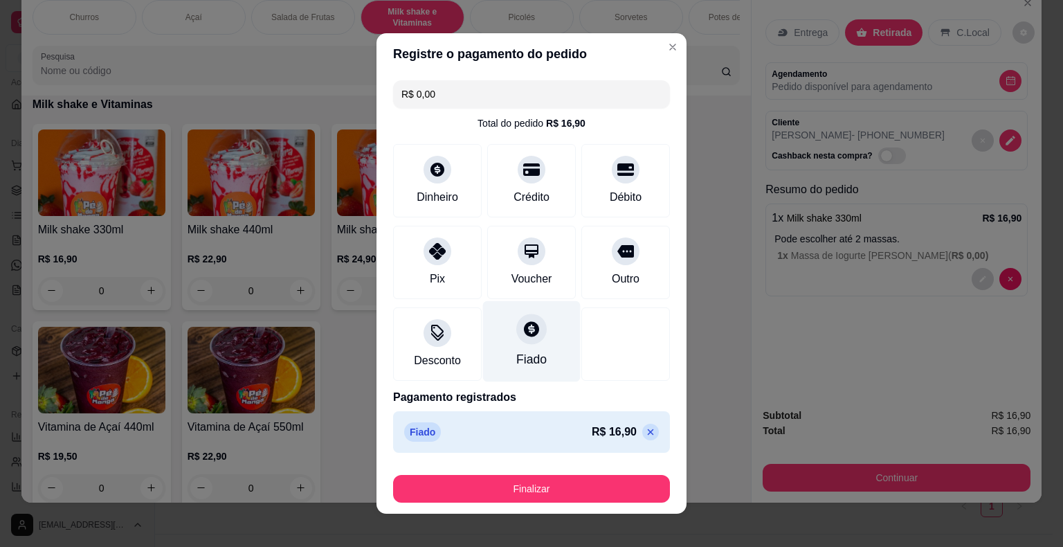
click at [536, 363] on div "Fiado" at bounding box center [532, 341] width 98 height 81
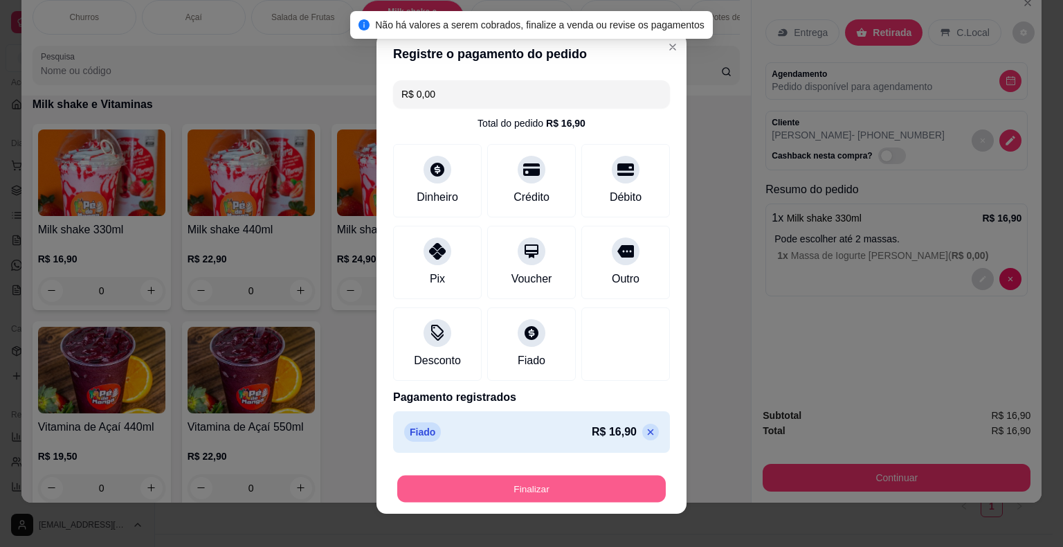
click at [560, 500] on button "Finalizar" at bounding box center [531, 489] width 269 height 27
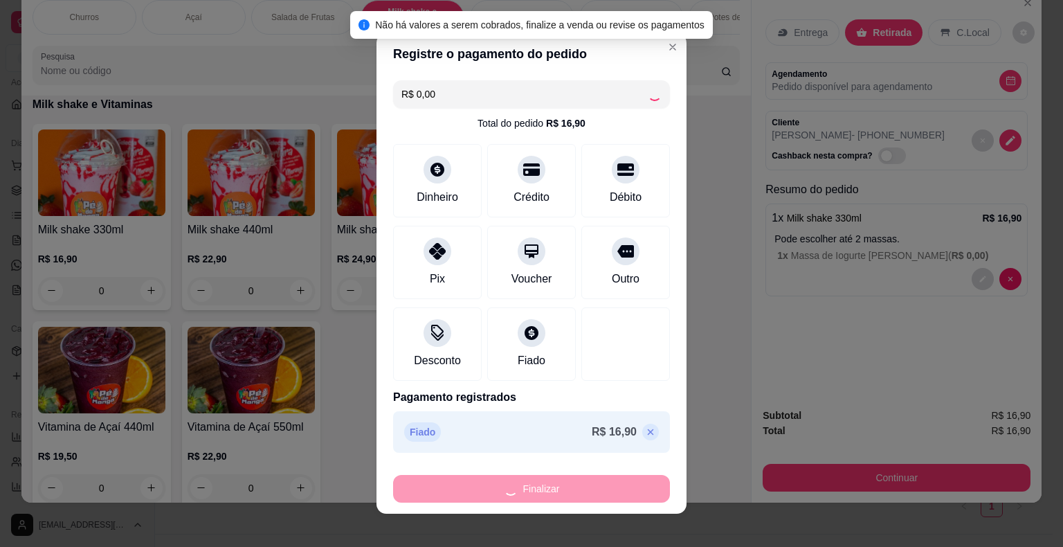
click at [559, 493] on div "Finalizar" at bounding box center [531, 489] width 277 height 28
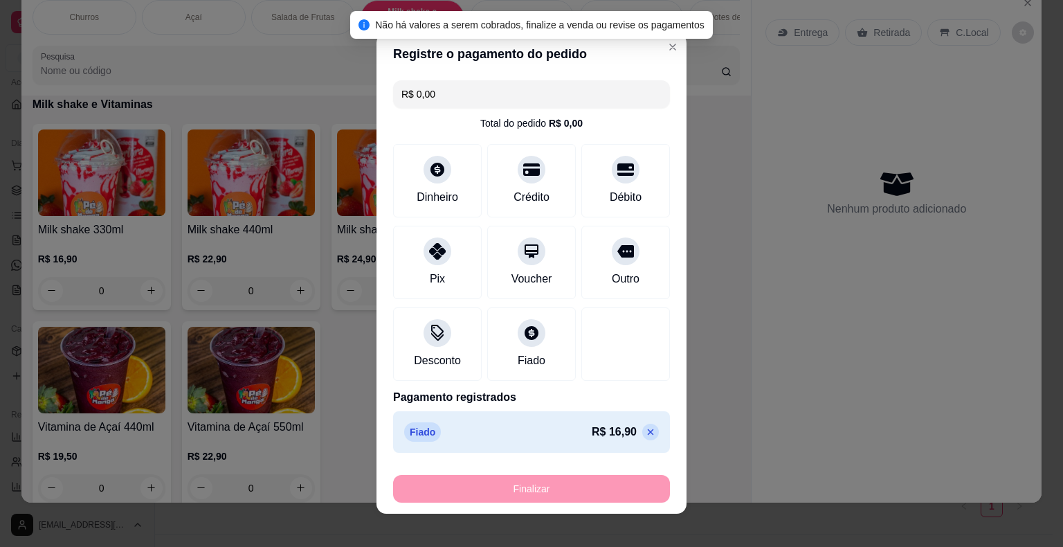
type input "-R$ 16,90"
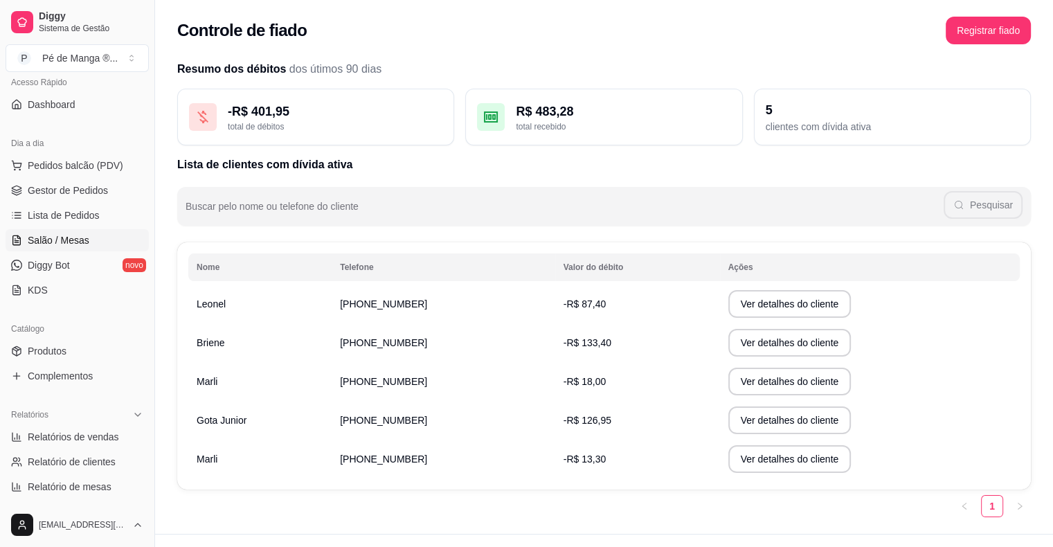
click at [77, 244] on span "Salão / Mesas" at bounding box center [59, 240] width 62 height 14
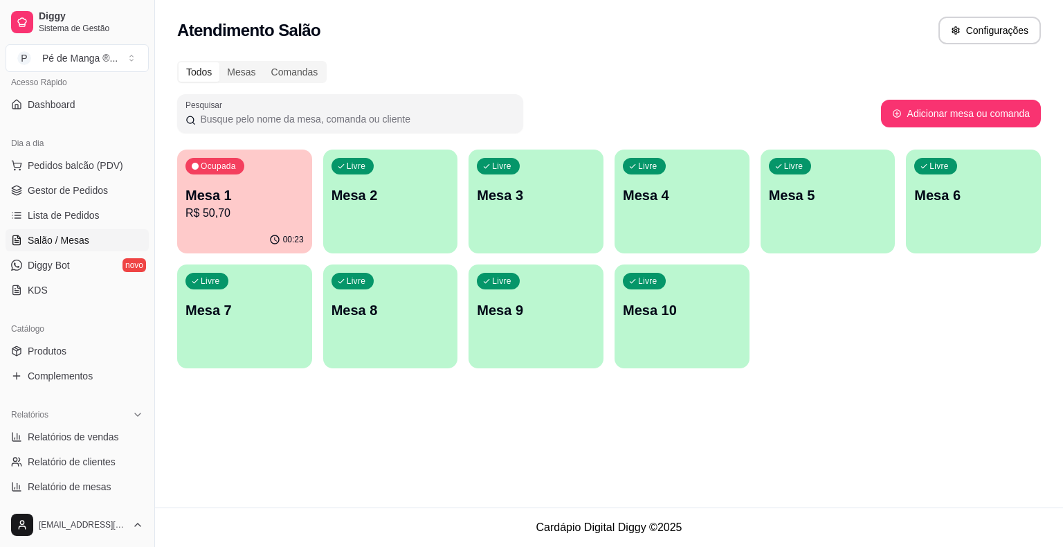
click at [237, 245] on div "00:23" at bounding box center [244, 239] width 135 height 27
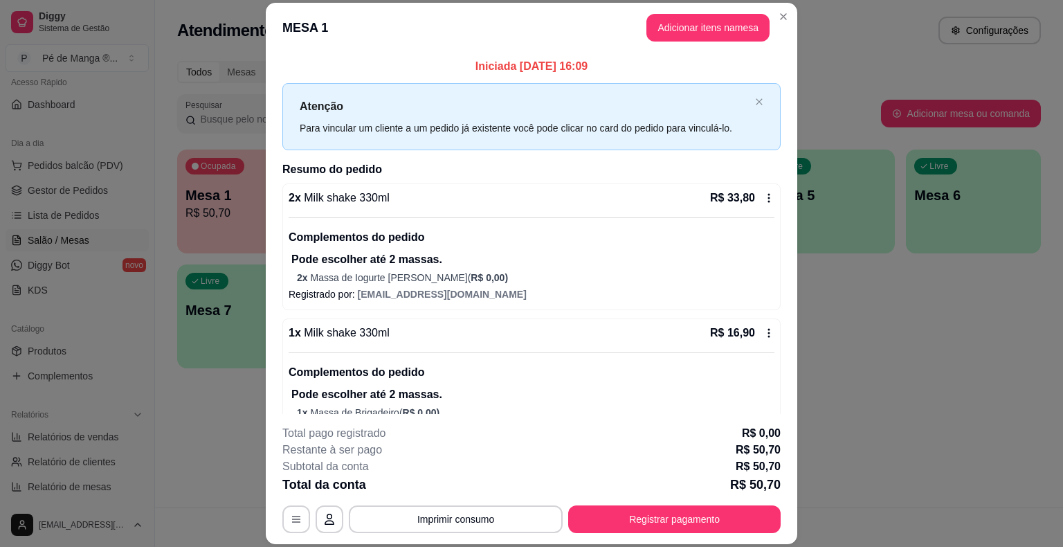
click at [764, 334] on icon at bounding box center [769, 332] width 11 height 11
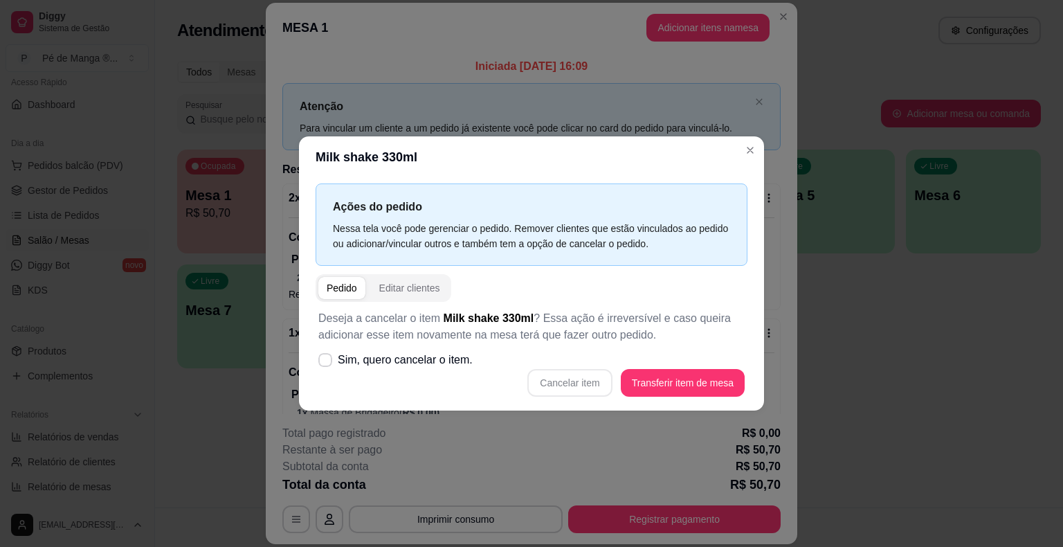
click at [584, 390] on div "Cancelar item Transferir item de mesa" at bounding box center [531, 383] width 426 height 28
click at [319, 361] on span at bounding box center [325, 360] width 13 height 13
click at [318, 363] on input "Sim, quero cancelar o item." at bounding box center [322, 367] width 9 height 9
checkbox input "true"
click at [559, 385] on button "Cancelar item" at bounding box center [569, 383] width 84 height 28
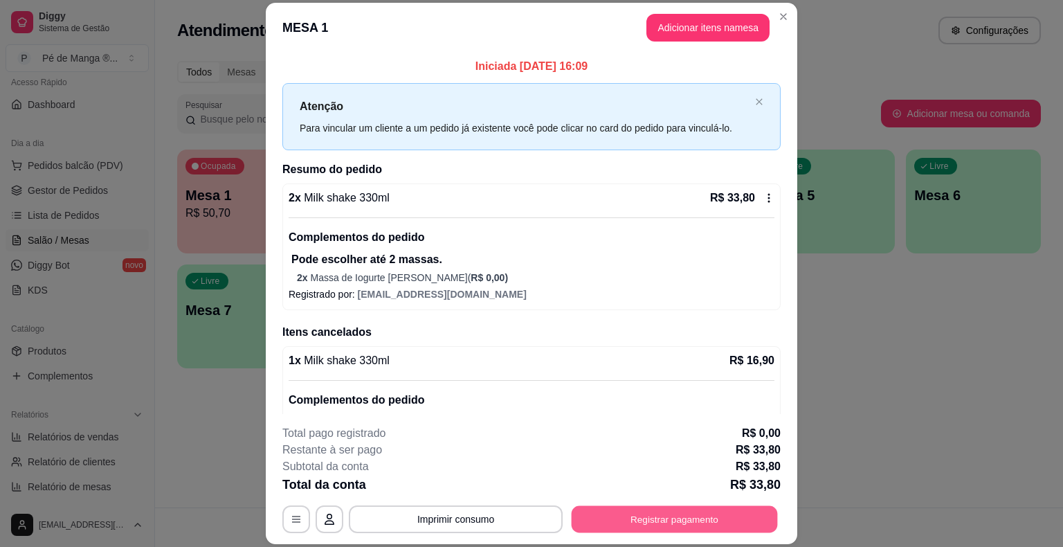
click at [704, 516] on button "Registrar pagamento" at bounding box center [675, 519] width 206 height 27
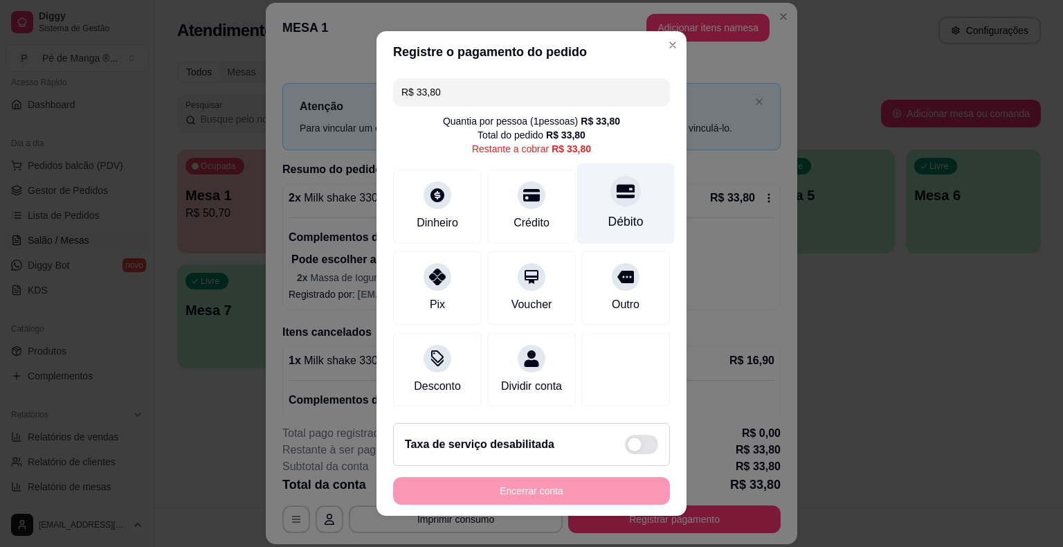
click at [608, 225] on div "Débito" at bounding box center [625, 222] width 35 height 18
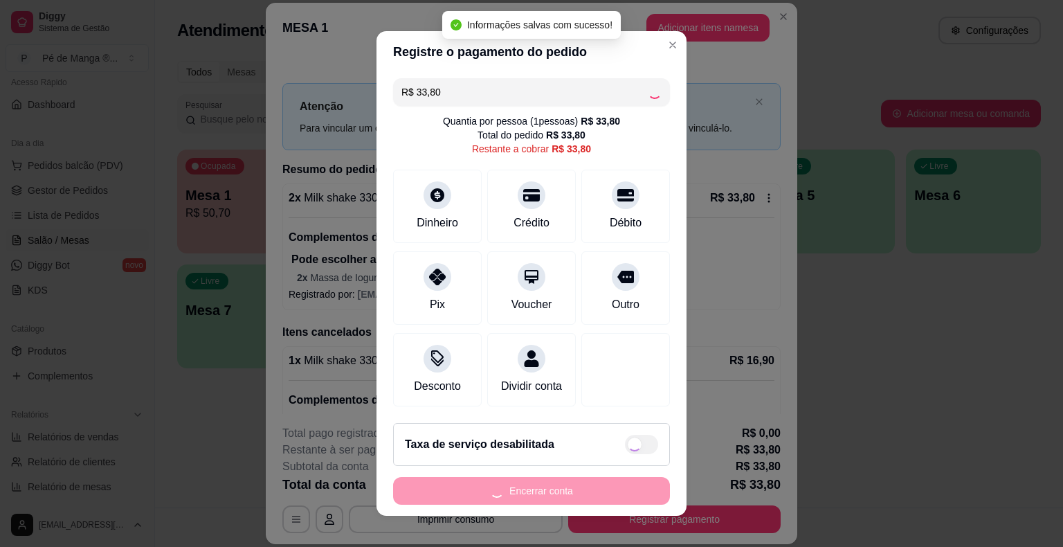
type input "R$ 0,00"
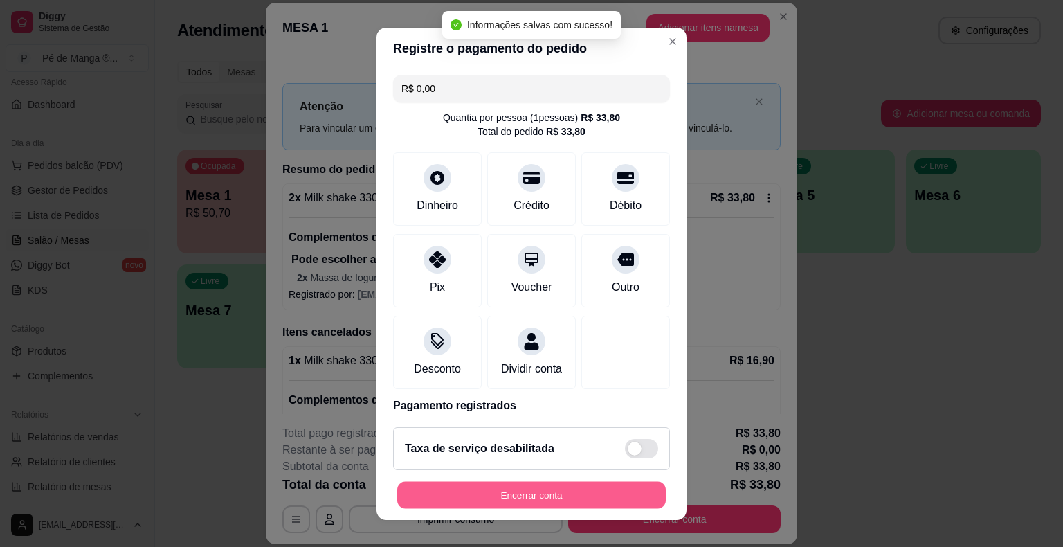
click at [526, 494] on button "Encerrar conta" at bounding box center [531, 494] width 269 height 27
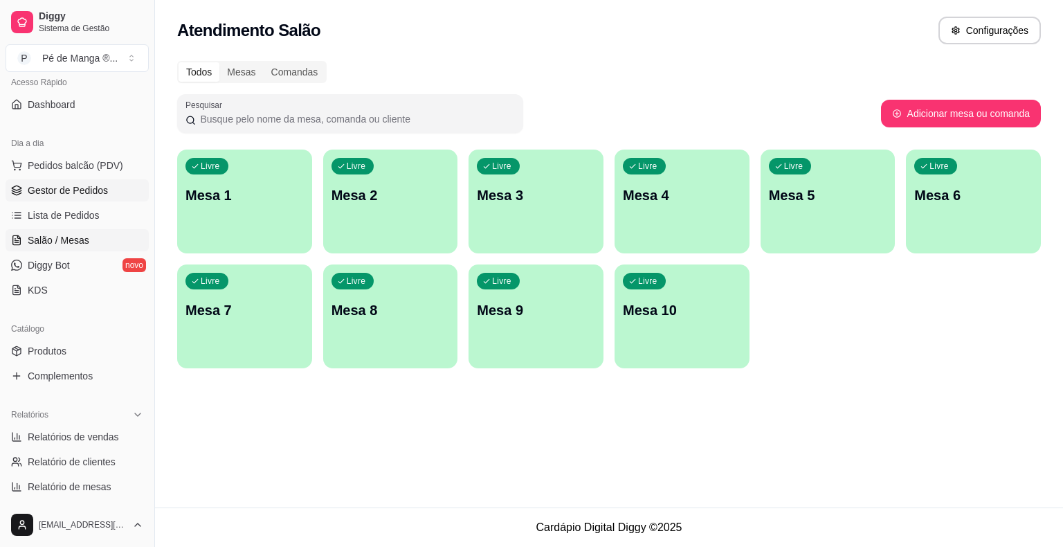
click at [92, 189] on span "Gestor de Pedidos" at bounding box center [68, 190] width 80 height 14
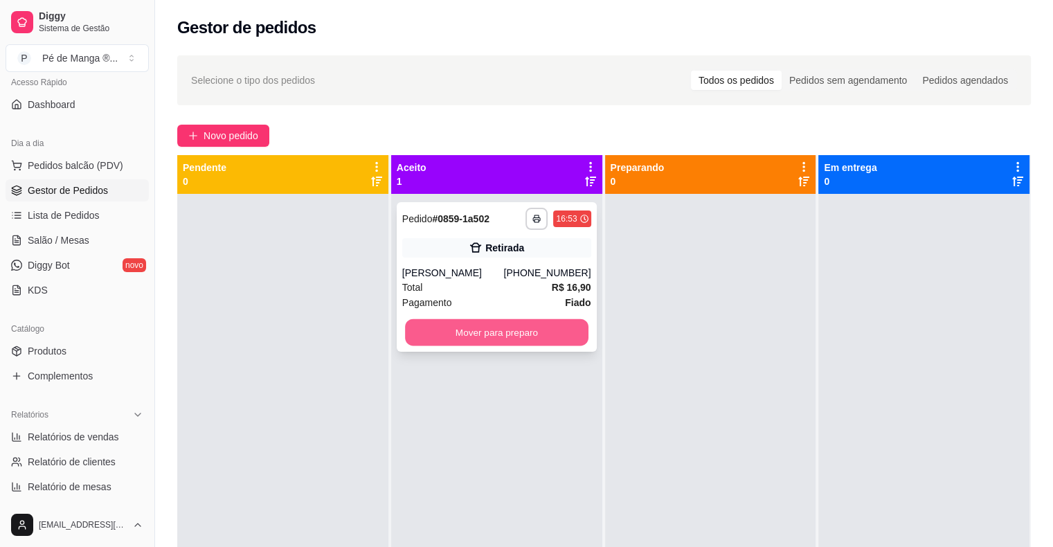
click at [462, 338] on button "Mover para preparo" at bounding box center [496, 332] width 183 height 27
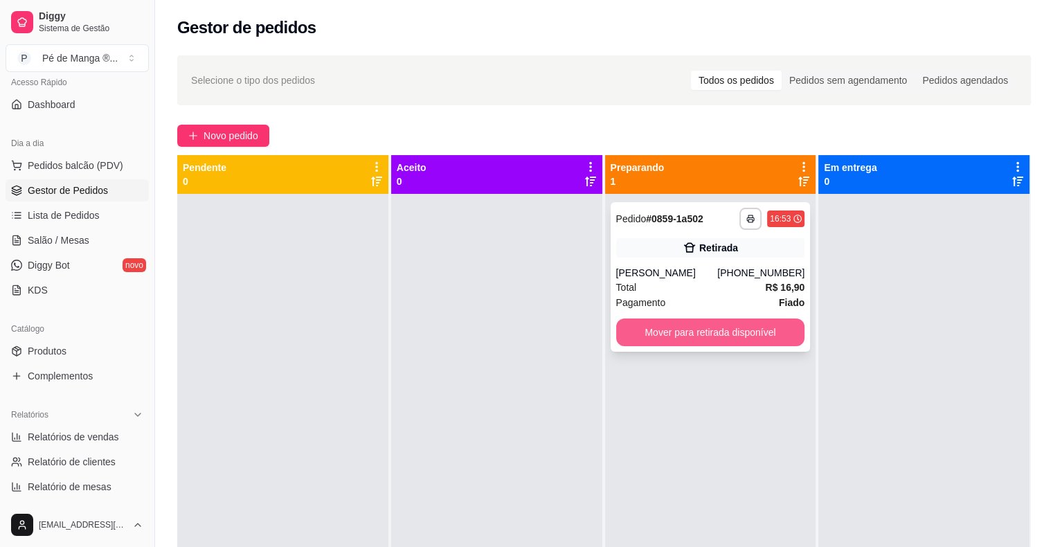
click at [710, 341] on button "Mover para retirada disponível" at bounding box center [710, 332] width 189 height 28
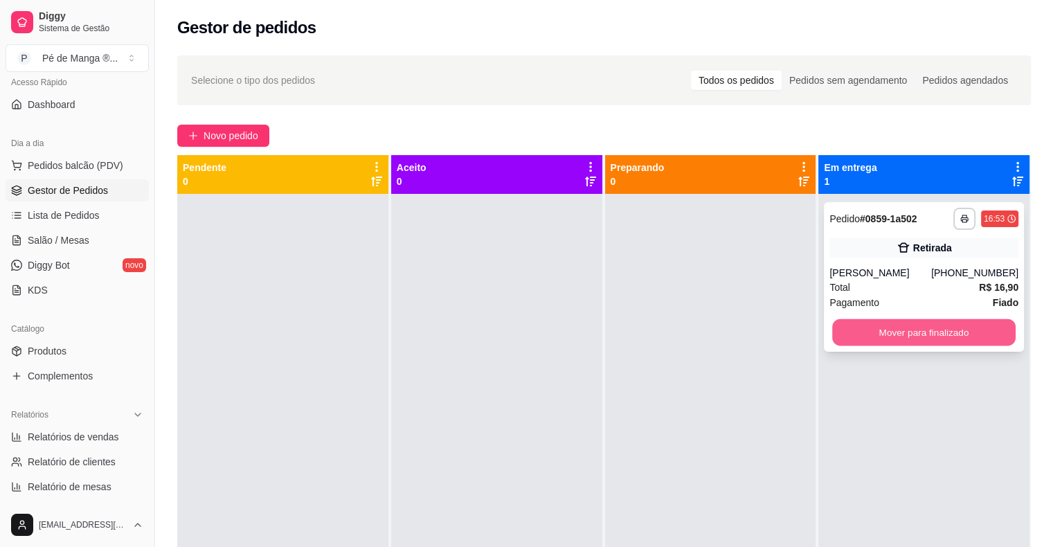
click at [874, 338] on button "Mover para finalizado" at bounding box center [923, 332] width 183 height 27
click at [876, 328] on button "Mover para finalizado" at bounding box center [923, 332] width 189 height 28
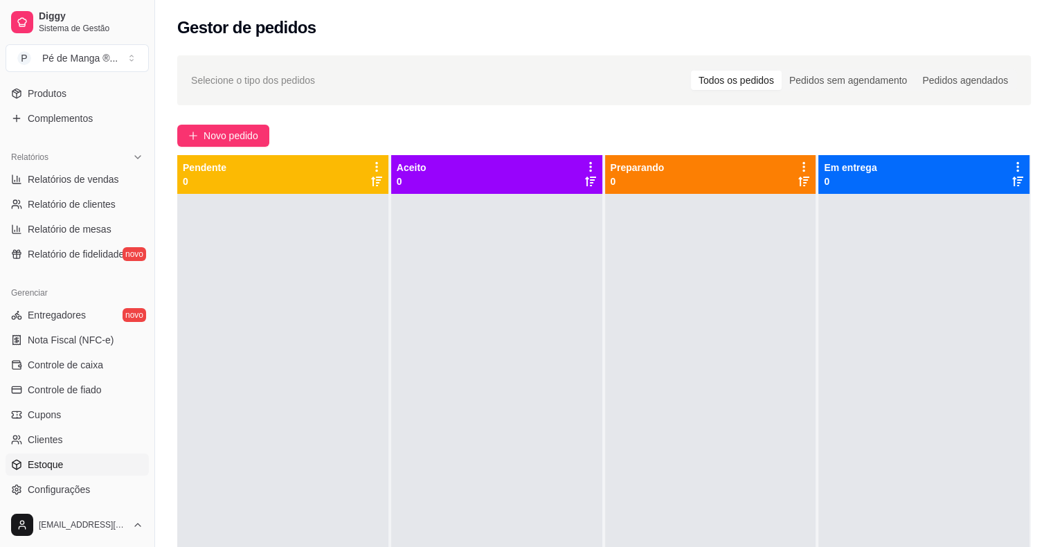
scroll to position [379, 0]
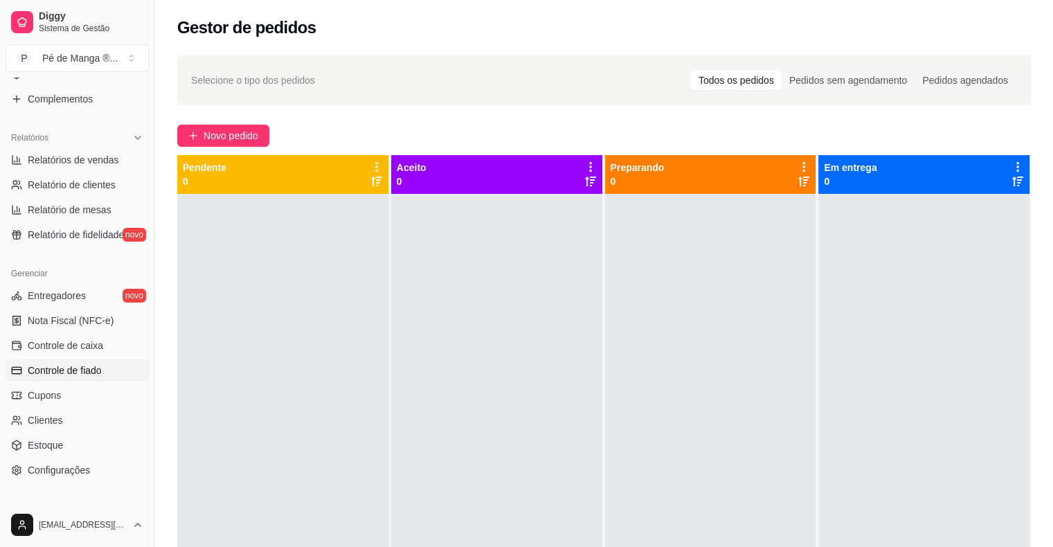
click at [120, 373] on link "Controle de fiado" at bounding box center [77, 370] width 143 height 22
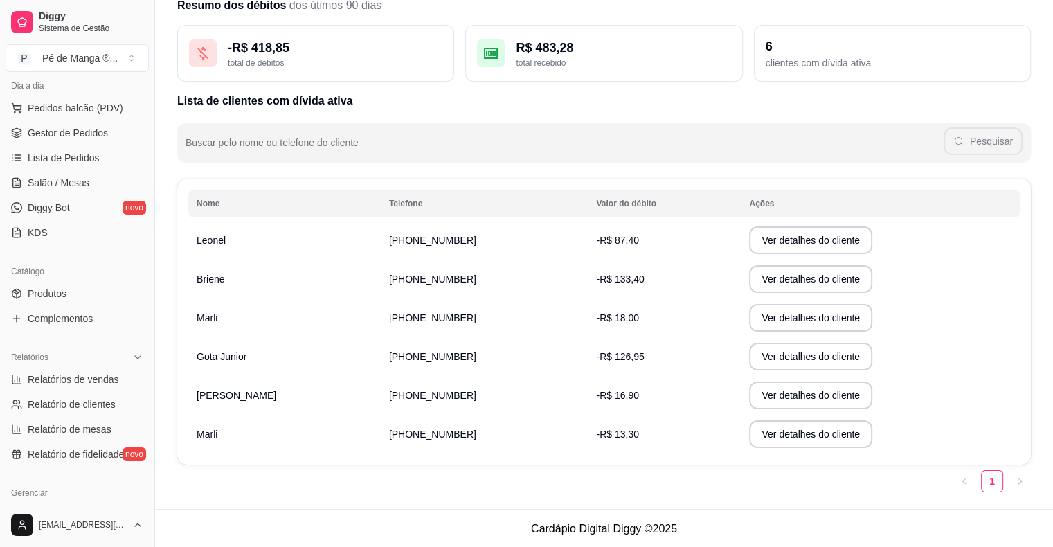
scroll to position [102, 0]
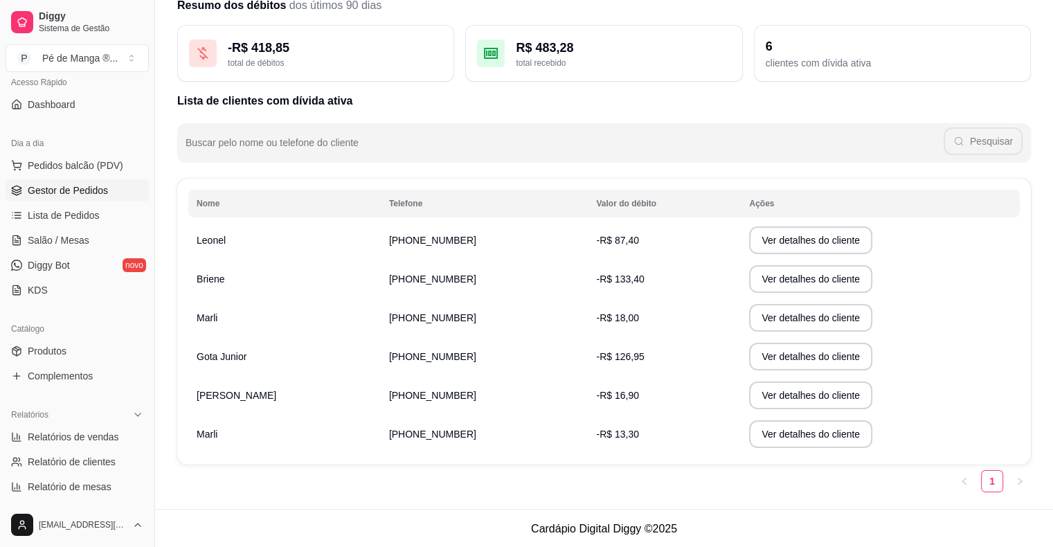
click at [82, 190] on span "Gestor de Pedidos" at bounding box center [68, 190] width 80 height 14
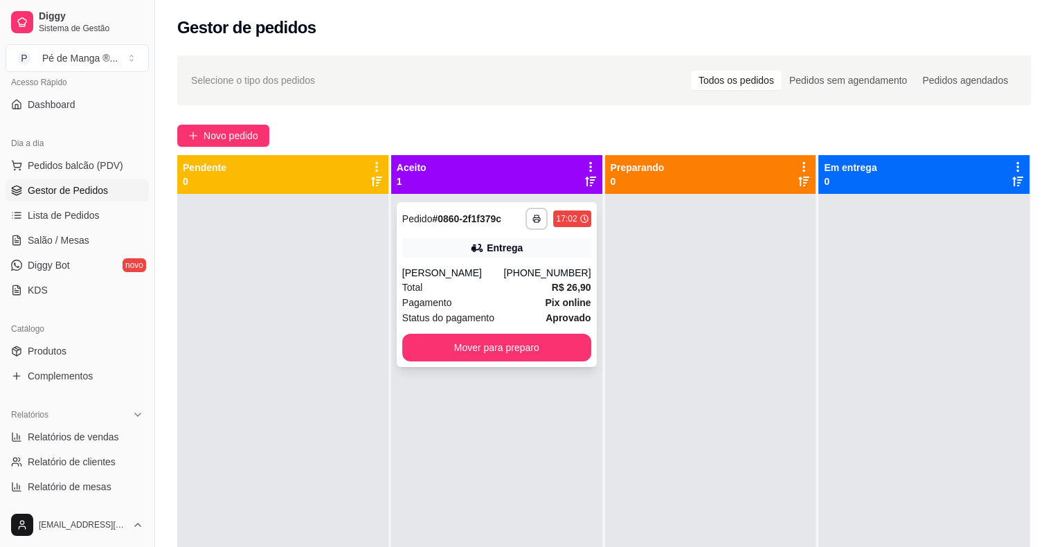
click at [536, 363] on div "**********" at bounding box center [497, 284] width 200 height 165
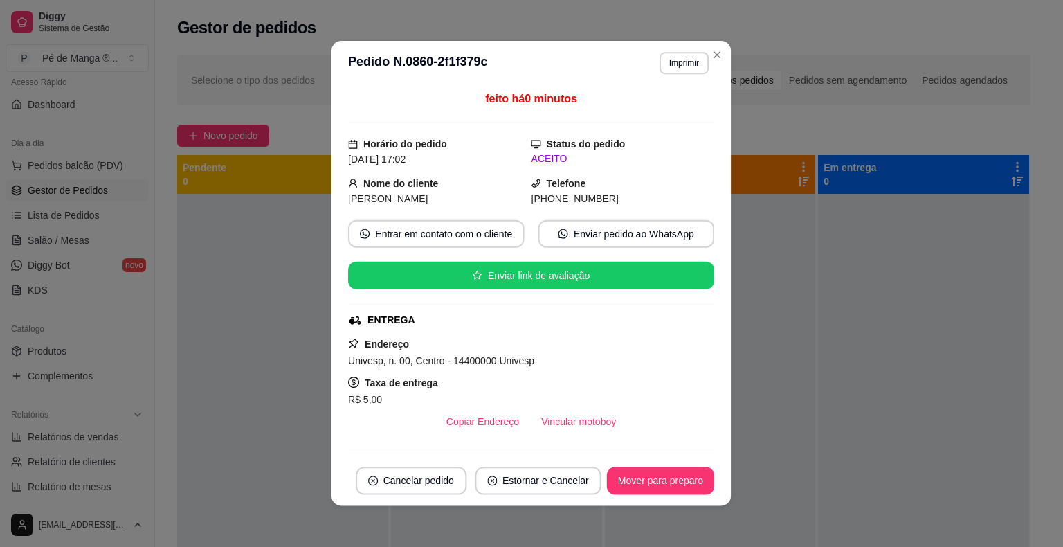
click at [534, 356] on div "Univesp, n. 00, Centro - 14400000 Univesp" at bounding box center [531, 360] width 366 height 17
click at [688, 474] on button "Mover para preparo" at bounding box center [660, 481] width 107 height 28
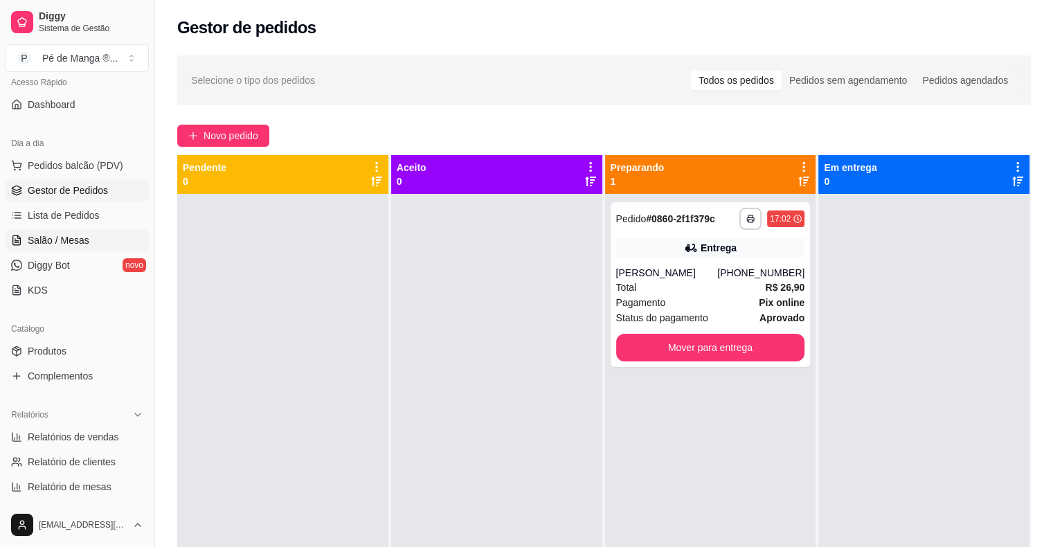
click at [57, 229] on link "Salão / Mesas" at bounding box center [77, 240] width 143 height 22
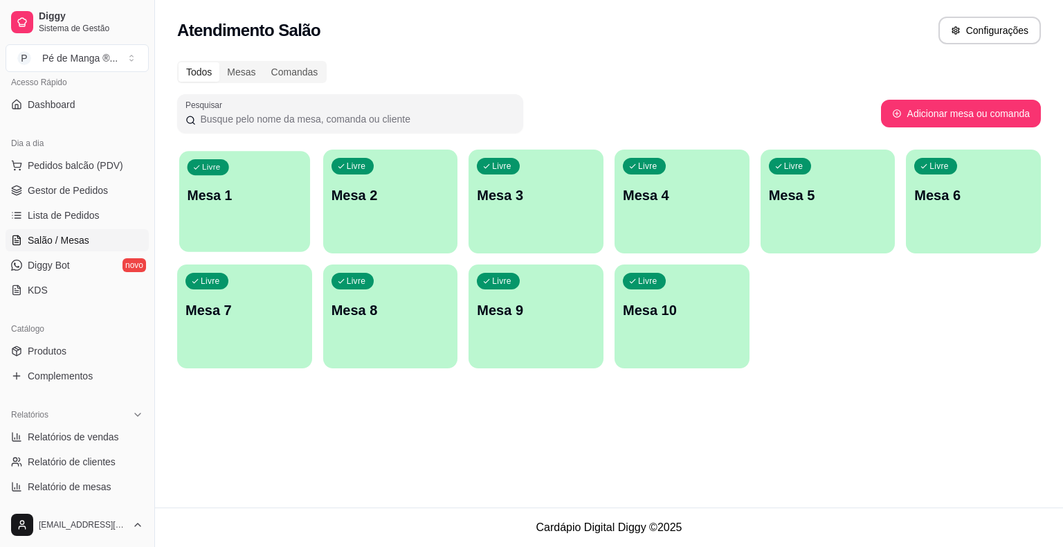
click at [224, 206] on div "Livre Mesa 1" at bounding box center [244, 193] width 131 height 84
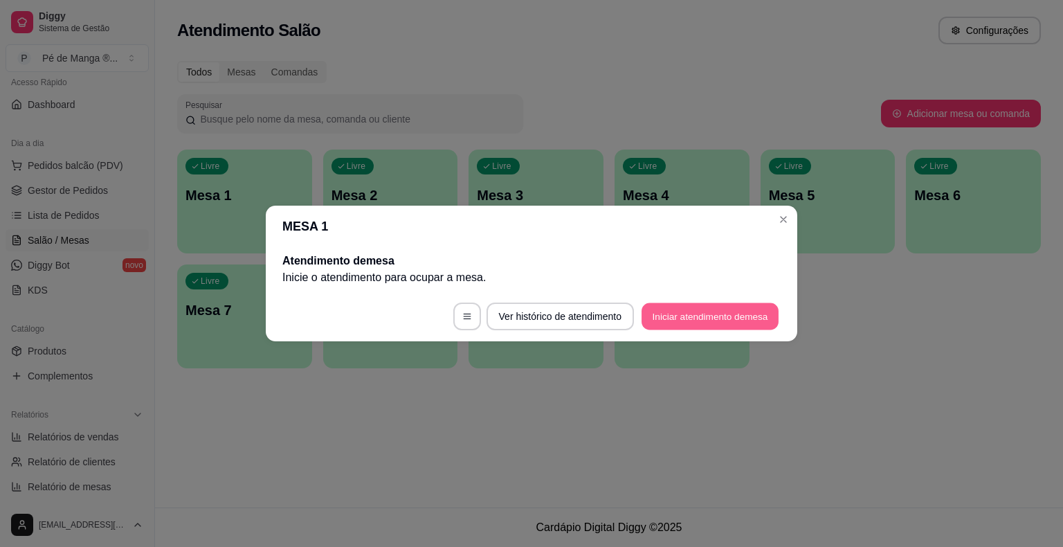
click at [701, 310] on button "Iniciar atendimento de mesa" at bounding box center [710, 316] width 137 height 27
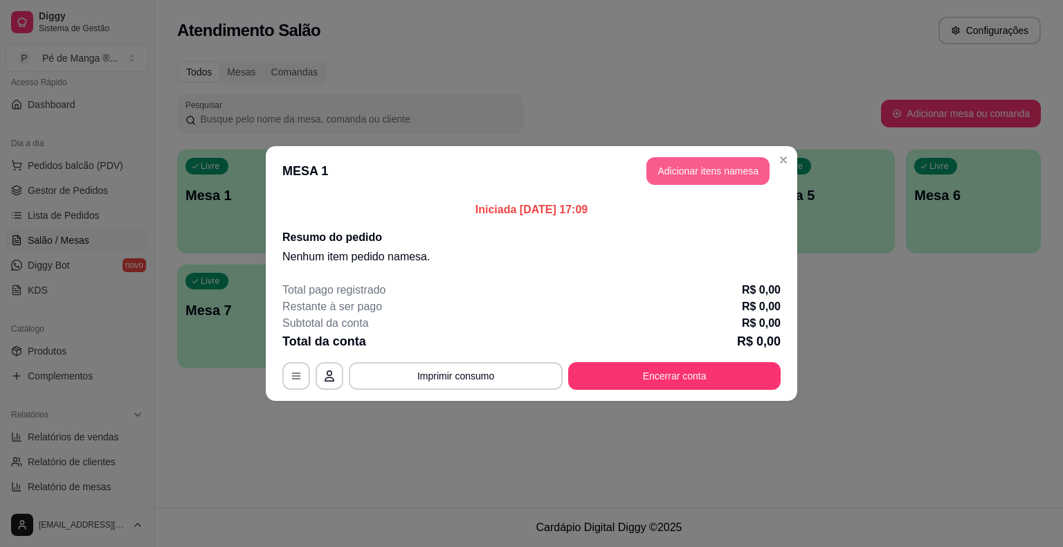
click at [694, 171] on button "Adicionar itens na mesa" at bounding box center [708, 171] width 123 height 28
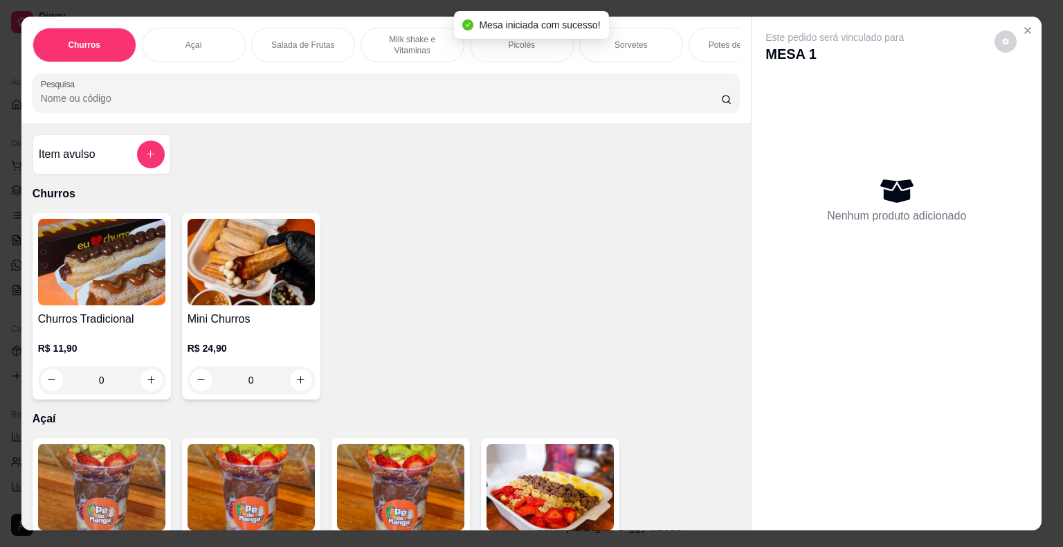
click at [709, 44] on p "Potes de Sorvete" at bounding box center [741, 44] width 64 height 11
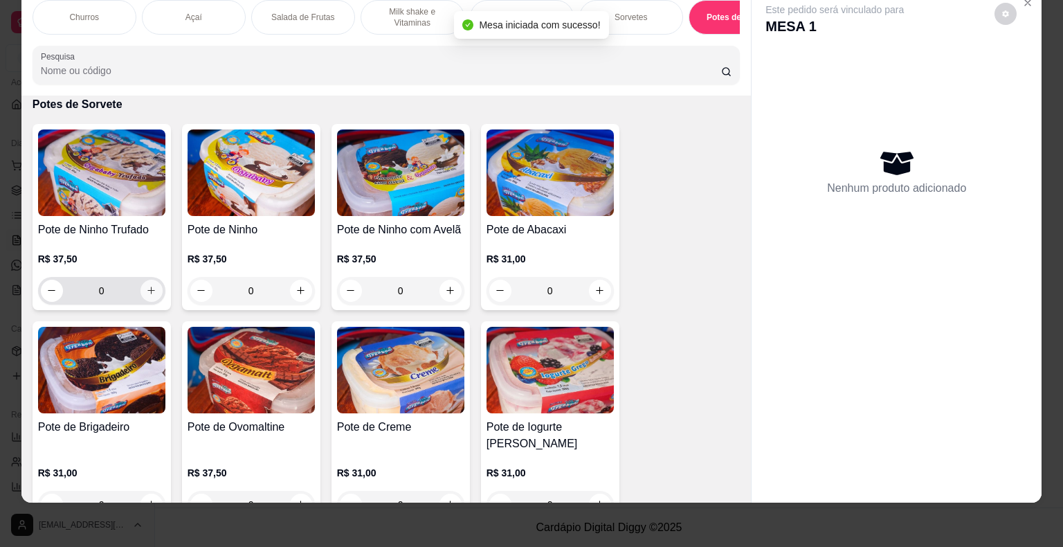
click at [154, 292] on button "increase-product-quantity" at bounding box center [152, 291] width 22 height 22
type input "1"
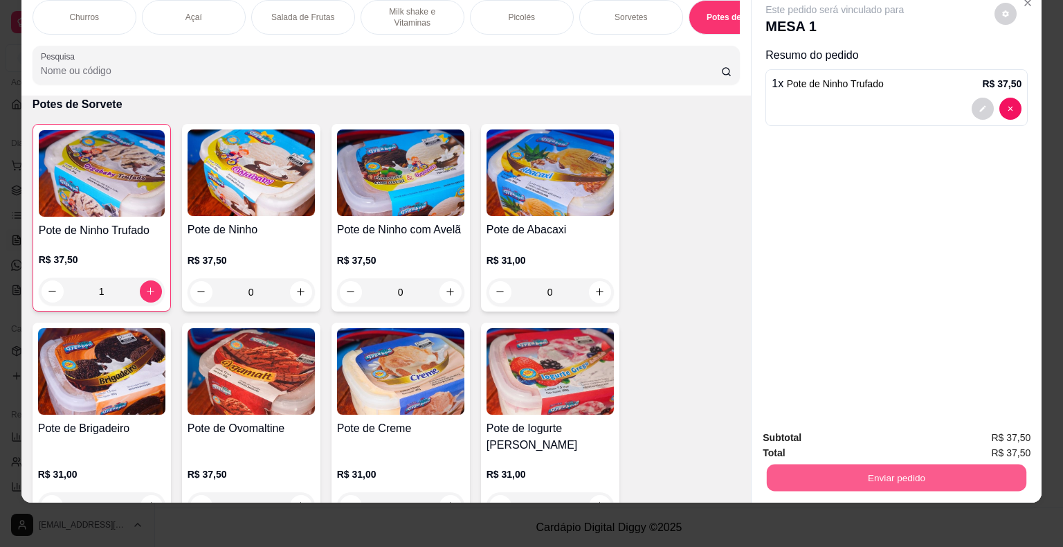
click at [919, 464] on button "Enviar pedido" at bounding box center [897, 477] width 260 height 27
click at [905, 433] on button "Não registrar e enviar pedido" at bounding box center [851, 433] width 140 height 26
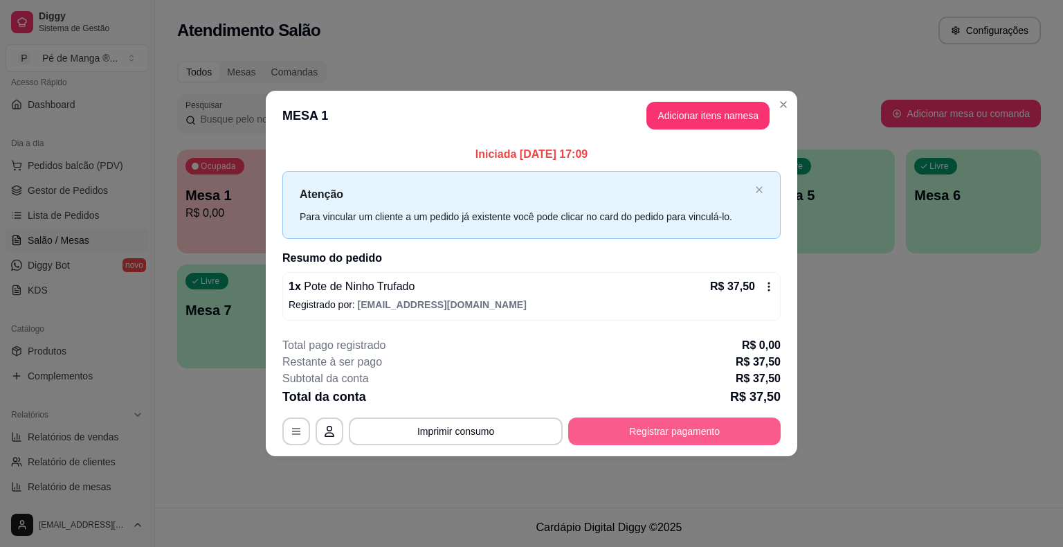
click at [670, 430] on button "Registrar pagamento" at bounding box center [674, 431] width 213 height 28
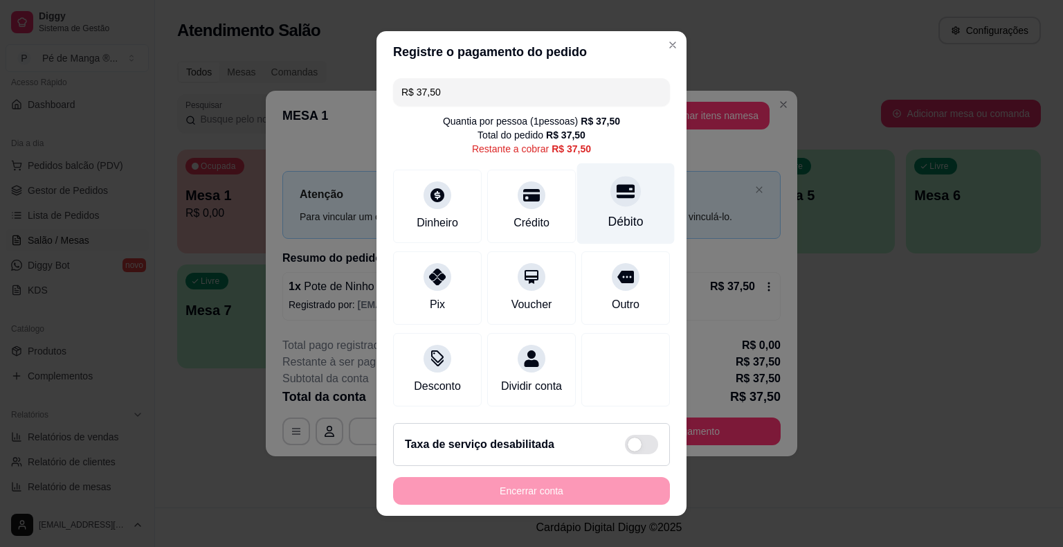
click at [617, 198] on icon at bounding box center [626, 192] width 18 height 14
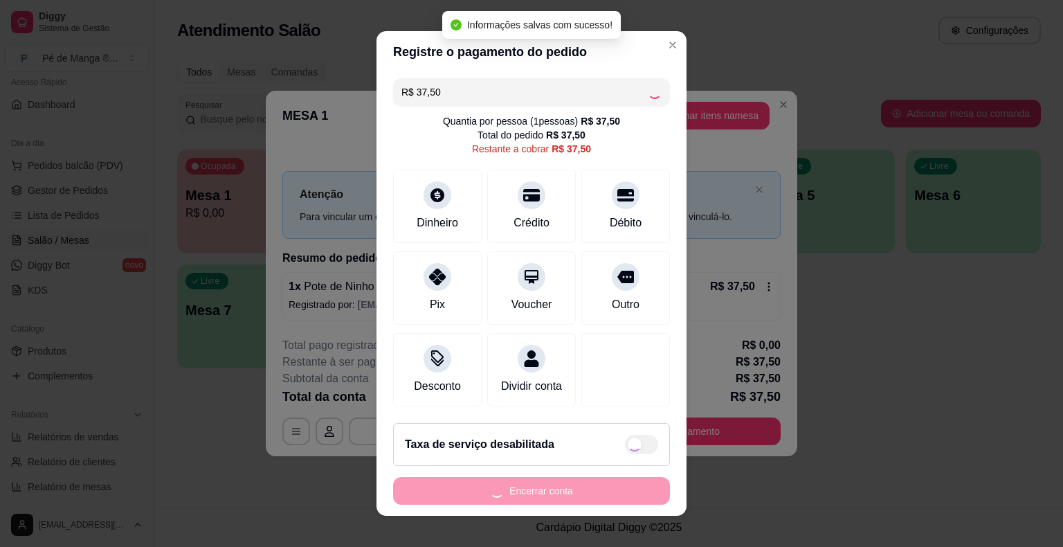
type input "R$ 0,00"
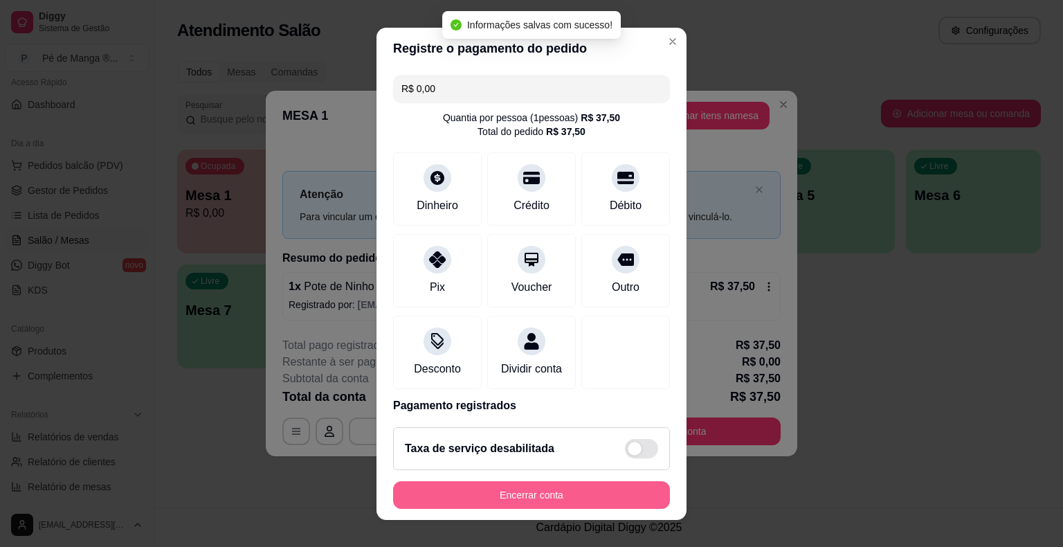
click at [543, 497] on button "Encerrar conta" at bounding box center [531, 495] width 277 height 28
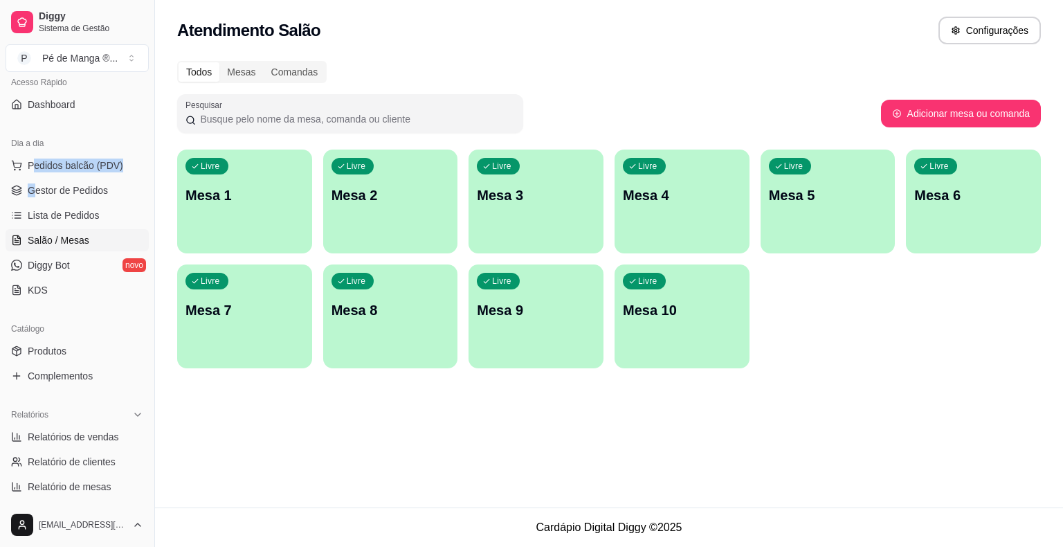
click at [35, 177] on ul "Pedidos balcão (PDV) Gestor de Pedidos Lista de Pedidos Salão / Mesas Diggy Bot…" at bounding box center [77, 227] width 143 height 147
click at [41, 184] on span "Gestor de Pedidos" at bounding box center [68, 190] width 80 height 14
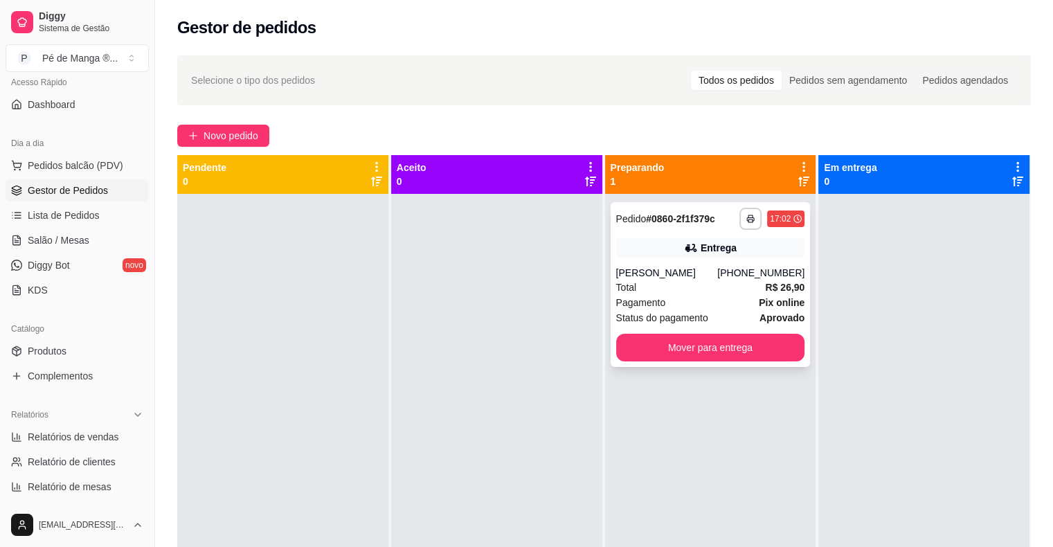
click at [721, 310] on div "Status do pagamento aprovado" at bounding box center [710, 317] width 189 height 15
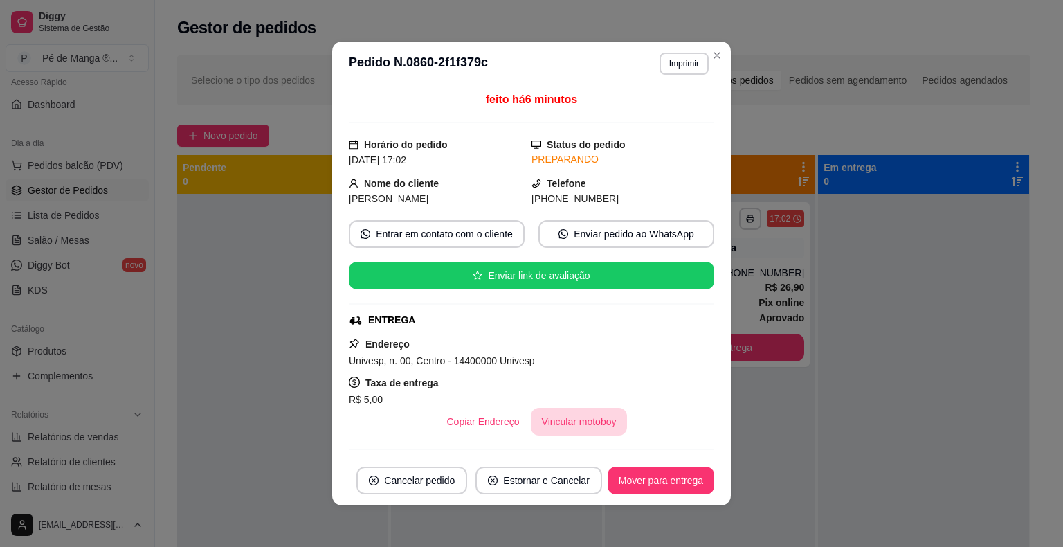
click at [565, 433] on div "feito há 6 minutos Horário do pedido [DATE] 17:02 Status do pedido PREPARANDO N…" at bounding box center [531, 270] width 365 height 359
click at [573, 422] on button "Vincular motoboy" at bounding box center [579, 422] width 97 height 28
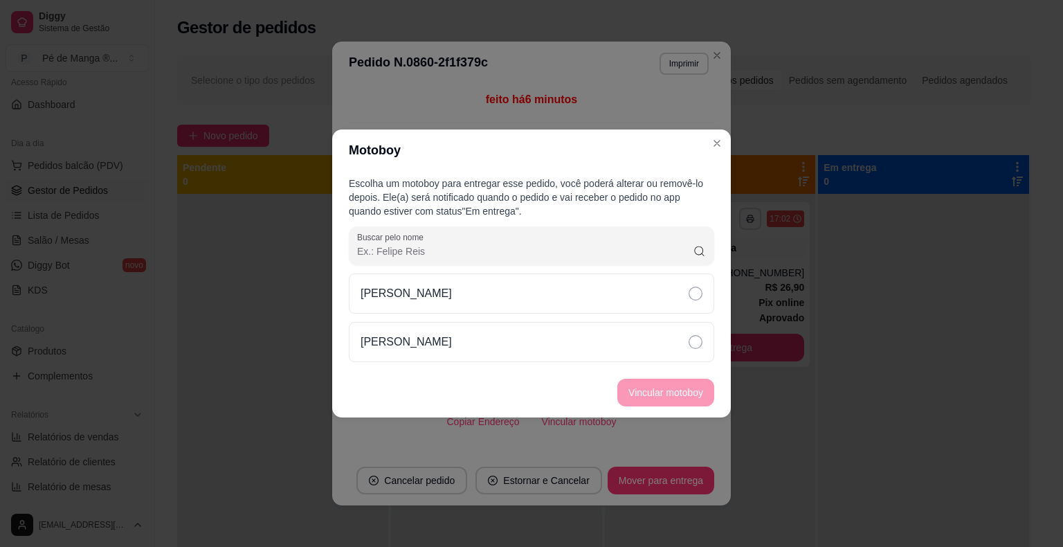
drag, startPoint x: 559, startPoint y: 298, endPoint x: 665, endPoint y: 363, distance: 124.1
click at [559, 298] on div "[PERSON_NAME]" at bounding box center [531, 293] width 365 height 40
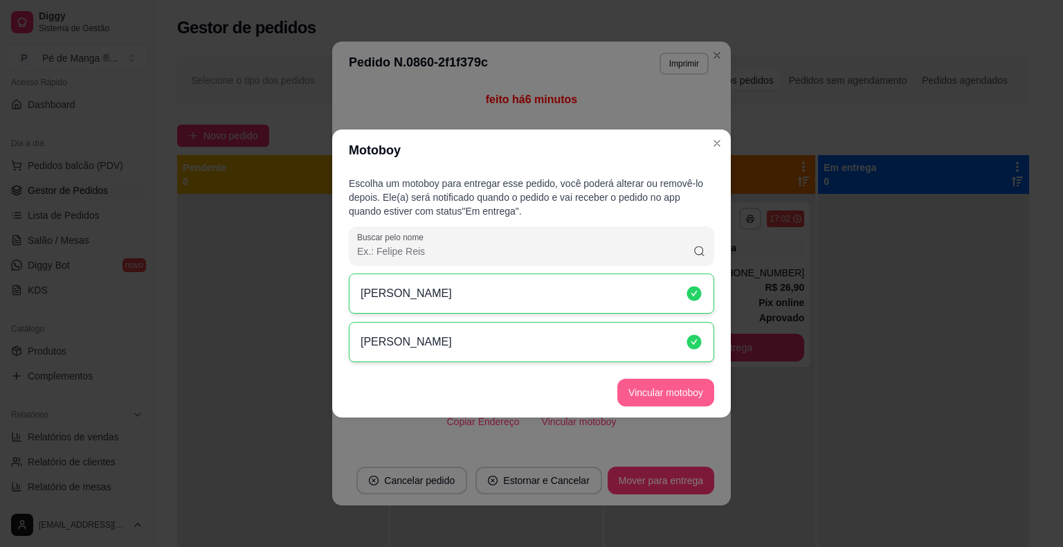
click at [671, 383] on button "Vincular motoboy" at bounding box center [665, 393] width 97 height 28
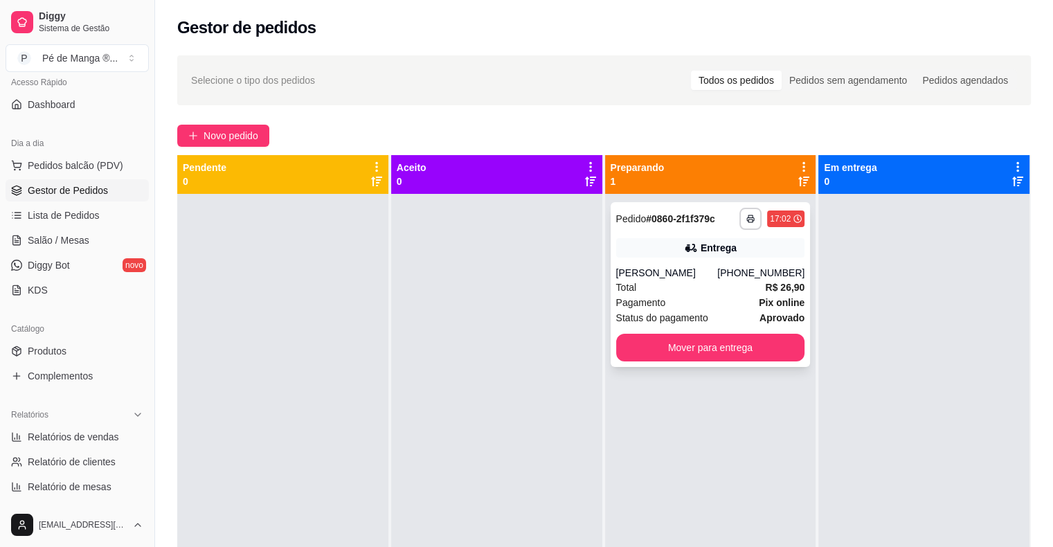
click at [765, 291] on strong "R$ 26,90" at bounding box center [784, 287] width 39 height 11
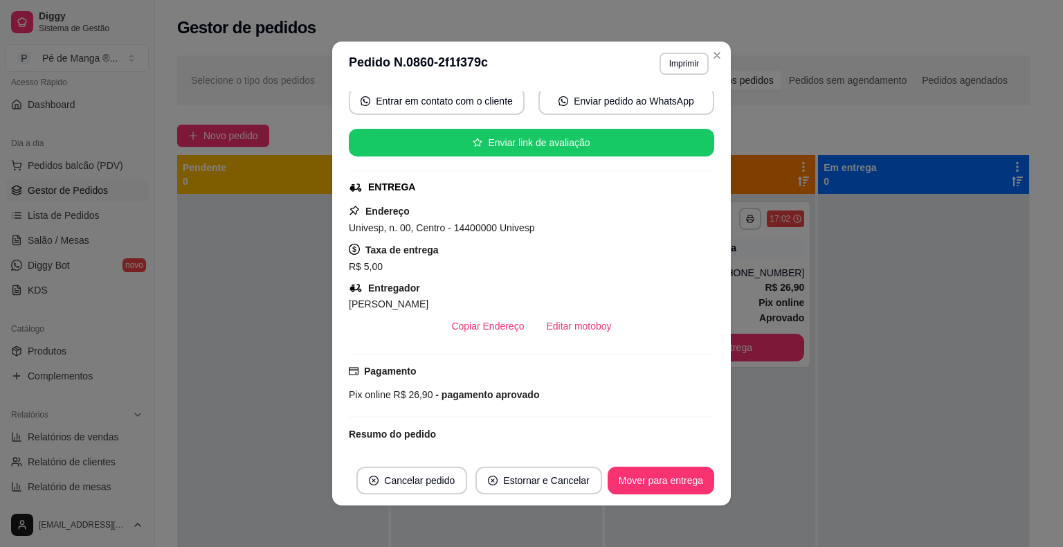
scroll to position [138, 0]
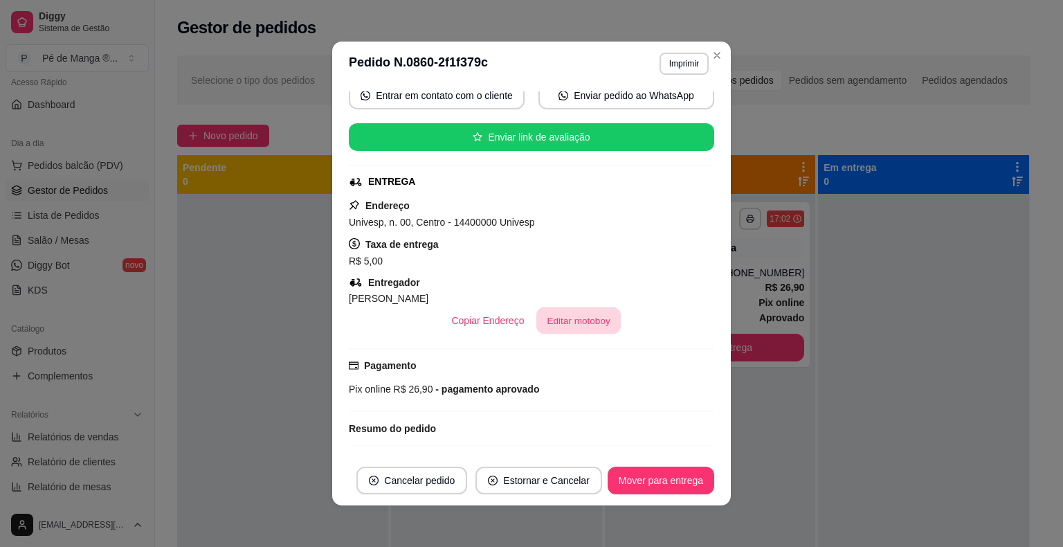
click at [586, 325] on button "Editar motoboy" at bounding box center [578, 320] width 84 height 27
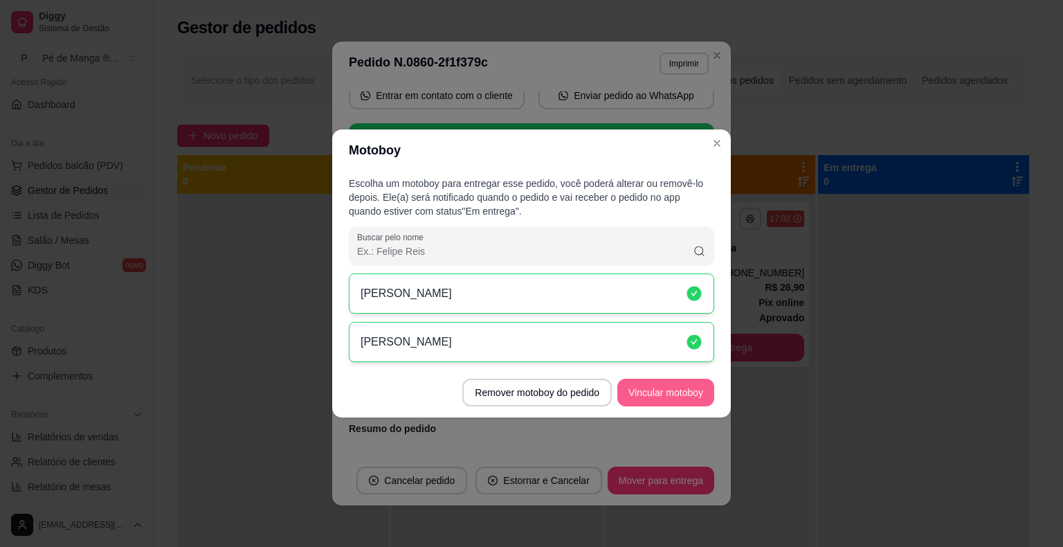
click at [689, 426] on div "Motoboy Escolha um motoboy para entregar esse pedido, você poderá alterar ou re…" at bounding box center [531, 273] width 1063 height 547
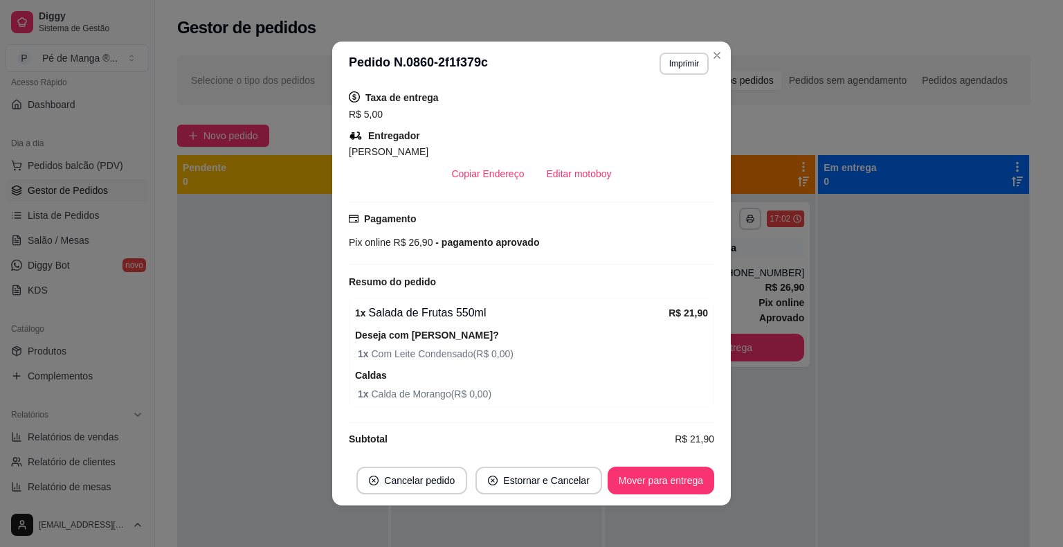
scroll to position [310, 0]
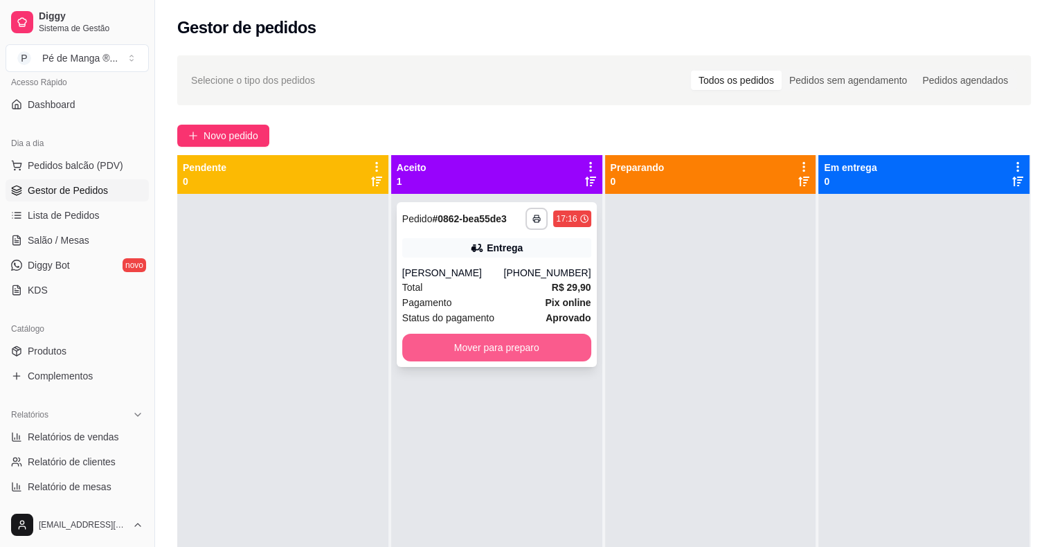
click at [490, 349] on button "Mover para preparo" at bounding box center [496, 348] width 189 height 28
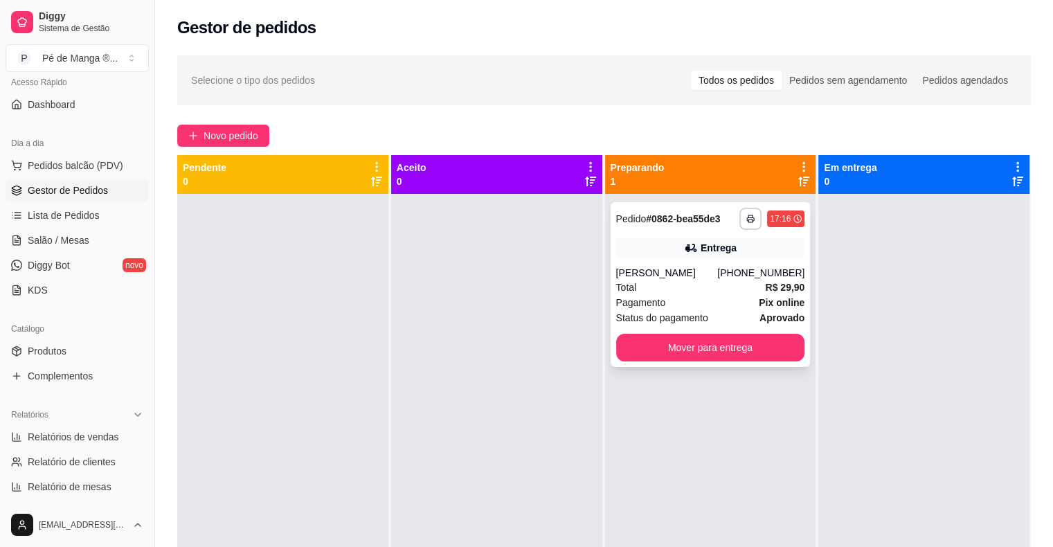
click at [716, 294] on div "**********" at bounding box center [711, 284] width 200 height 165
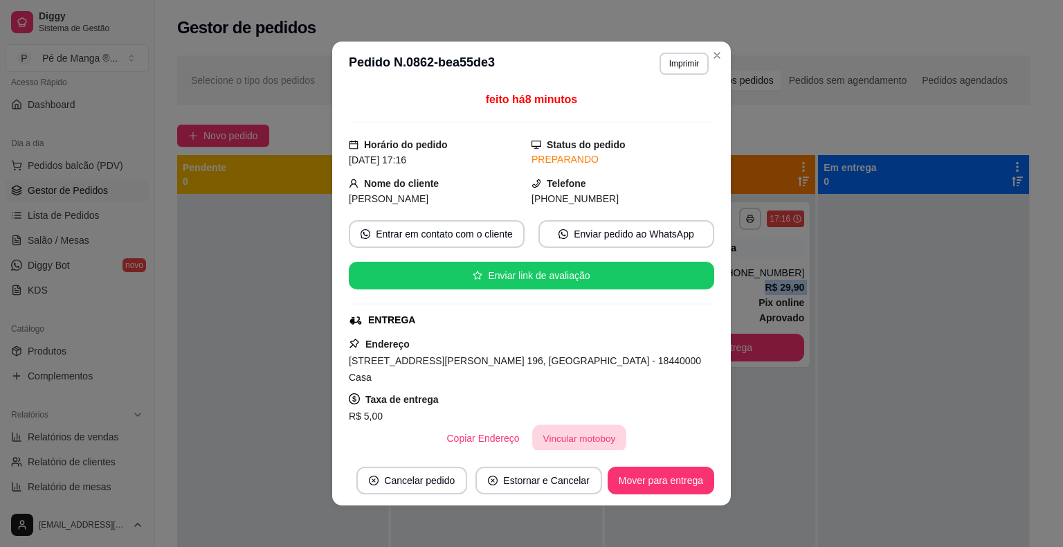
click at [592, 425] on button "Vincular motoboy" at bounding box center [579, 438] width 94 height 27
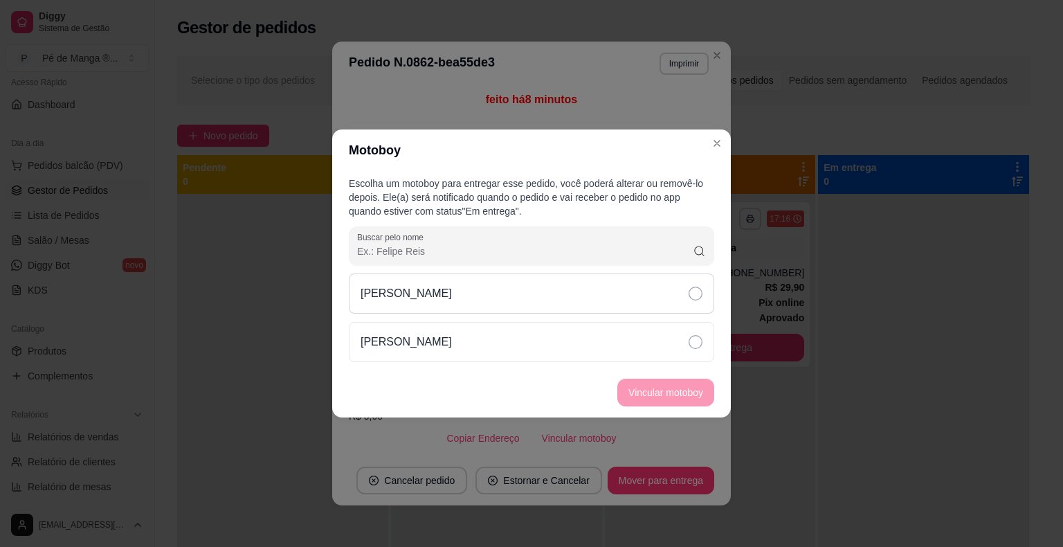
drag, startPoint x: 552, startPoint y: 298, endPoint x: 559, endPoint y: 312, distance: 15.5
click at [553, 300] on div "[PERSON_NAME]" at bounding box center [531, 293] width 365 height 40
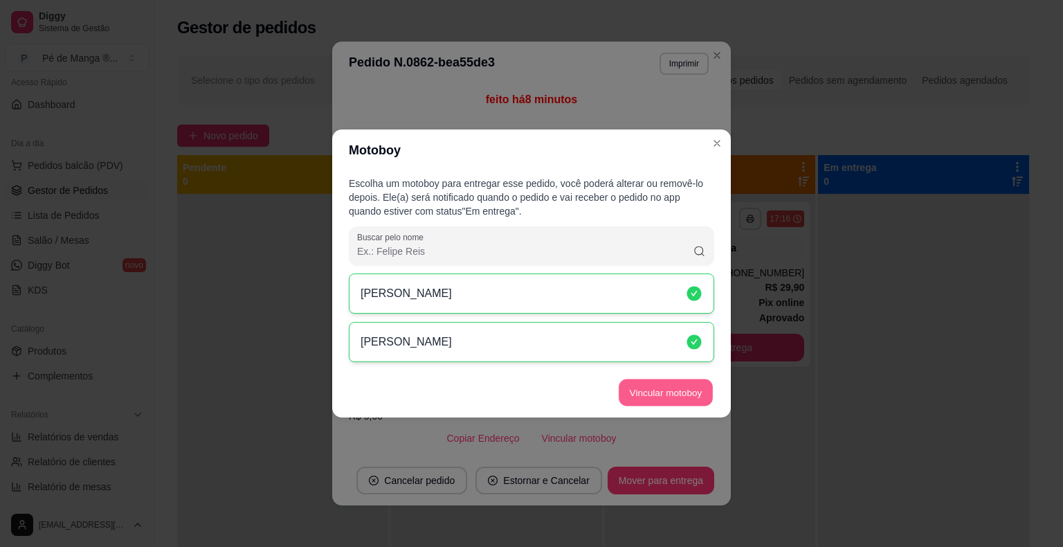
click at [667, 399] on button "Vincular motoboy" at bounding box center [666, 392] width 94 height 27
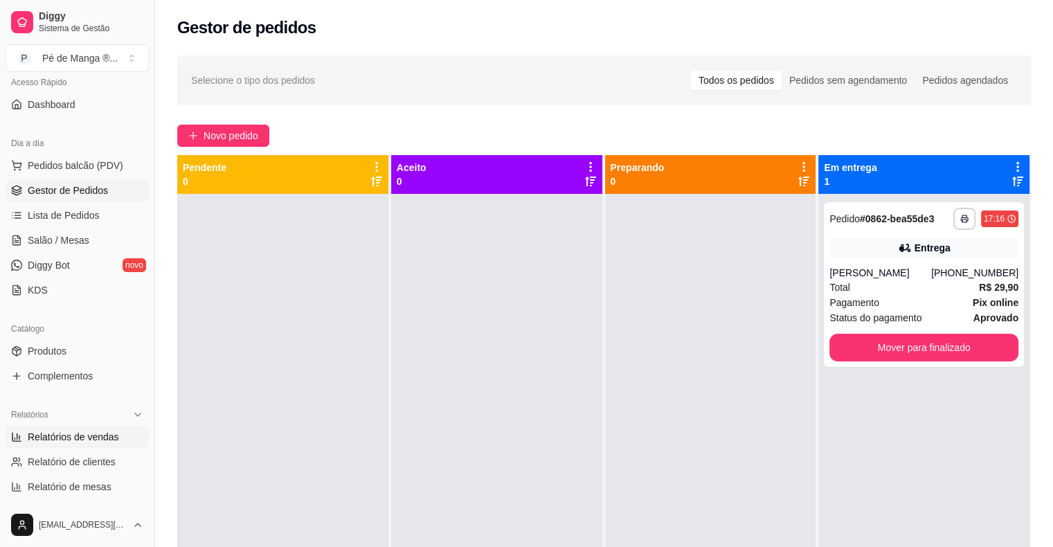
click at [109, 436] on span "Relatórios de vendas" at bounding box center [73, 437] width 91 height 14
select select "ALL"
select select "0"
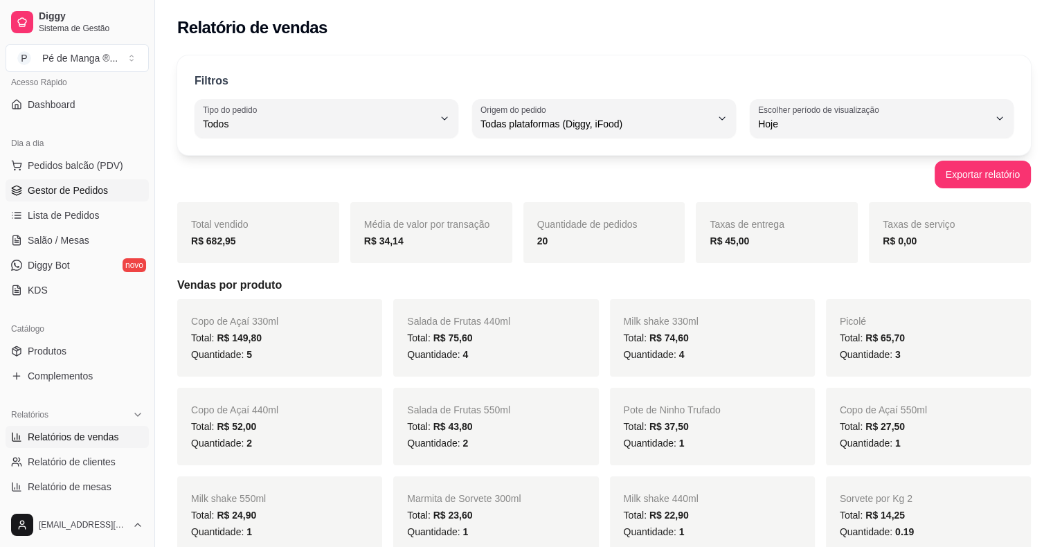
click at [95, 192] on span "Gestor de Pedidos" at bounding box center [68, 190] width 80 height 14
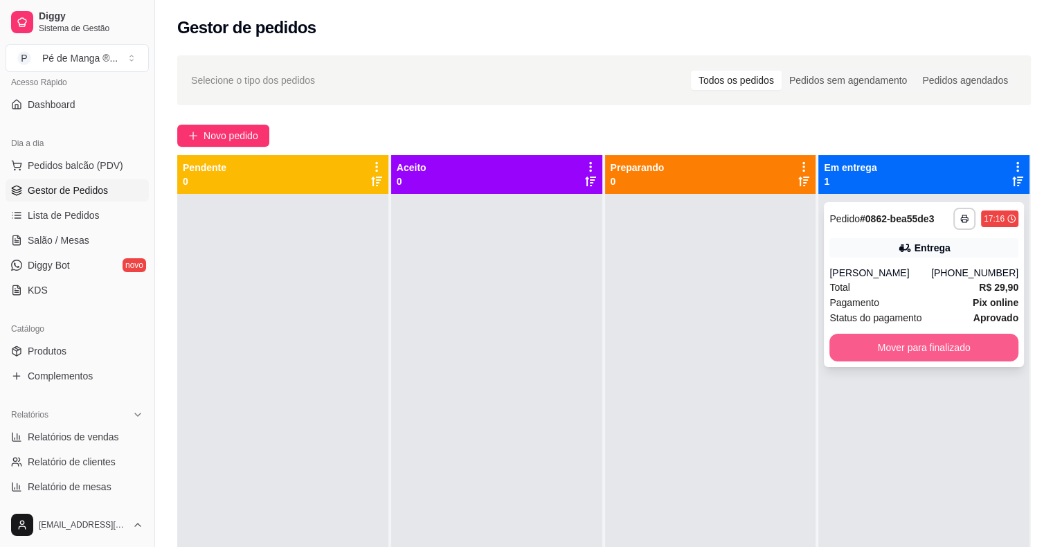
click at [899, 347] on button "Mover para finalizado" at bounding box center [923, 348] width 189 height 28
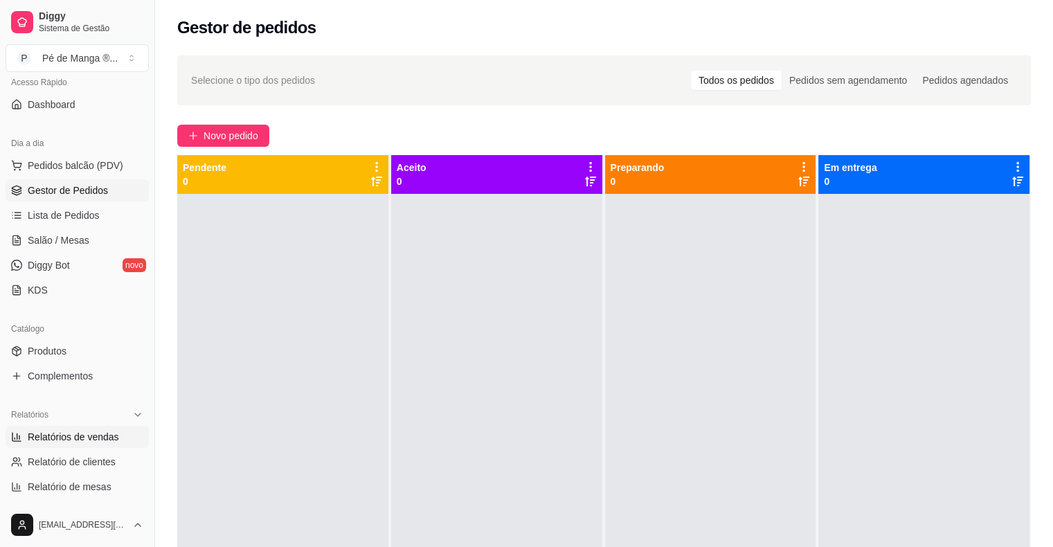
click at [61, 446] on link "Relatórios de vendas" at bounding box center [77, 437] width 143 height 22
select select "ALL"
select select "0"
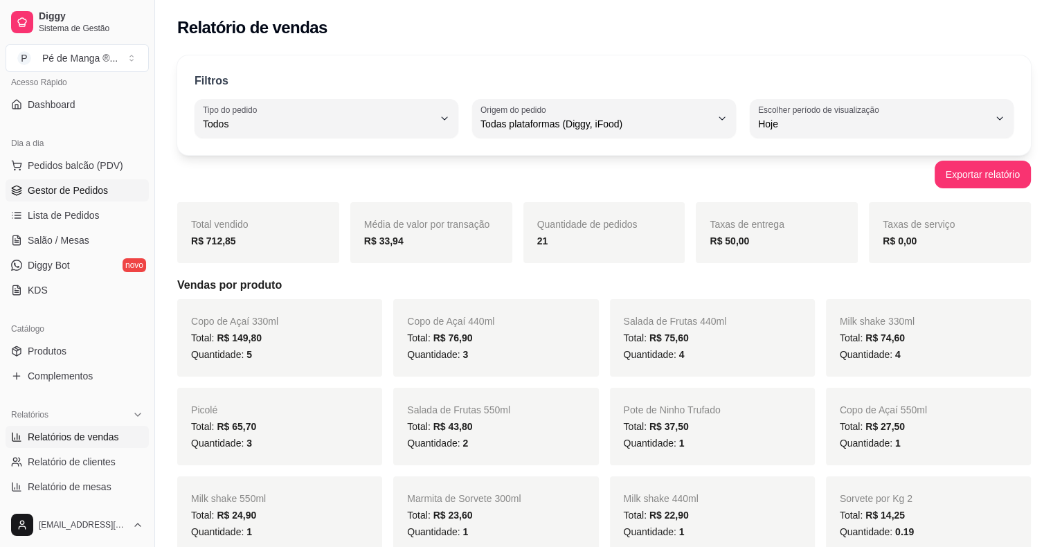
click at [68, 195] on span "Gestor de Pedidos" at bounding box center [68, 190] width 80 height 14
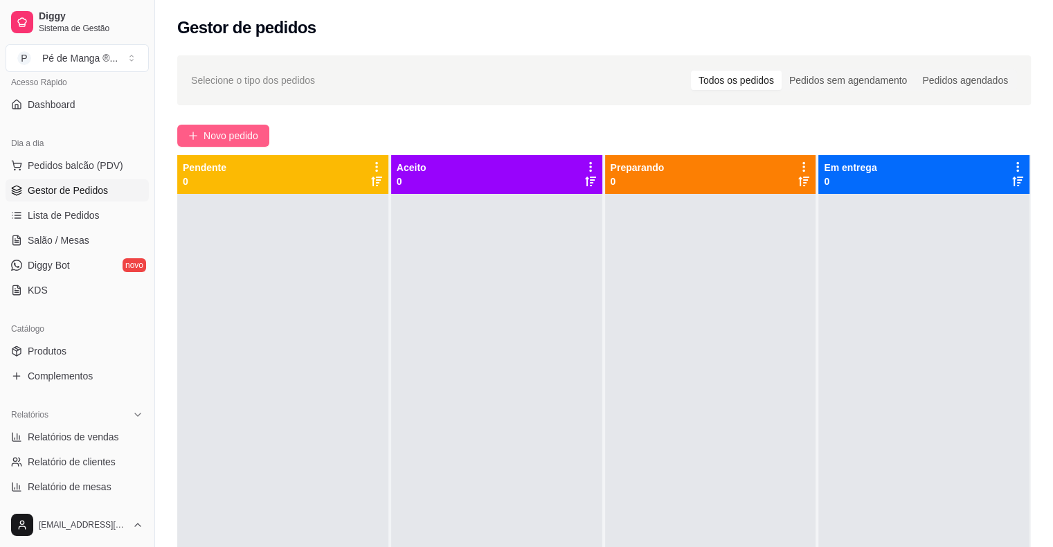
click at [210, 141] on span "Novo pedido" at bounding box center [231, 135] width 55 height 15
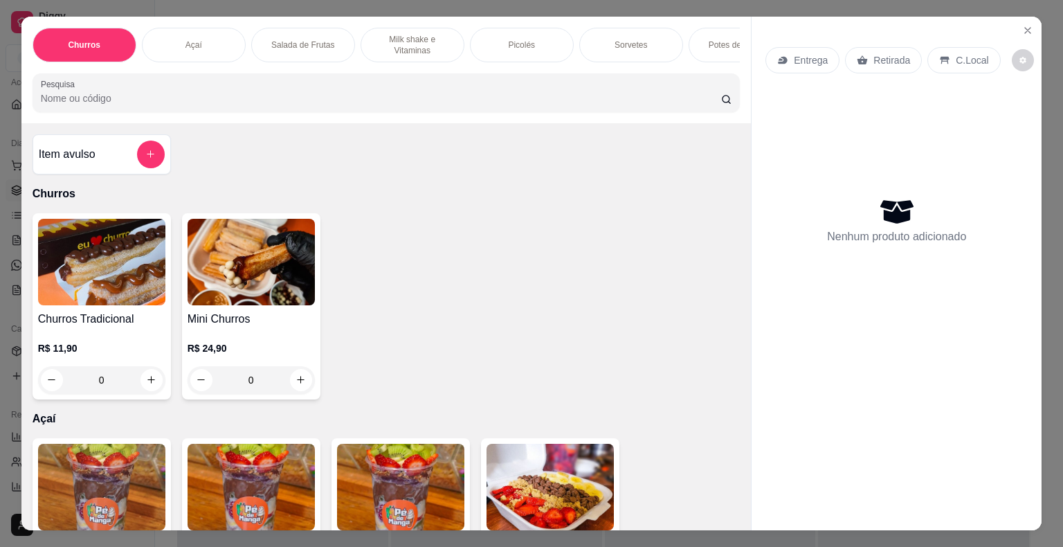
click at [154, 38] on div "Açaí" at bounding box center [194, 45] width 104 height 35
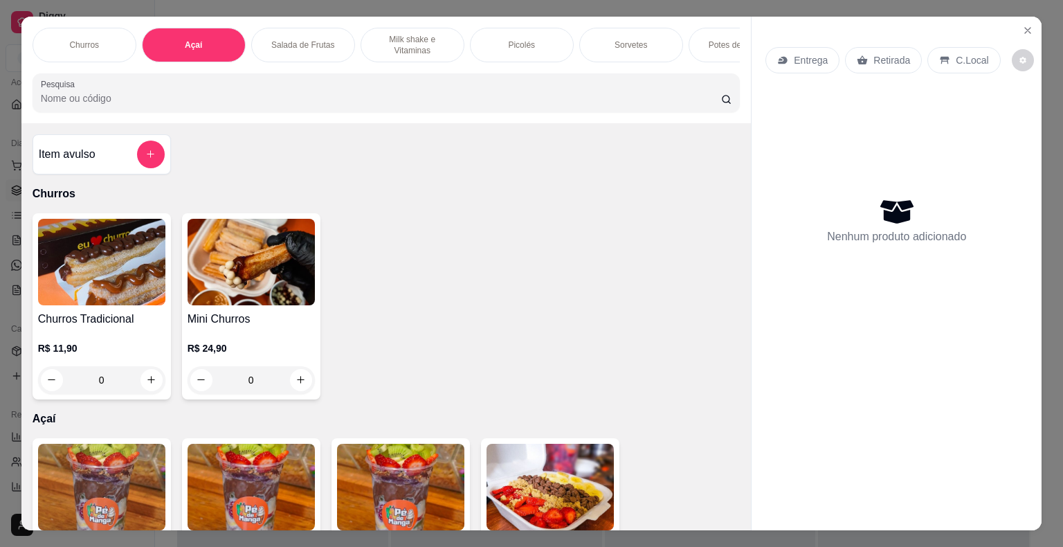
scroll to position [33, 0]
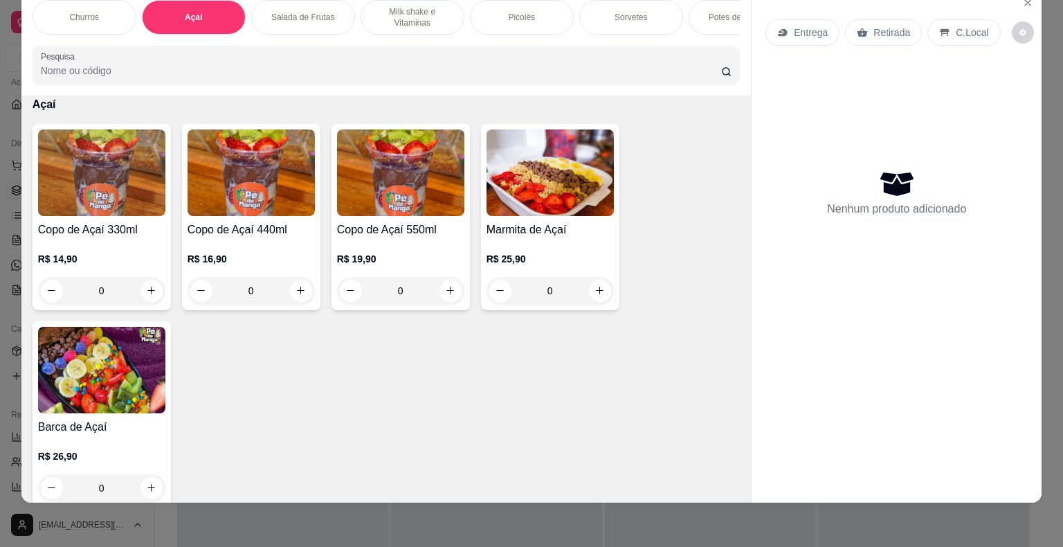
click at [294, 287] on div "0" at bounding box center [251, 291] width 127 height 28
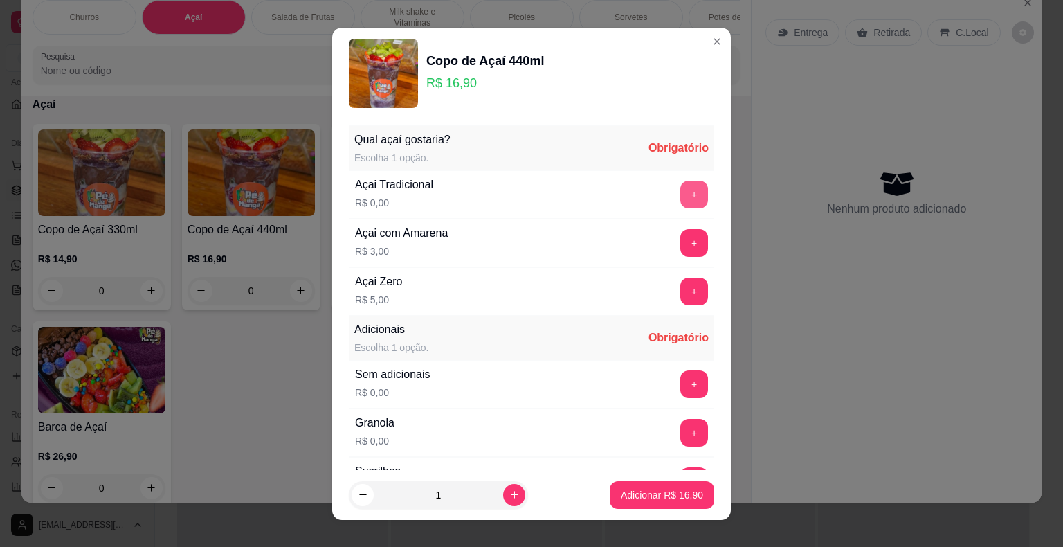
click at [680, 181] on button "+" at bounding box center [694, 195] width 28 height 28
click at [680, 422] on button "+" at bounding box center [694, 433] width 28 height 28
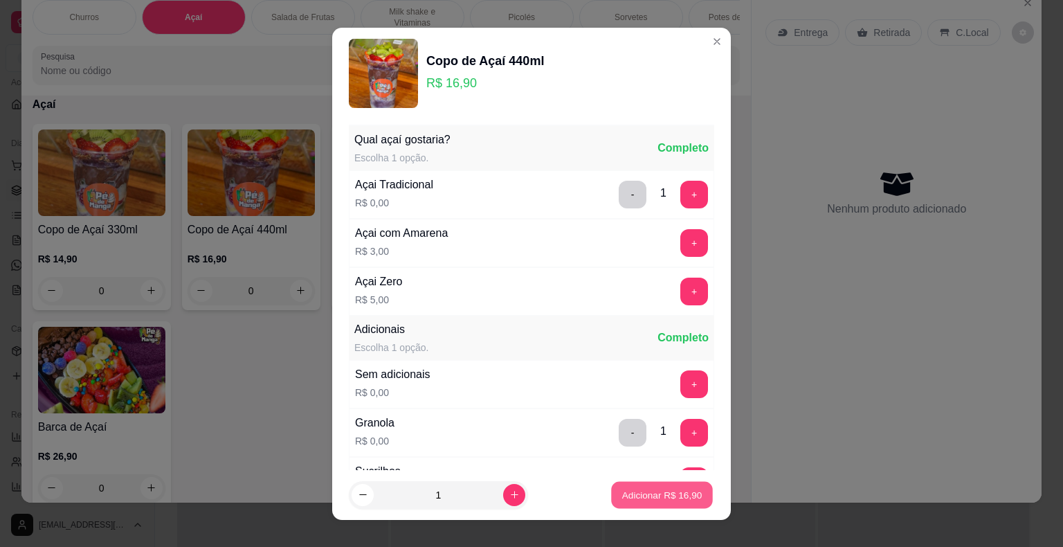
click at [669, 490] on p "Adicionar R$ 16,90" at bounding box center [662, 494] width 80 height 13
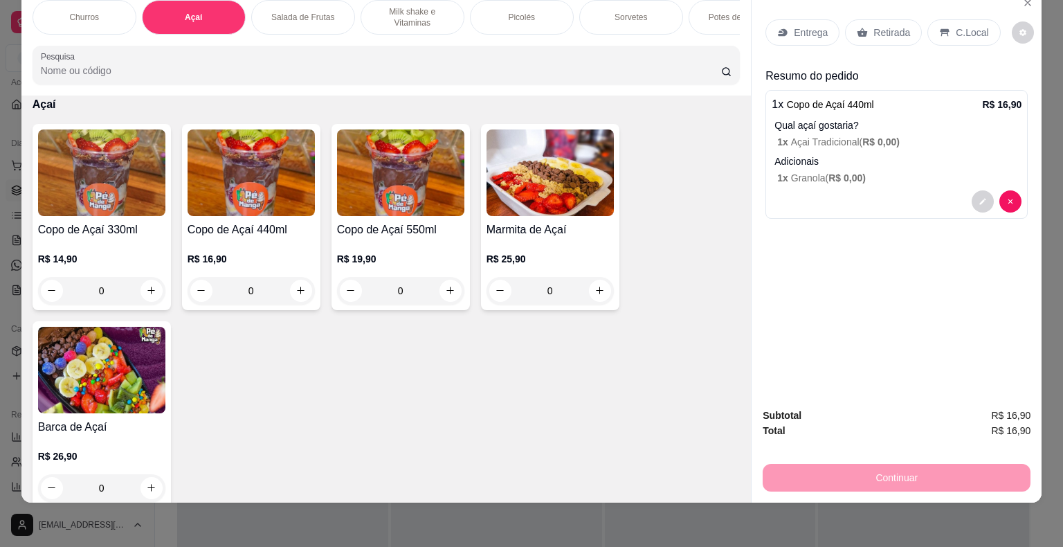
click at [518, 12] on p "Picolés" at bounding box center [521, 17] width 27 height 11
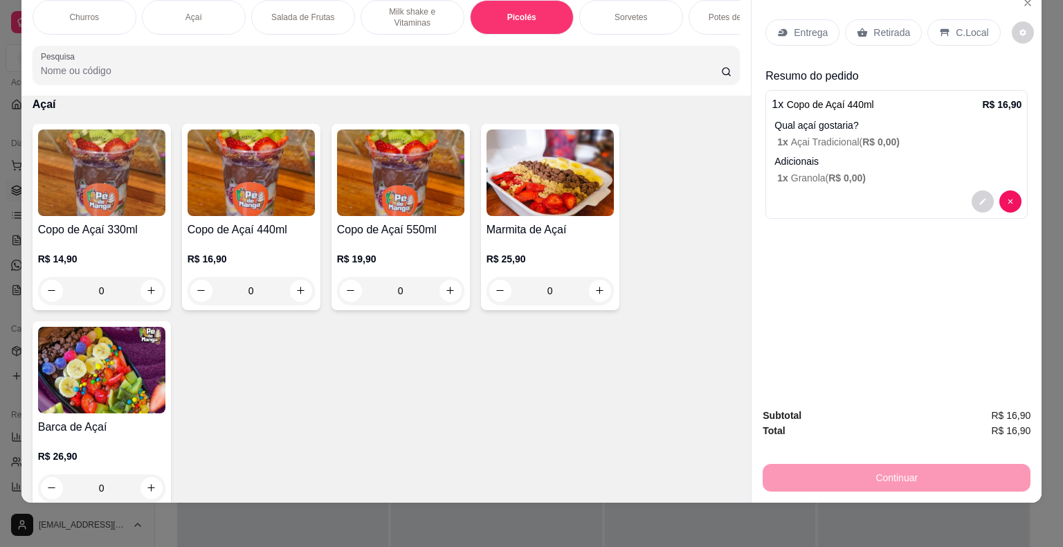
scroll to position [1357, 0]
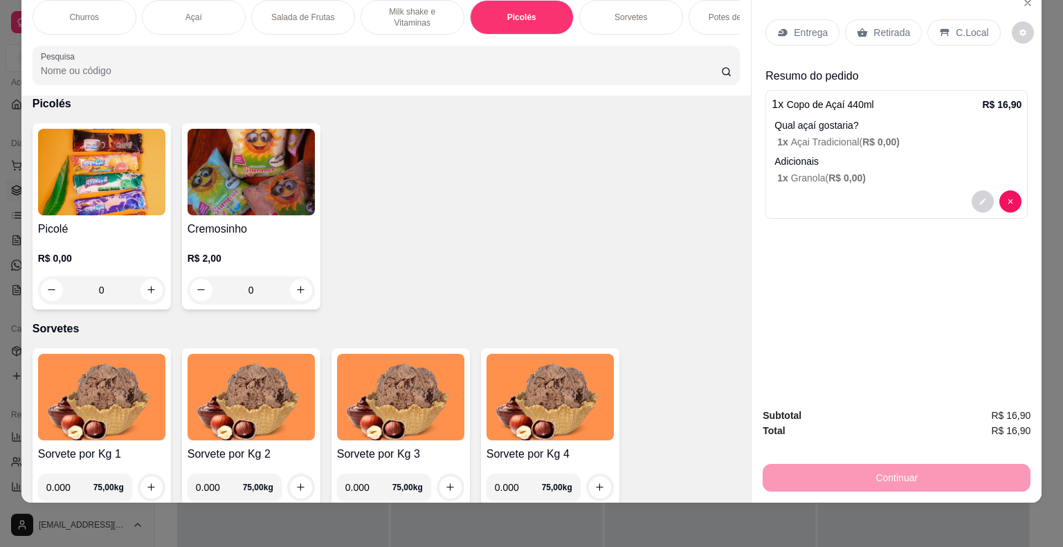
click at [150, 289] on div "0" at bounding box center [101, 290] width 127 height 28
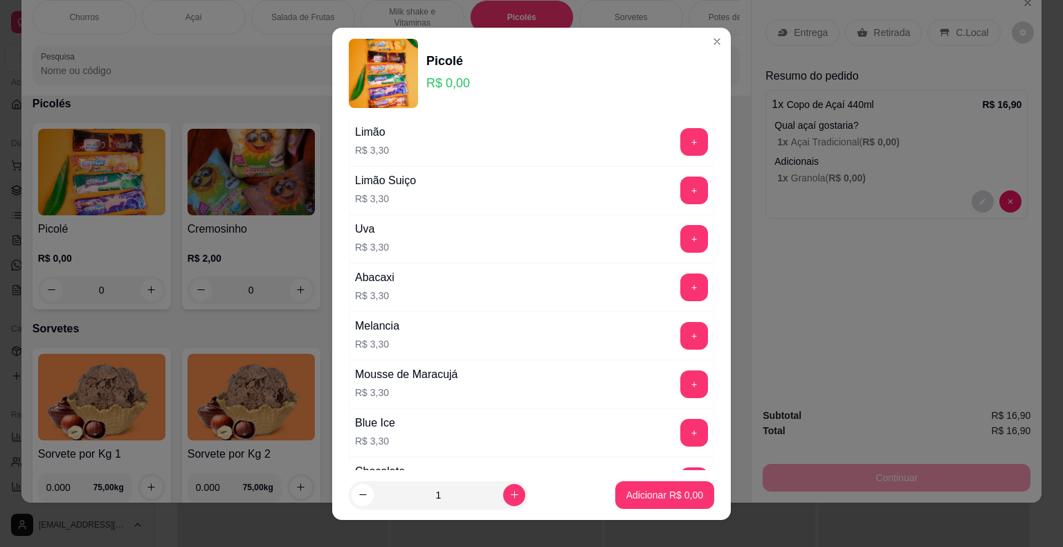
scroll to position [415, 0]
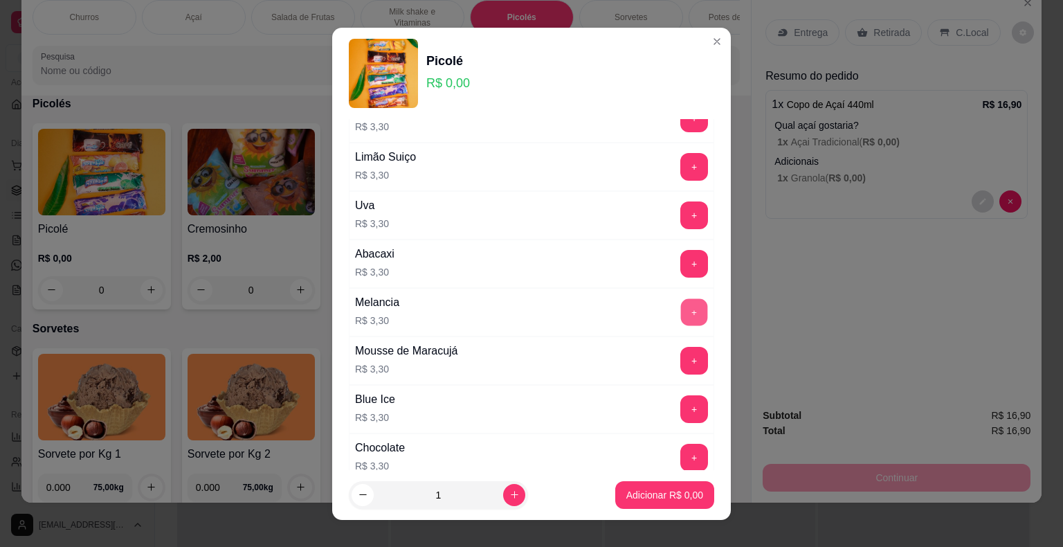
click at [681, 306] on button "+" at bounding box center [694, 311] width 27 height 27
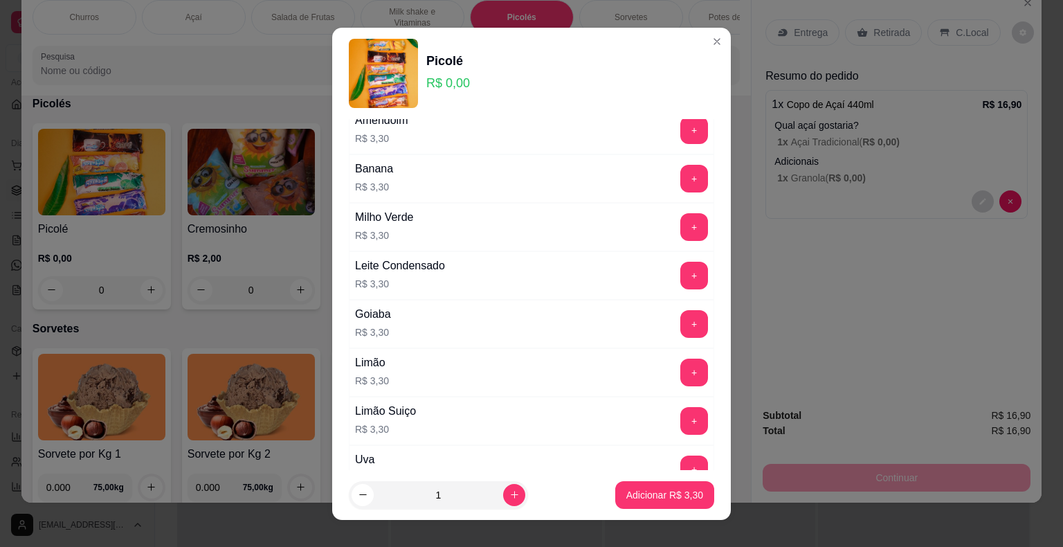
scroll to position [138, 0]
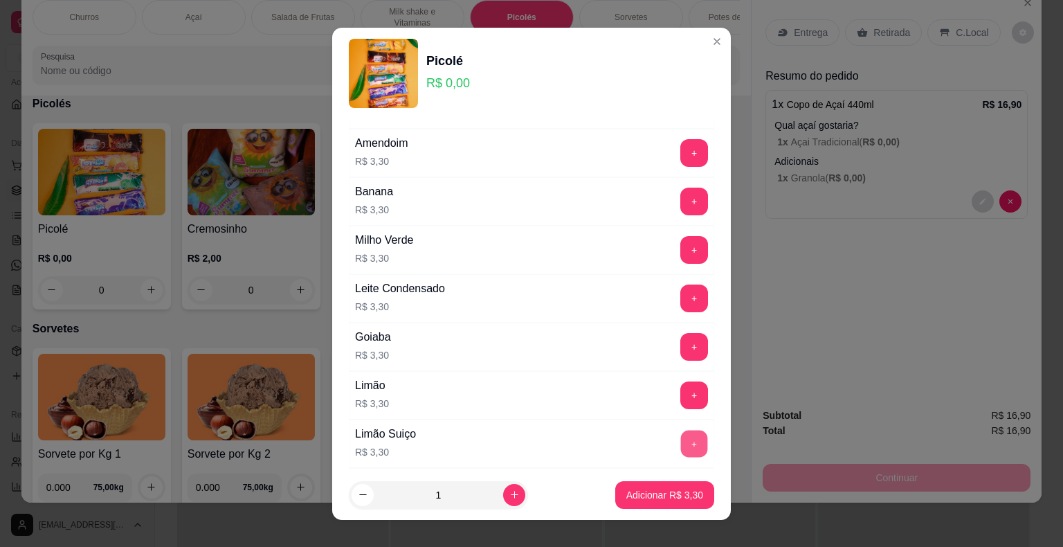
click at [681, 439] on button "+" at bounding box center [694, 443] width 27 height 27
drag, startPoint x: 670, startPoint y: 509, endPoint x: 671, endPoint y: 500, distance: 8.3
click at [673, 508] on footer "1 Adicionar R$ 6,60" at bounding box center [531, 495] width 399 height 50
click at [645, 493] on p "Adicionar R$ 6,60" at bounding box center [664, 495] width 77 height 14
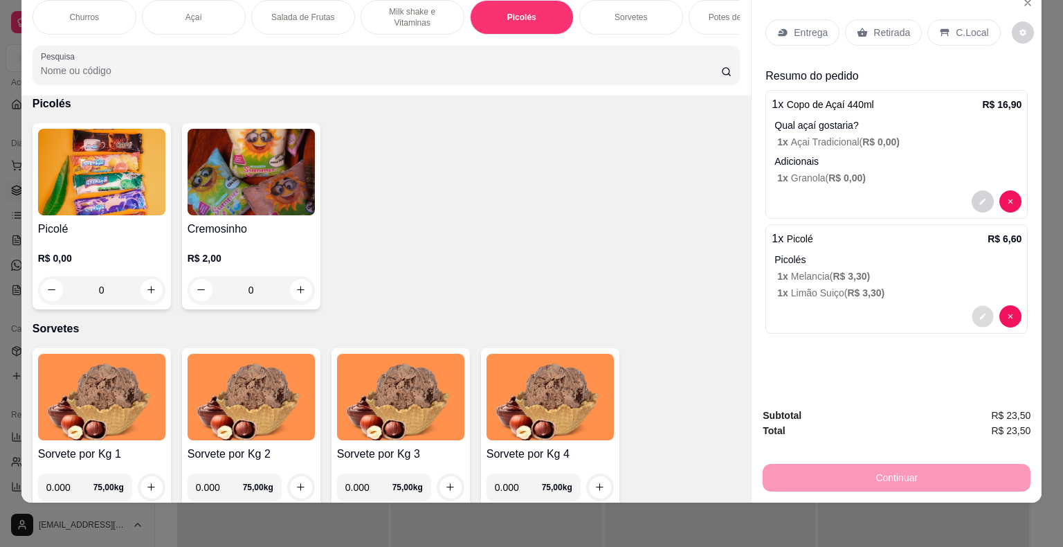
click at [983, 311] on button "decrease-product-quantity" at bounding box center [983, 315] width 21 height 21
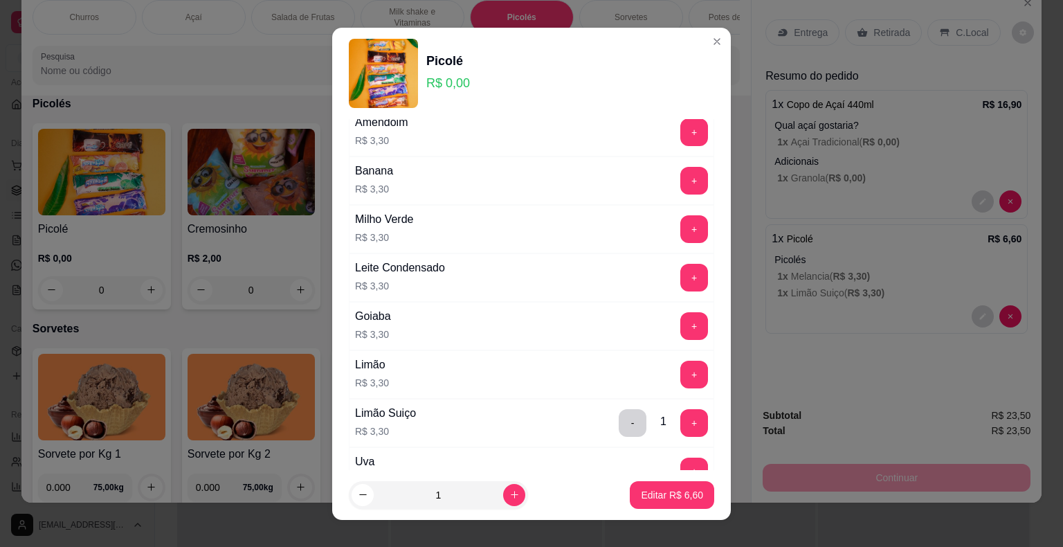
scroll to position [208, 0]
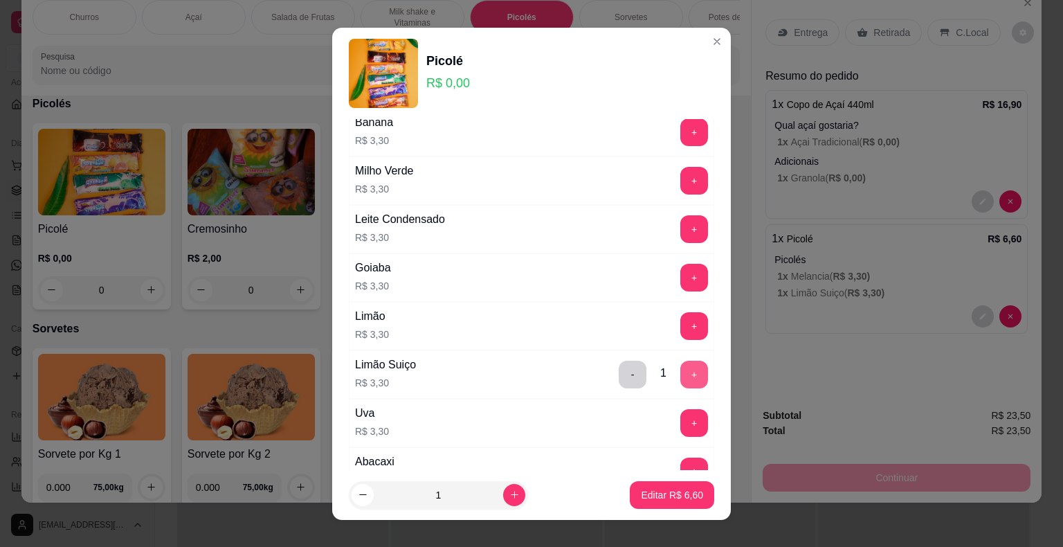
click at [680, 367] on button "+" at bounding box center [694, 375] width 28 height 28
click at [681, 367] on button "+" at bounding box center [694, 374] width 27 height 27
click at [670, 497] on p "Editar R$ 13,20" at bounding box center [669, 494] width 65 height 13
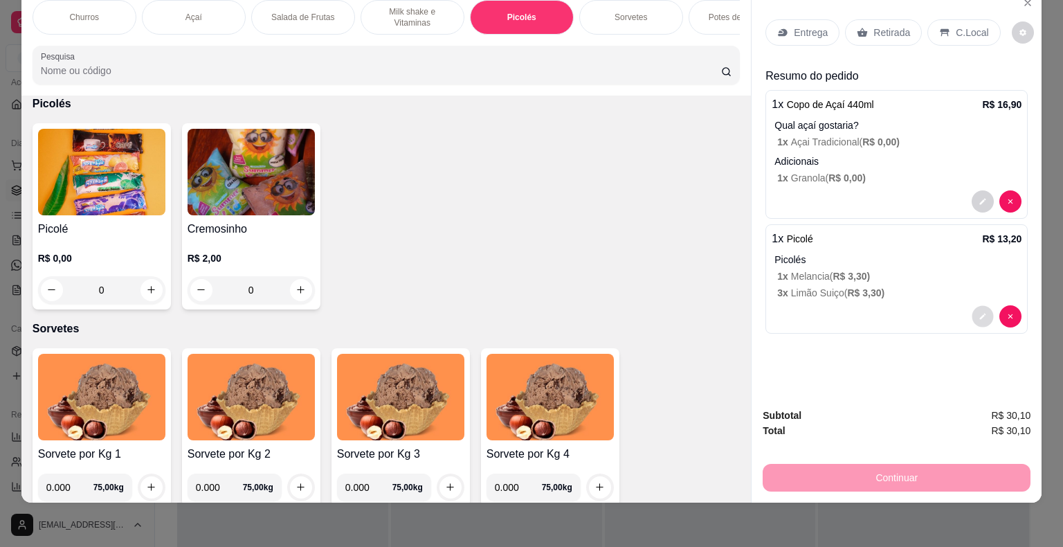
click at [982, 311] on button "decrease-product-quantity" at bounding box center [983, 315] width 21 height 21
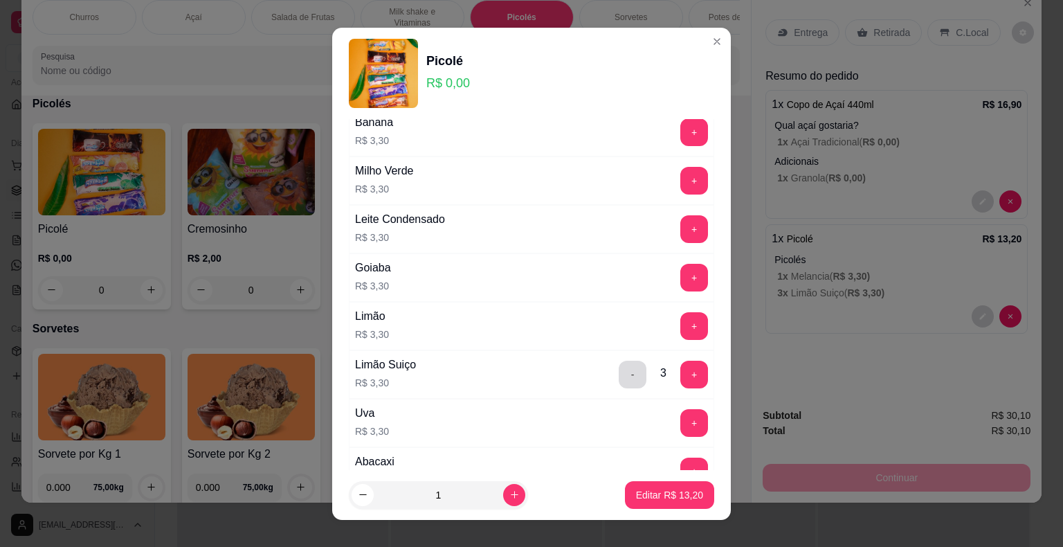
click at [619, 370] on button "-" at bounding box center [633, 375] width 28 height 28
click at [619, 371] on button "-" at bounding box center [633, 375] width 28 height 28
click at [620, 377] on button "-" at bounding box center [633, 374] width 27 height 27
click at [681, 320] on button "+" at bounding box center [694, 325] width 27 height 27
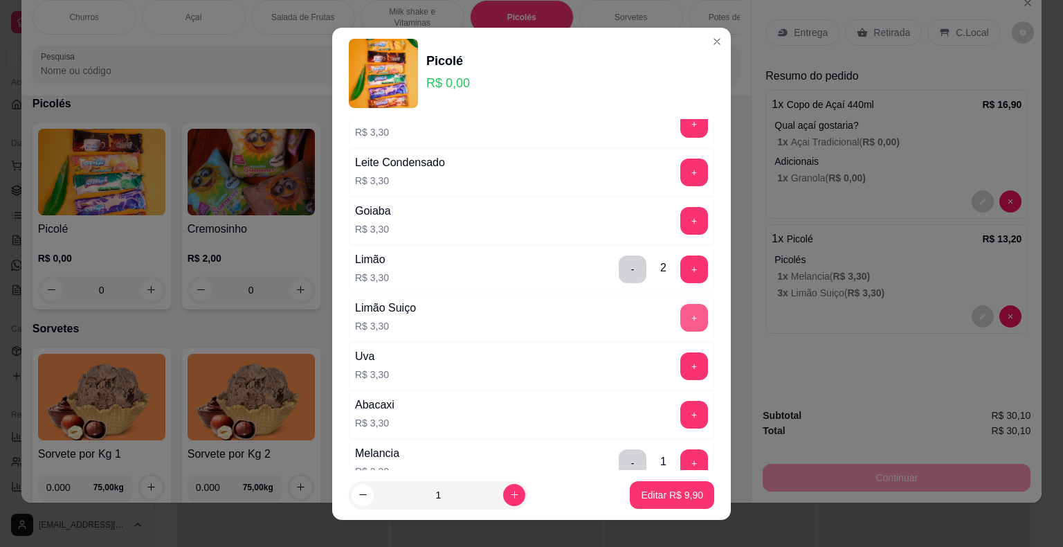
scroll to position [415, 0]
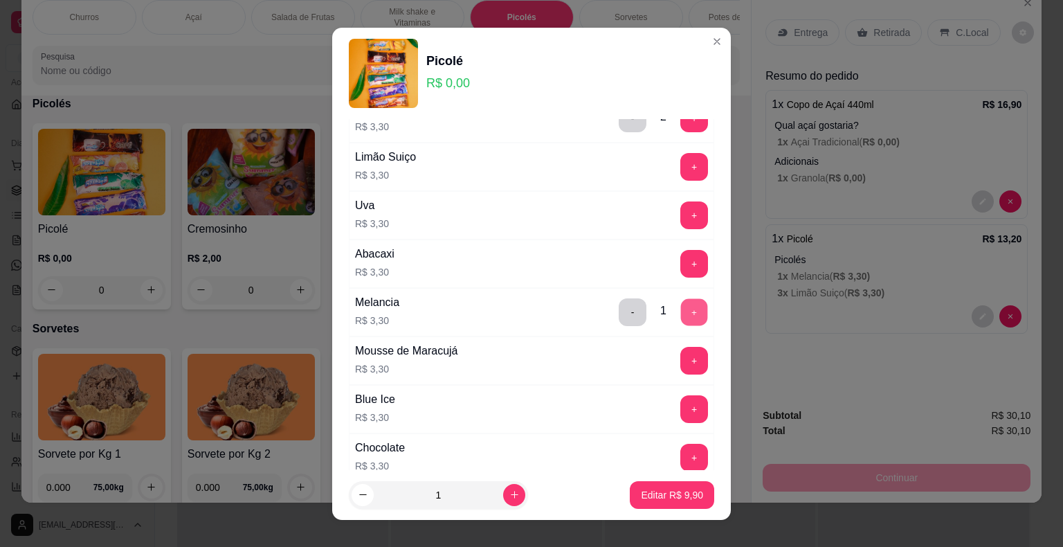
click at [681, 309] on button "+" at bounding box center [694, 311] width 27 height 27
click at [651, 494] on p "Editar R$ 13,20" at bounding box center [669, 494] width 65 height 13
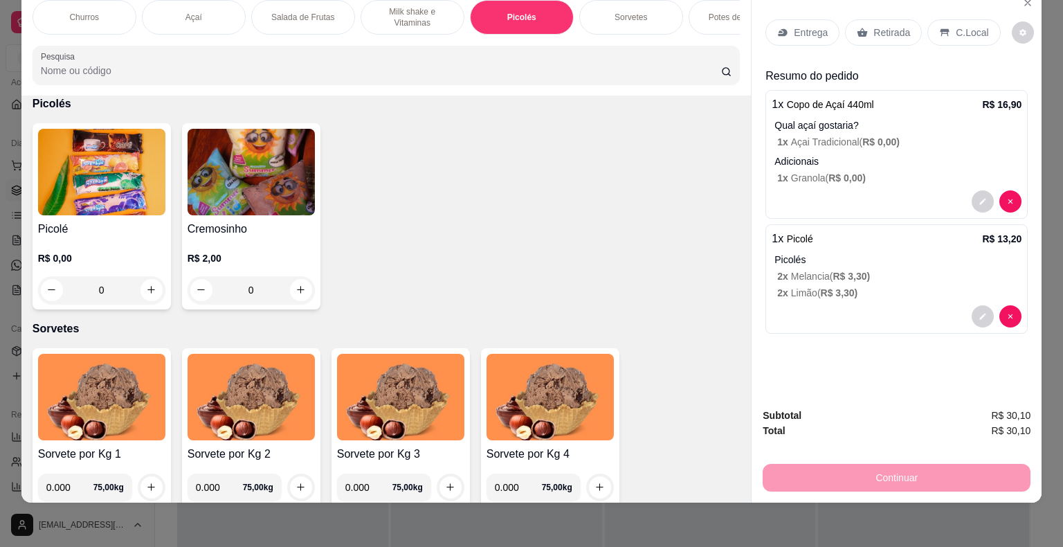
click at [811, 26] on p "Entrega" at bounding box center [811, 33] width 34 height 14
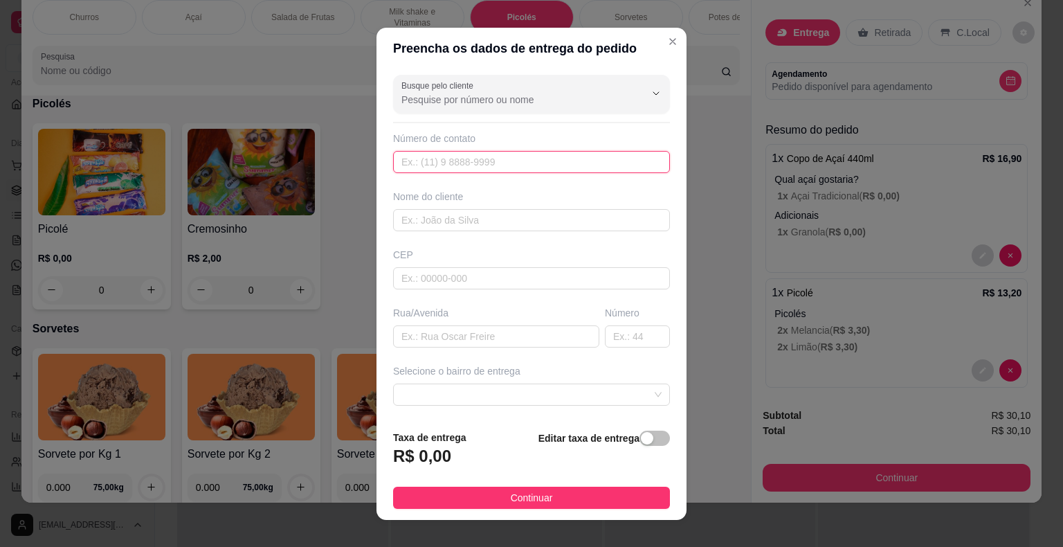
click at [450, 161] on input "text" at bounding box center [531, 162] width 277 height 22
click at [430, 162] on input "text" at bounding box center [531, 162] width 277 height 22
type input "1"
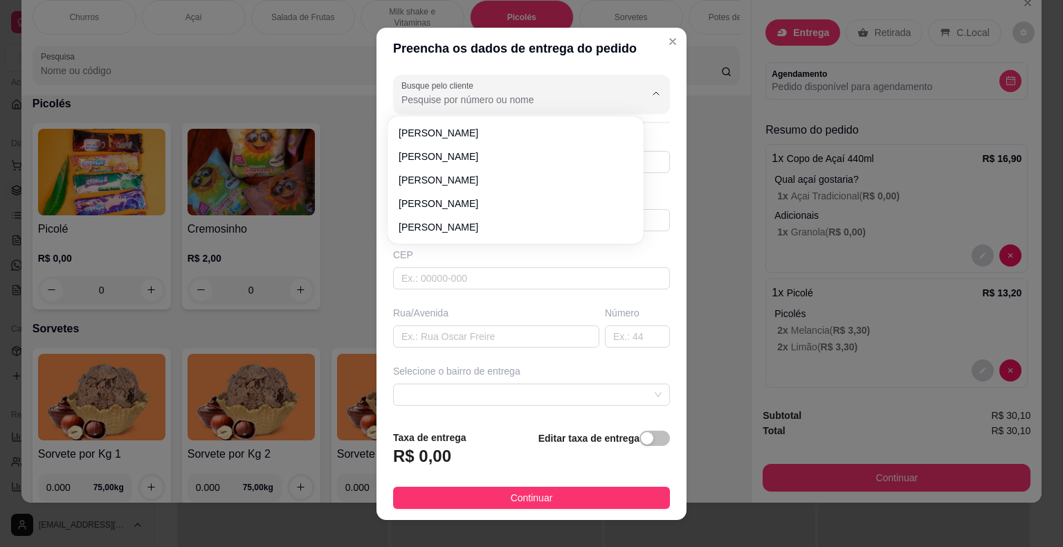
click at [457, 93] on input "Busque pelo cliente" at bounding box center [512, 100] width 222 height 14
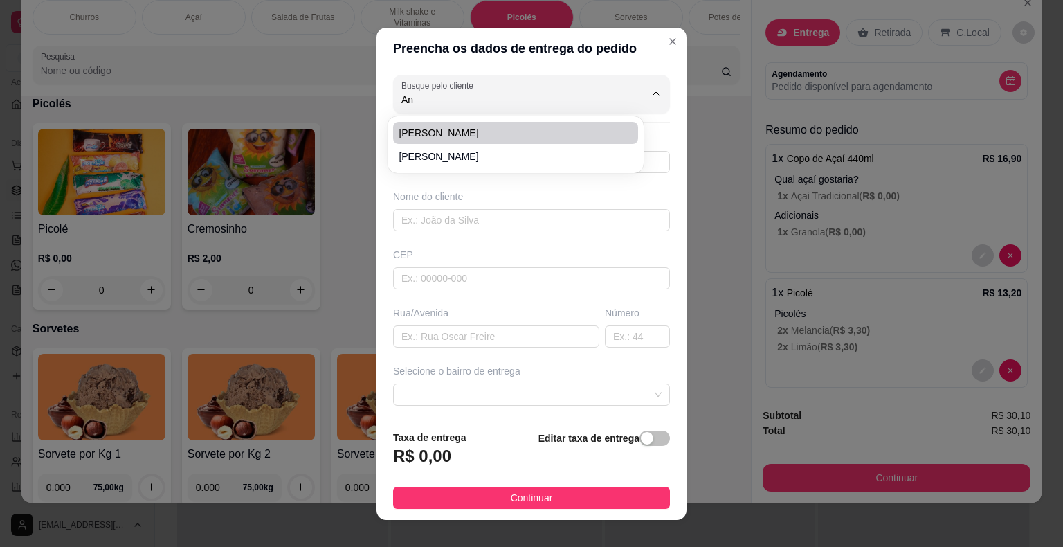
type input "A"
type input "1"
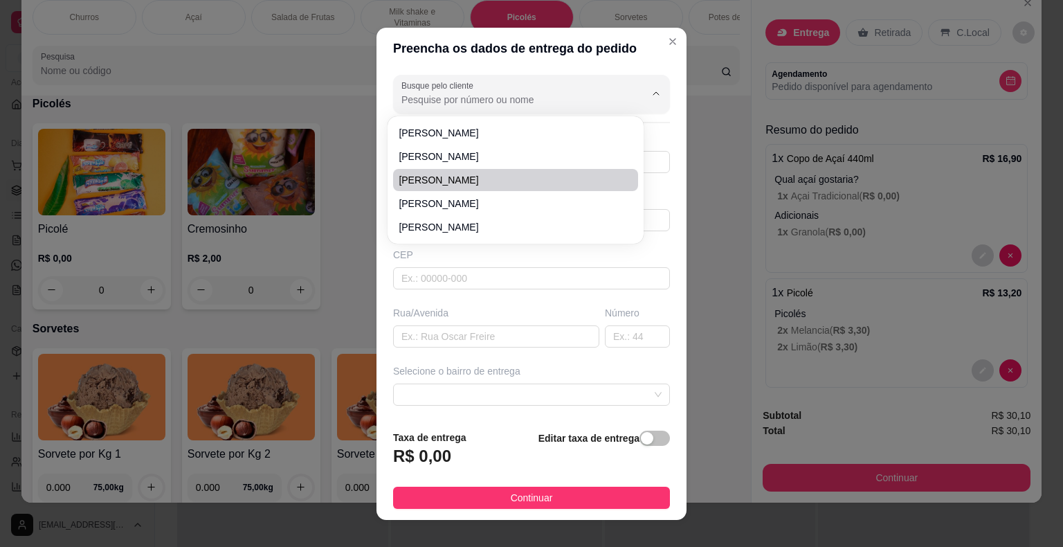
click at [687, 194] on div "Preencha os dados de entrega do pedido Busque pelo cliente Número de contato No…" at bounding box center [531, 273] width 1063 height 547
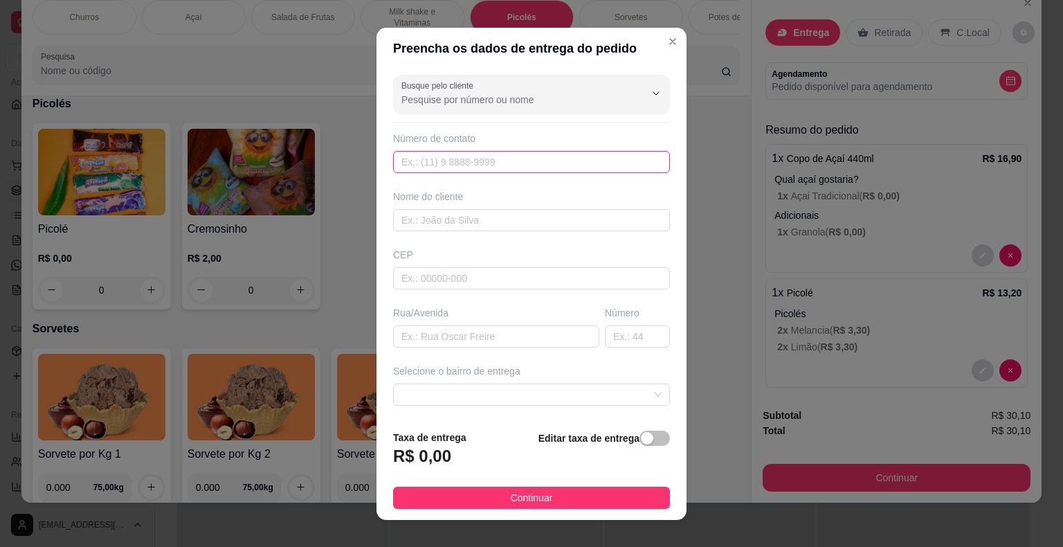
click at [513, 163] on input "text" at bounding box center [531, 162] width 277 height 22
type input "[PHONE_NUMBER]"
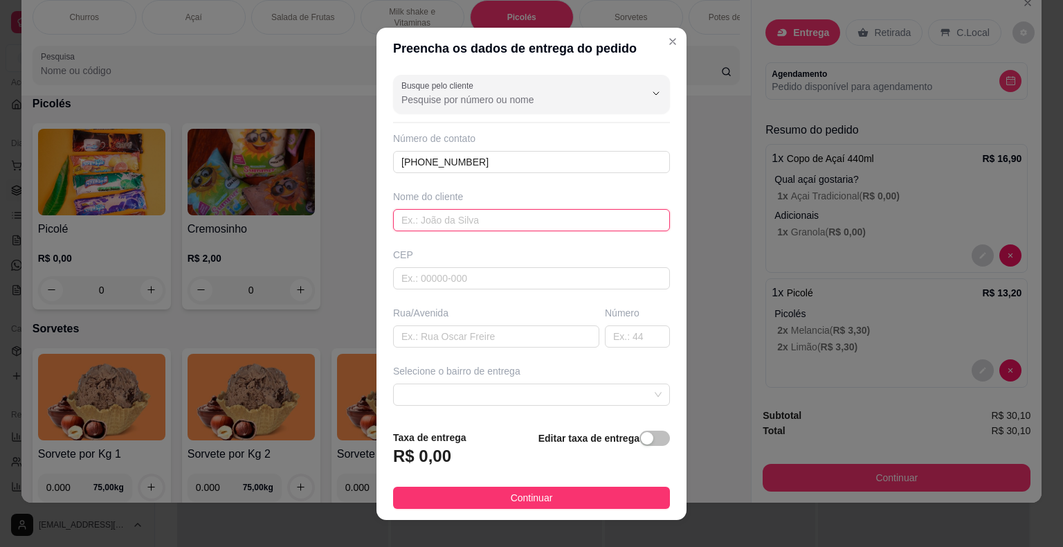
click at [526, 234] on div "Busque pelo cliente Número de contato [PHONE_NUMBER] Nome do cliente CEP Rua/[G…" at bounding box center [532, 244] width 310 height 350
click at [525, 221] on input "text" at bounding box center [531, 220] width 277 height 22
type input "N"
type input "[PERSON_NAME]"
click at [512, 328] on input "text" at bounding box center [496, 336] width 206 height 22
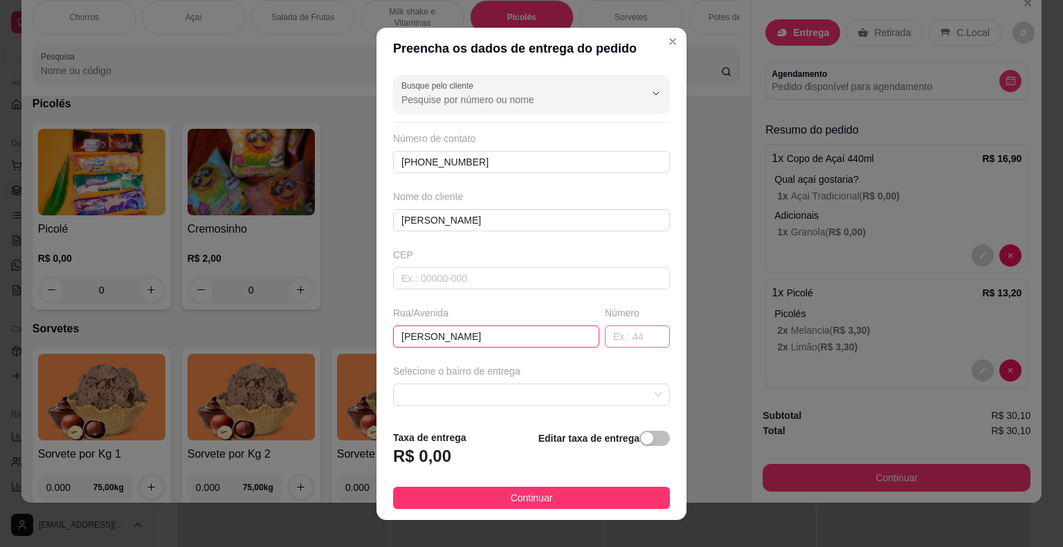
type input "[PERSON_NAME]"
click at [605, 342] on input "text" at bounding box center [637, 336] width 65 height 22
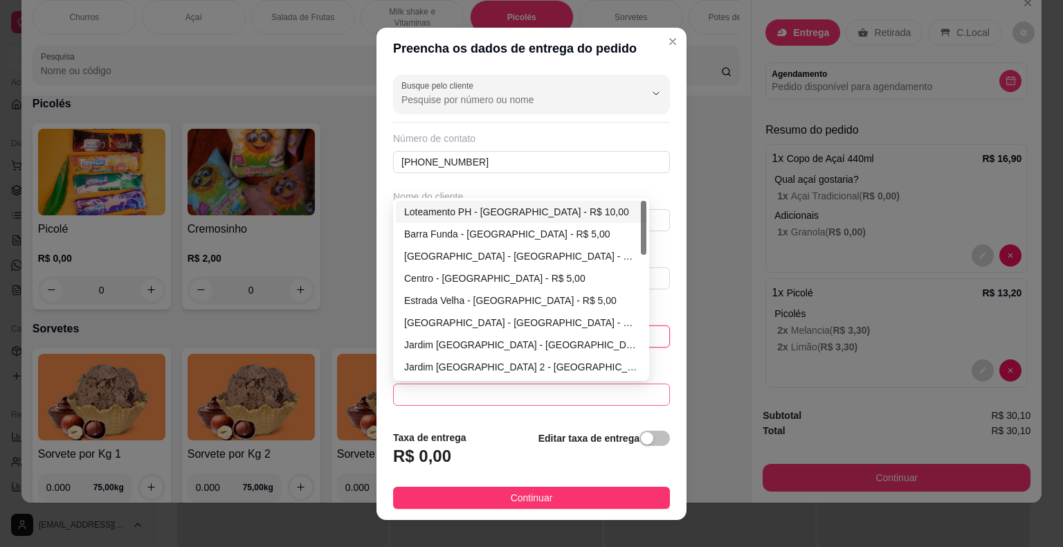
click at [529, 388] on span at bounding box center [531, 394] width 260 height 21
type input "40"
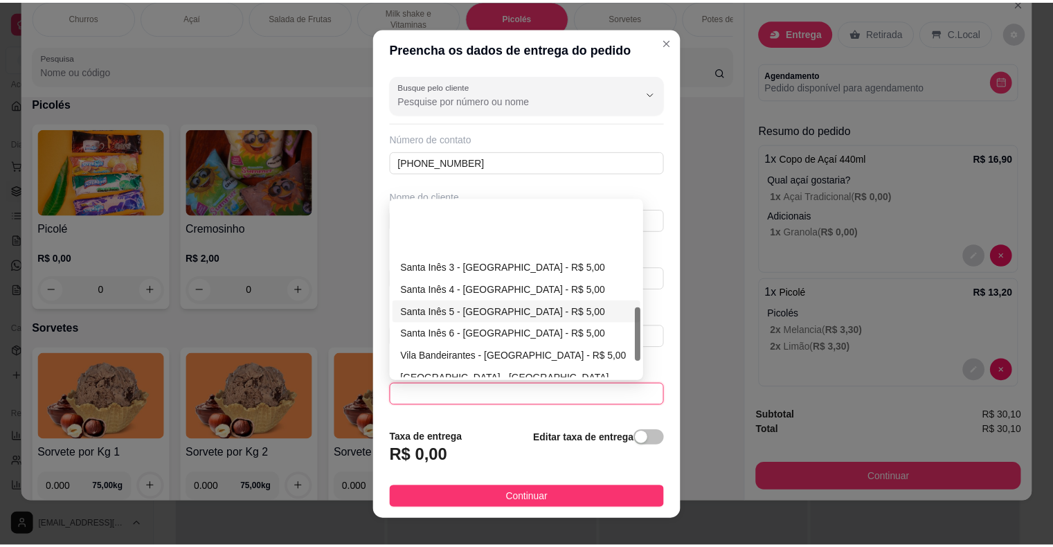
scroll to position [346, 0]
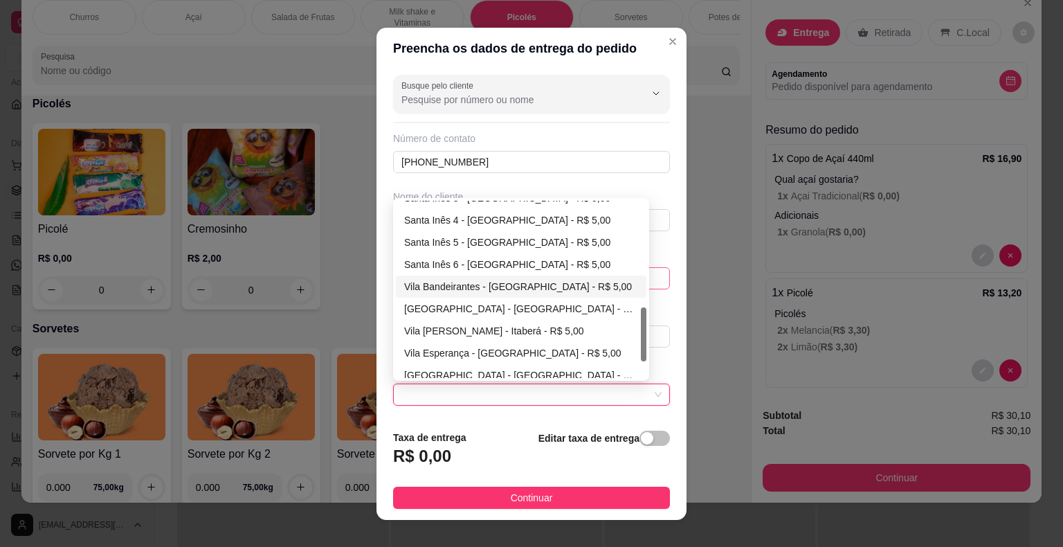
click at [505, 284] on div "Vila Bandeirantes - [GEOGRAPHIC_DATA] - R$ 5,00" at bounding box center [521, 286] width 234 height 15
type input "Itaberá"
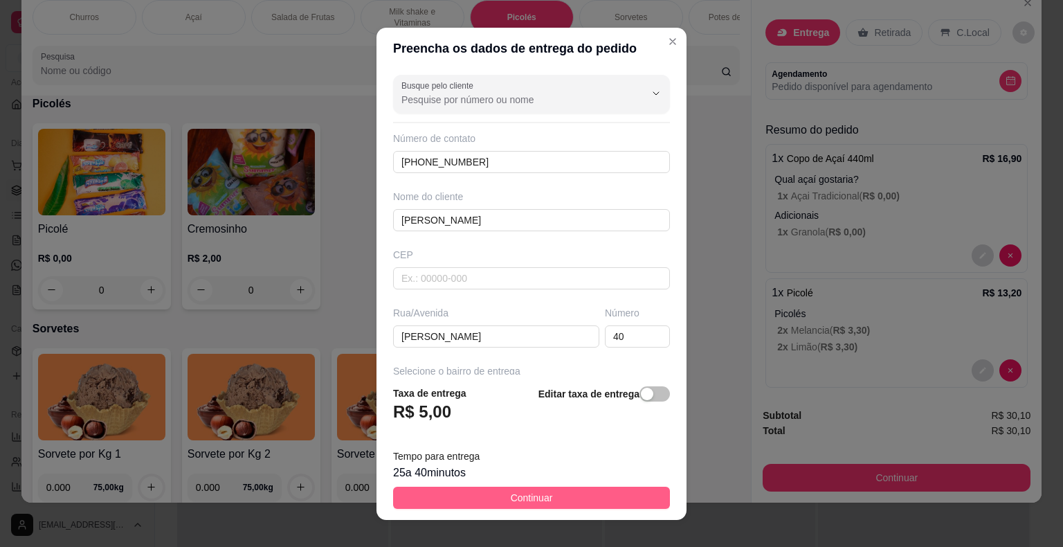
click at [595, 494] on button "Continuar" at bounding box center [531, 498] width 277 height 22
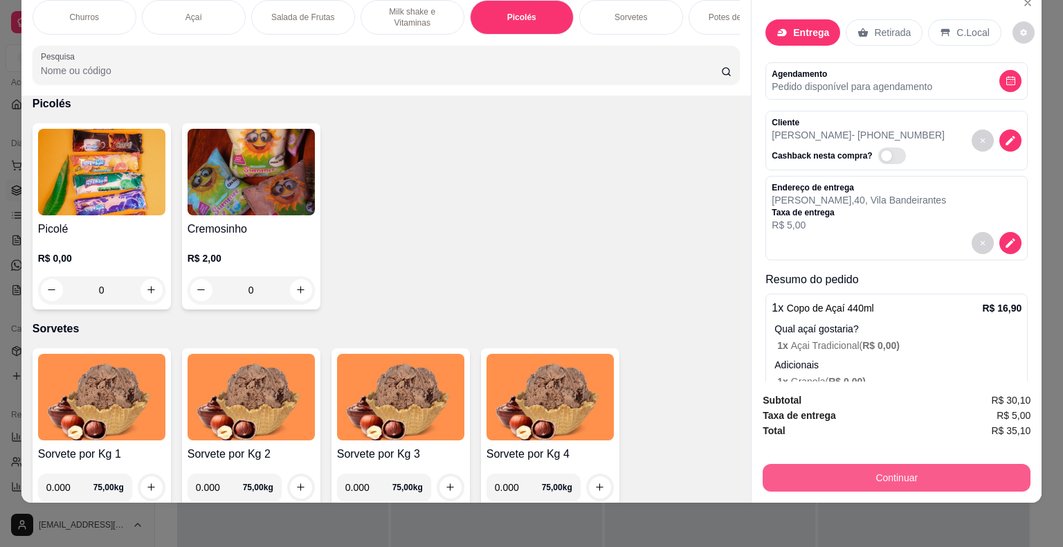
click at [887, 464] on button "Continuar" at bounding box center [897, 478] width 268 height 28
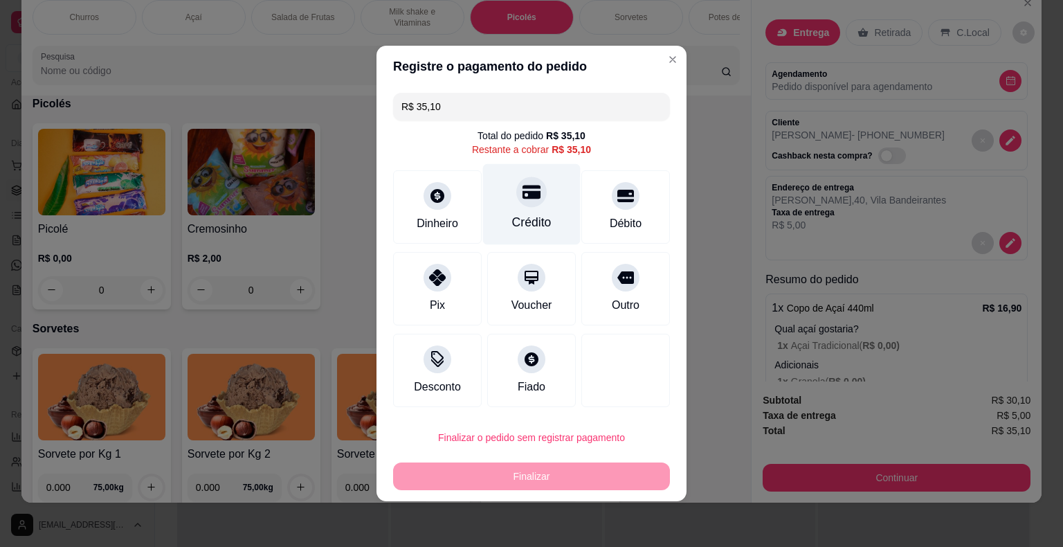
click at [544, 201] on div "Crédito" at bounding box center [532, 204] width 98 height 81
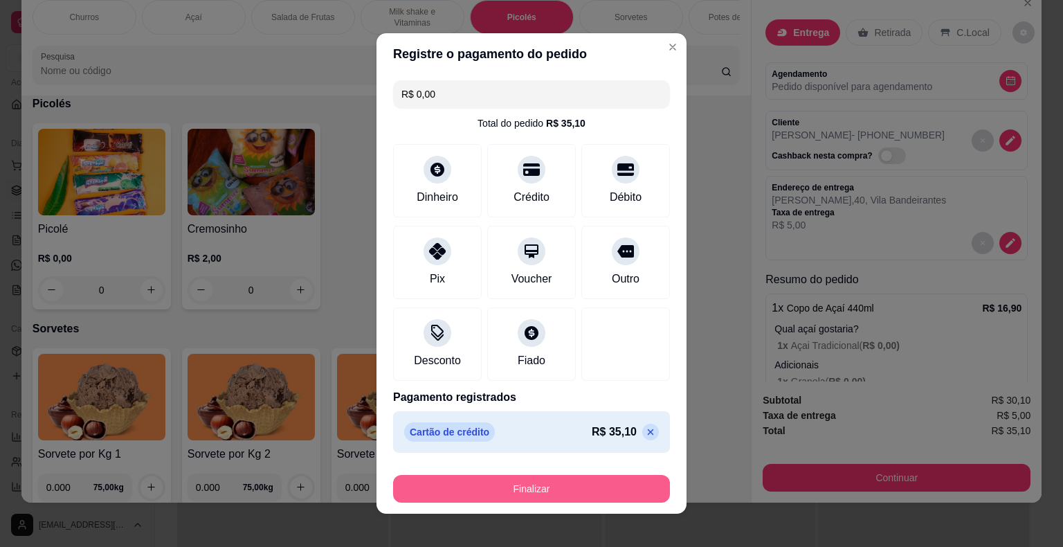
click at [593, 483] on button "Finalizar" at bounding box center [531, 489] width 277 height 28
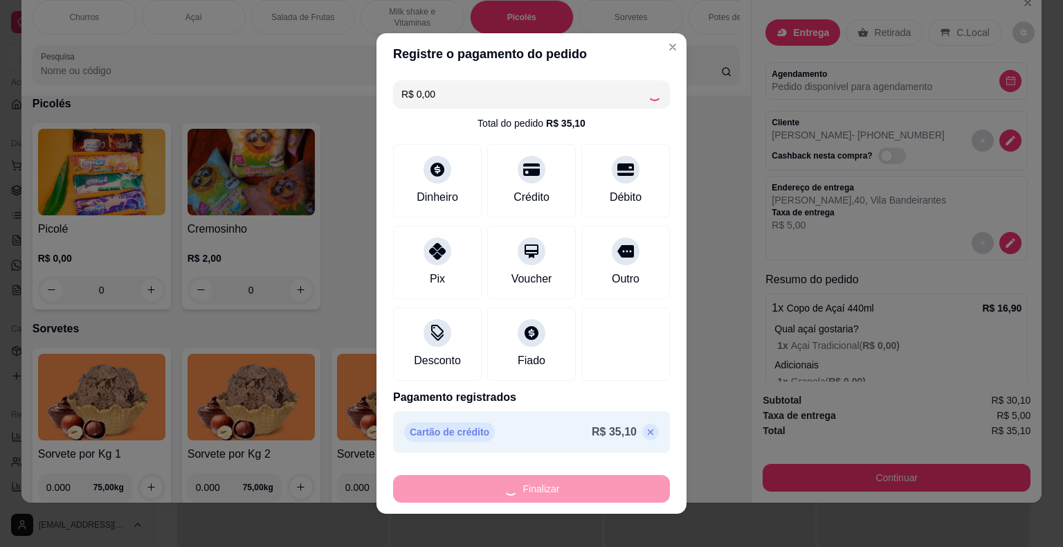
type input "-R$ 35,10"
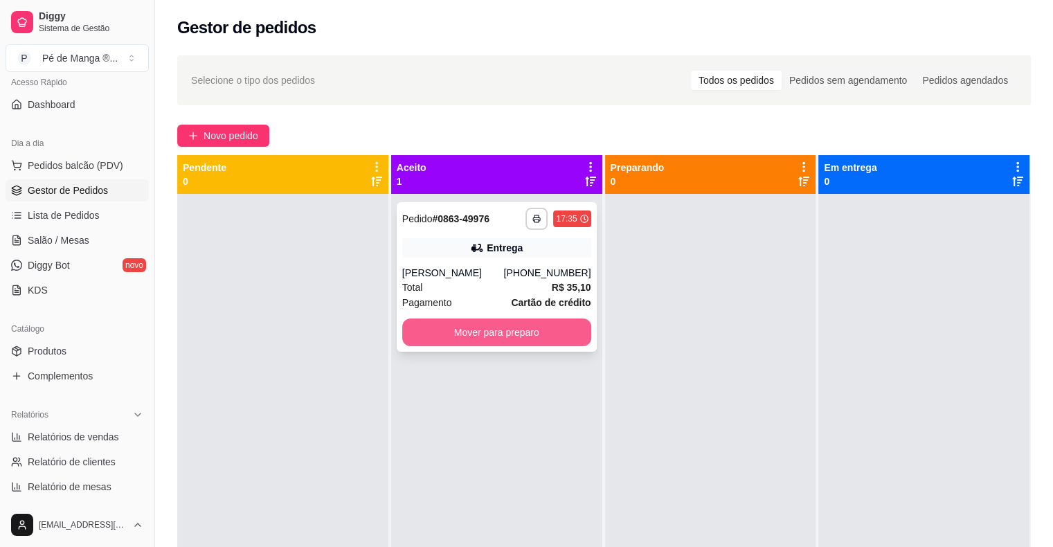
click at [460, 334] on button "Mover para preparo" at bounding box center [496, 332] width 189 height 28
